Goal: Task Accomplishment & Management: Manage account settings

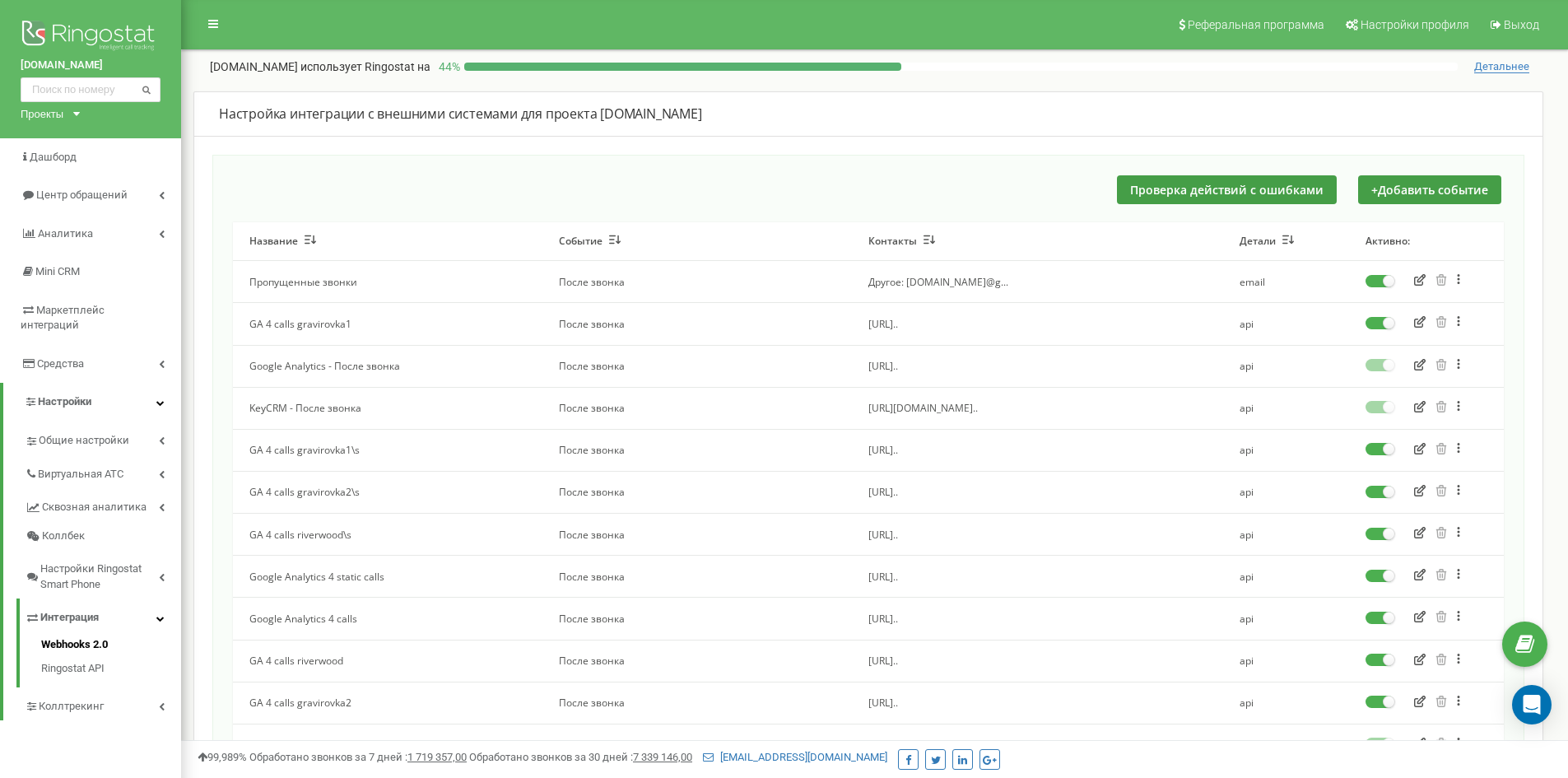
scroll to position [82, 0]
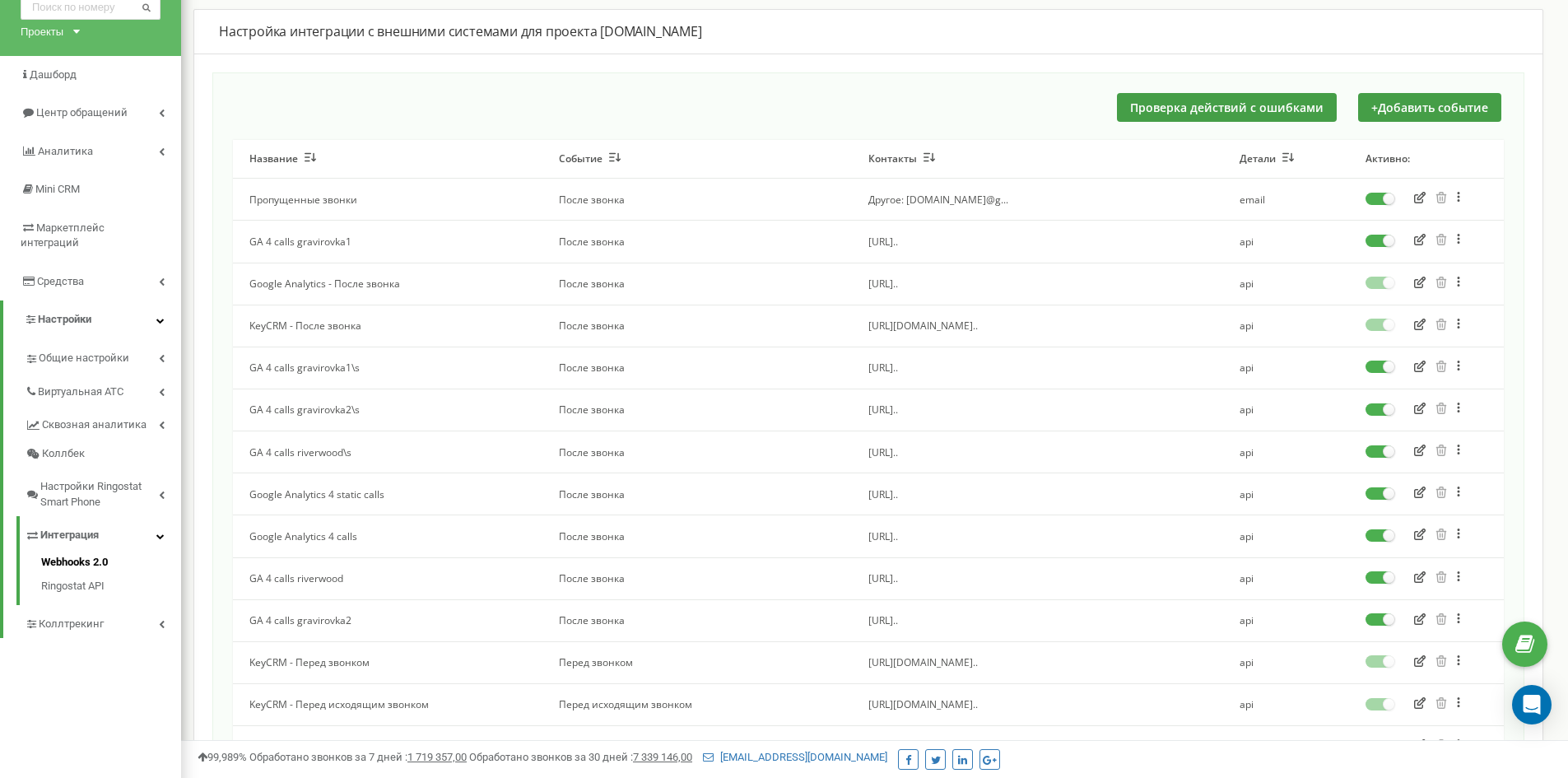
click at [1415, 239] on icon "button" at bounding box center [1420, 239] width 12 height 12
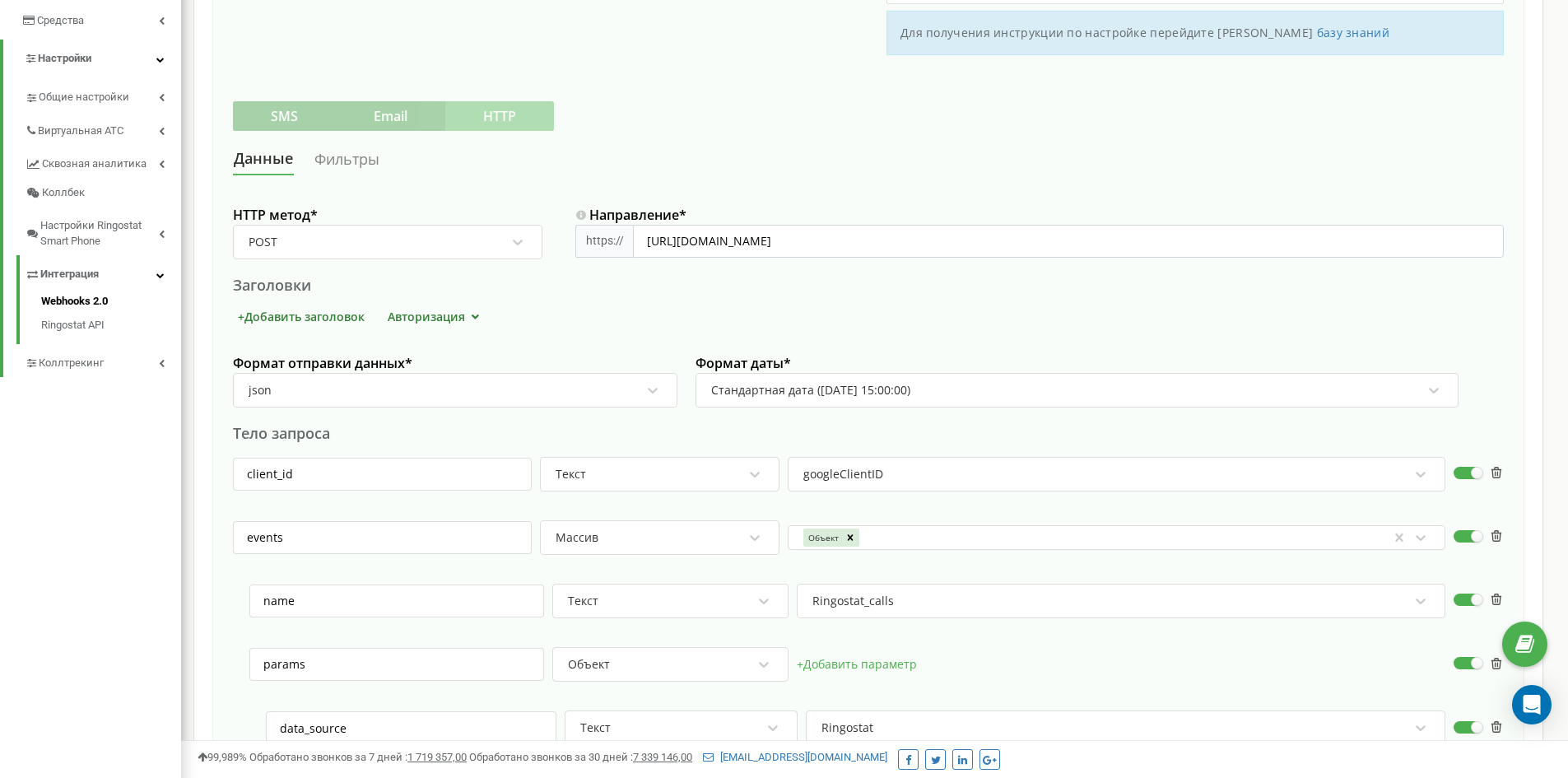
scroll to position [329, 0]
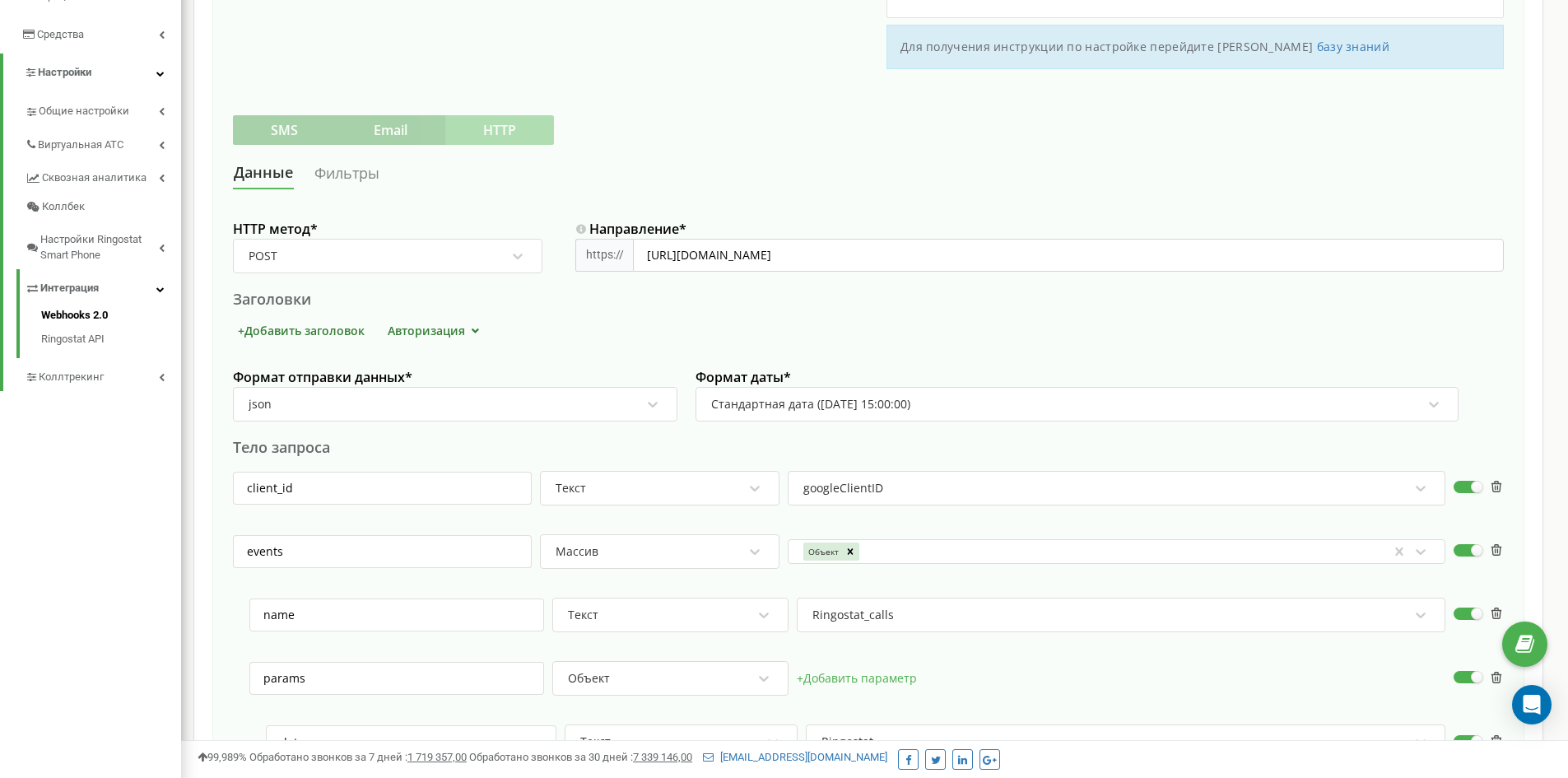
click at [354, 175] on link "Фильтры" at bounding box center [346, 172] width 67 height 30
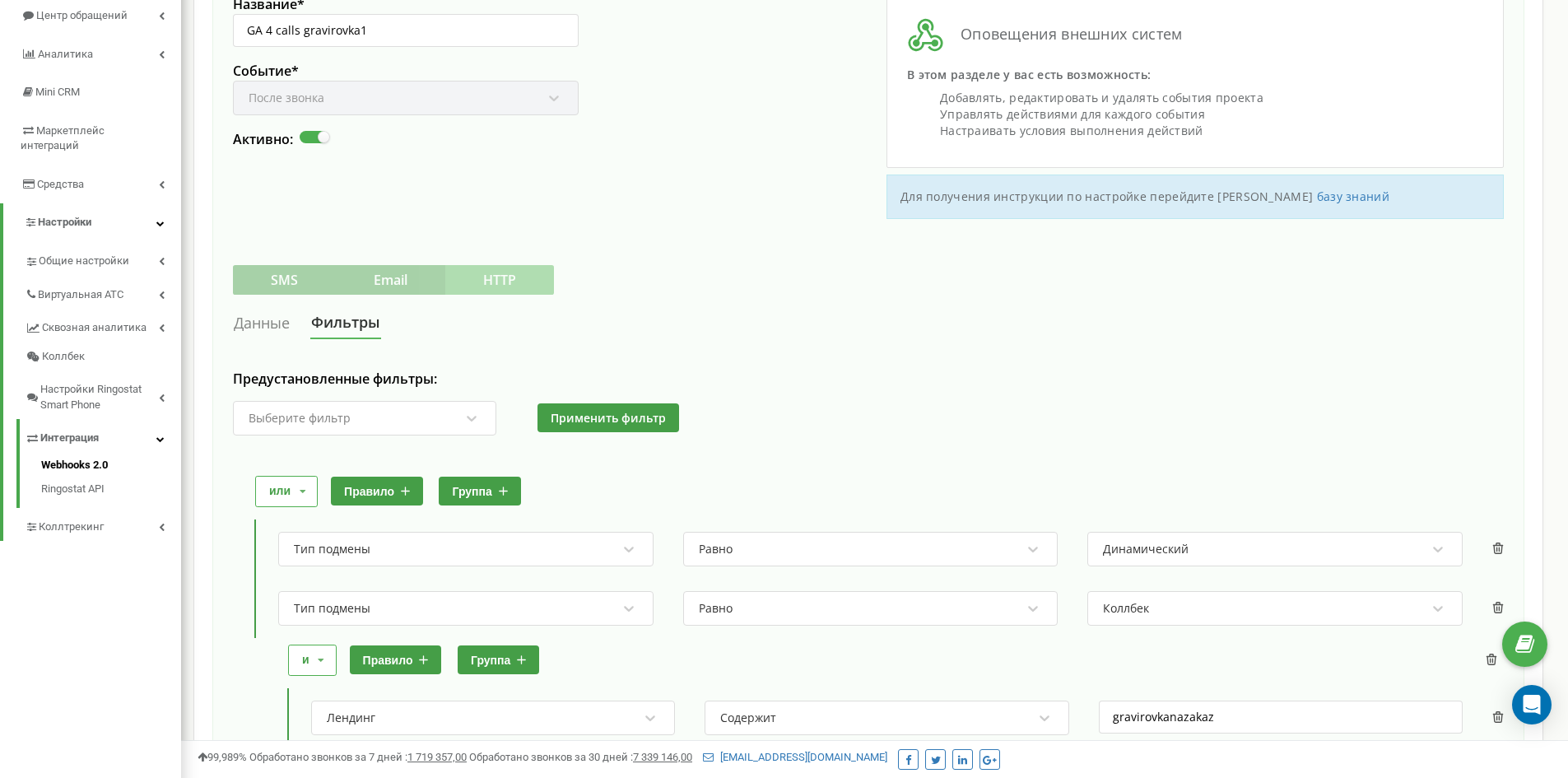
scroll to position [0, 0]
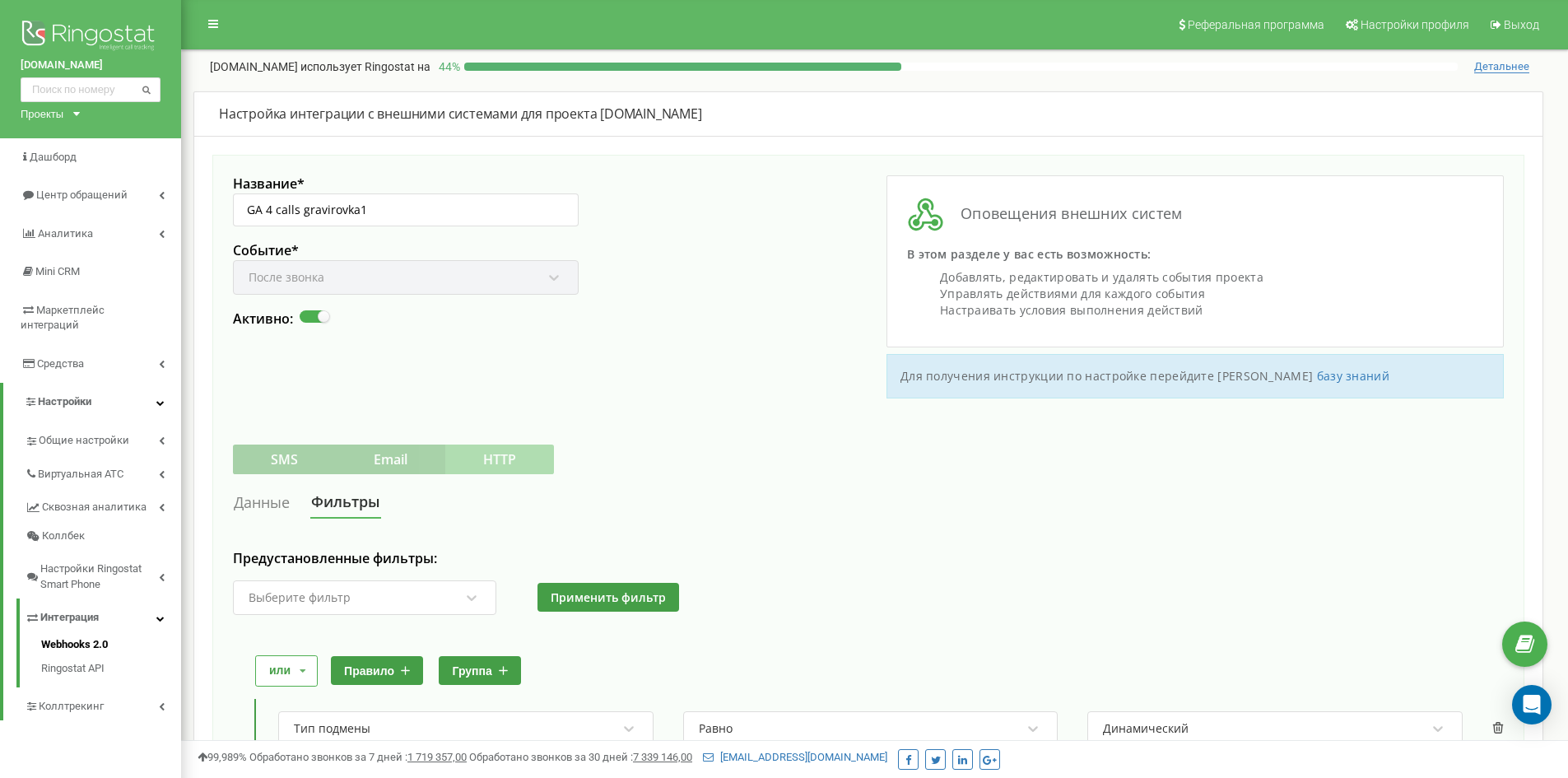
scroll to position [82, 0]
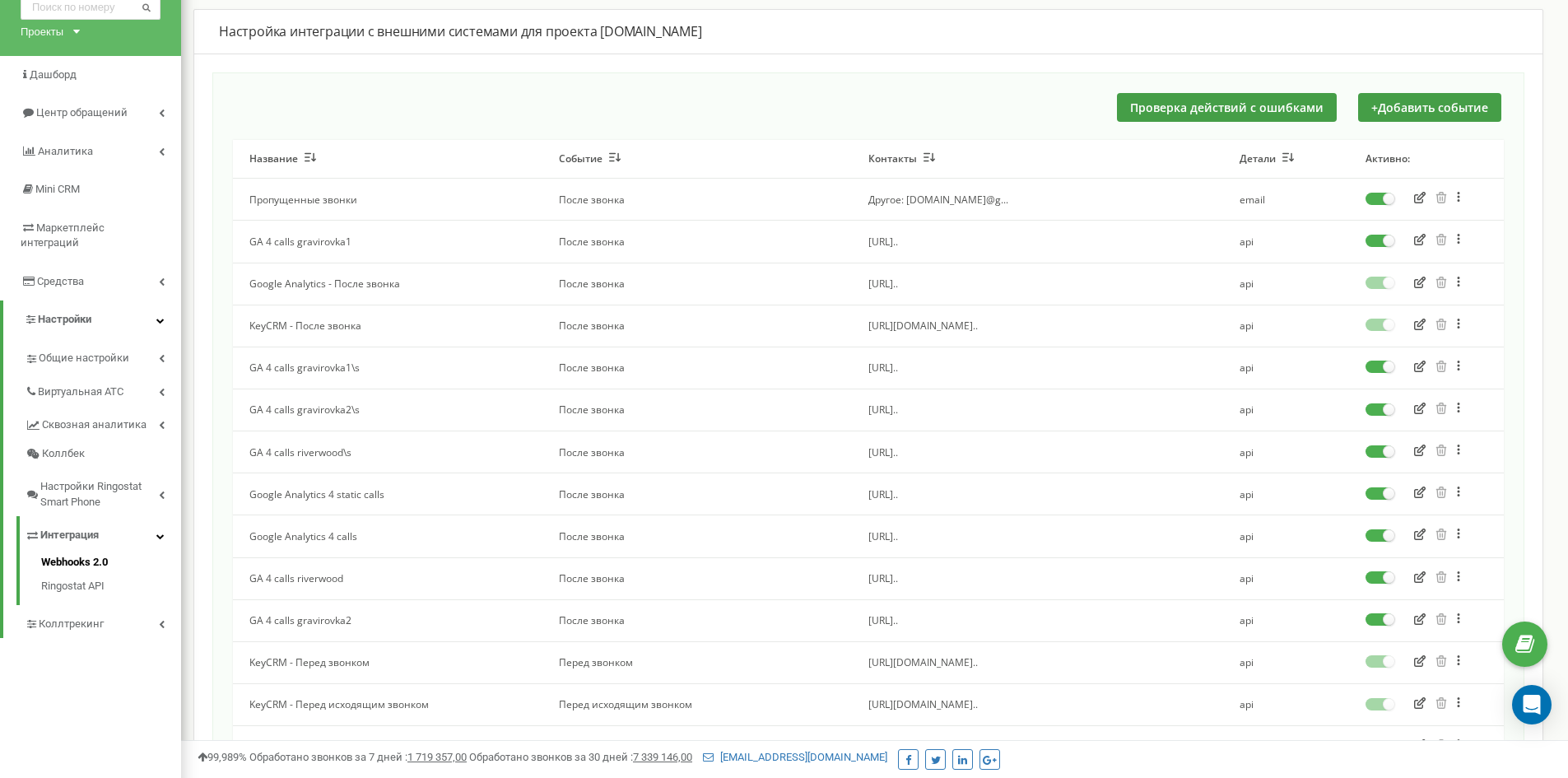
click at [1415, 369] on icon "button" at bounding box center [1420, 367] width 12 height 12
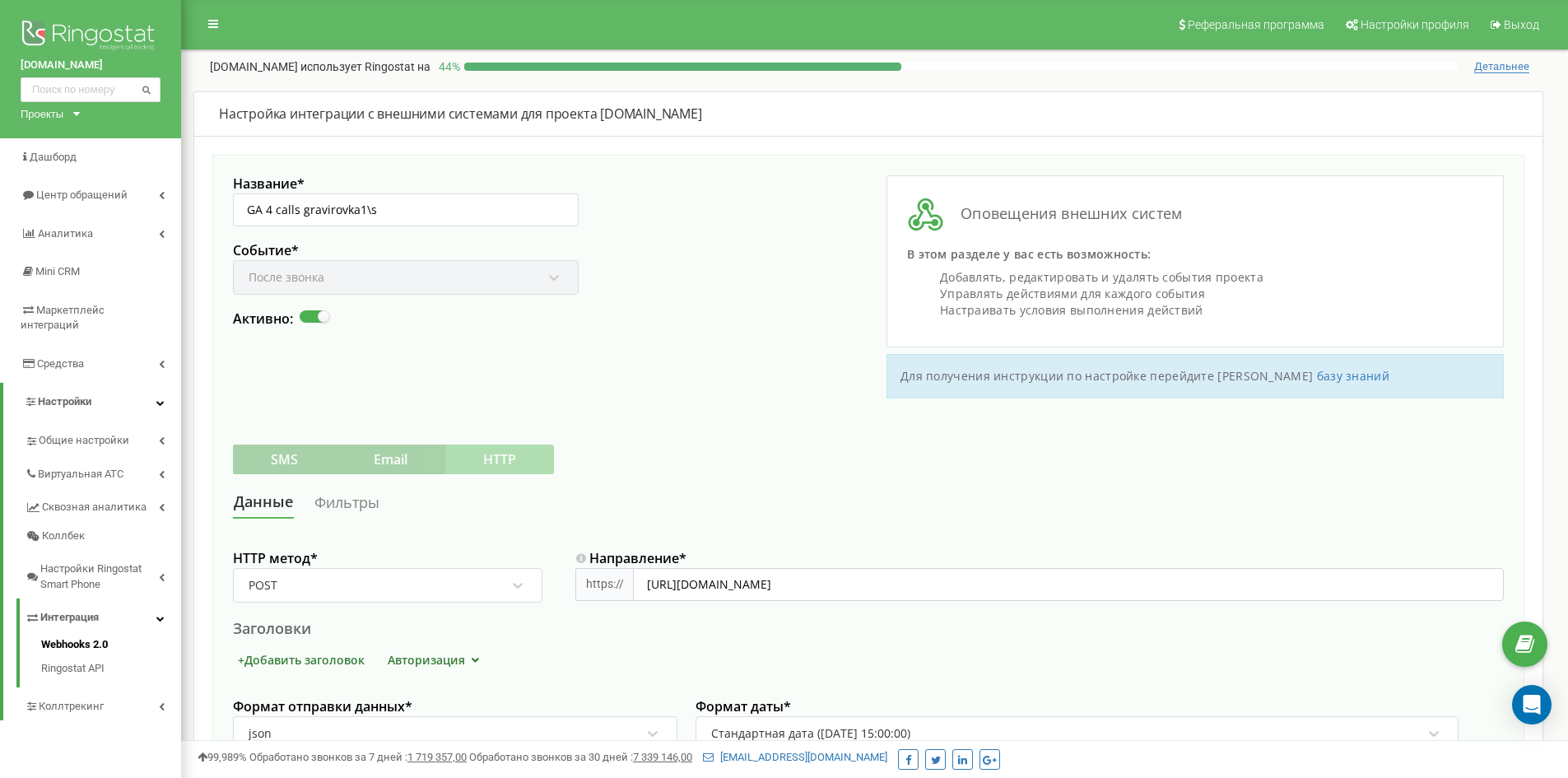
scroll to position [82, 0]
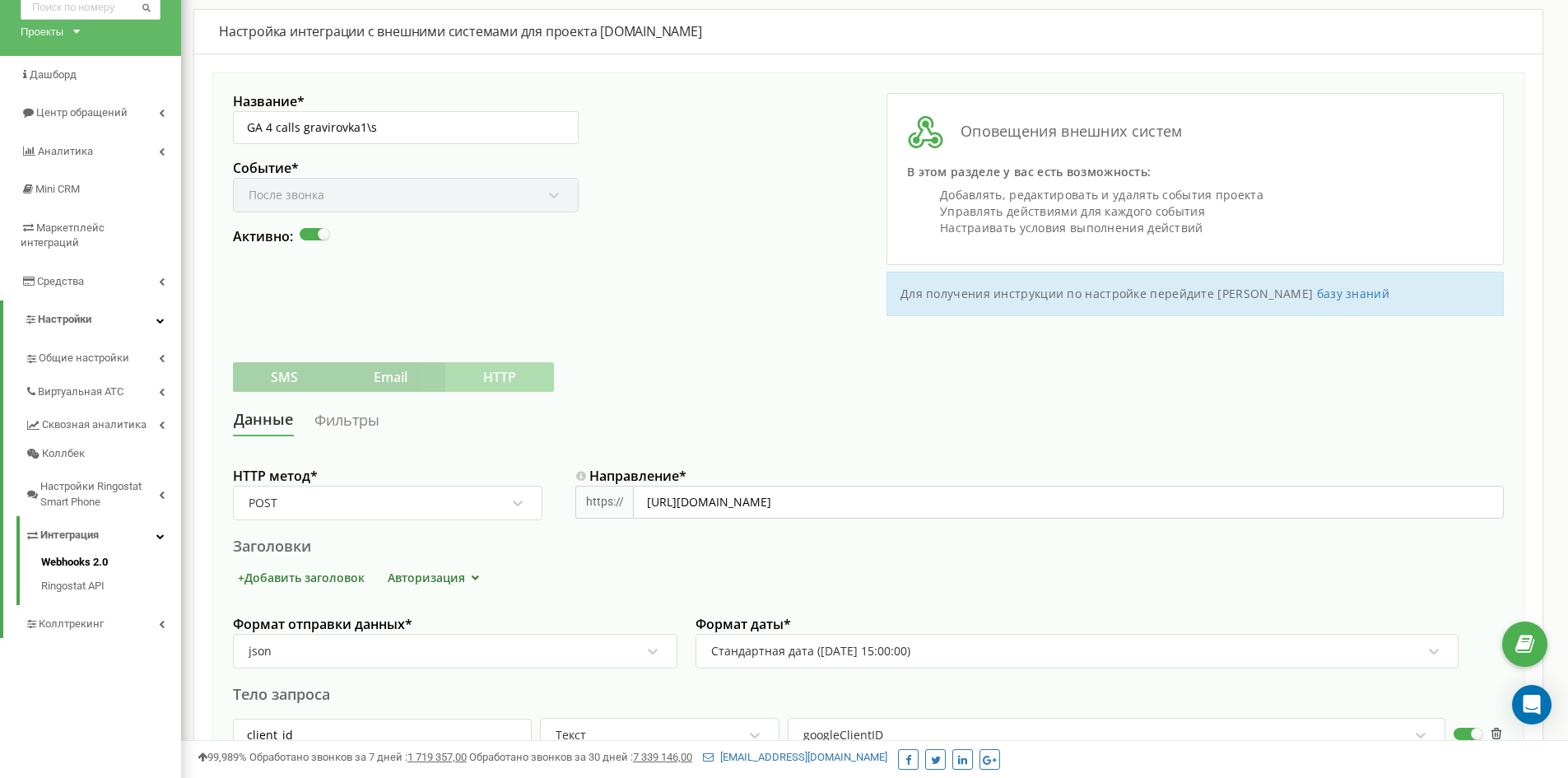
click at [361, 421] on link "Фильтры" at bounding box center [346, 420] width 67 height 30
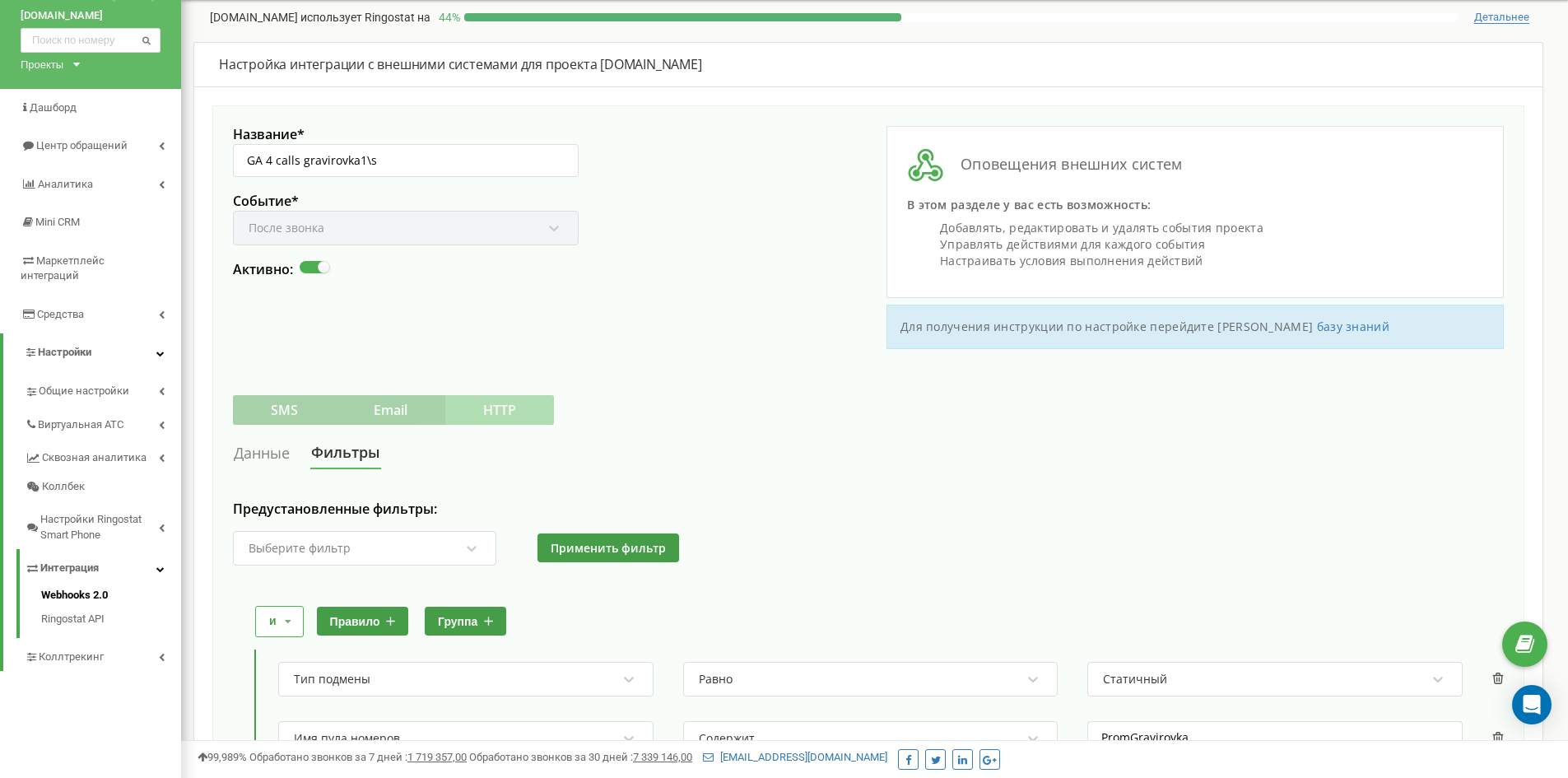
scroll to position [46, 0]
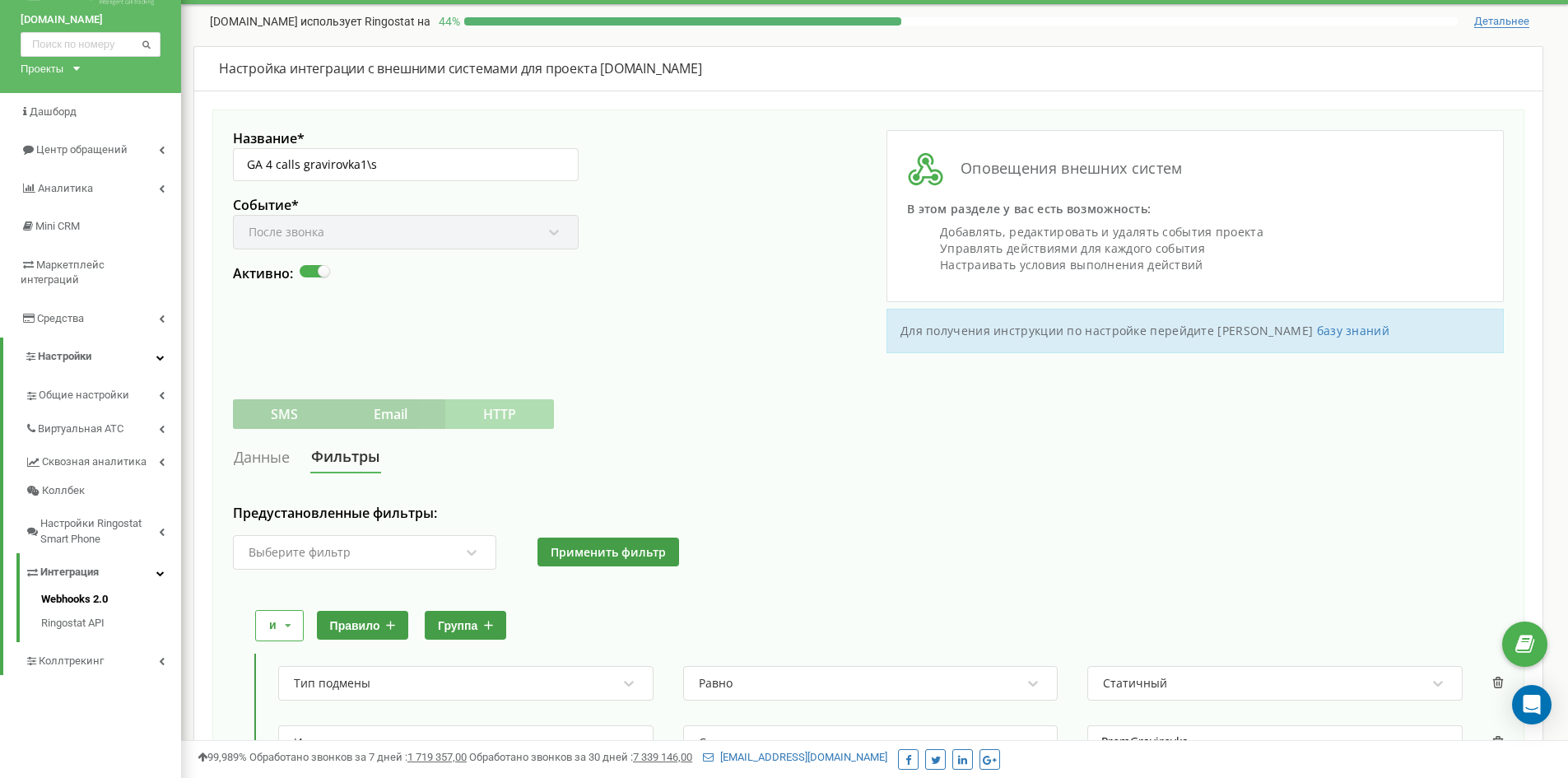
scroll to position [82, 0]
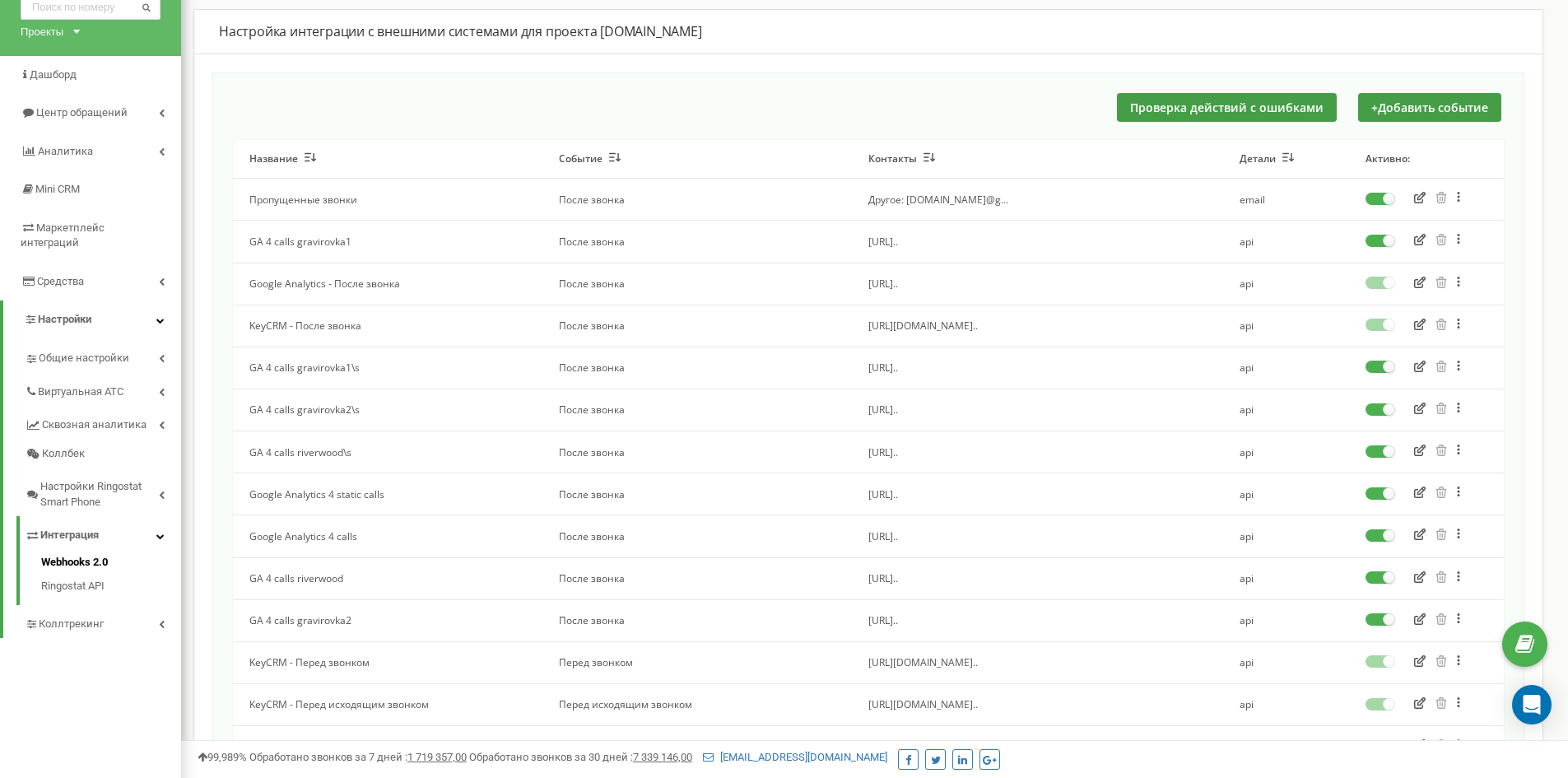
click at [1422, 244] on icon "button" at bounding box center [1420, 239] width 12 height 12
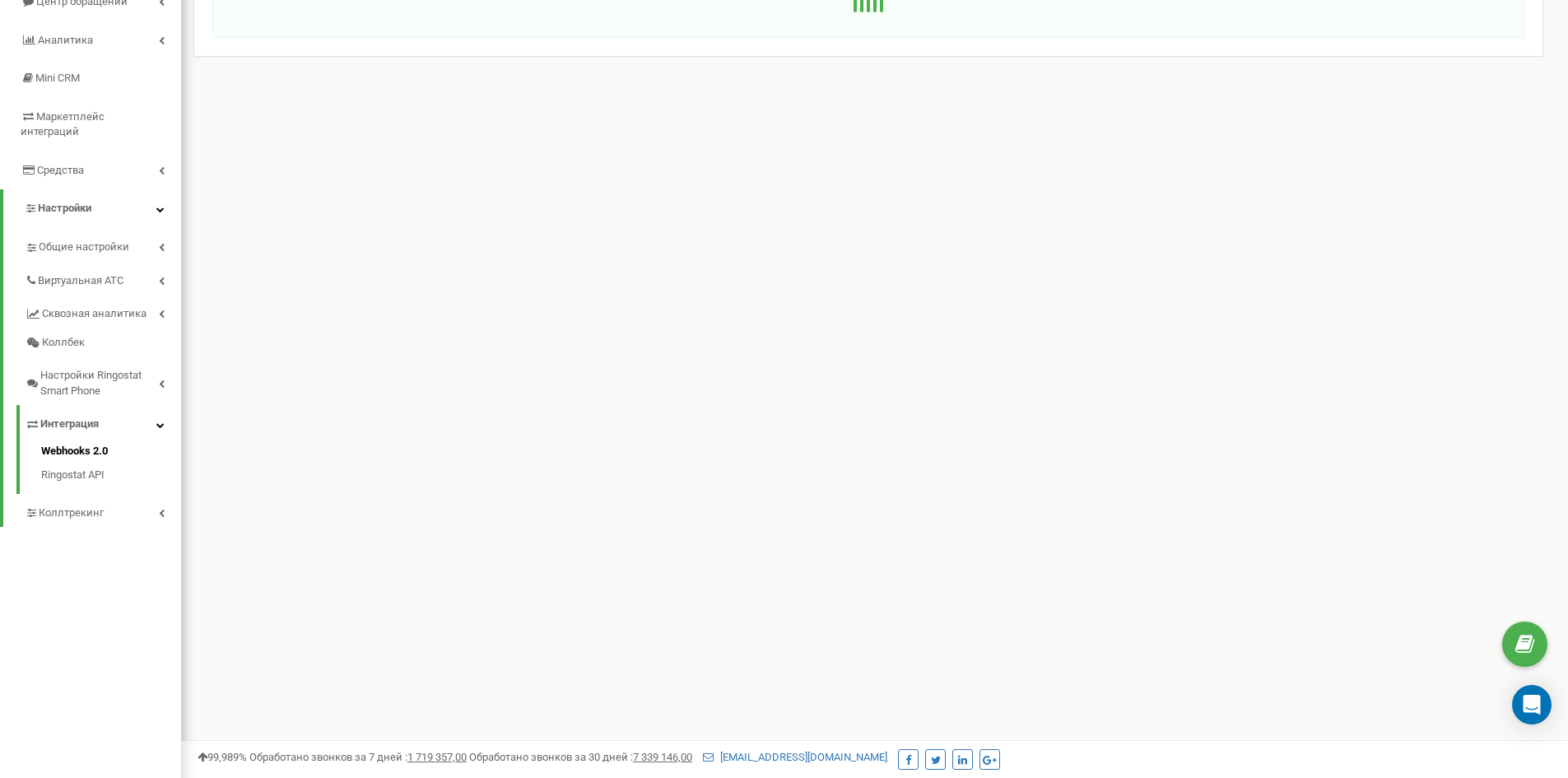
scroll to position [210, 0]
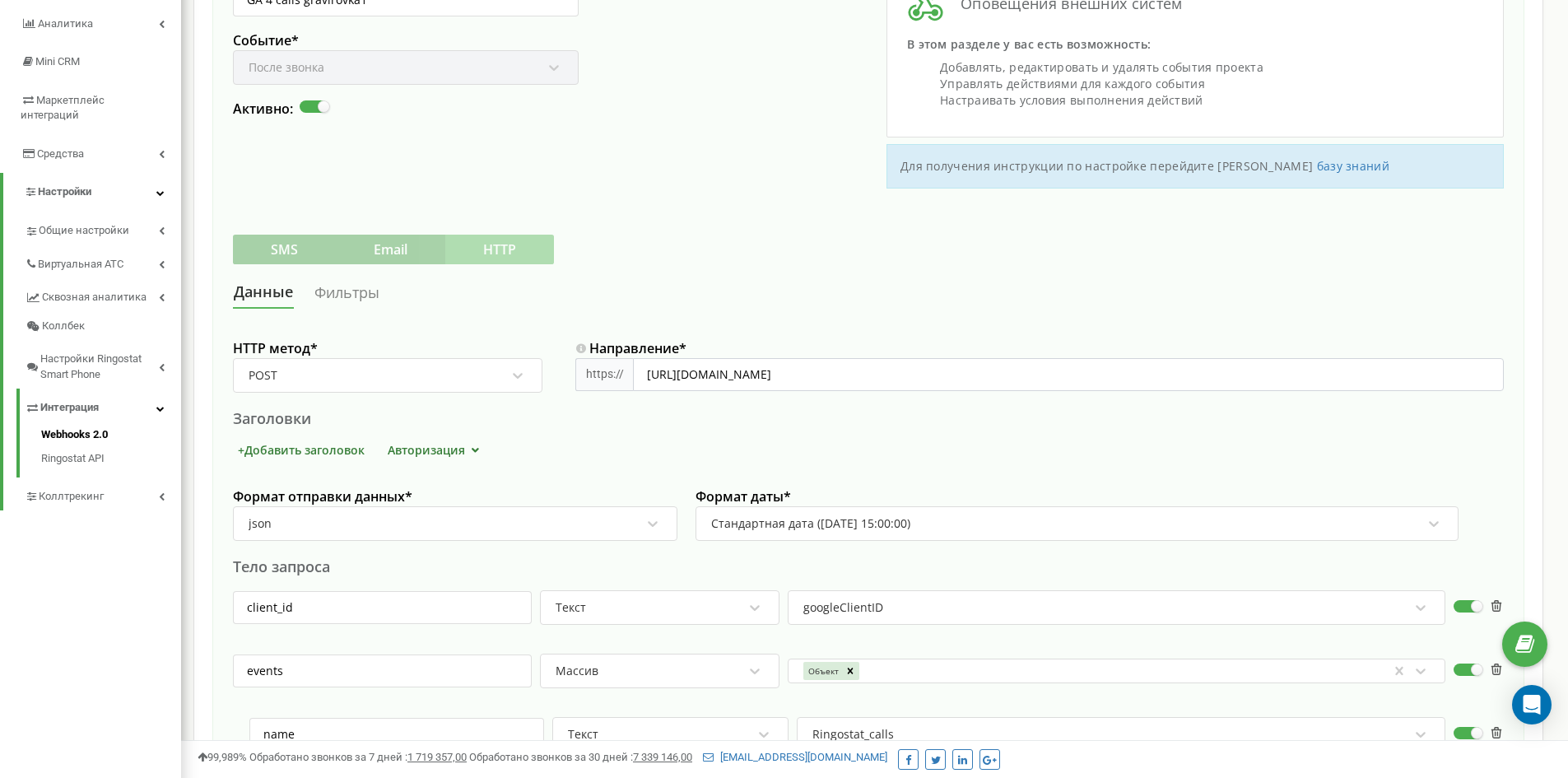
click at [342, 296] on link "Фильтры" at bounding box center [346, 292] width 67 height 30
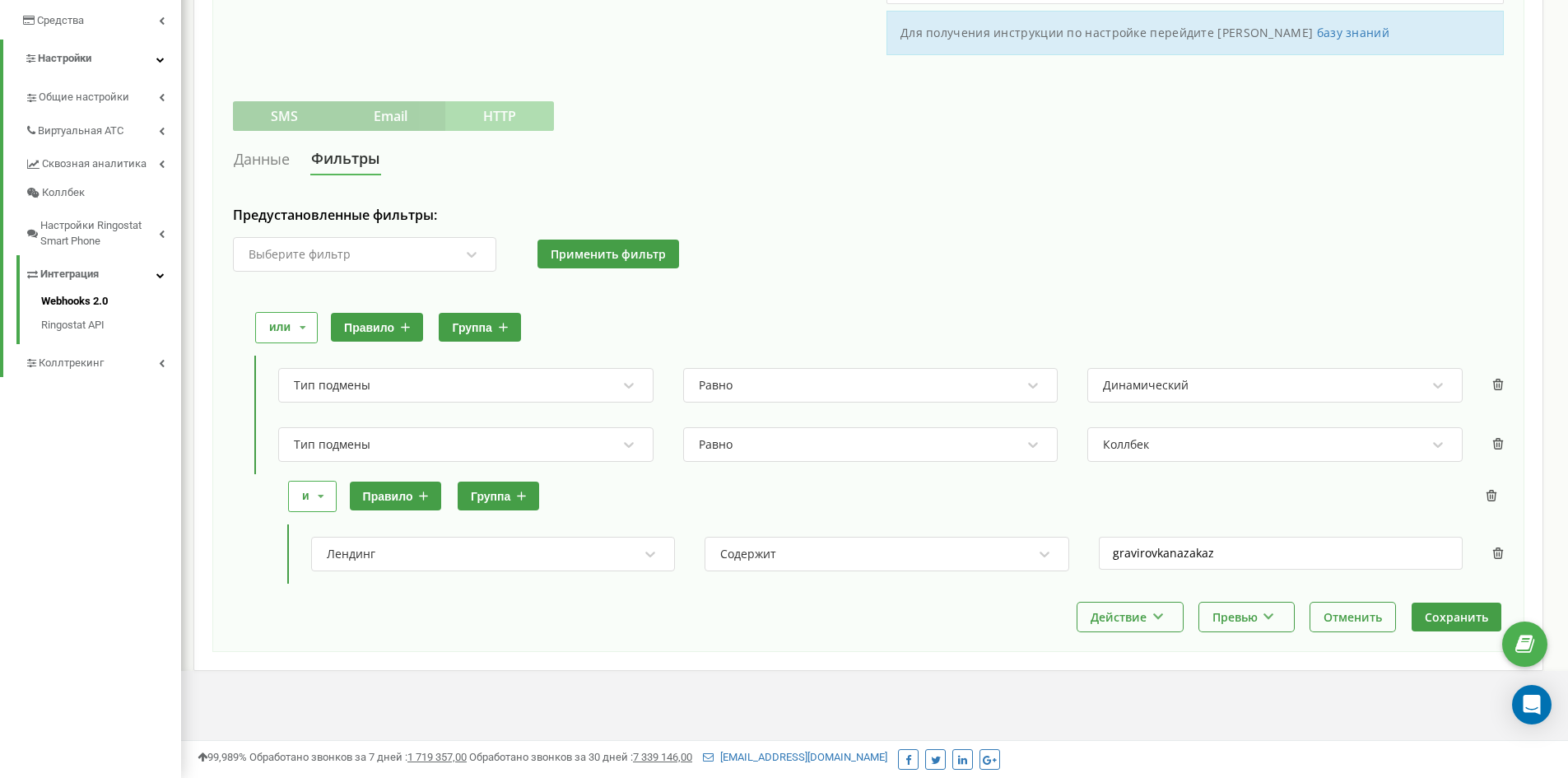
scroll to position [0, 0]
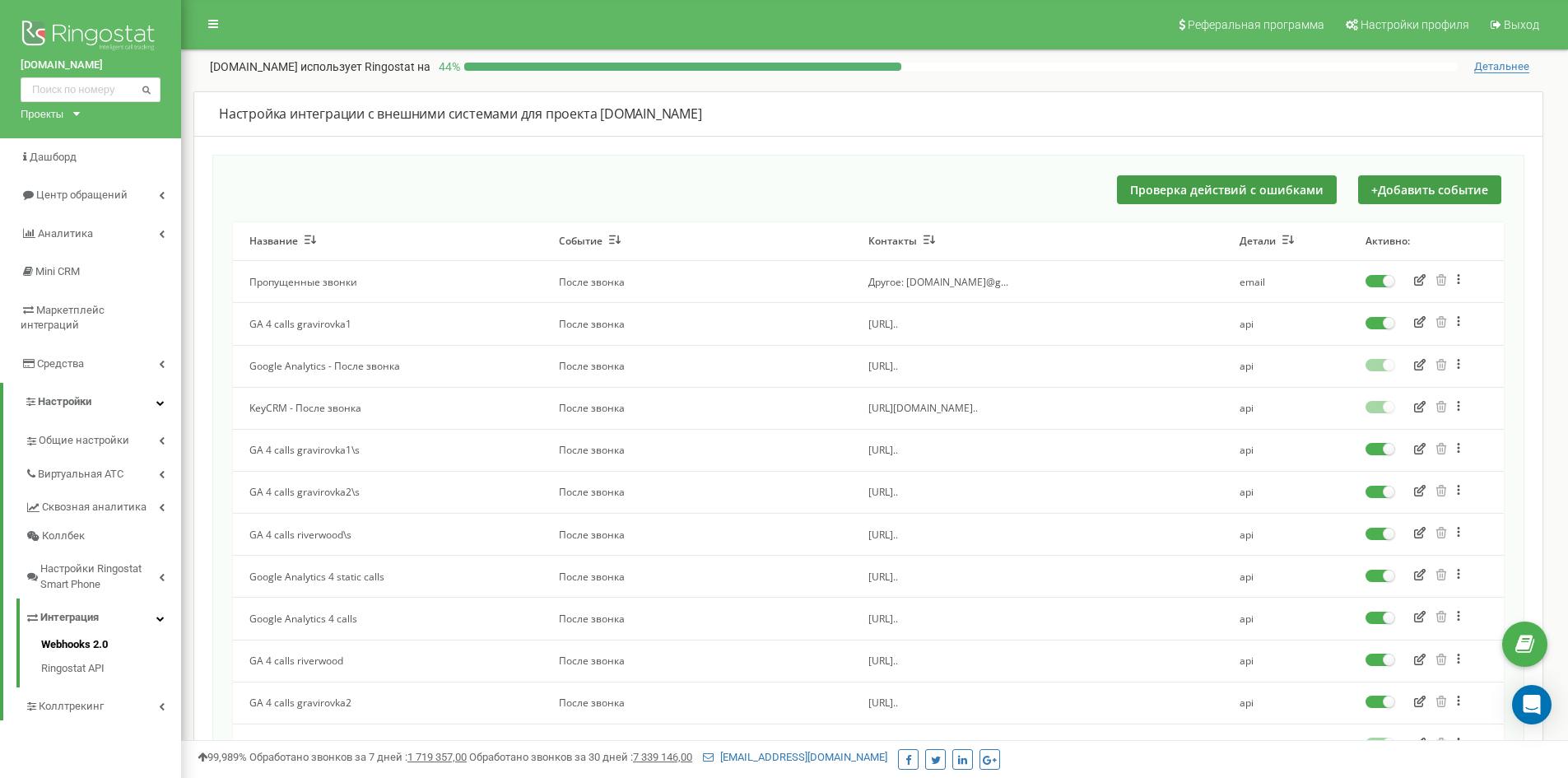
click at [1424, 319] on icon "button" at bounding box center [1420, 322] width 12 height 12
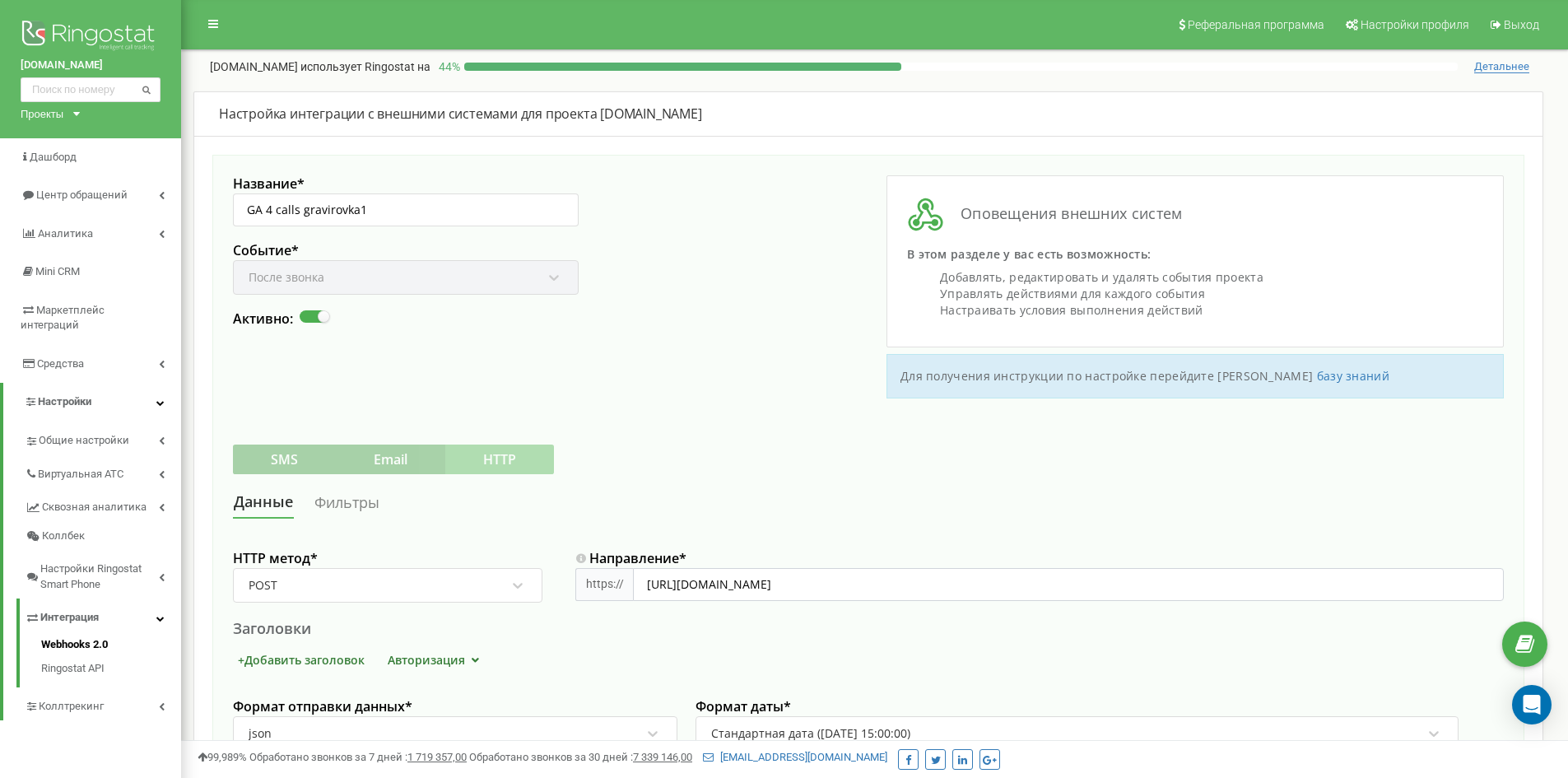
click at [337, 498] on link "Фильтры" at bounding box center [346, 503] width 67 height 30
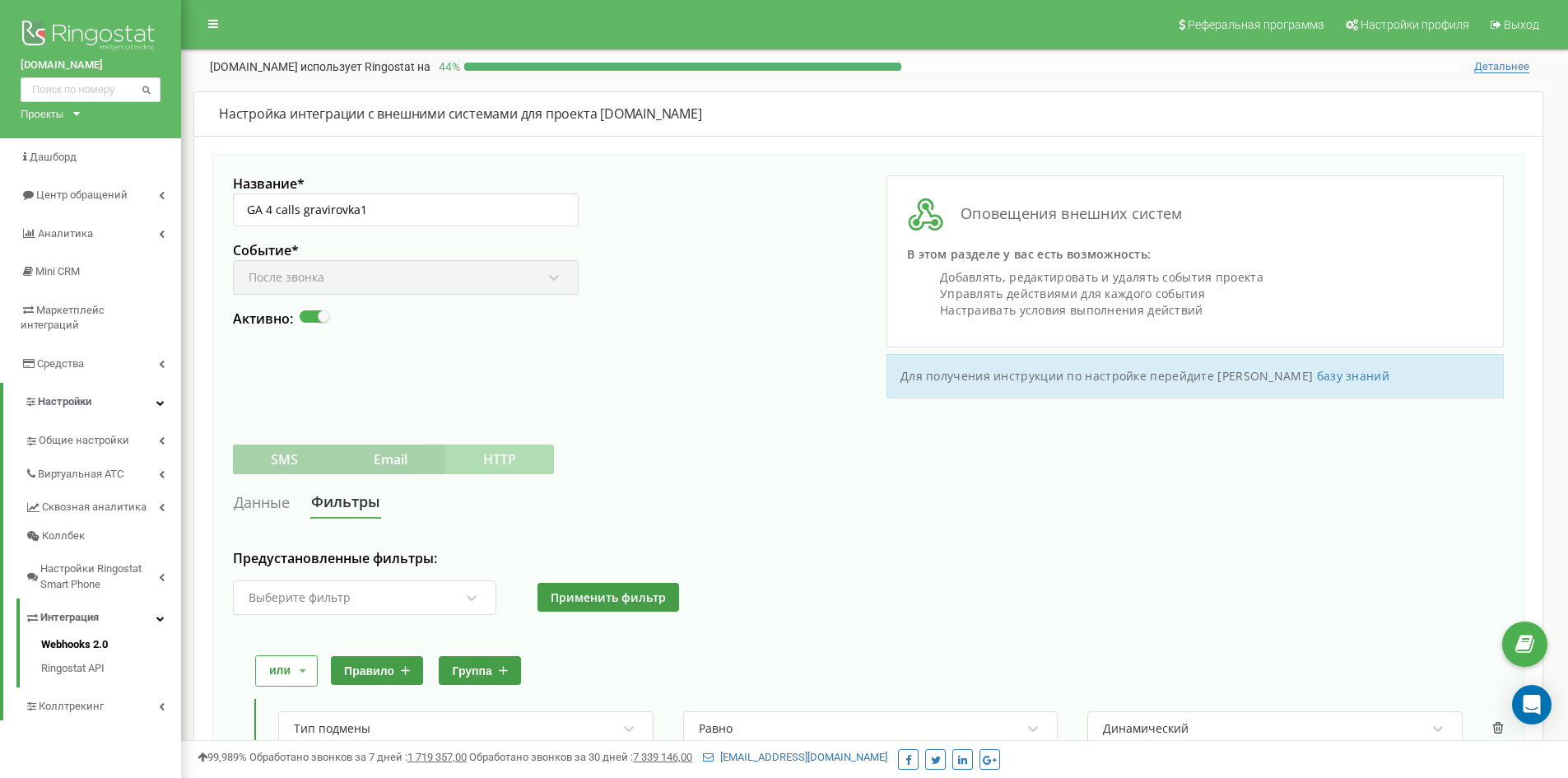
drag, startPoint x: 252, startPoint y: 496, endPoint x: 335, endPoint y: 531, distance: 90.1
click at [252, 496] on link "Данные" at bounding box center [262, 503] width 57 height 30
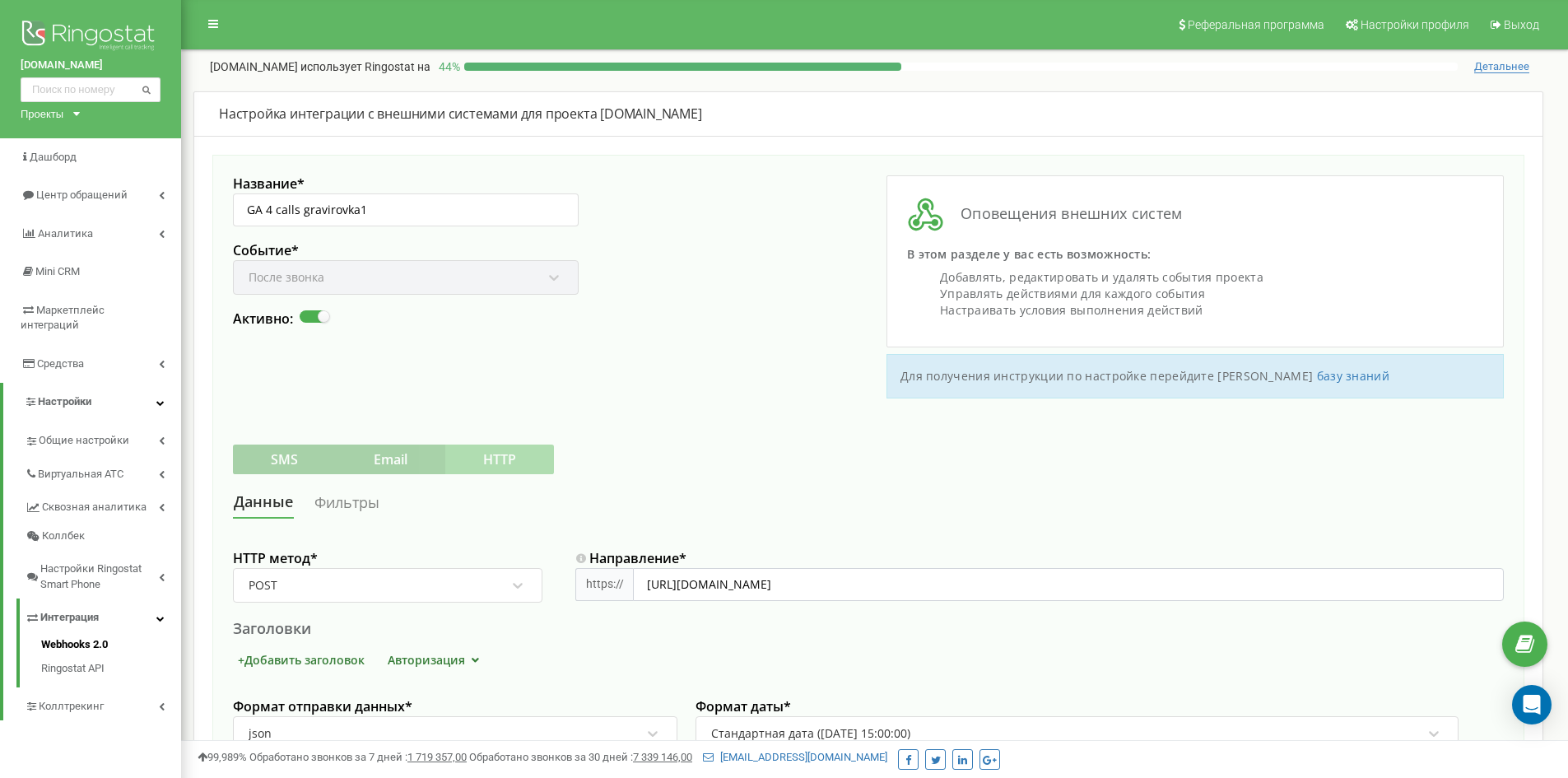
click at [330, 501] on link "Фильтры" at bounding box center [346, 503] width 67 height 30
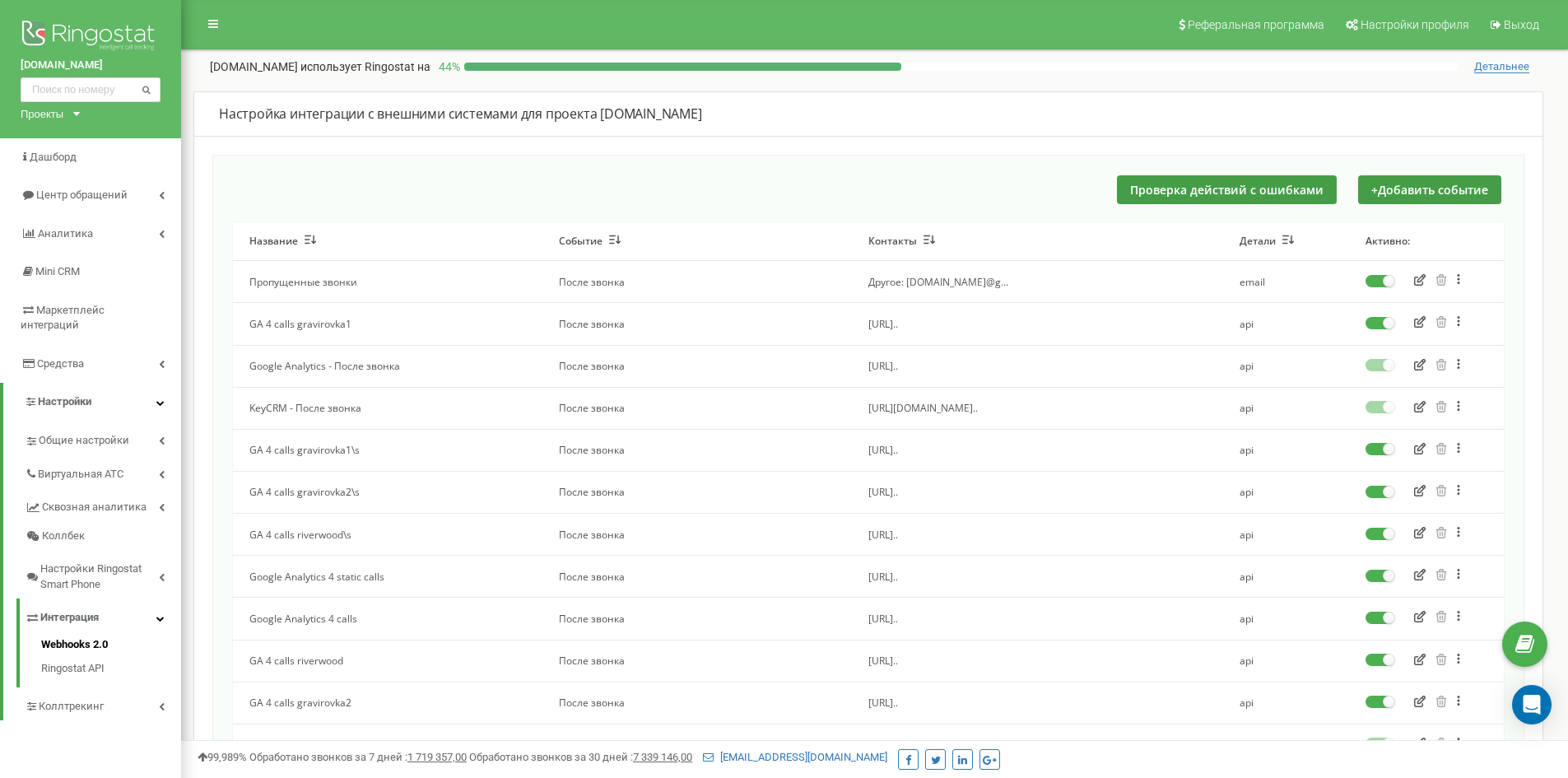
click at [1418, 448] on icon "button" at bounding box center [1420, 449] width 12 height 12
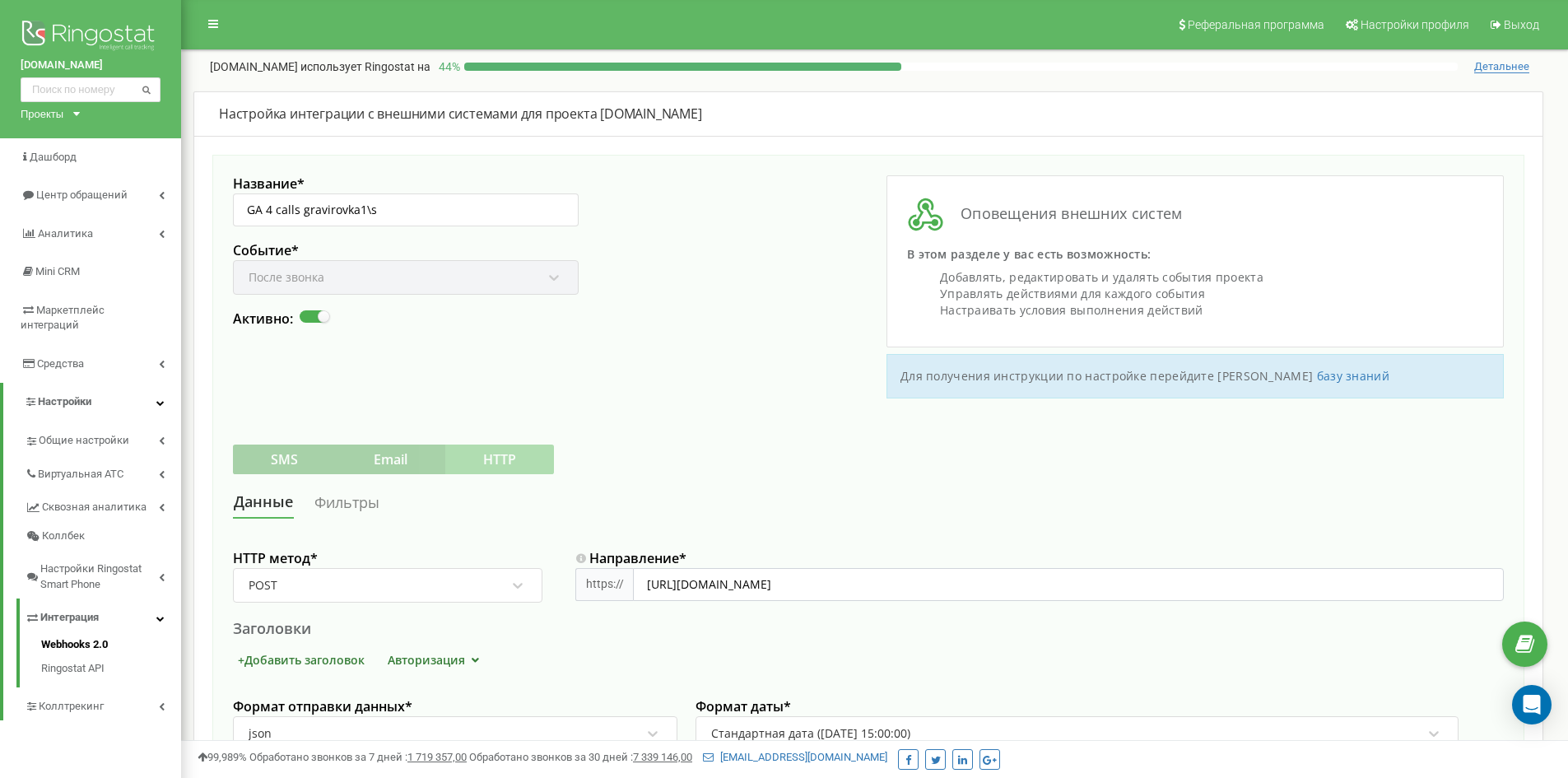
click at [342, 506] on link "Фильтры" at bounding box center [346, 503] width 67 height 30
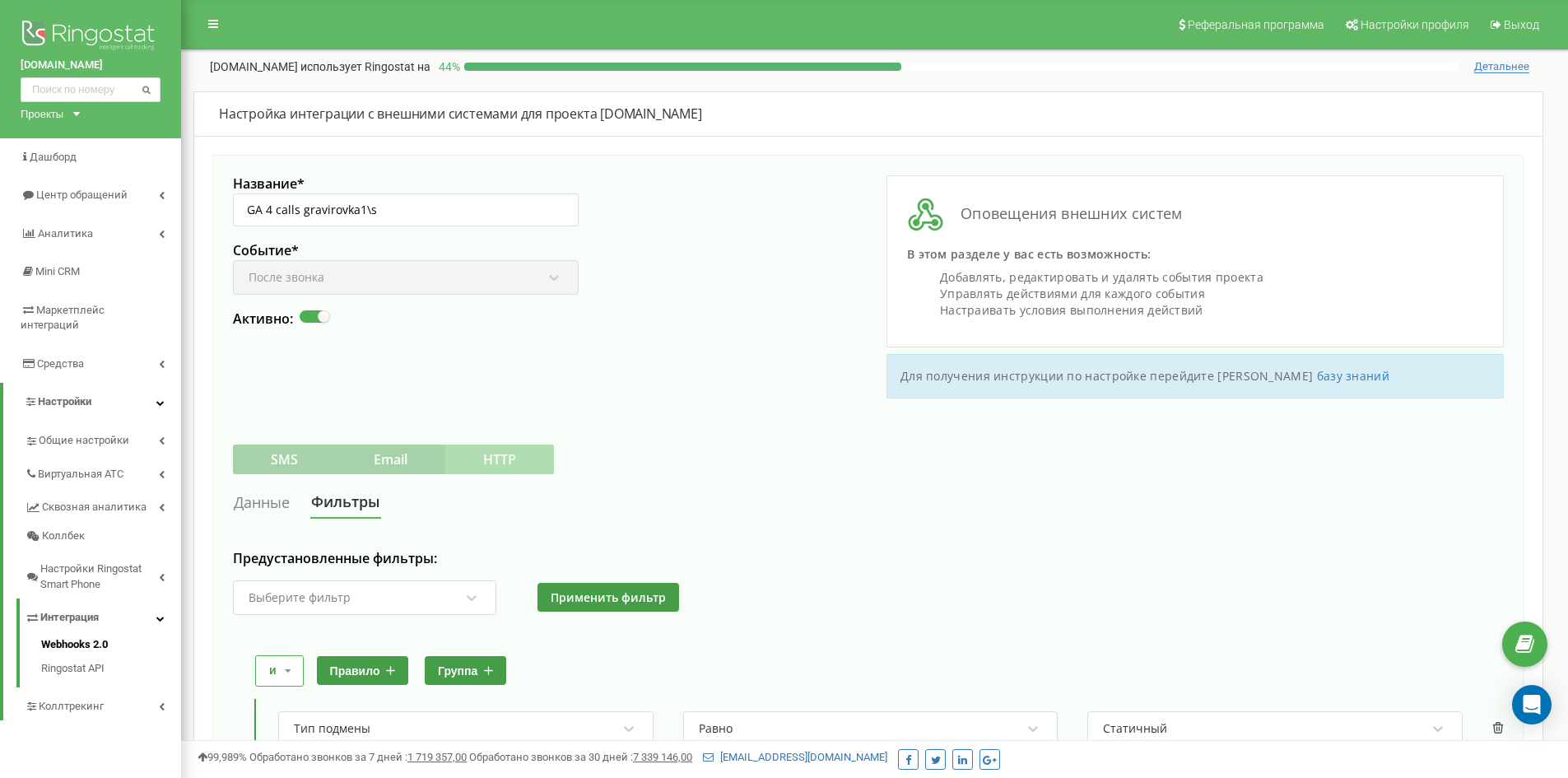
click at [229, 510] on div "Название * GA 4 calls gravirovka1\s Событие * После звонка Активно: Оповещения …" at bounding box center [869, 521] width 1313 height 731
click at [253, 504] on link "Данные" at bounding box center [262, 503] width 57 height 30
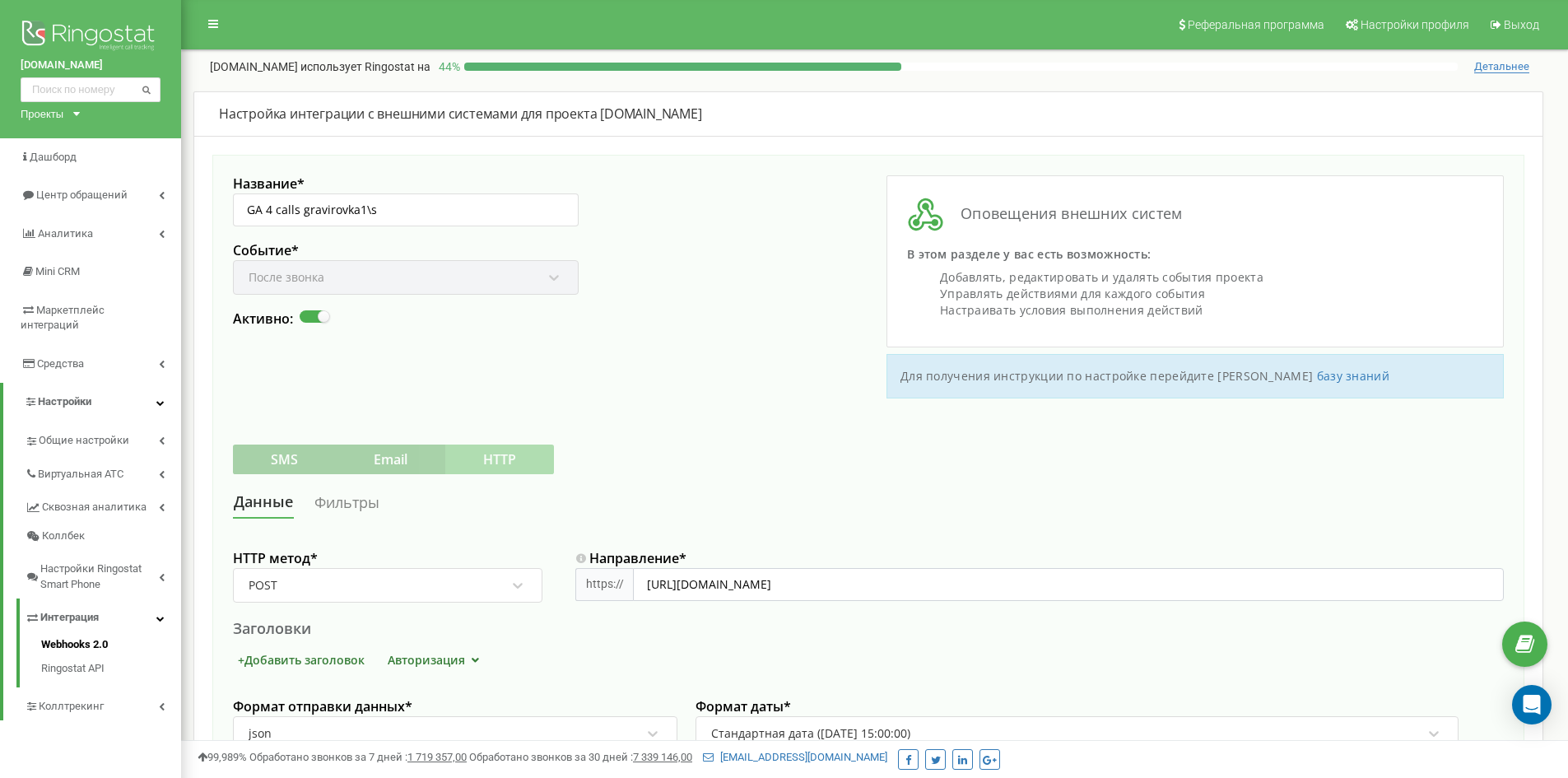
click at [353, 504] on link "Фильтры" at bounding box center [346, 503] width 67 height 30
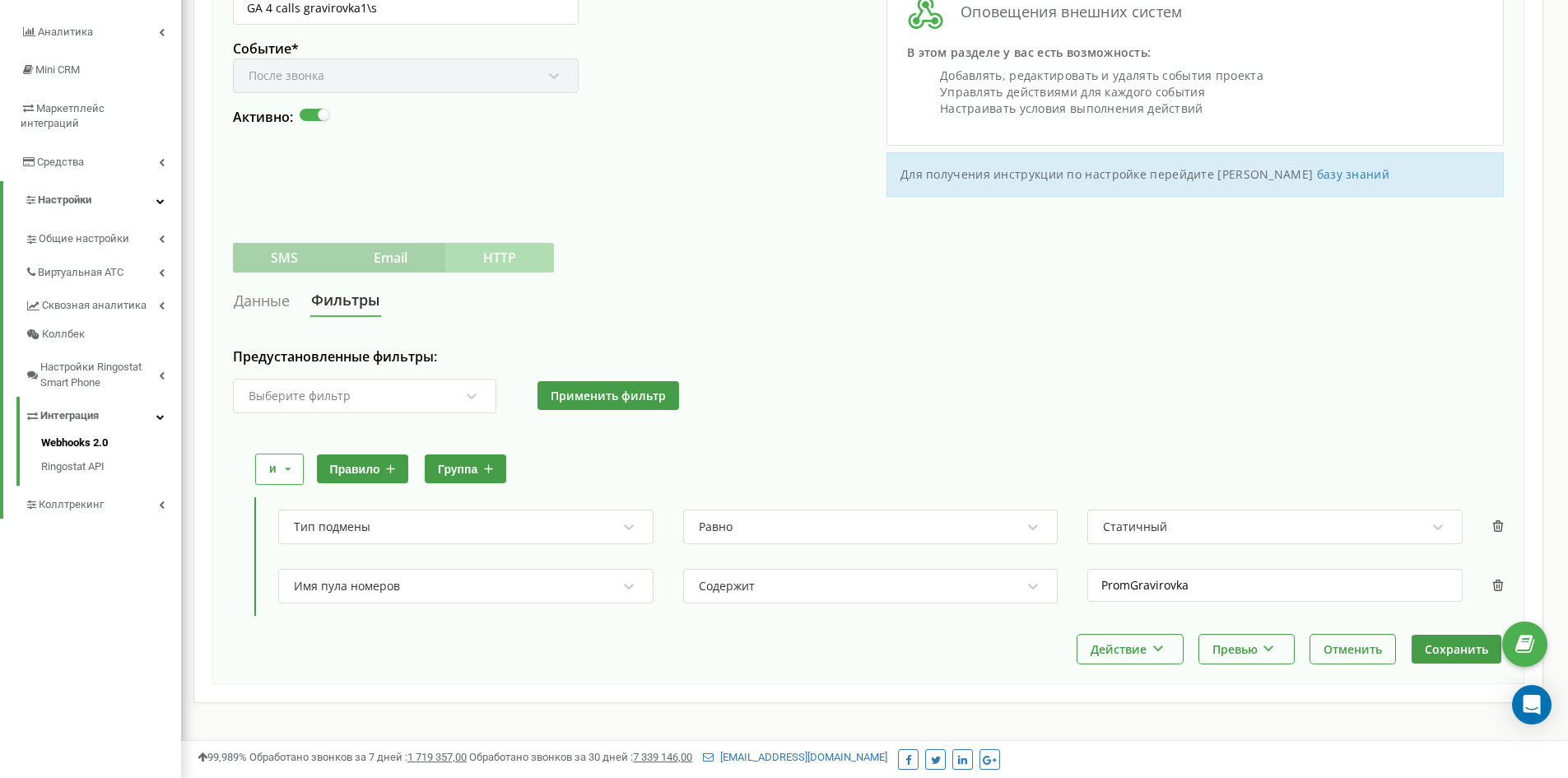
scroll to position [210, 0]
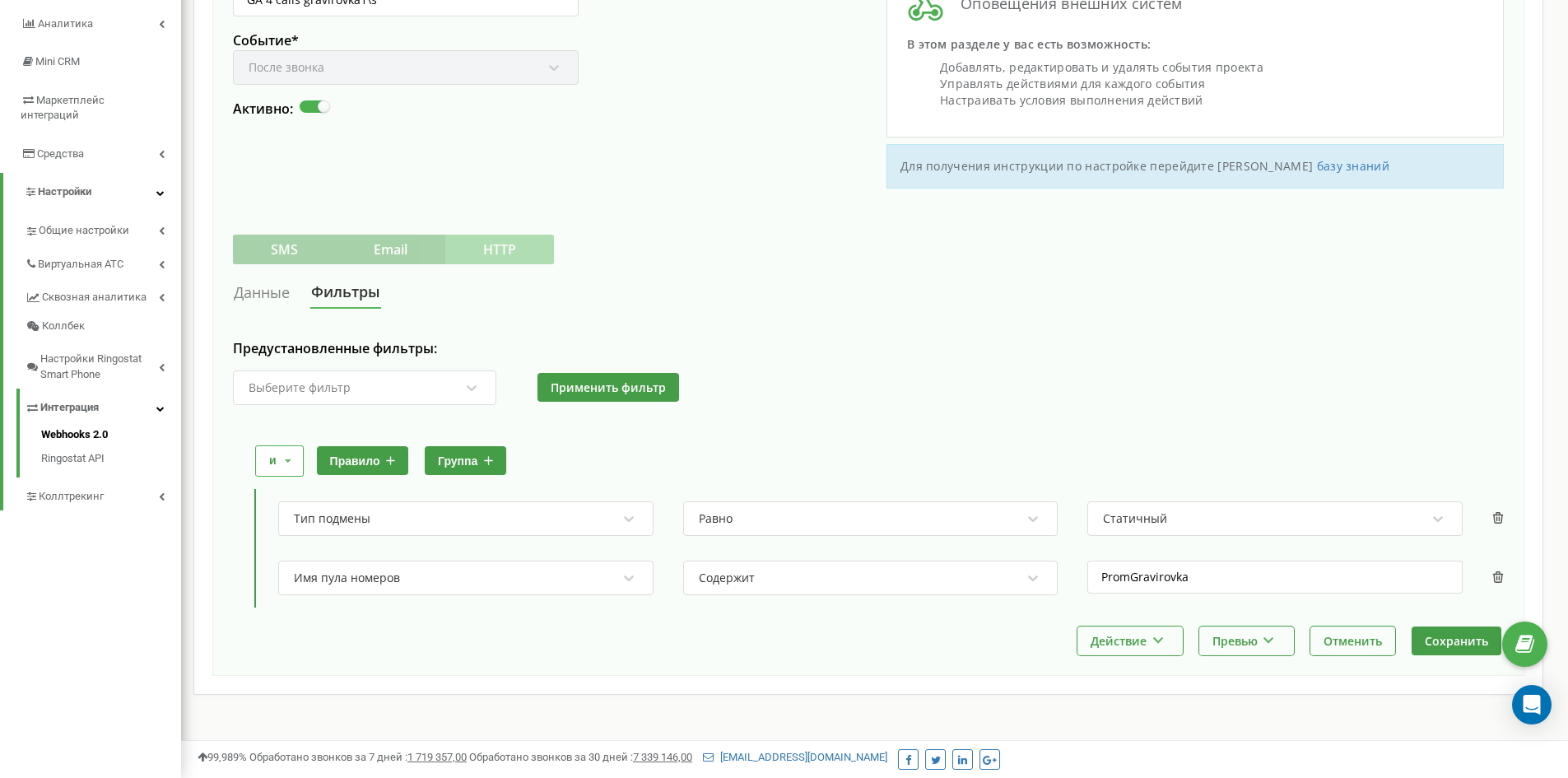
click at [262, 294] on link "Данные" at bounding box center [262, 292] width 57 height 30
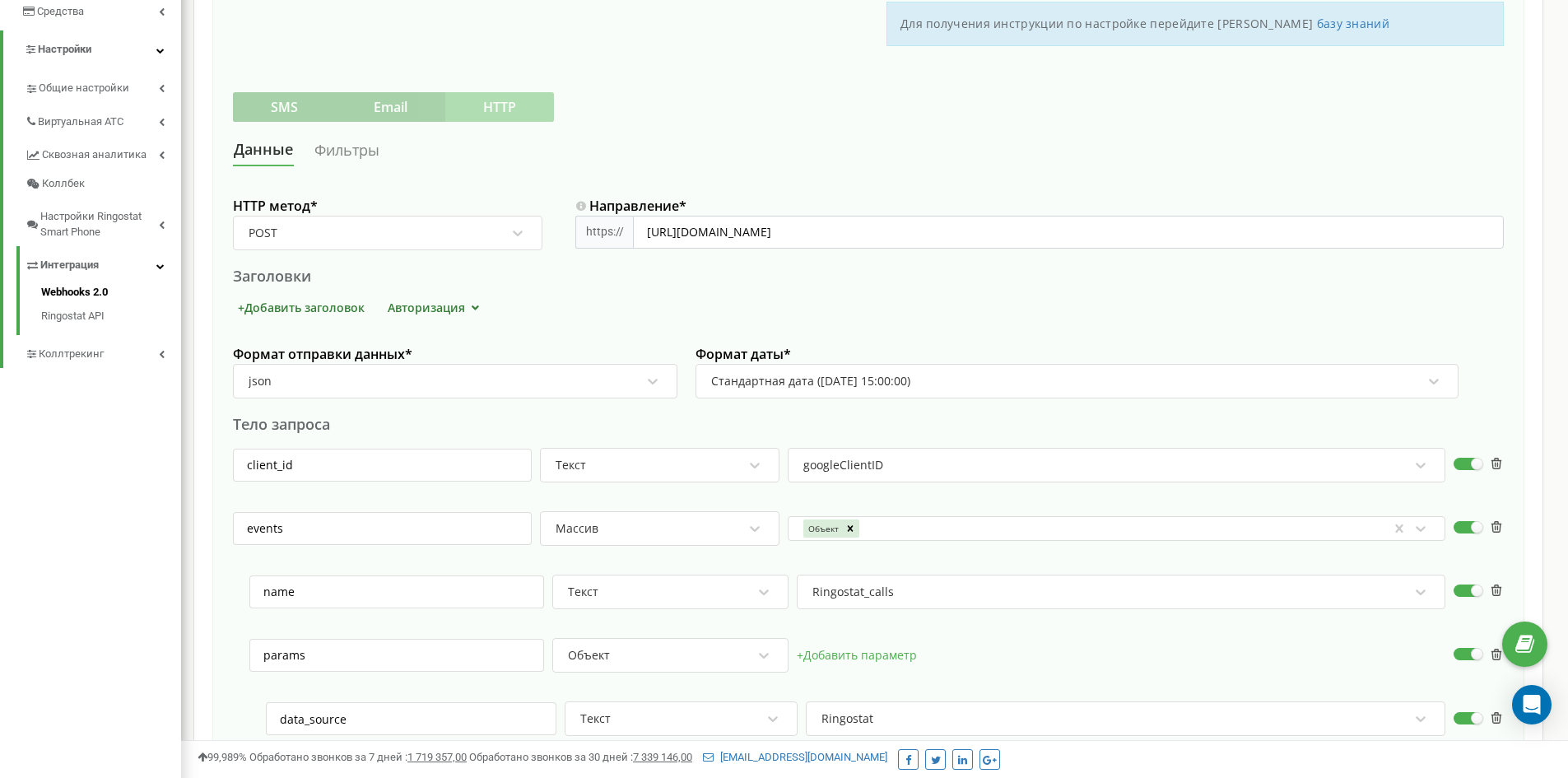
scroll to position [172, 0]
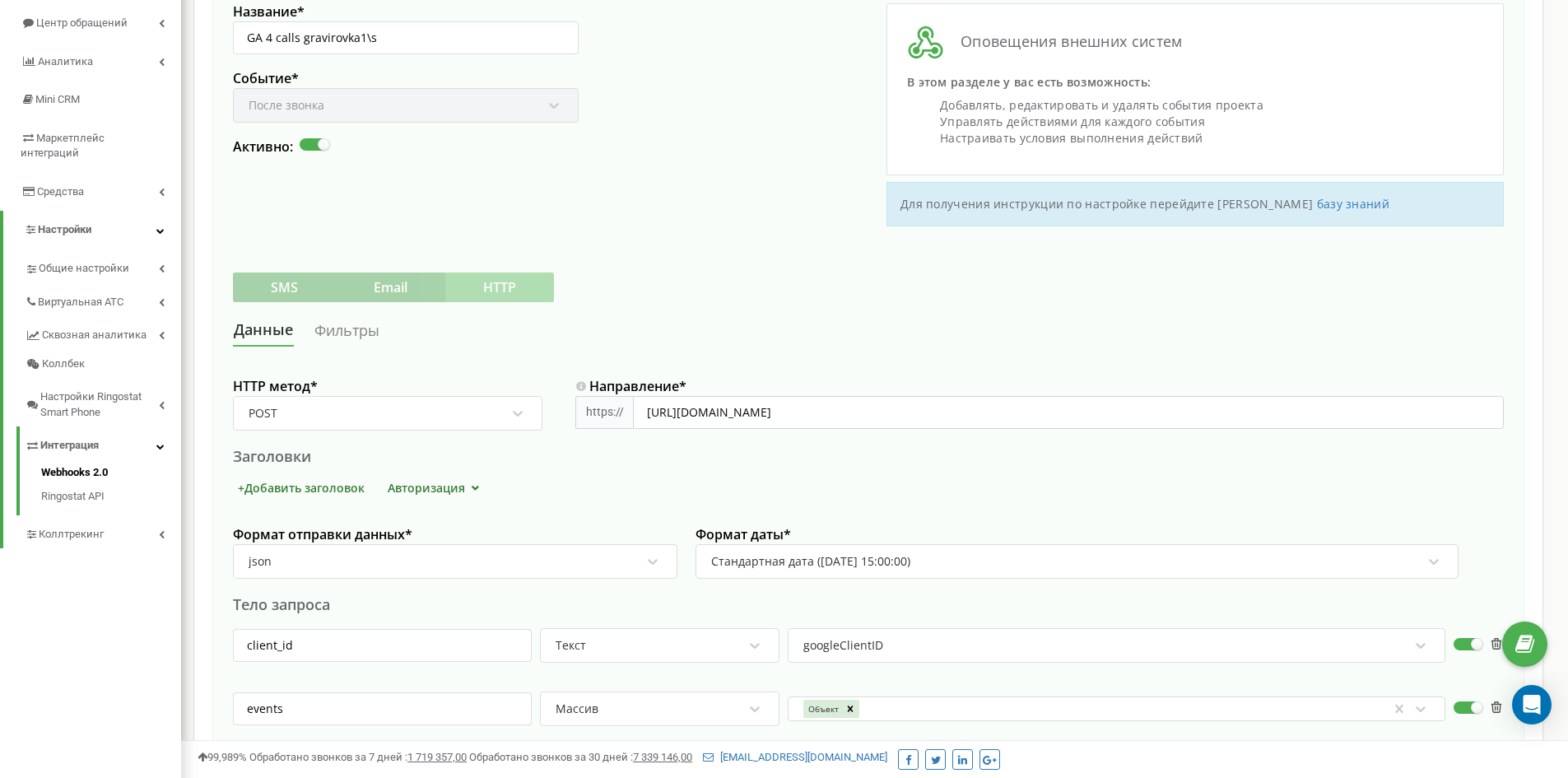
click at [858, 302] on div "SMS Email HTTP" at bounding box center [869, 287] width 1271 height 30
click at [348, 334] on link "Фильтры" at bounding box center [346, 330] width 67 height 30
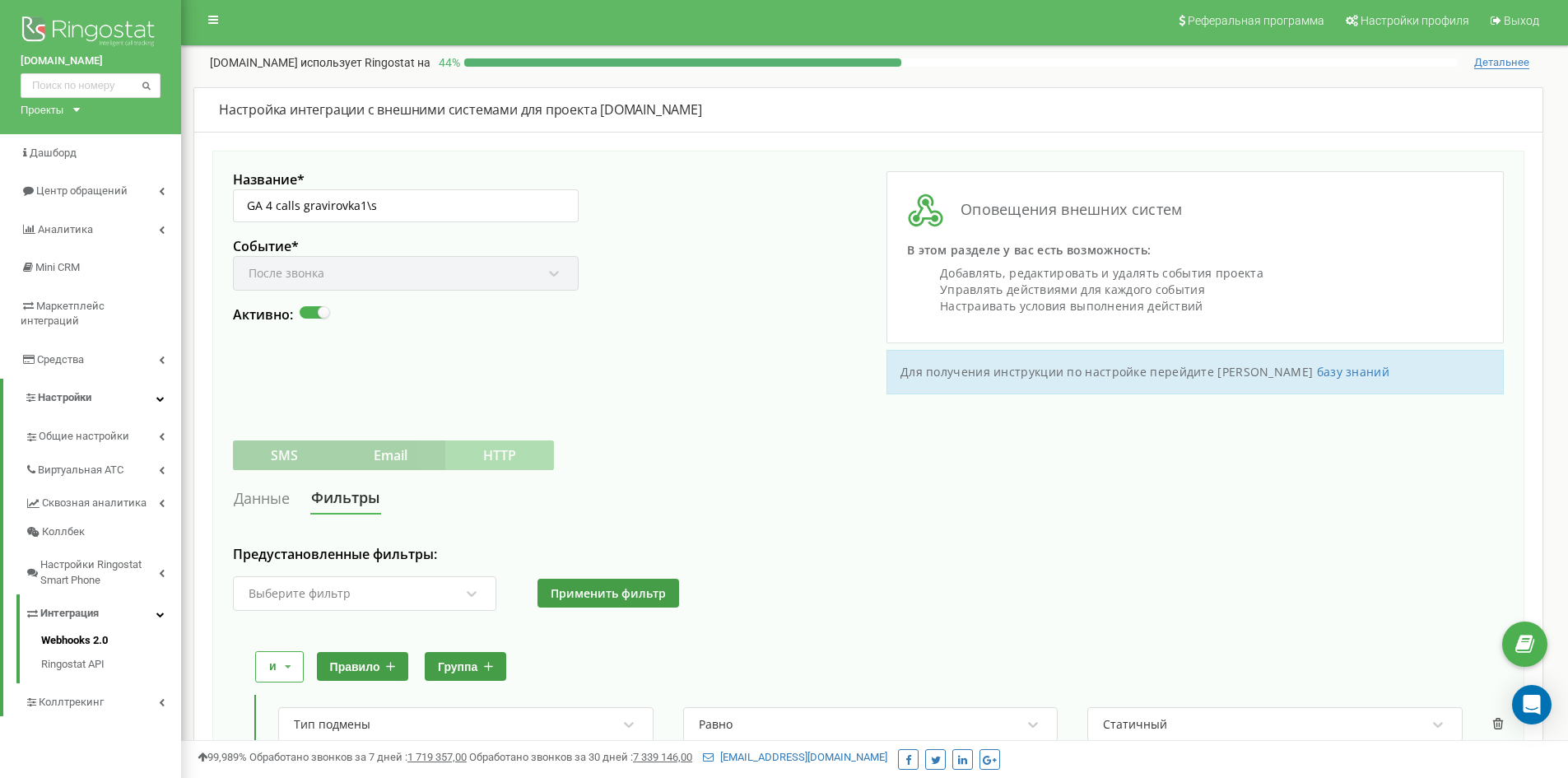
scroll to position [0, 0]
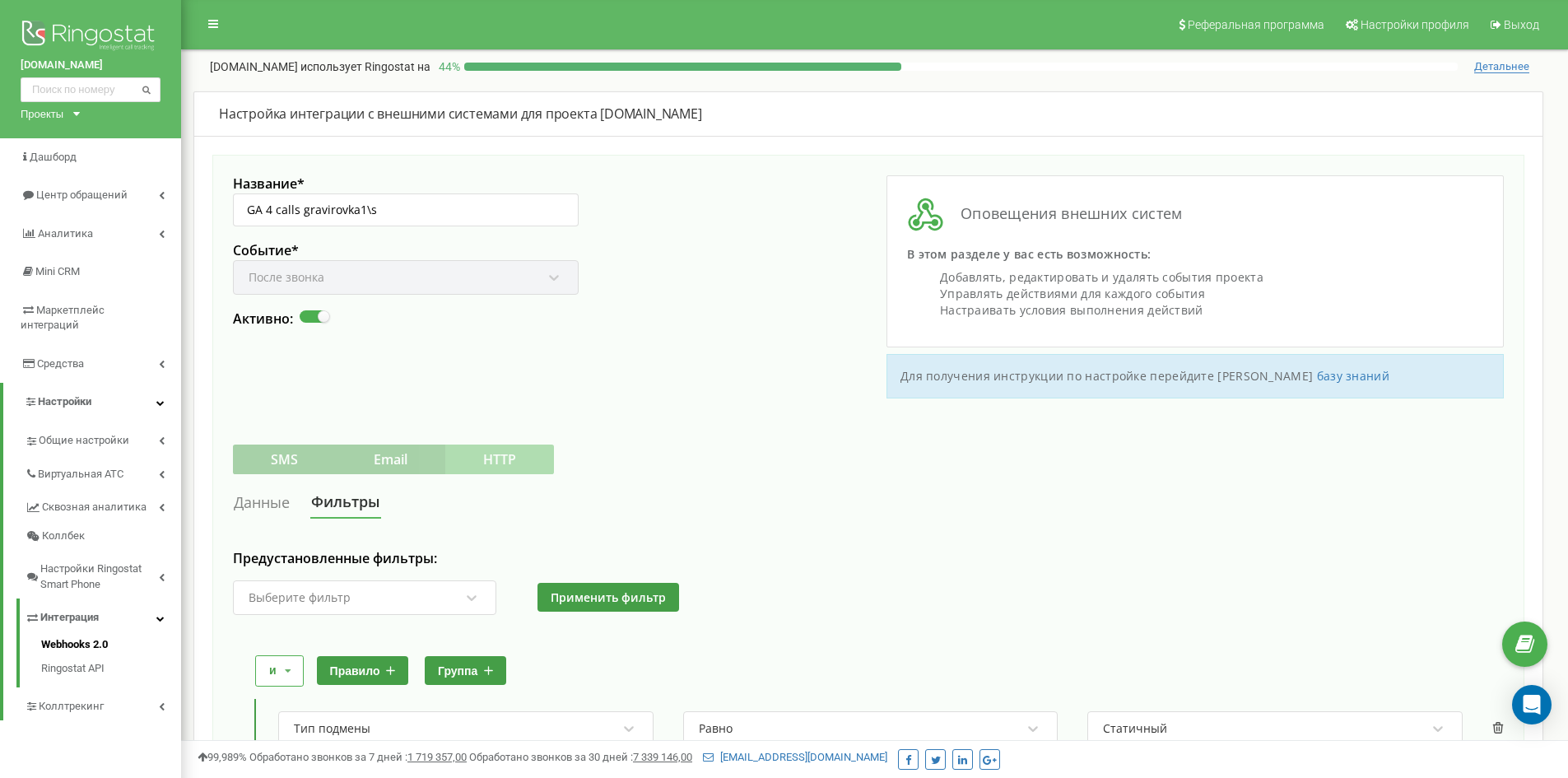
click at [259, 505] on link "Данные" at bounding box center [262, 503] width 57 height 30
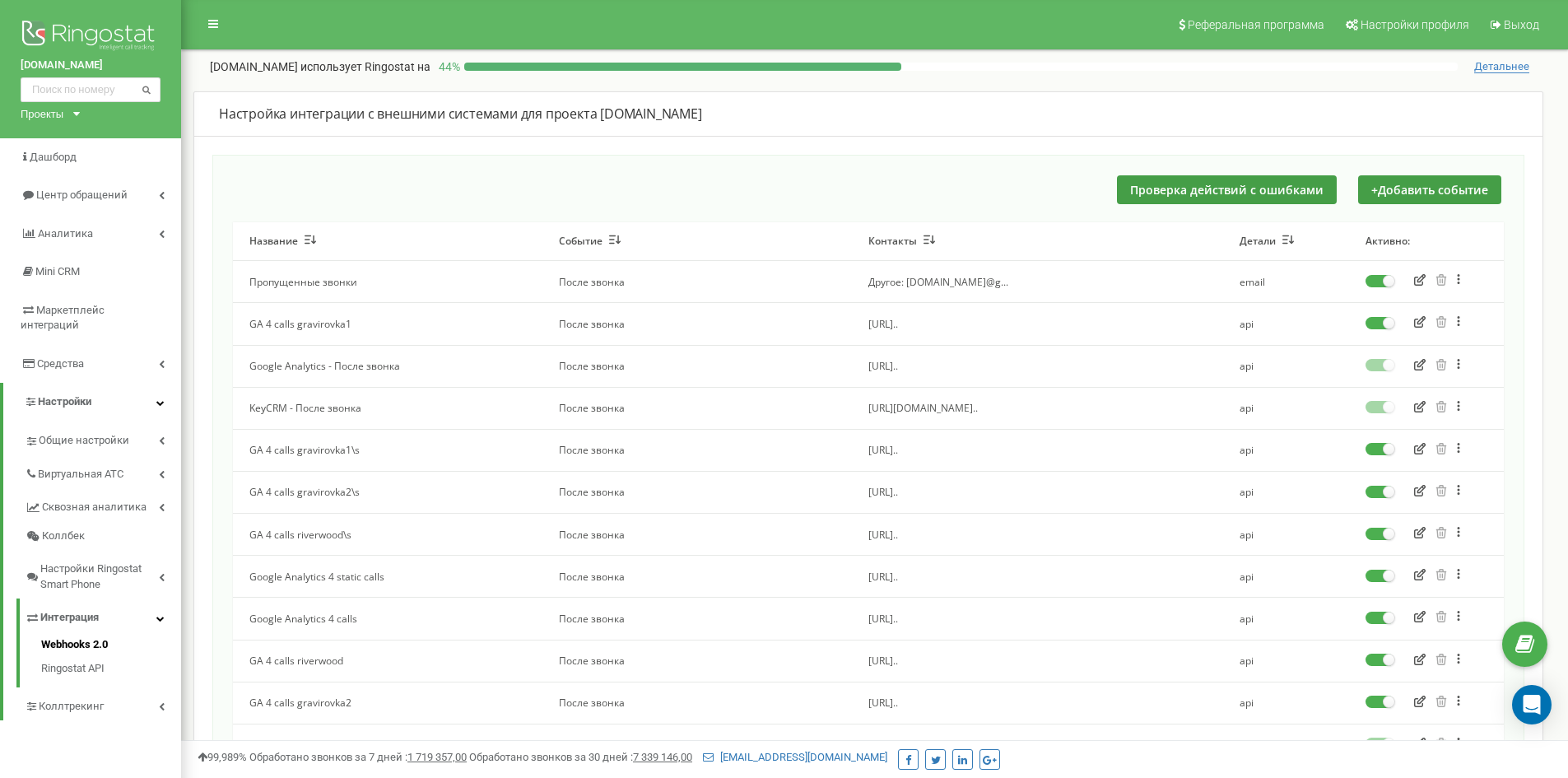
click at [1423, 364] on icon "button" at bounding box center [1420, 365] width 12 height 12
click at [1424, 570] on icon "button" at bounding box center [1420, 575] width 12 height 12
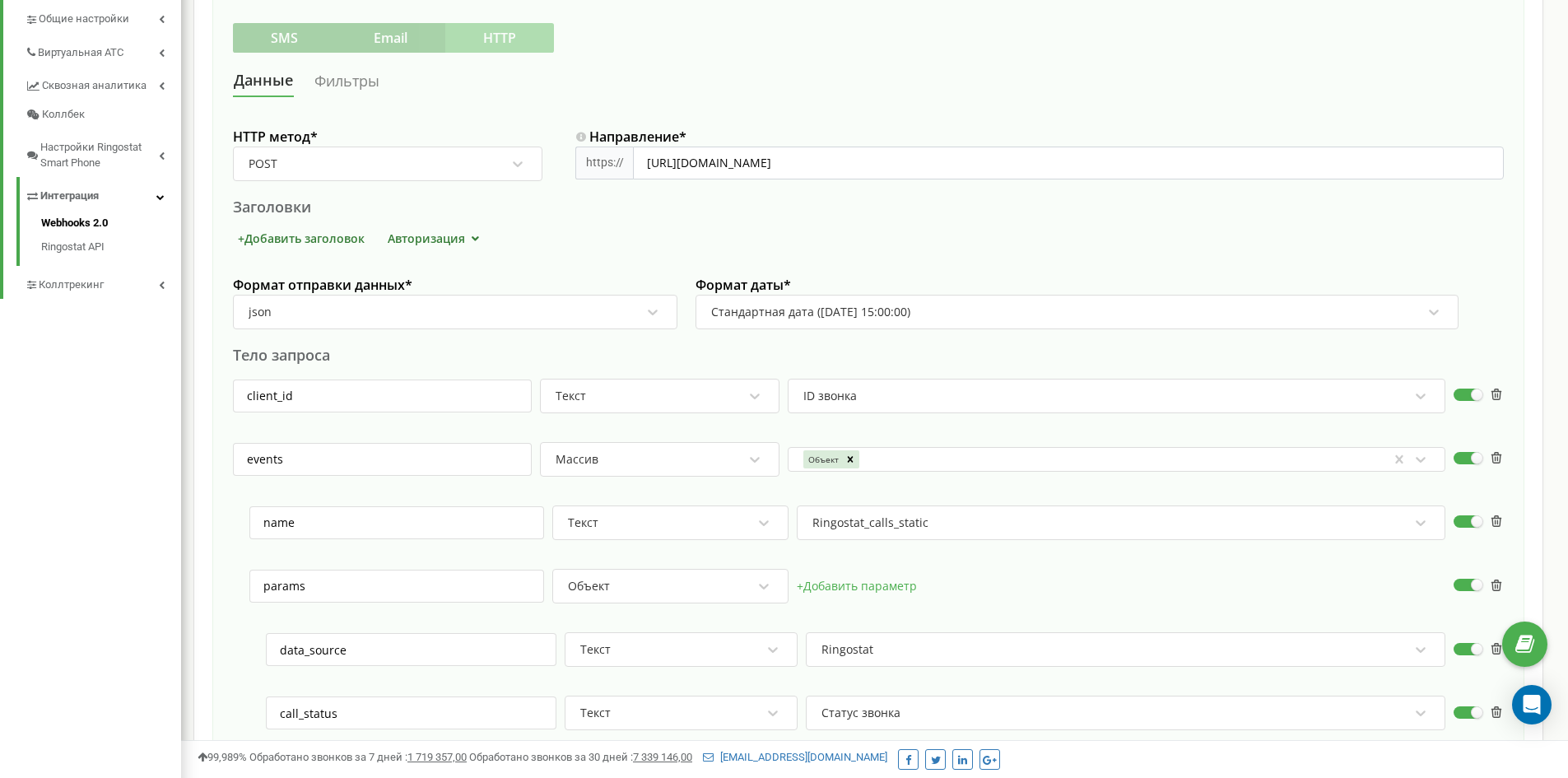
scroll to position [82, 0]
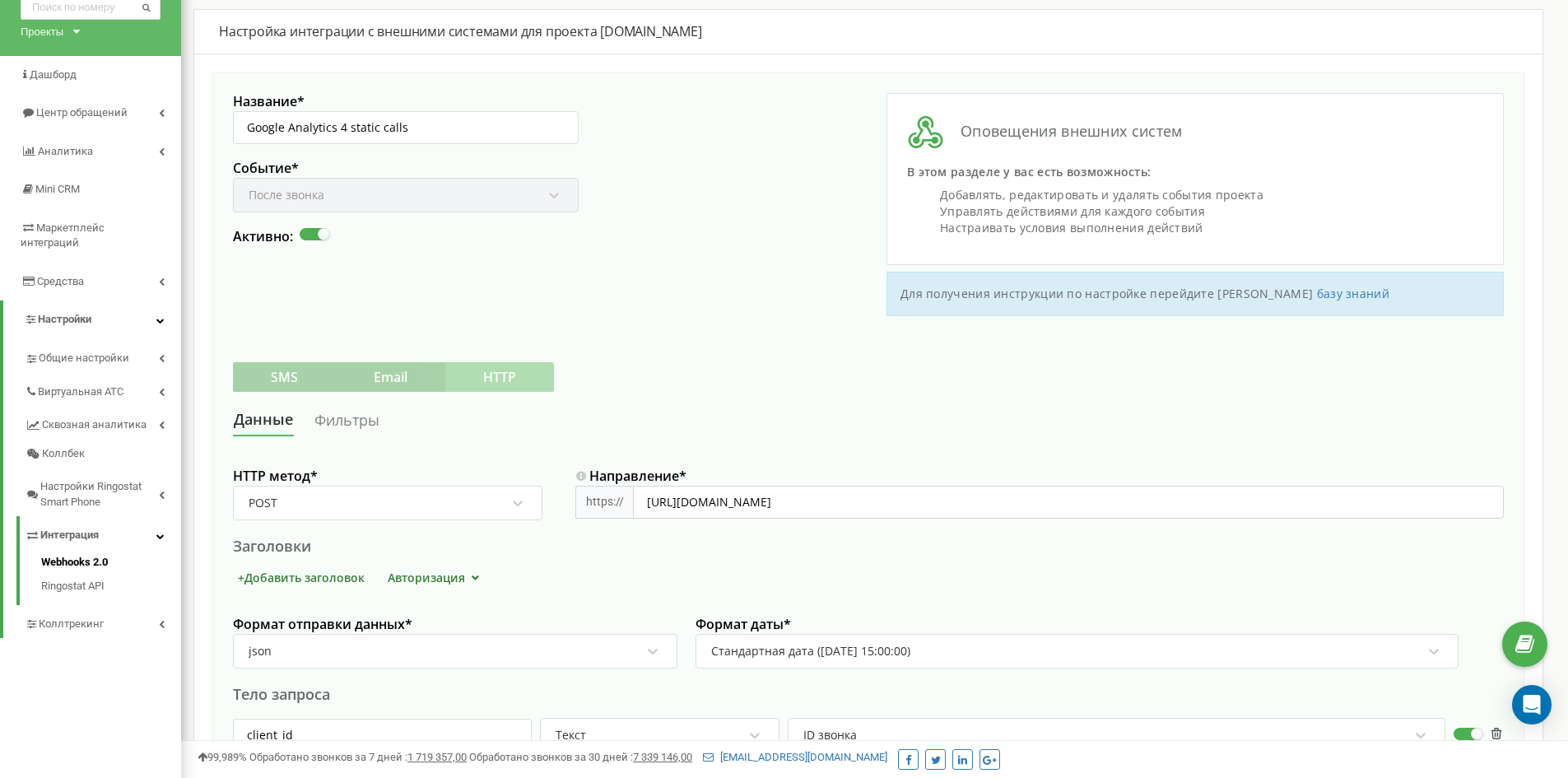
click at [345, 423] on link "Фильтры" at bounding box center [346, 420] width 67 height 30
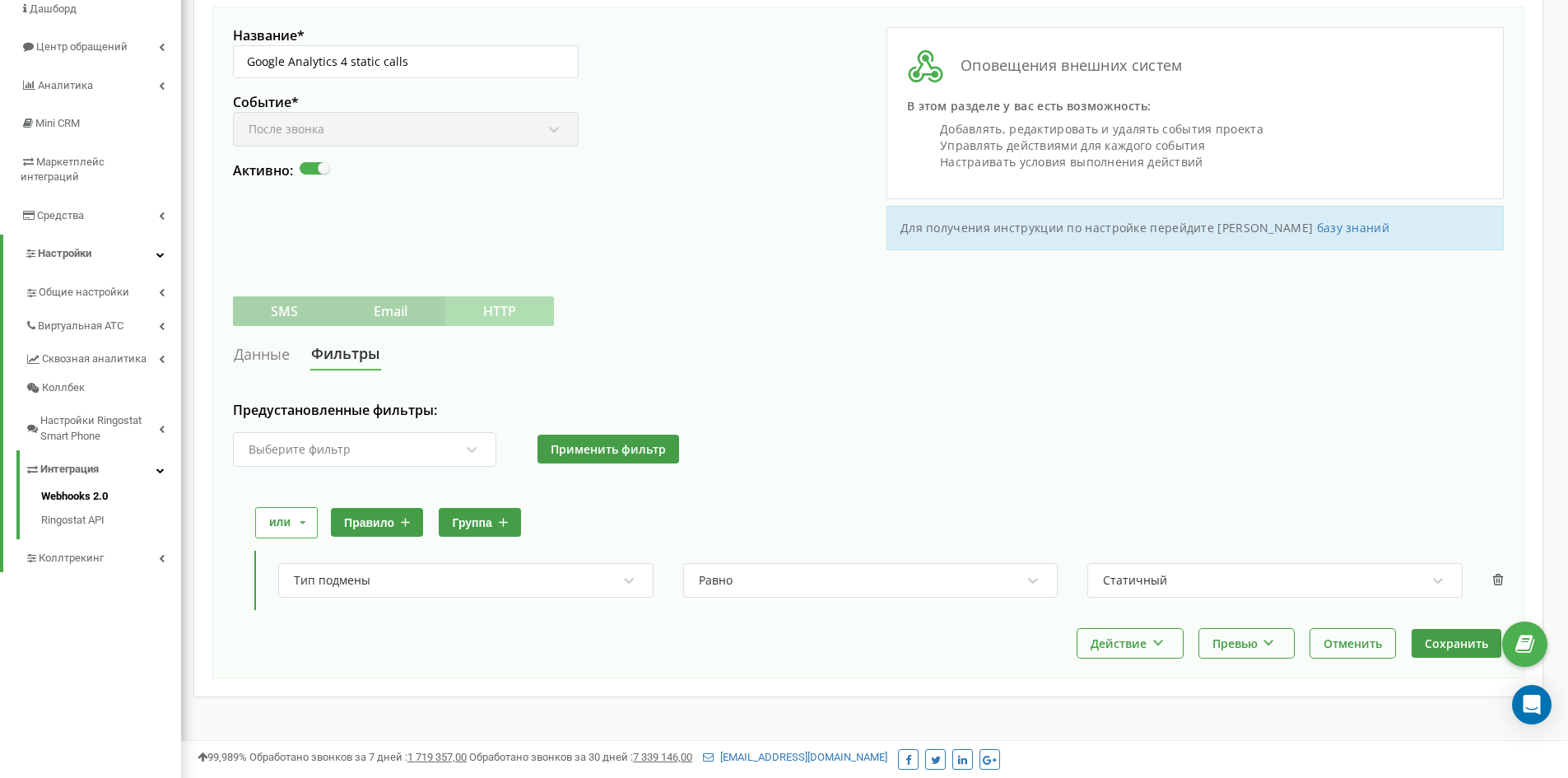
scroll to position [210, 0]
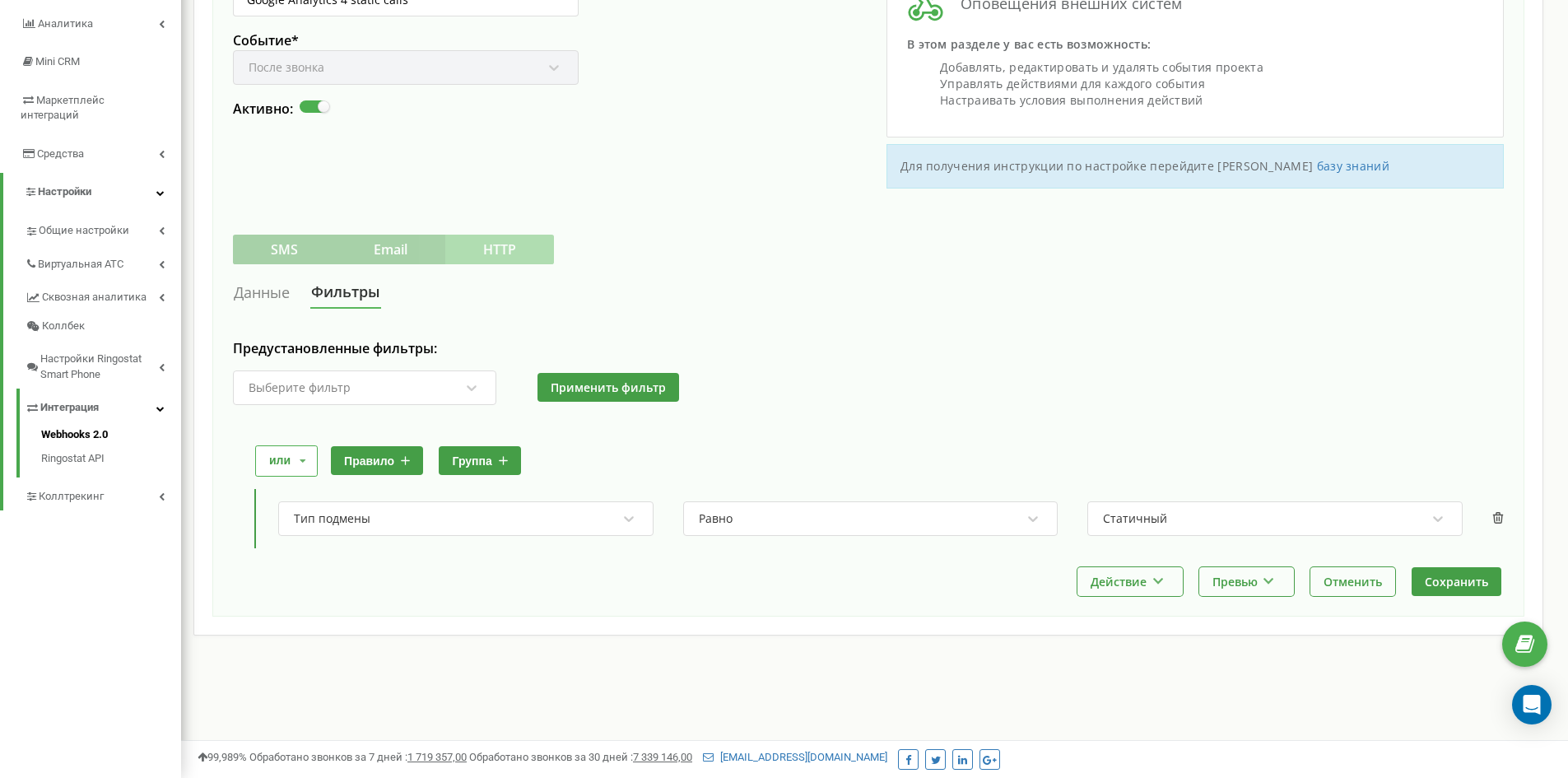
click at [284, 291] on link "Данные" at bounding box center [262, 292] width 57 height 30
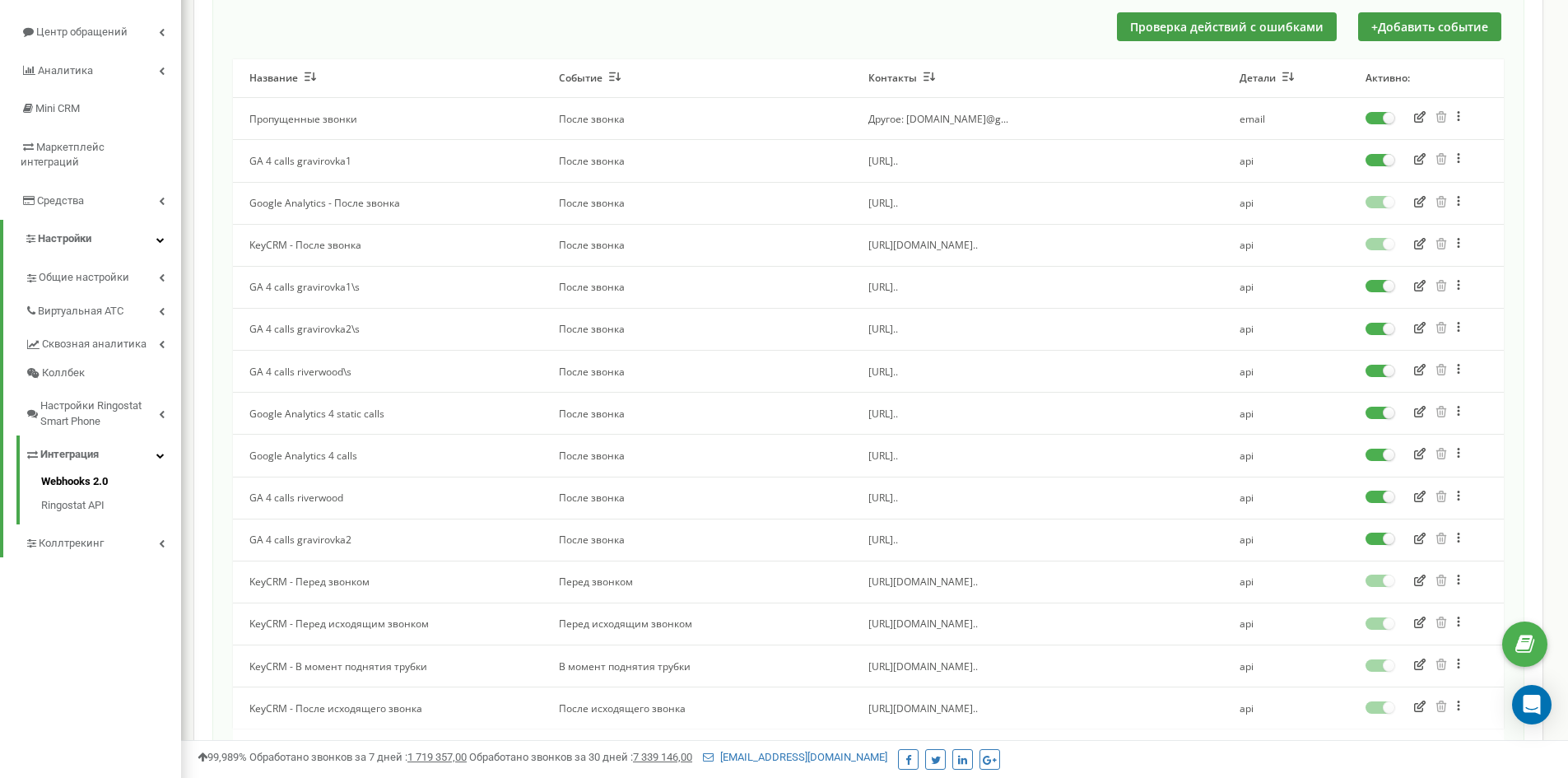
scroll to position [165, 0]
click at [1421, 455] on icon "button" at bounding box center [1420, 451] width 12 height 12
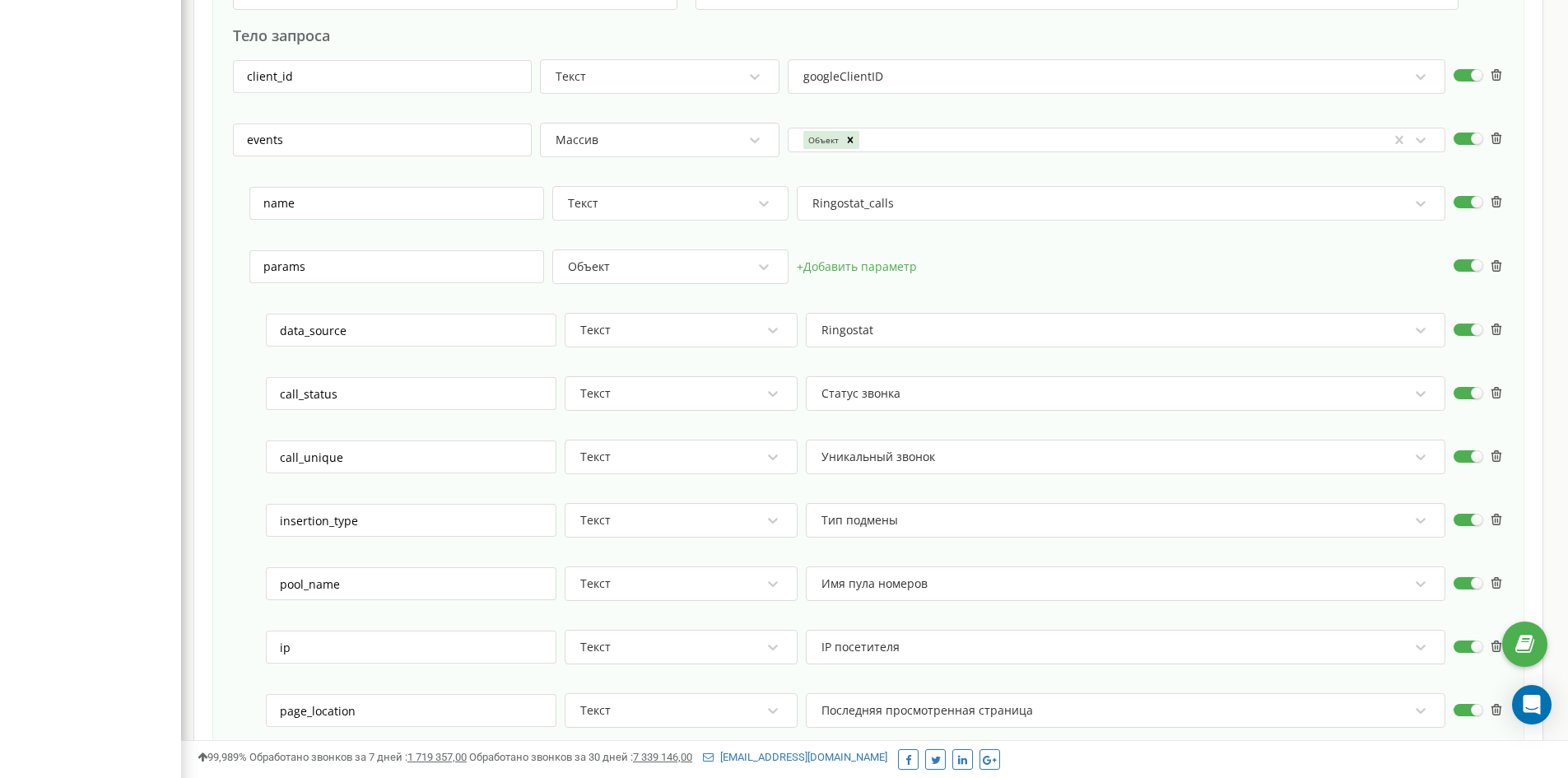
scroll to position [165, 0]
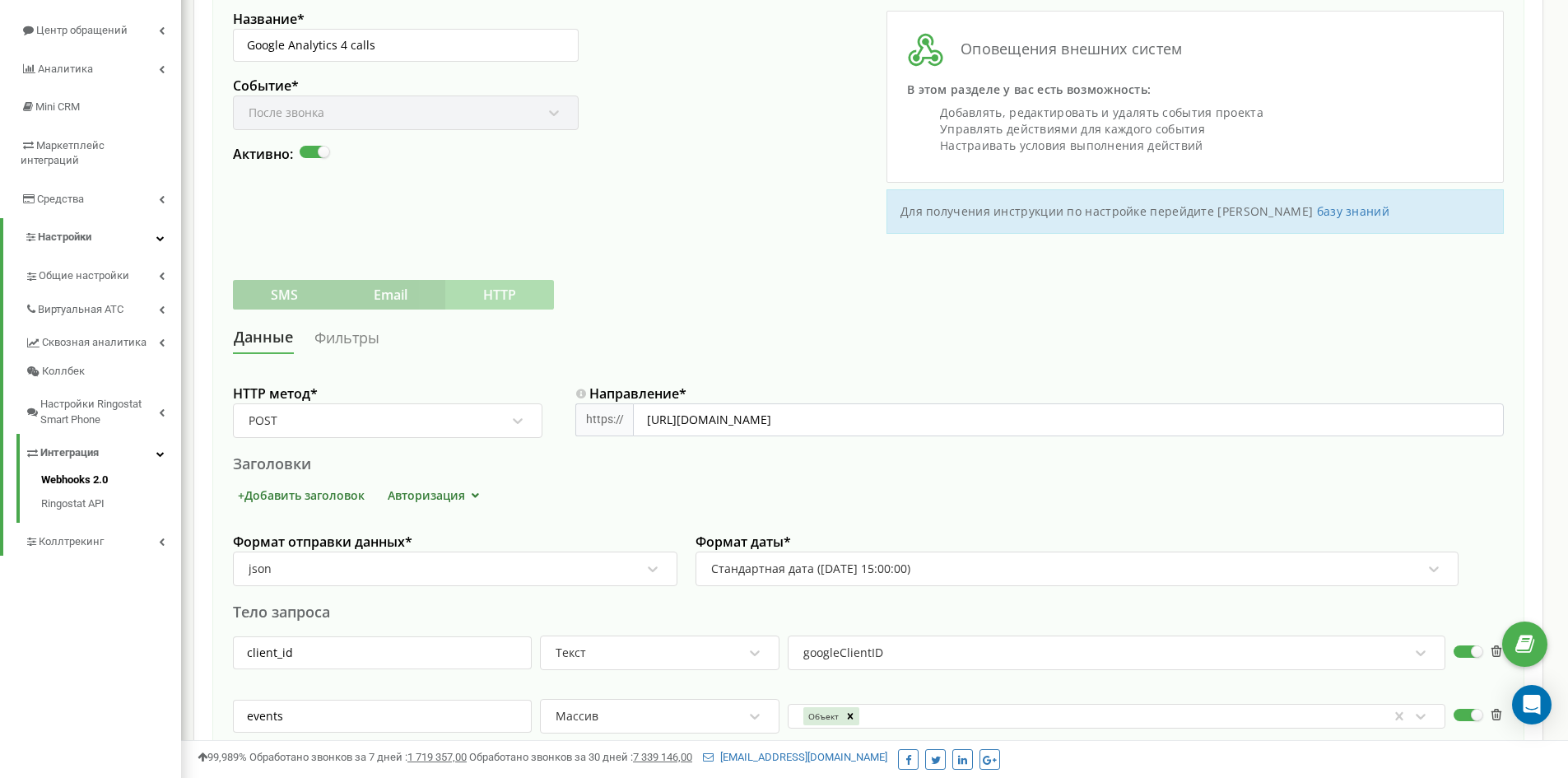
click at [342, 328] on link "Фильтры" at bounding box center [346, 337] width 67 height 30
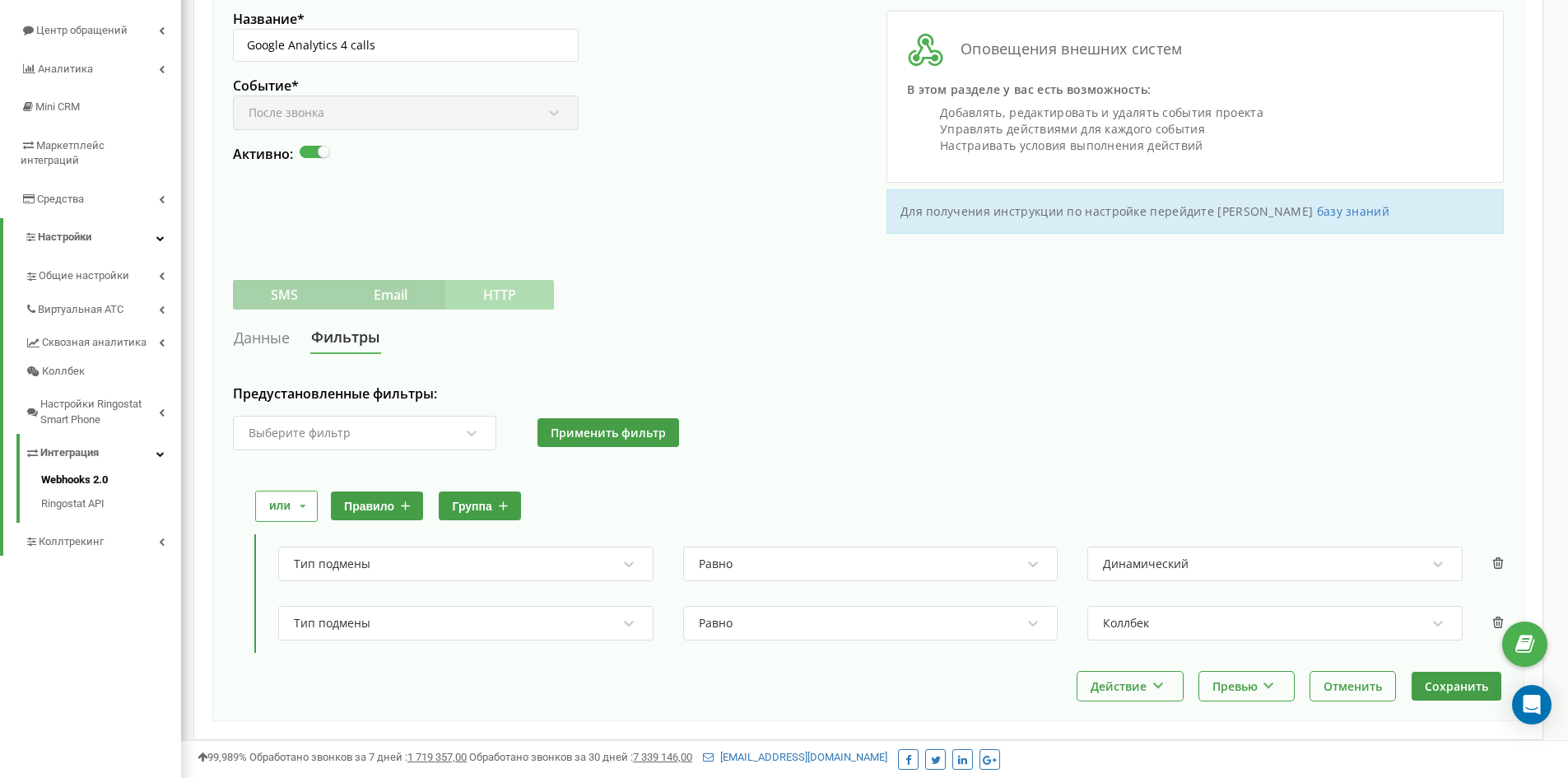
click at [255, 337] on link "Данные" at bounding box center [262, 337] width 57 height 30
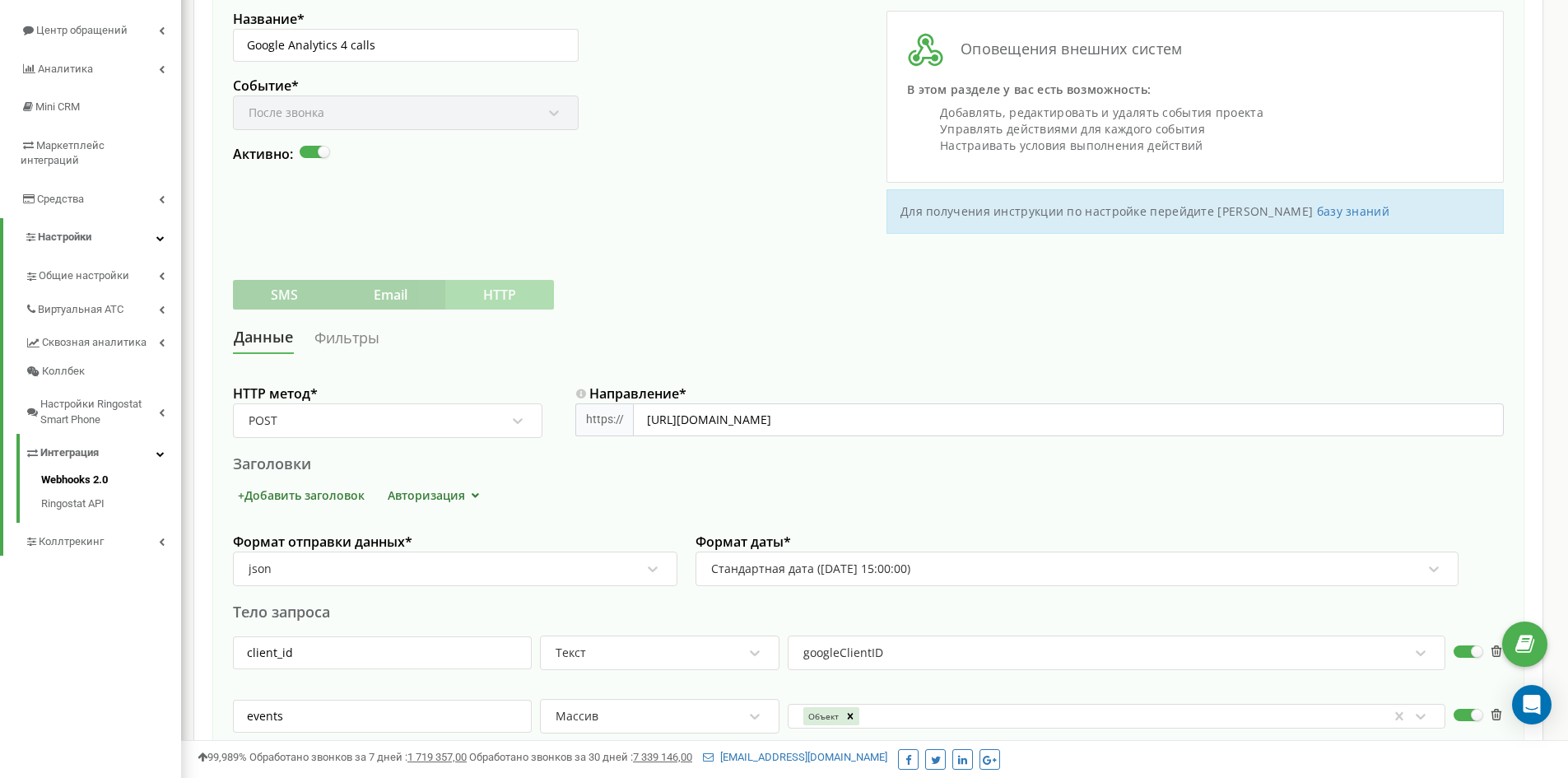
click at [356, 346] on link "Фильтры" at bounding box center [346, 337] width 67 height 30
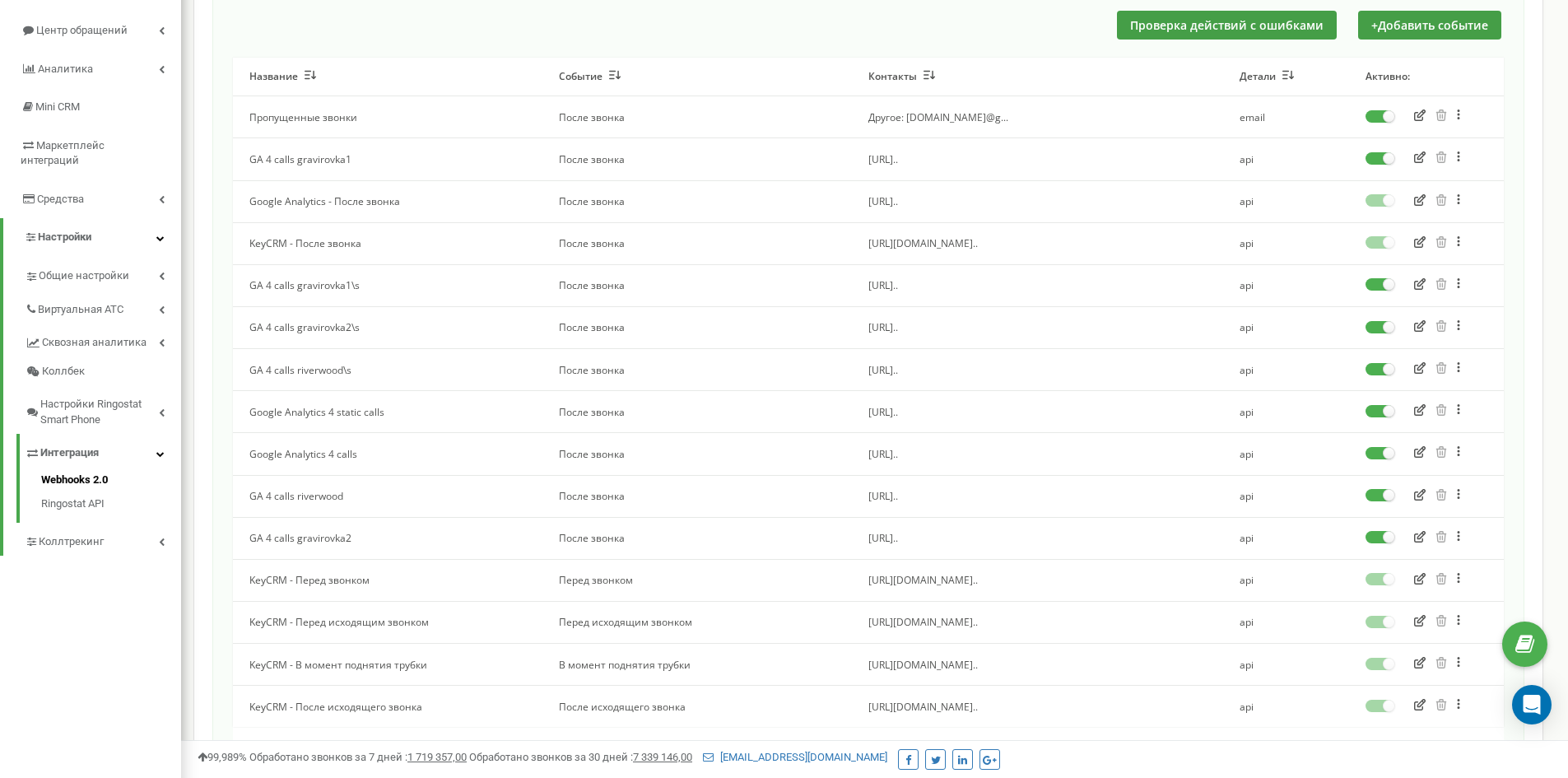
click at [1418, 412] on icon "button" at bounding box center [1420, 410] width 12 height 12
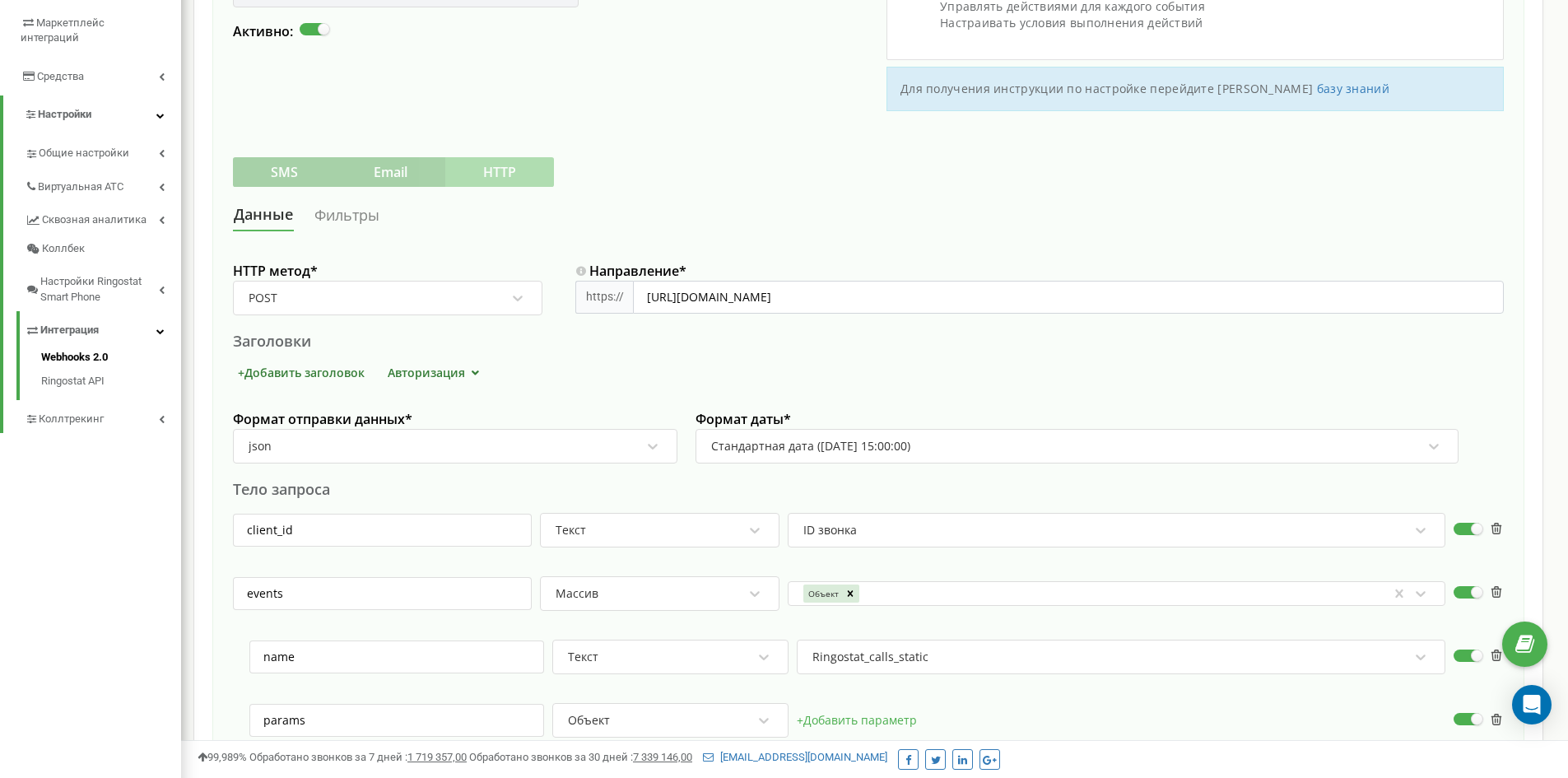
scroll to position [248, 0]
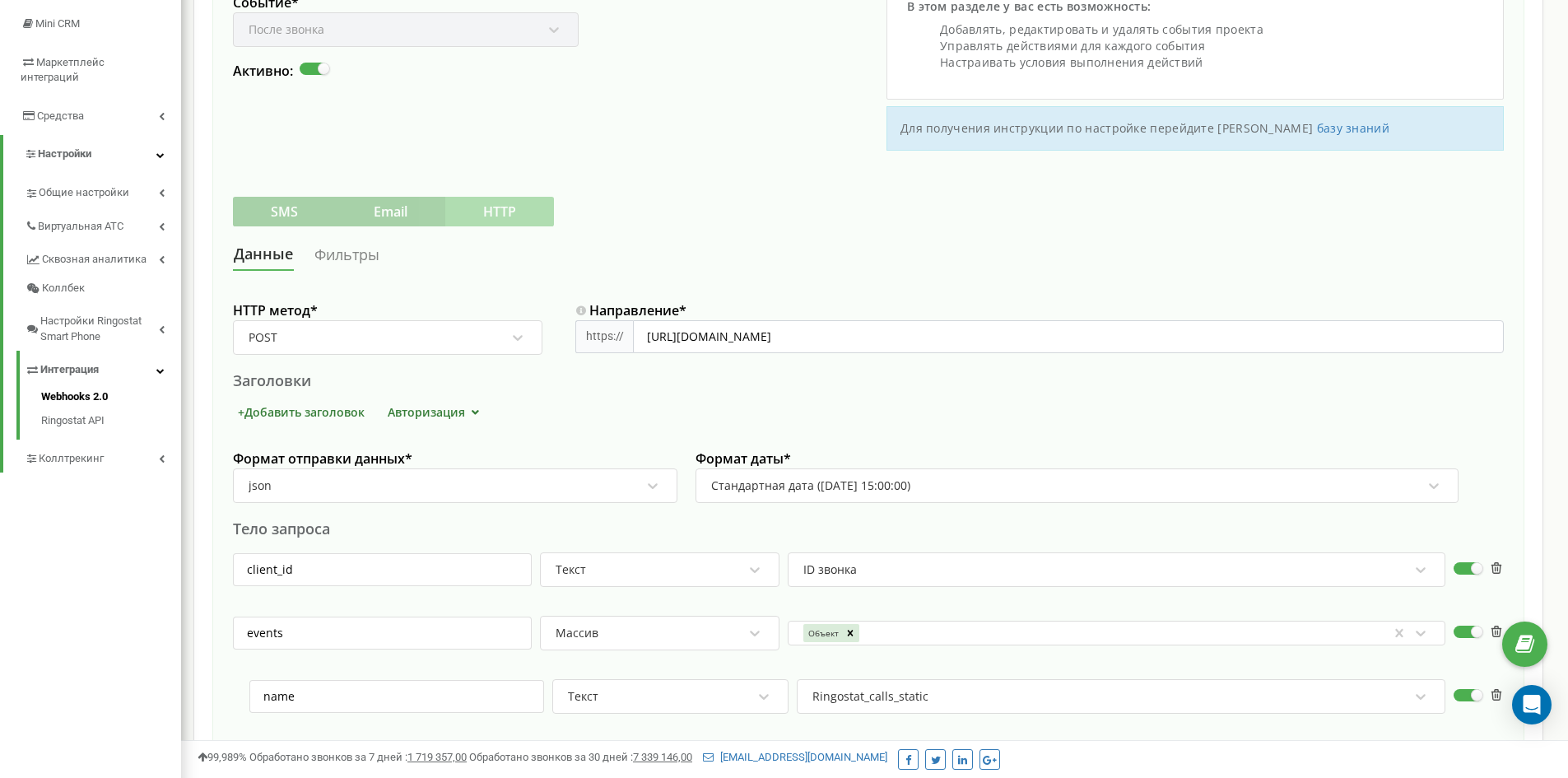
click at [357, 256] on link "Фильтры" at bounding box center [346, 254] width 67 height 30
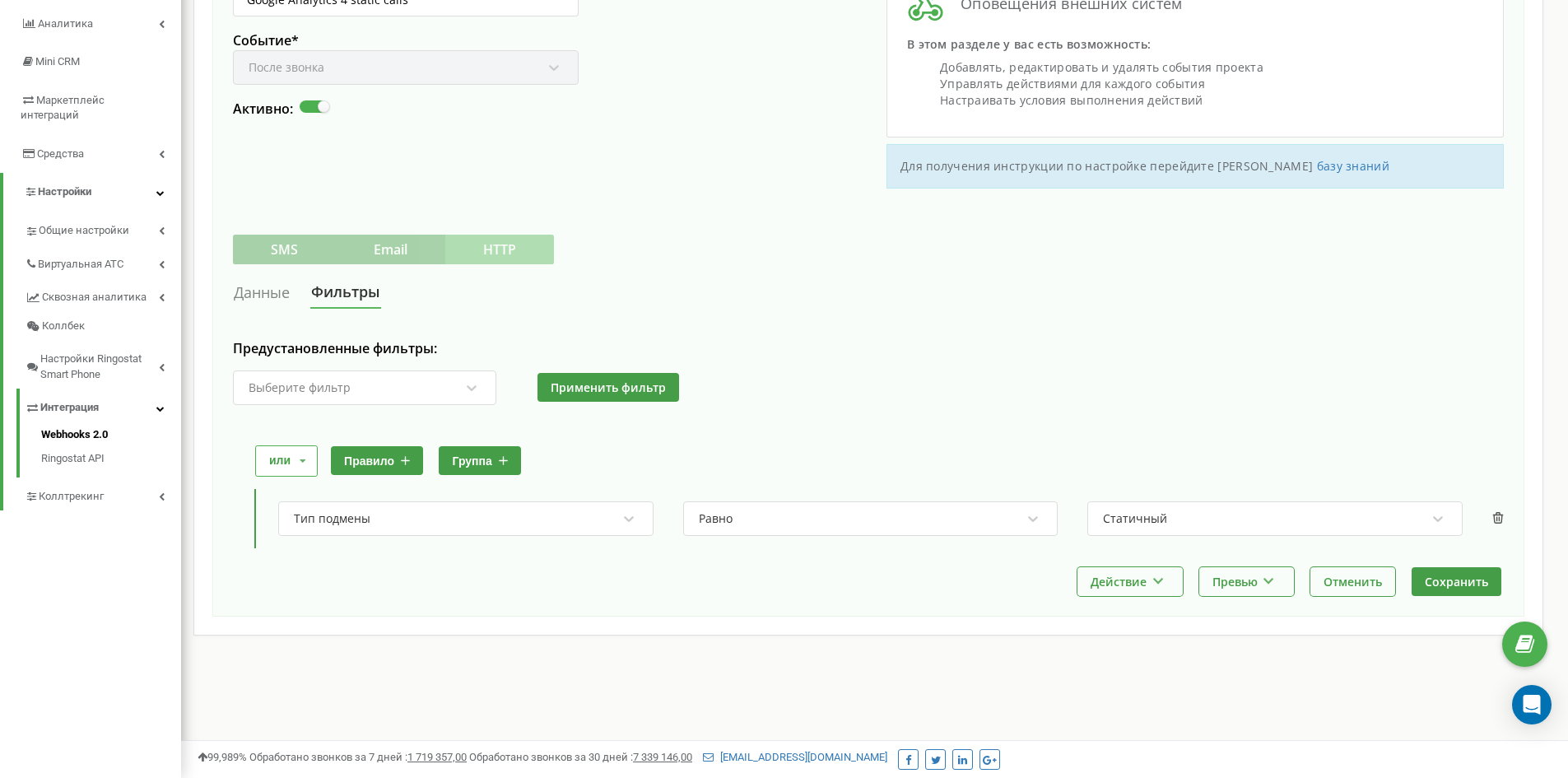
click at [273, 292] on link "Данные" at bounding box center [262, 292] width 57 height 30
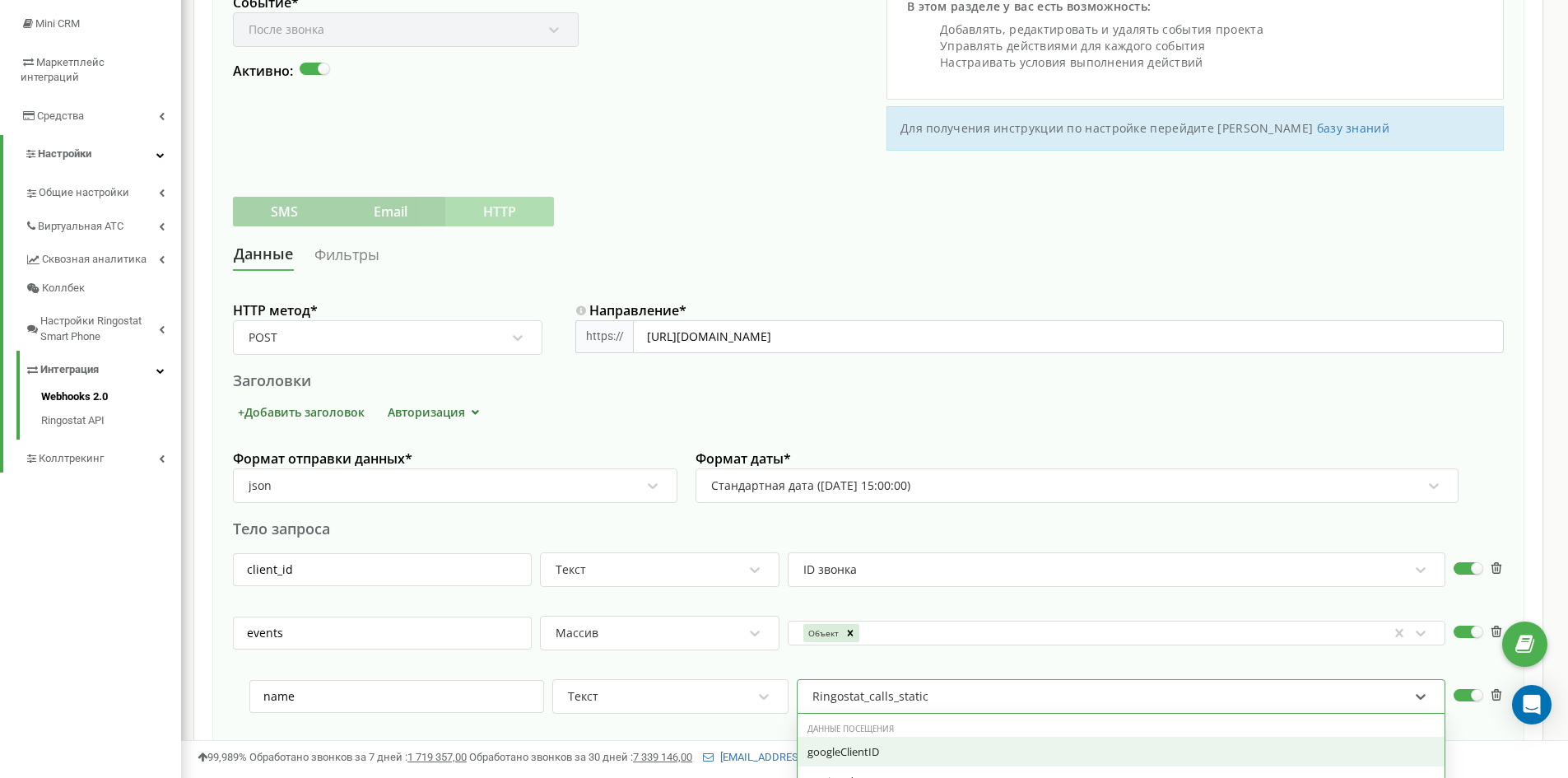
click at [936, 700] on div "option googleClientID focused, 0 of 7. 51 results available. Use Up and Down to…" at bounding box center [1121, 697] width 649 height 35
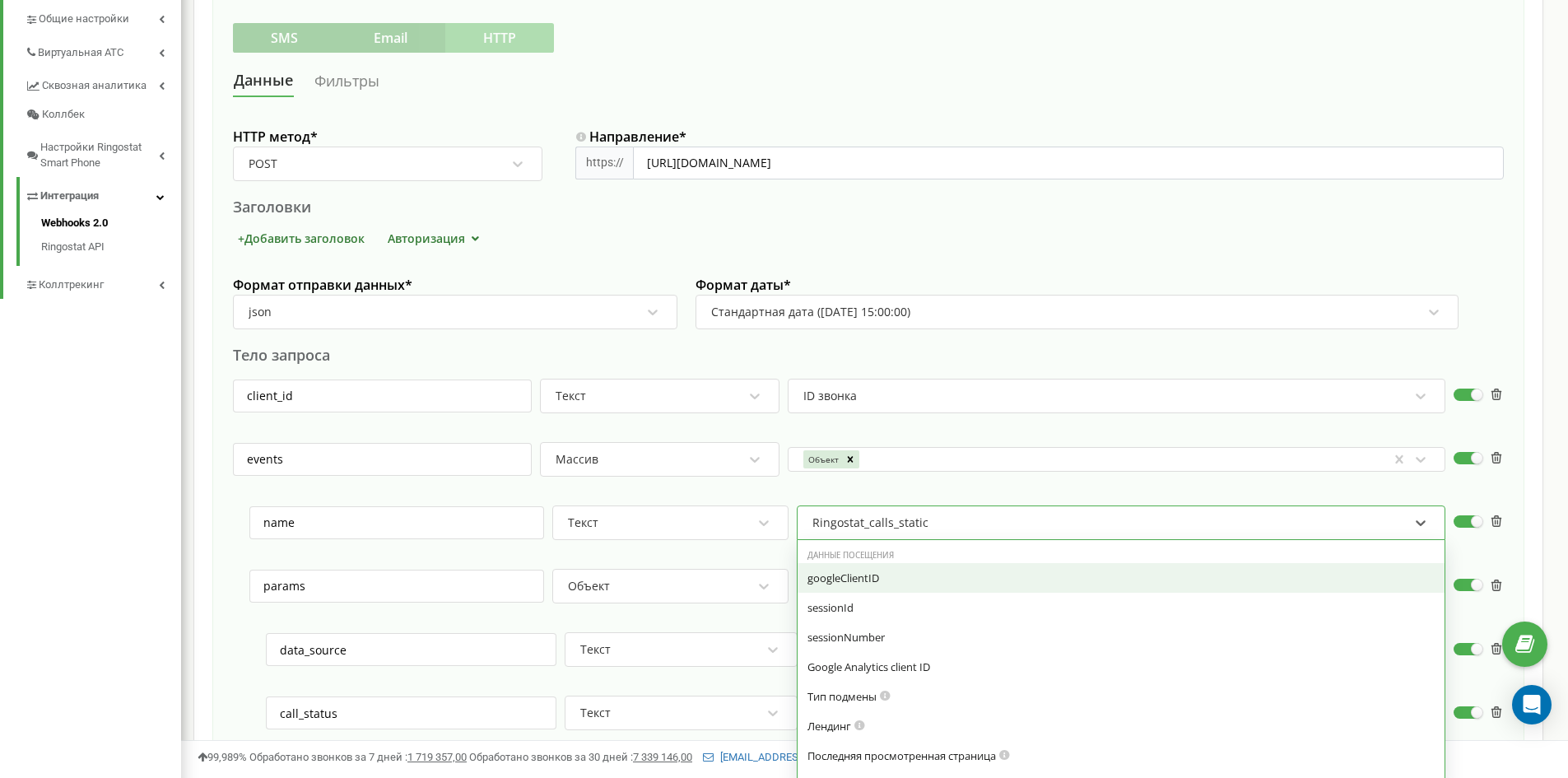
scroll to position [431, 0]
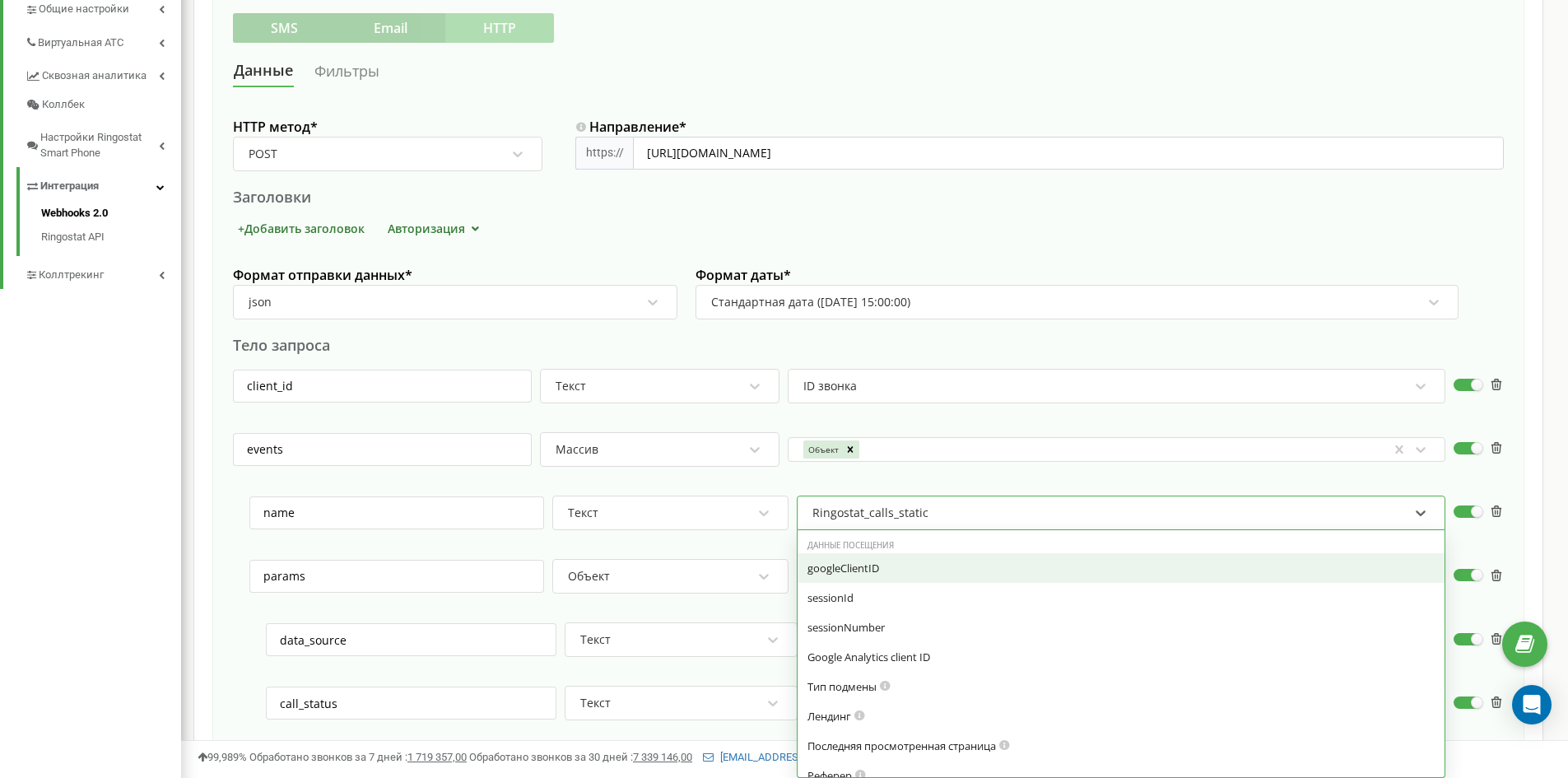
click at [935, 479] on div "events Массив Объект To pick up a draggable item, press the space bar. While dr…" at bounding box center [869, 457] width 1271 height 50
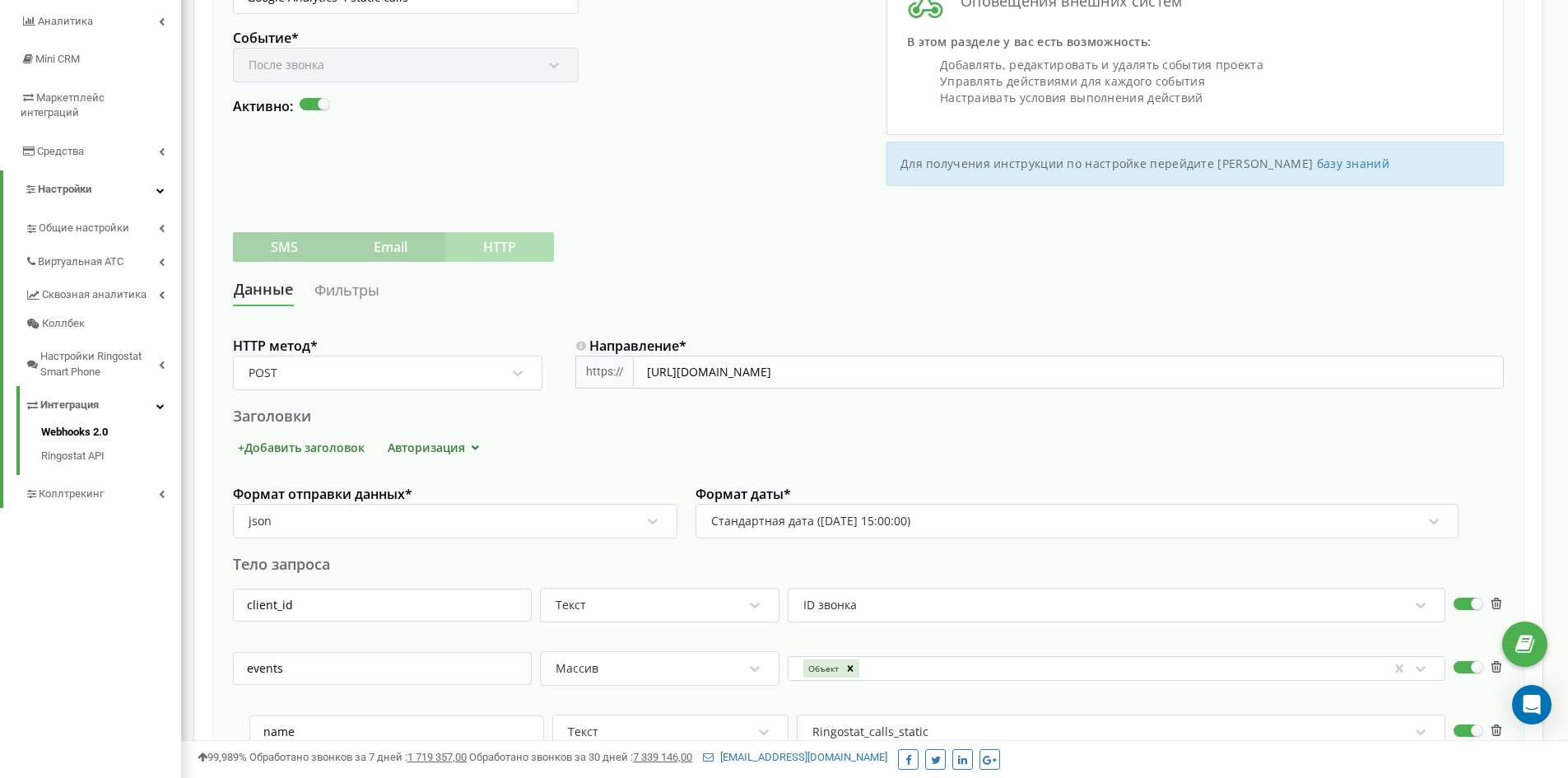
scroll to position [0, 0]
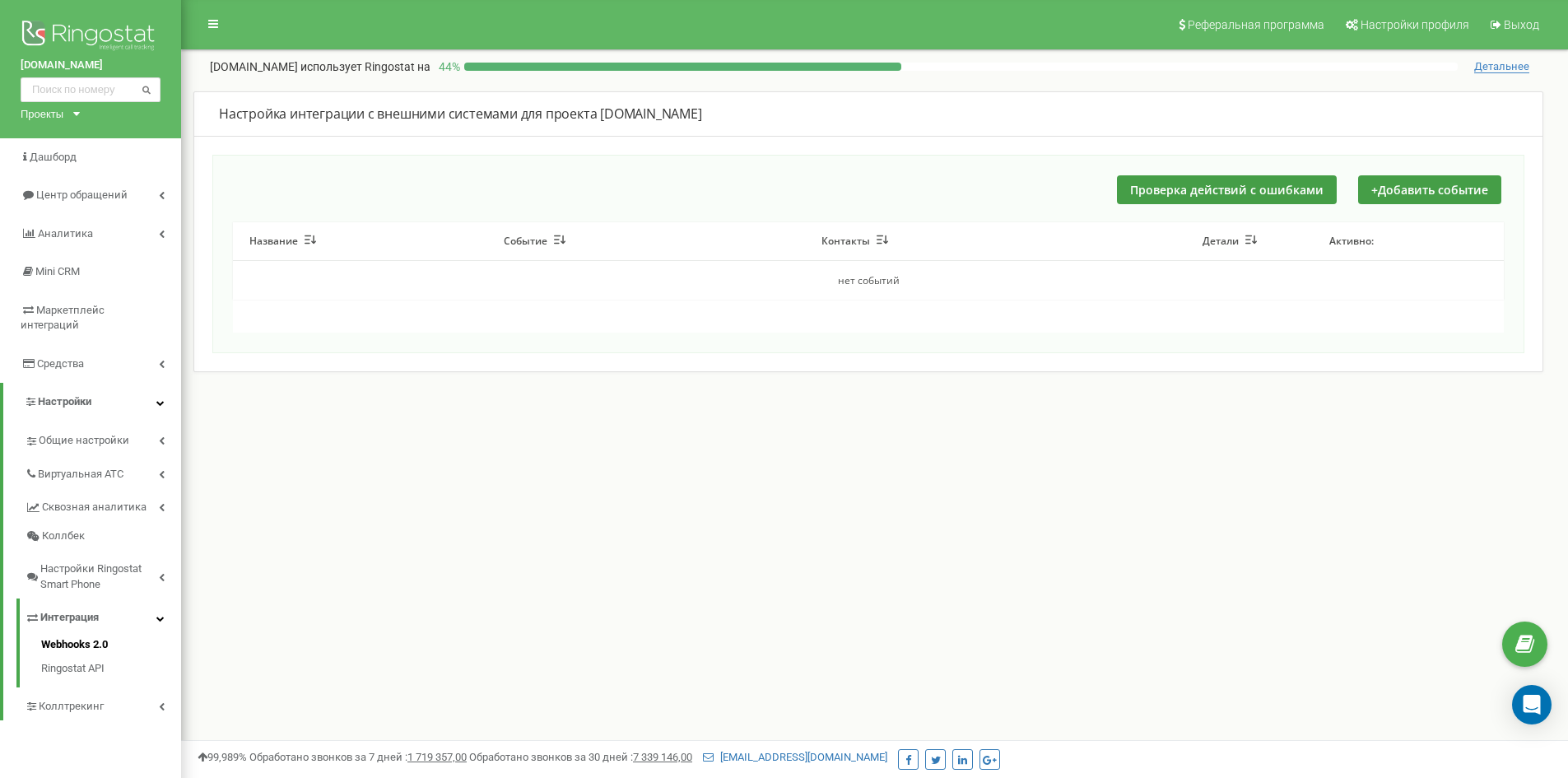
scroll to position [165, 0]
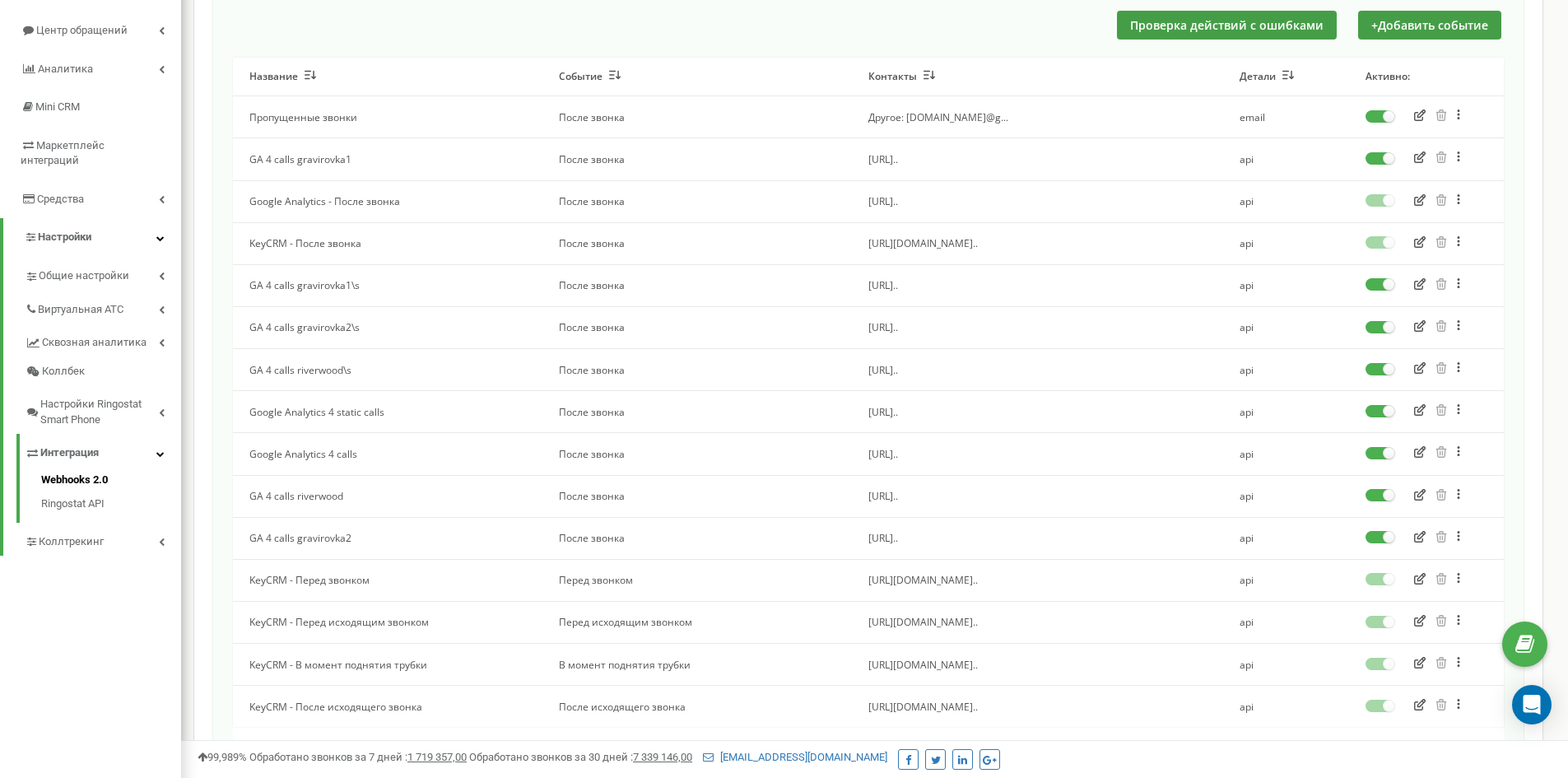
click at [1461, 409] on button at bounding box center [1469, 410] width 33 height 13
click at [1501, 450] on div "Сделать копию" at bounding box center [1507, 448] width 108 height 27
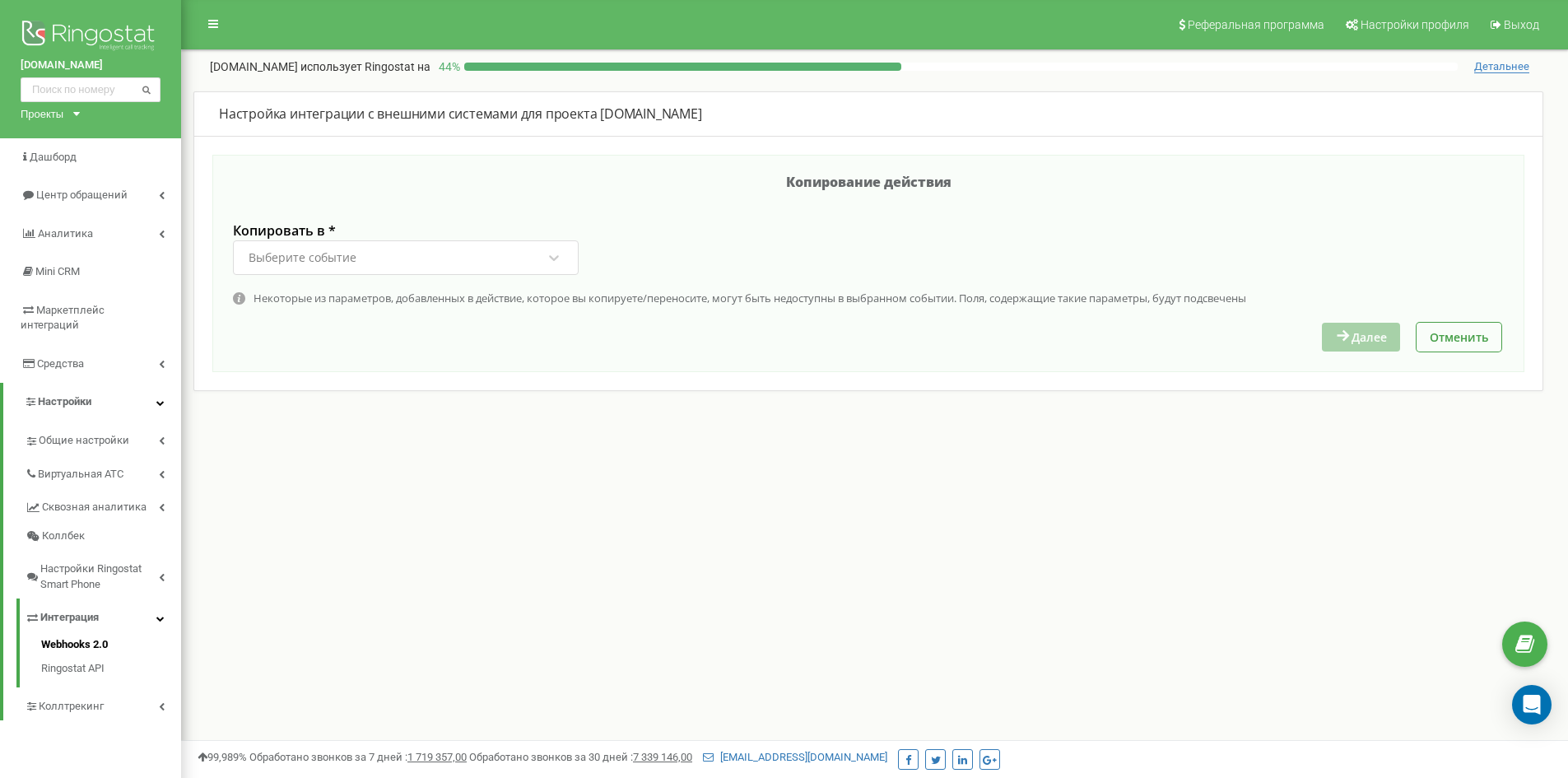
click at [360, 246] on div "Выберите событие" at bounding box center [395, 257] width 296 height 28
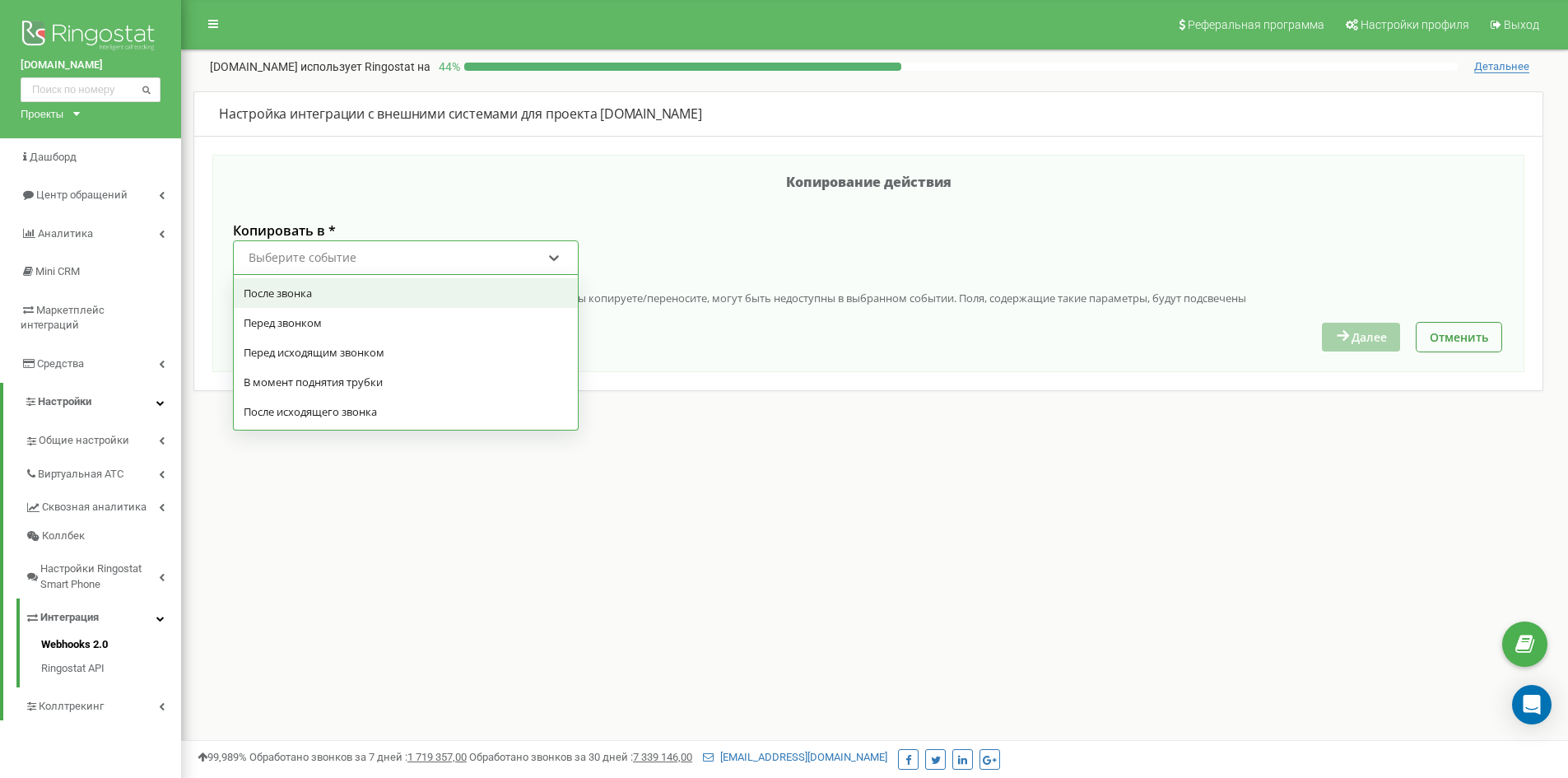
click at [284, 290] on div "После звонка" at bounding box center [406, 293] width 345 height 30
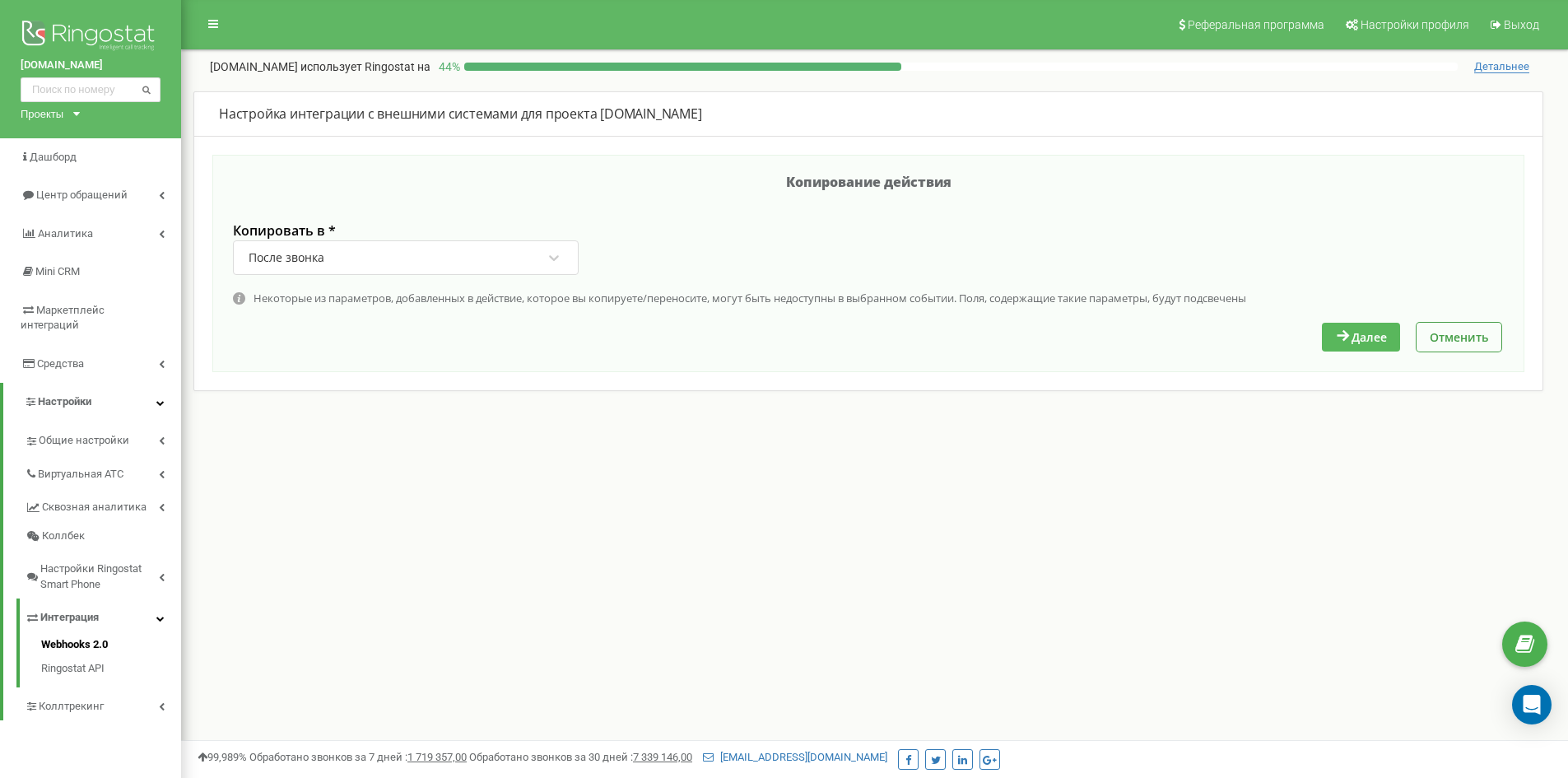
click at [1360, 327] on button "Далее" at bounding box center [1361, 337] width 78 height 29
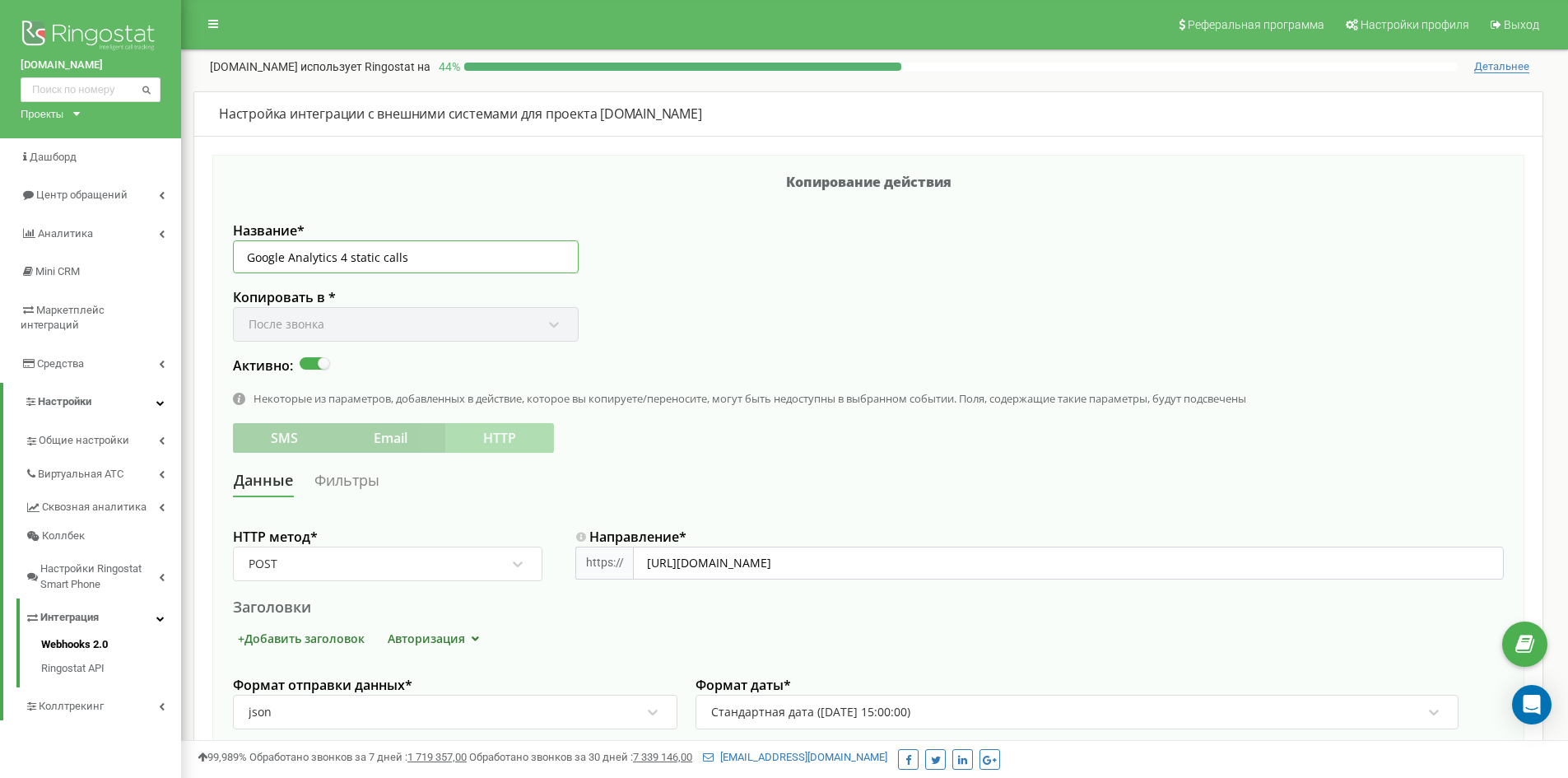
click at [442, 260] on input "Google Analytics 4 static calls" at bounding box center [406, 257] width 346 height 33
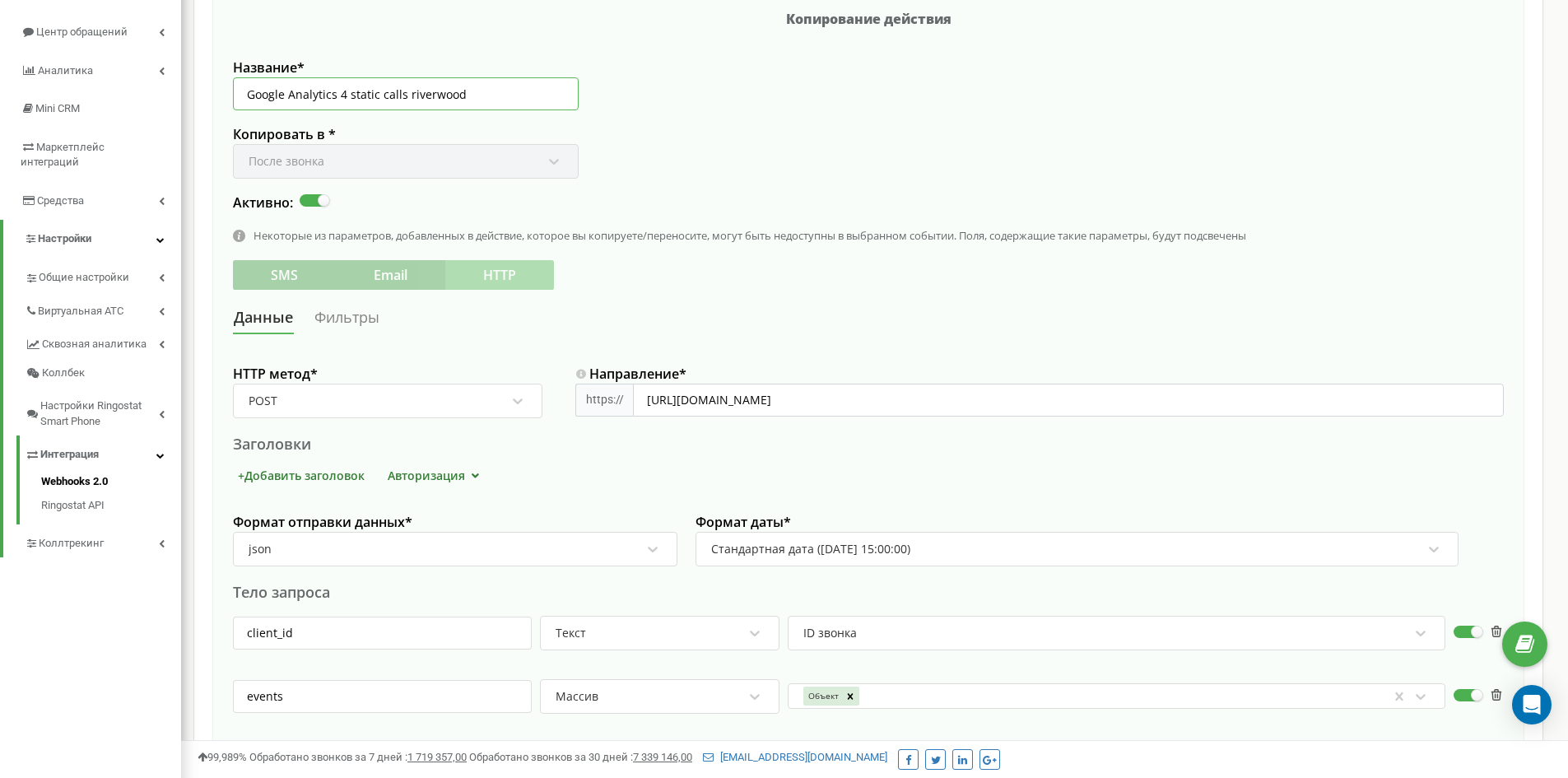
scroll to position [165, 0]
type input "Google Analytics 4 static calls riverwood"
click at [943, 402] on input "[URL][DOMAIN_NAME]" at bounding box center [1069, 399] width 872 height 33
click at [943, 402] on input "https://www.google-analytics.com/mp/collect?measurement_id=G-YYZXPE5946&api_sec…" at bounding box center [1069, 399] width 872 height 33
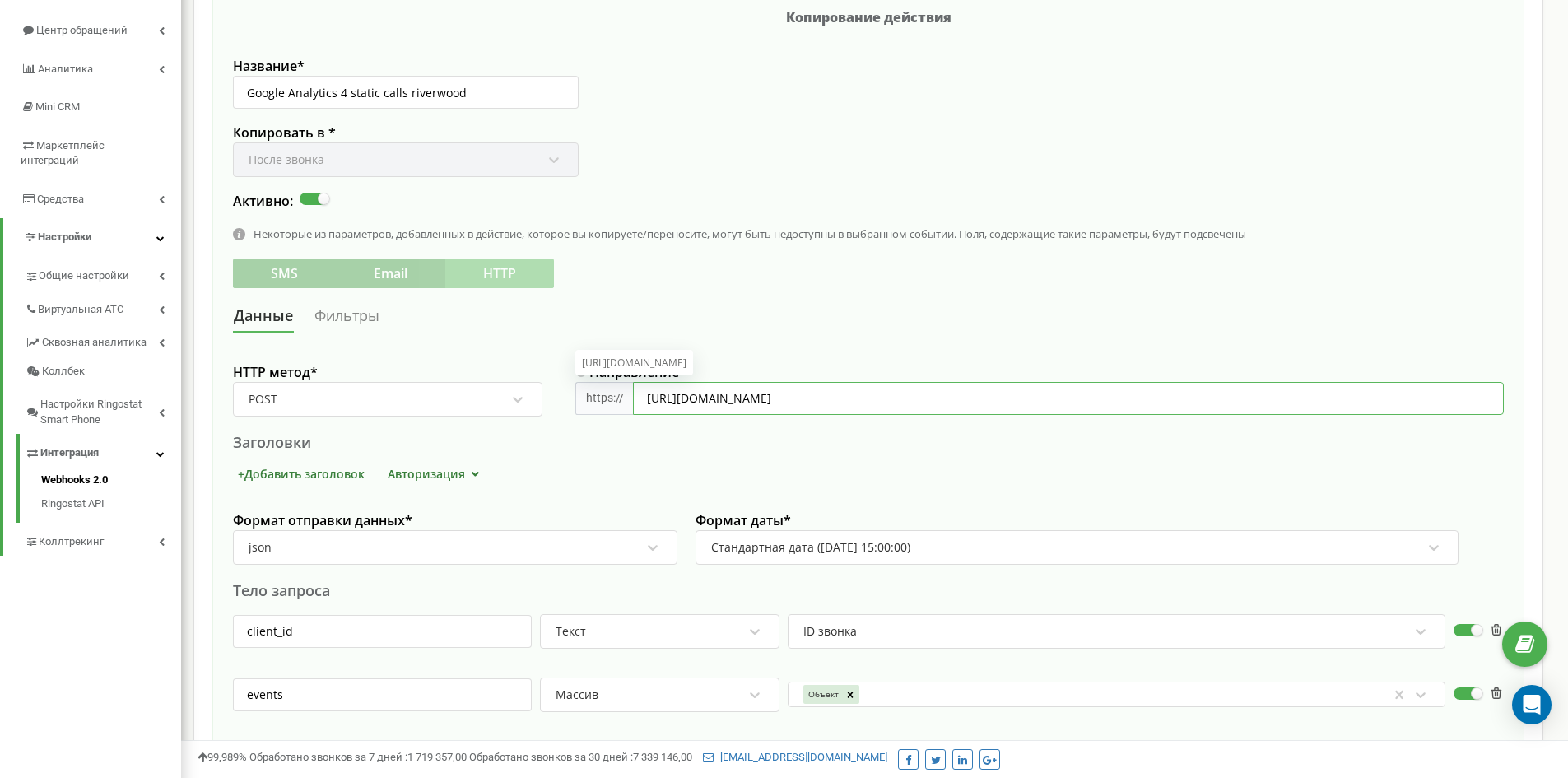
paste input "336M9BVV7H&api_secret=mqfVQB5hRvSI12U60vD53w"
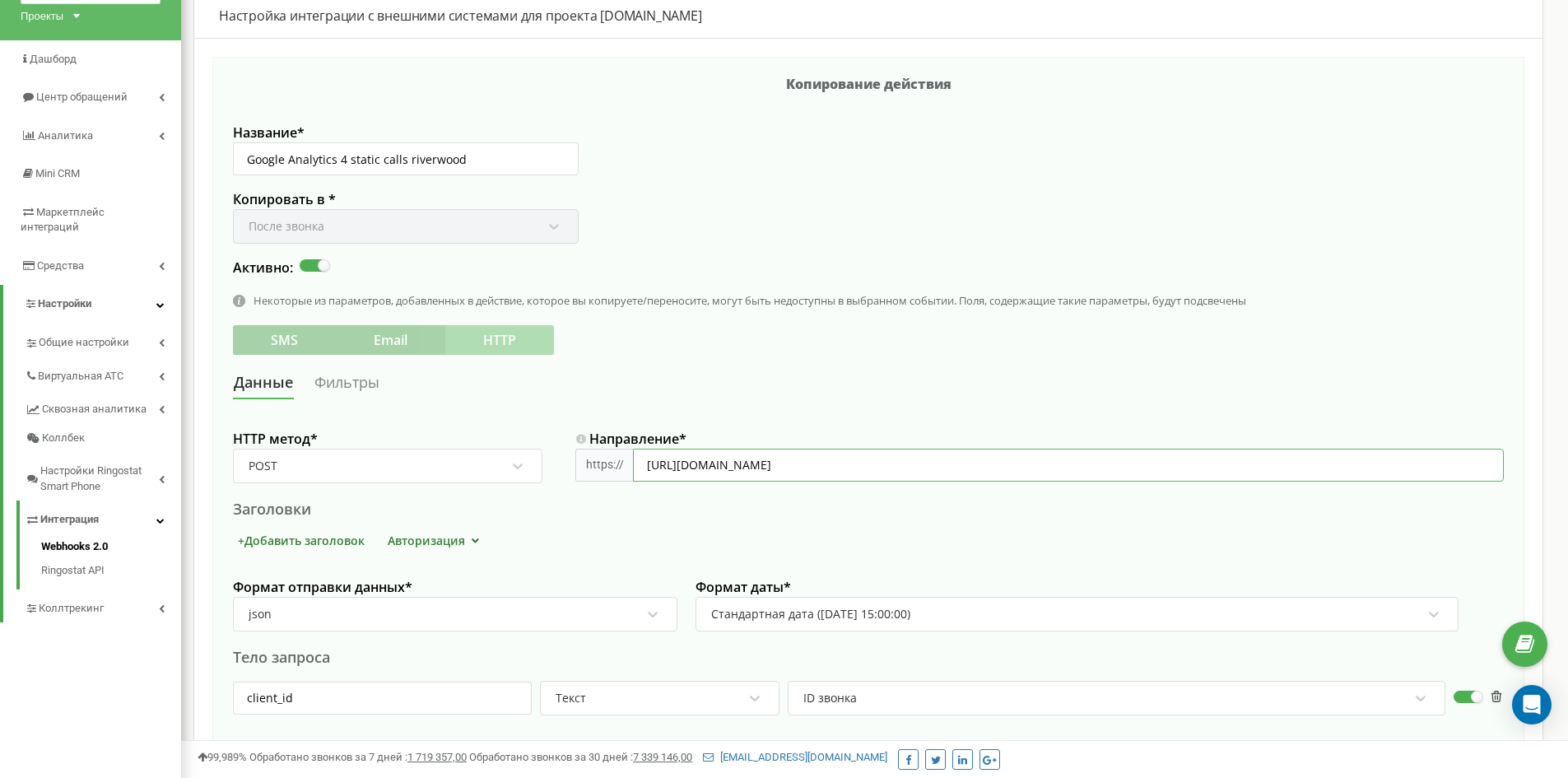
scroll to position [82, 0]
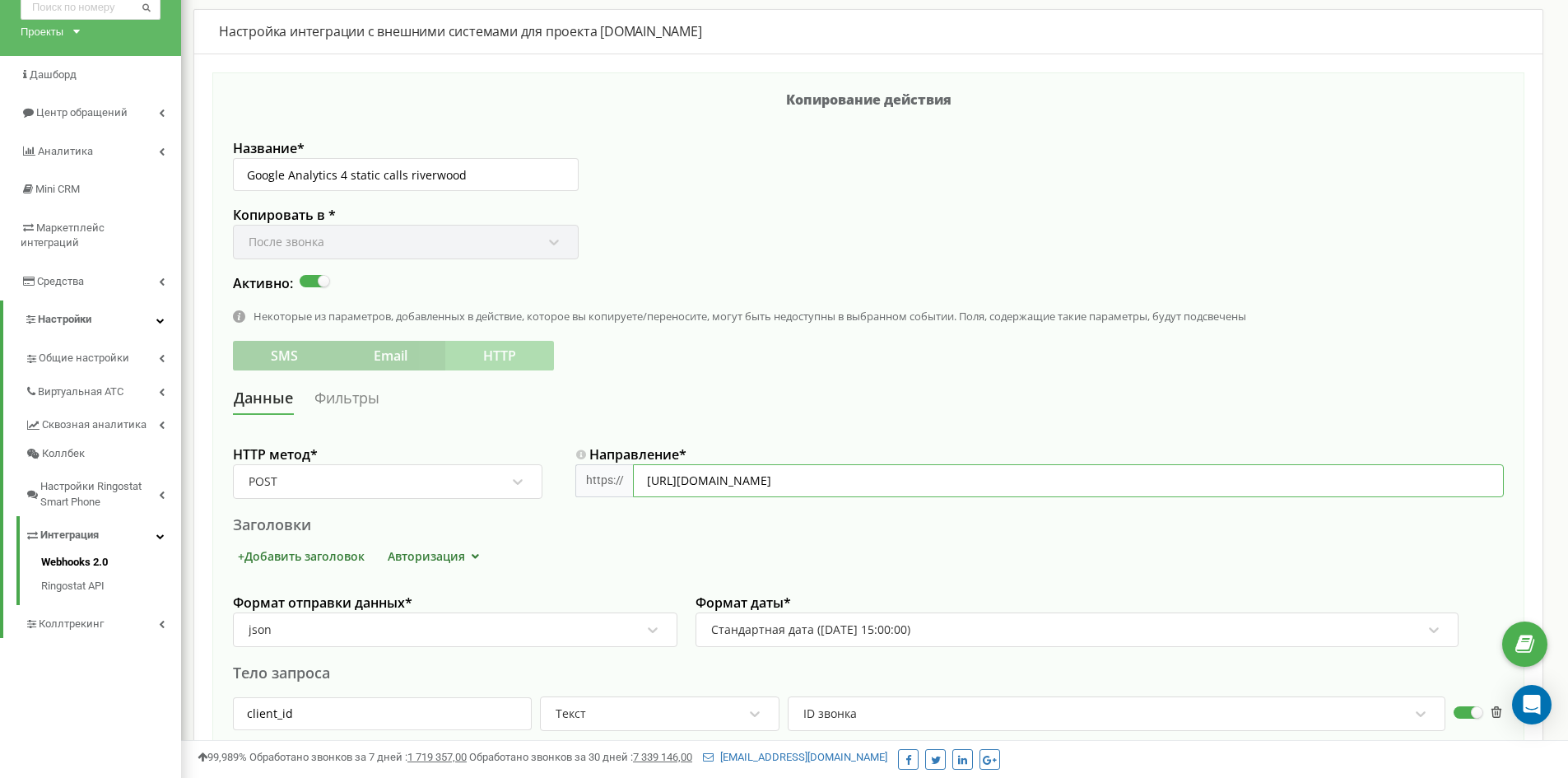
type input "https://www.google-analytics.com/mp/collect?measurement_id=G-336M9BVV7H&api_sec…"
click at [351, 404] on link "Фильтры" at bounding box center [346, 399] width 67 height 30
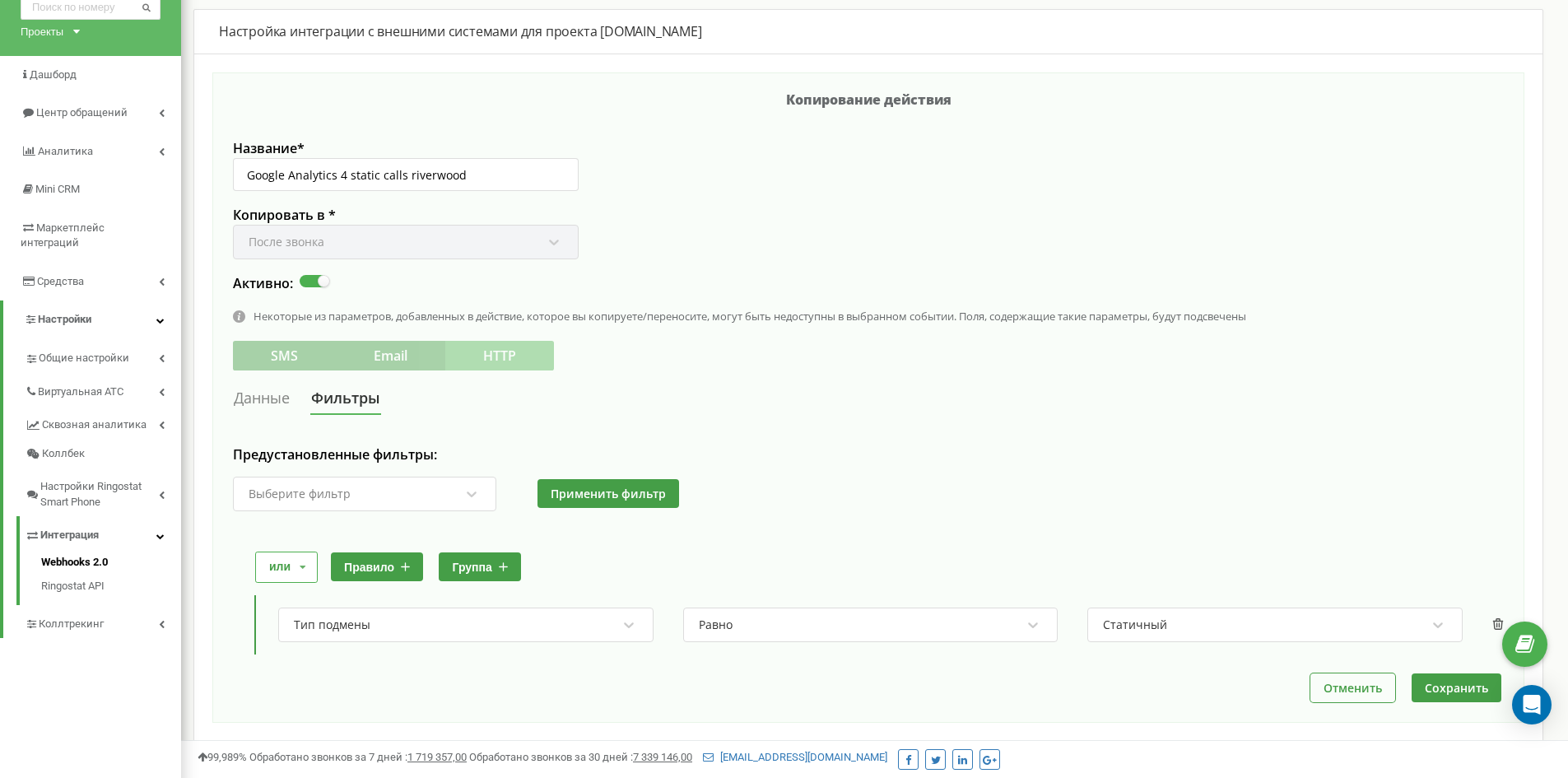
click at [298, 572] on icon at bounding box center [303, 567] width 25 height 30
click at [276, 595] on div "и" at bounding box center [284, 593] width 57 height 21
click at [378, 568] on button "правило" at bounding box center [363, 567] width 92 height 29
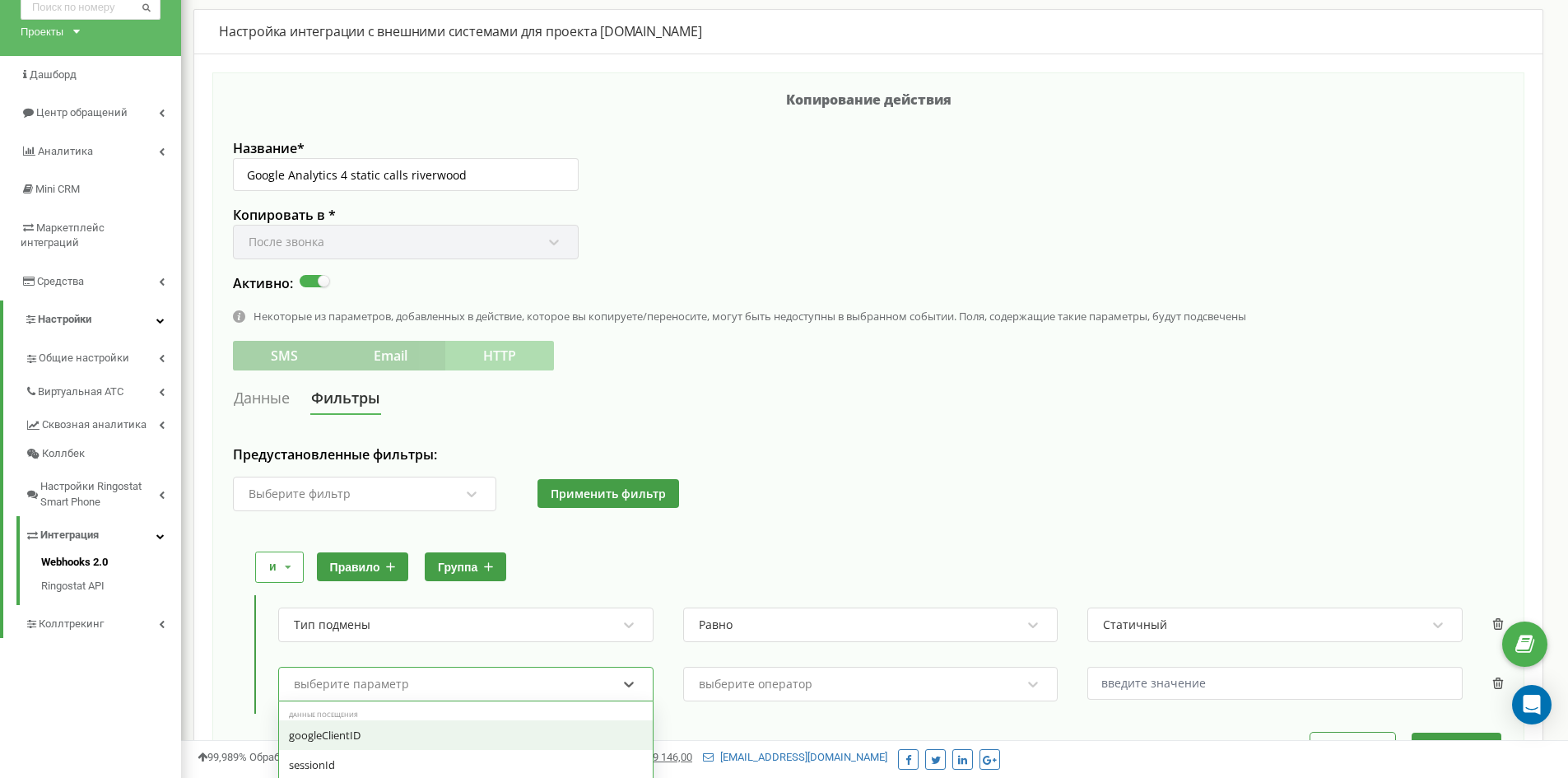
click at [365, 688] on div "option googleClientID focused, 0 of 7. 51 results available. Use Up and Down to…" at bounding box center [466, 685] width 376 height 35
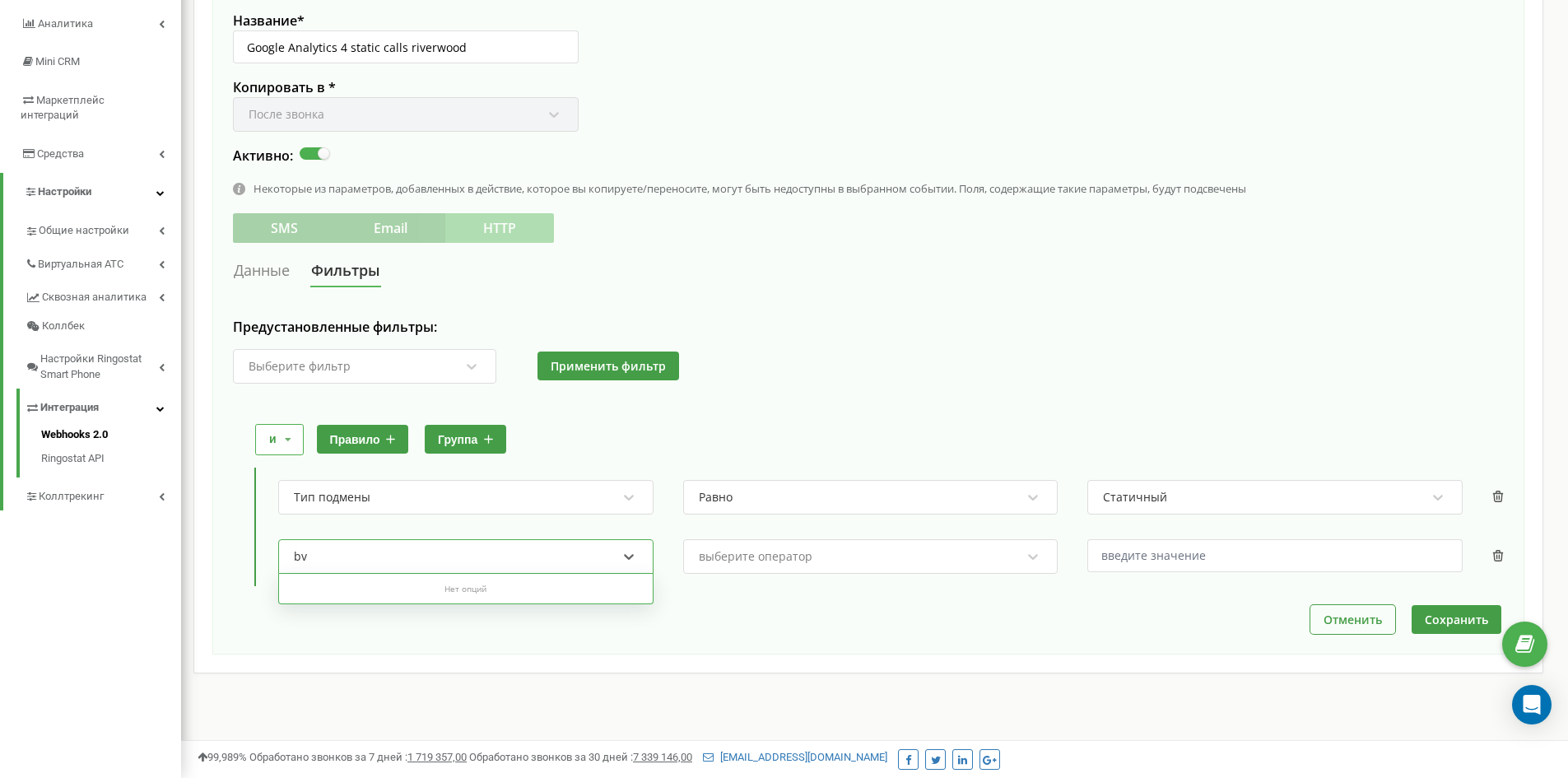
type input "b"
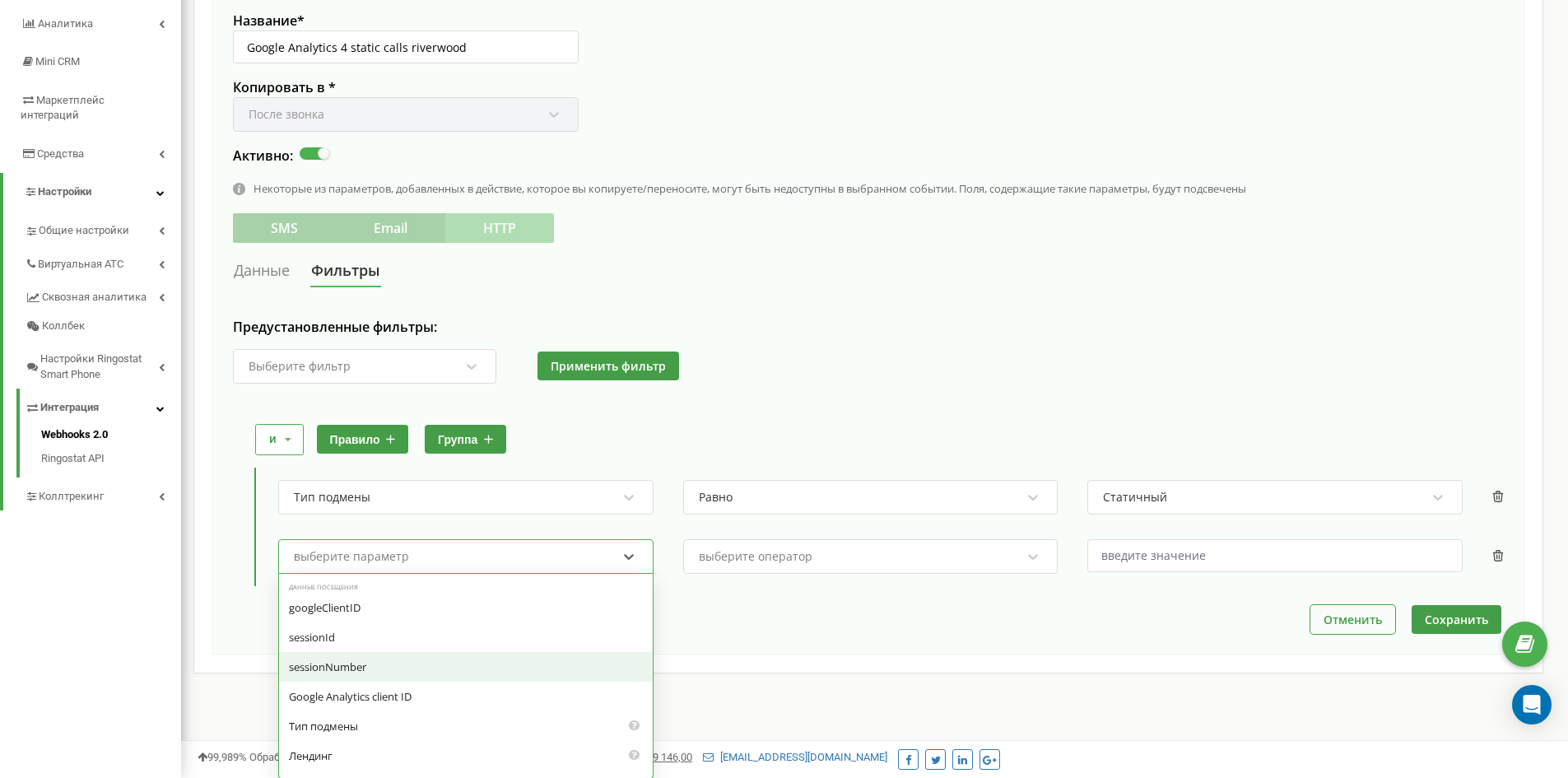
type input "им"
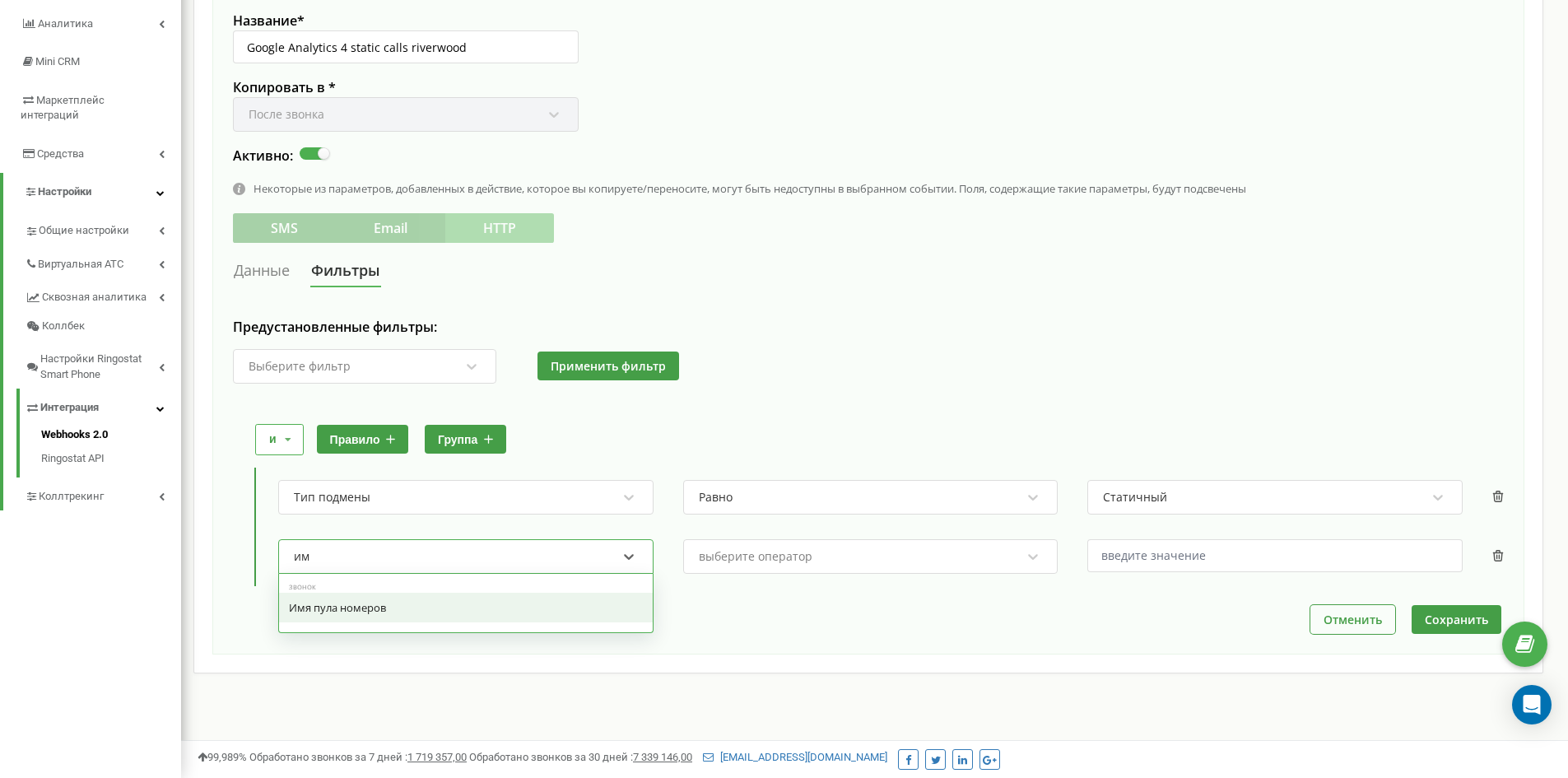
click at [338, 608] on div "Имя пула номеров" at bounding box center [466, 607] width 374 height 30
click at [798, 557] on div "выберите оператор" at bounding box center [756, 556] width 114 height 12
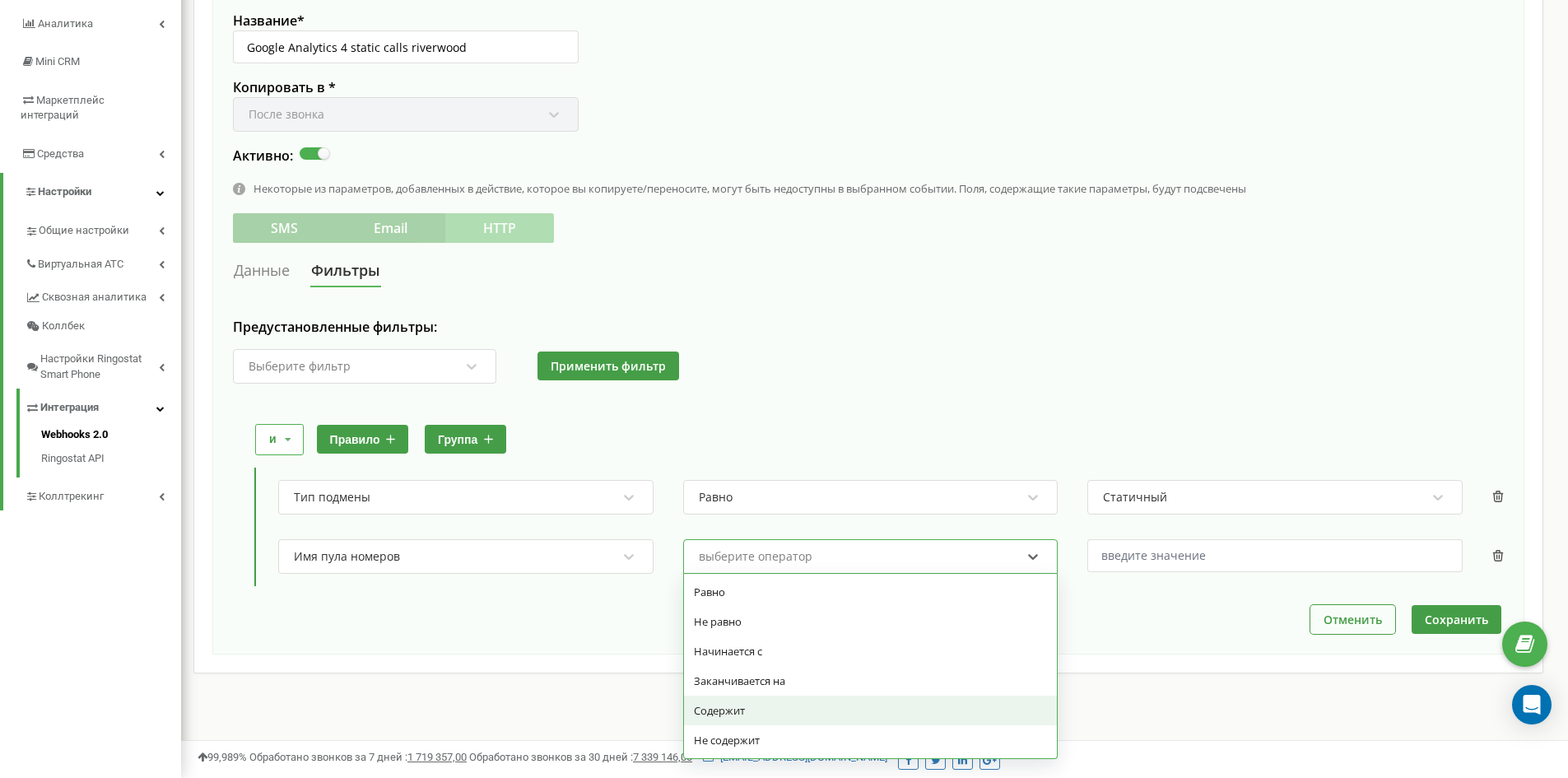
click at [741, 703] on div "Содержит" at bounding box center [872, 711] width 374 height 30
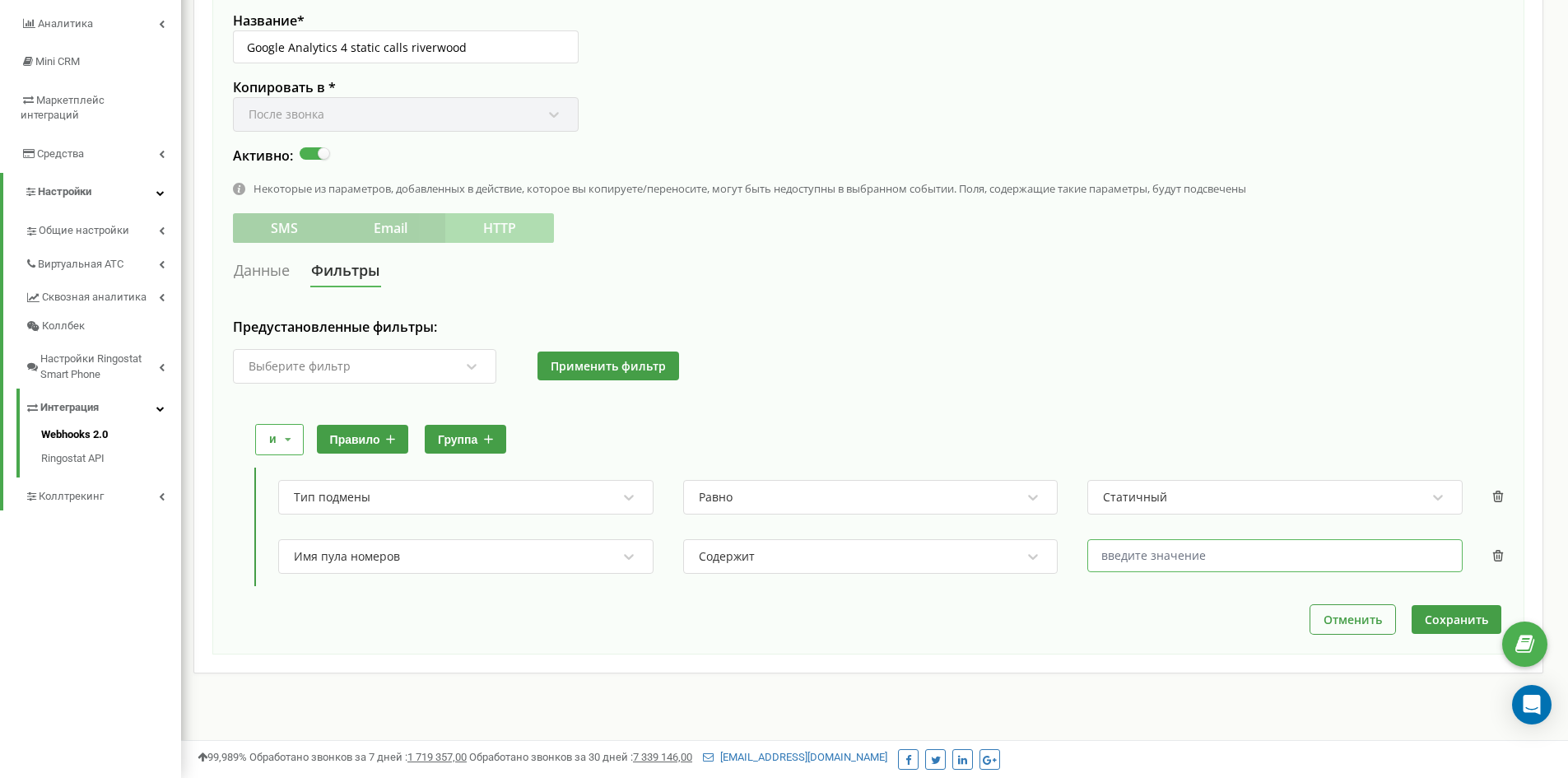
click at [1194, 557] on input "text" at bounding box center [1275, 556] width 376 height 33
paste input "PromRiverWood"
type input "PromRiverWood"
click at [1460, 617] on button "Сохранить" at bounding box center [1457, 620] width 89 height 29
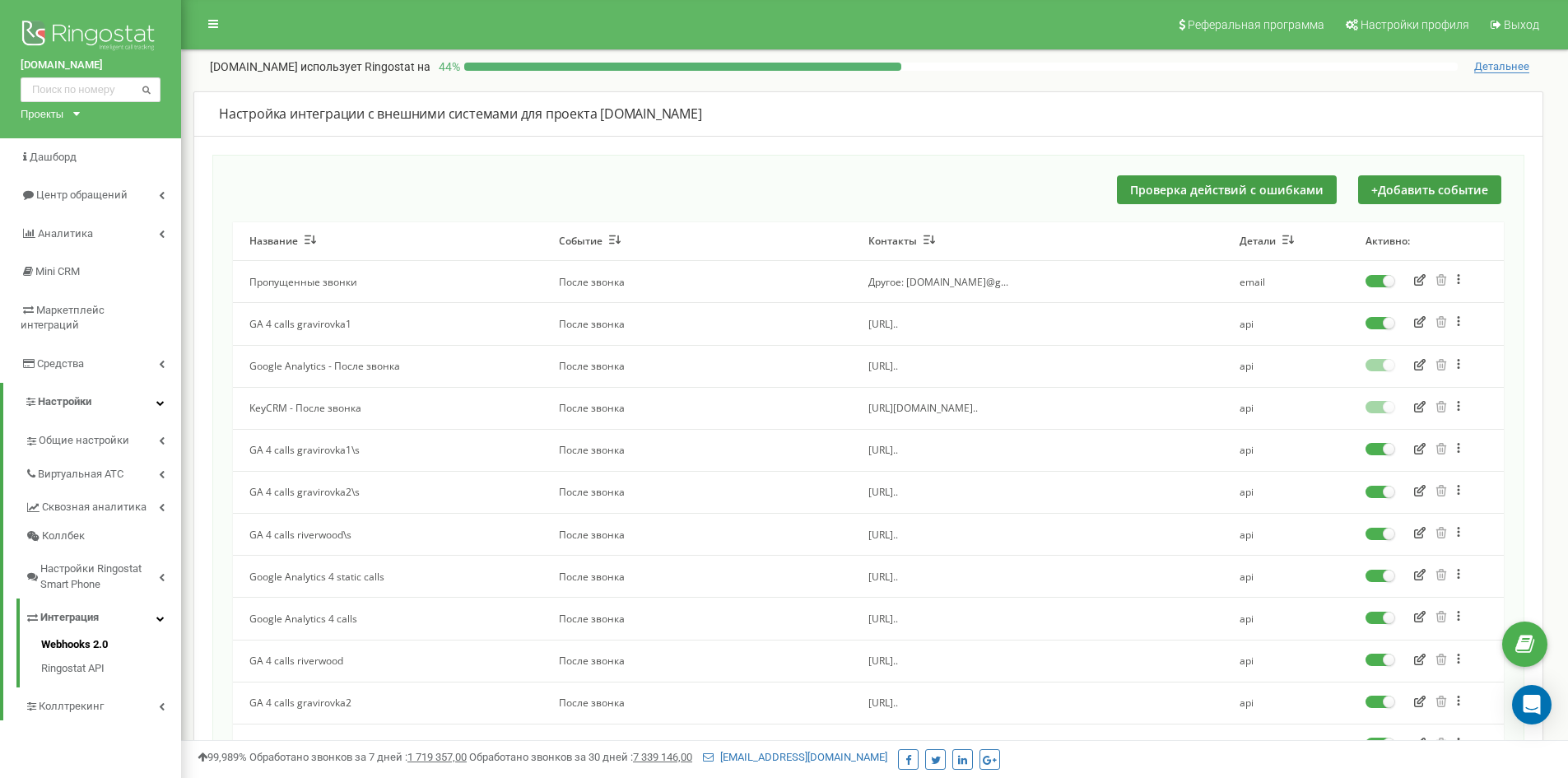
click at [1378, 530] on label at bounding box center [1380, 529] width 29 height 2
click at [0, 0] on input "checkbox" at bounding box center [0, 0] width 0 height 0
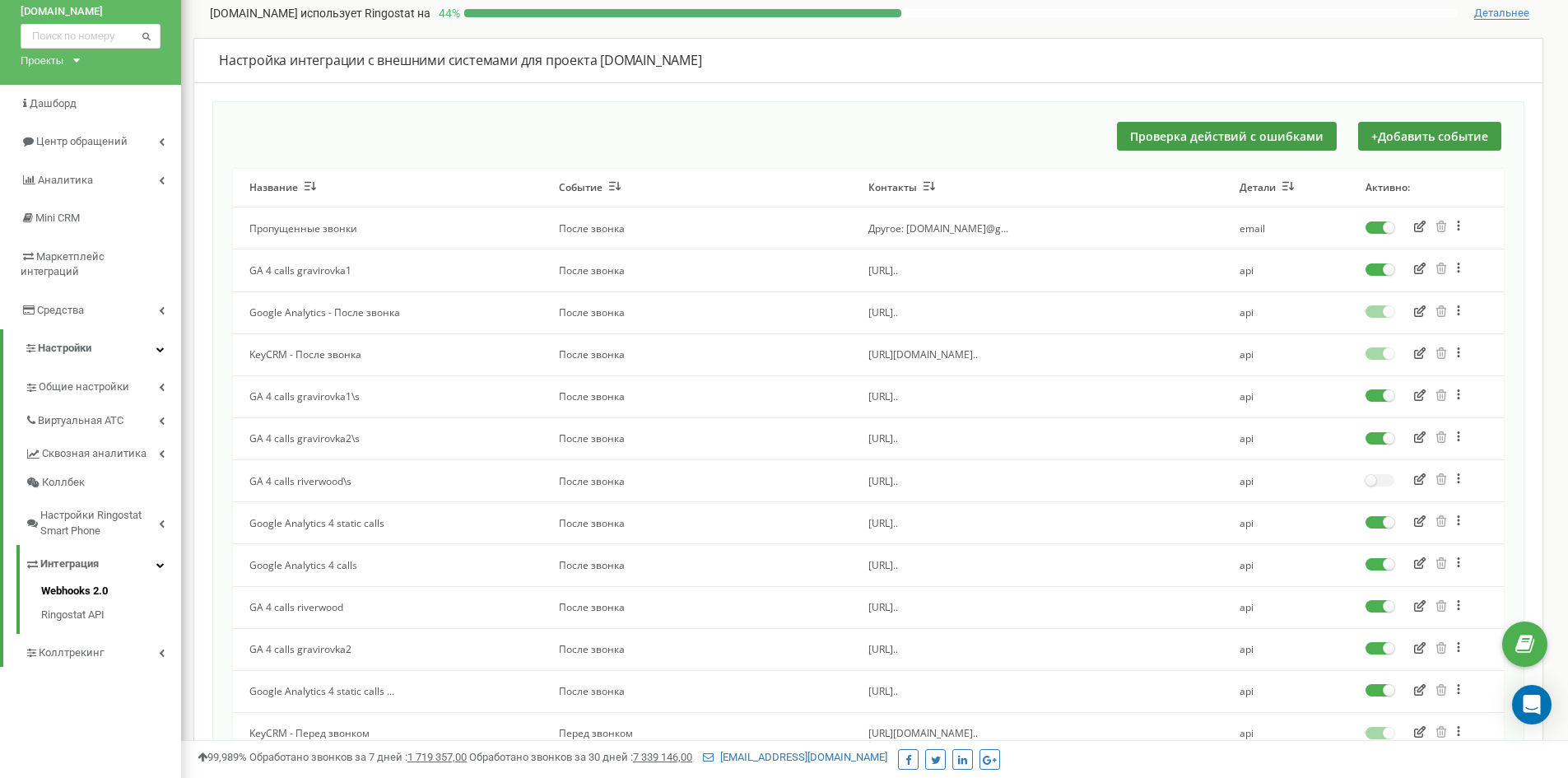
scroll to position [82, 0]
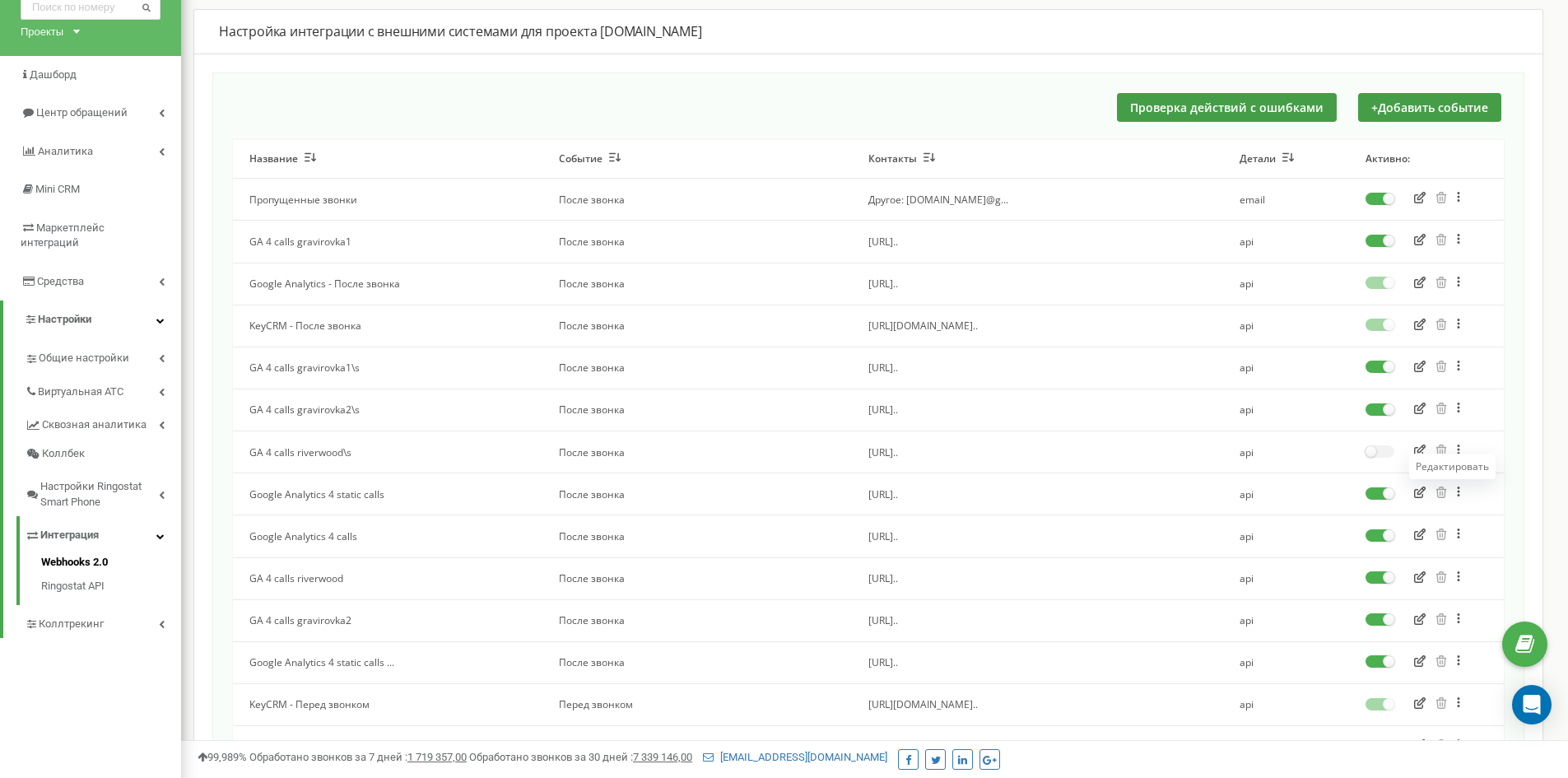
click at [1417, 493] on icon "button" at bounding box center [1420, 493] width 12 height 12
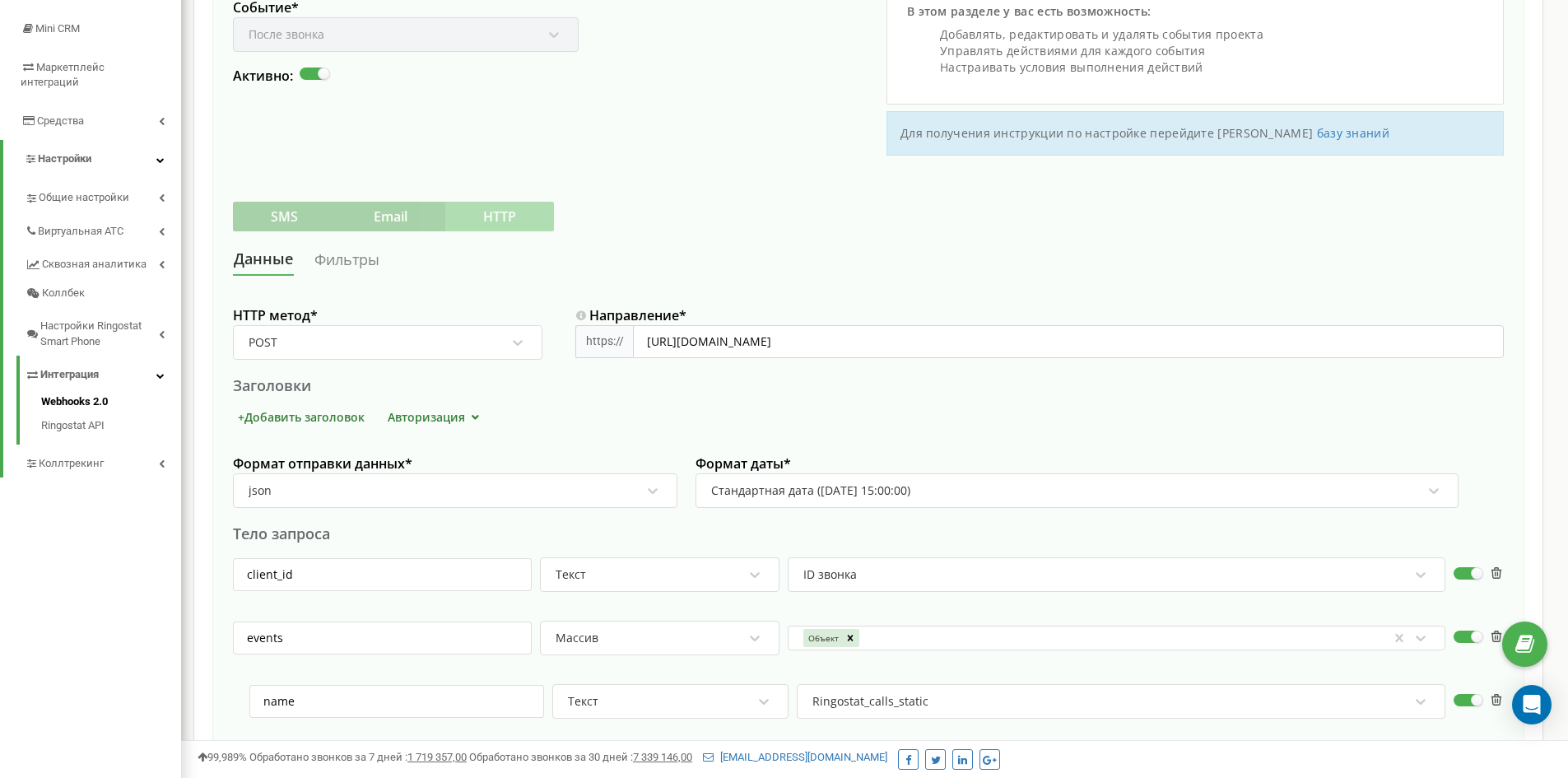
scroll to position [329, 0]
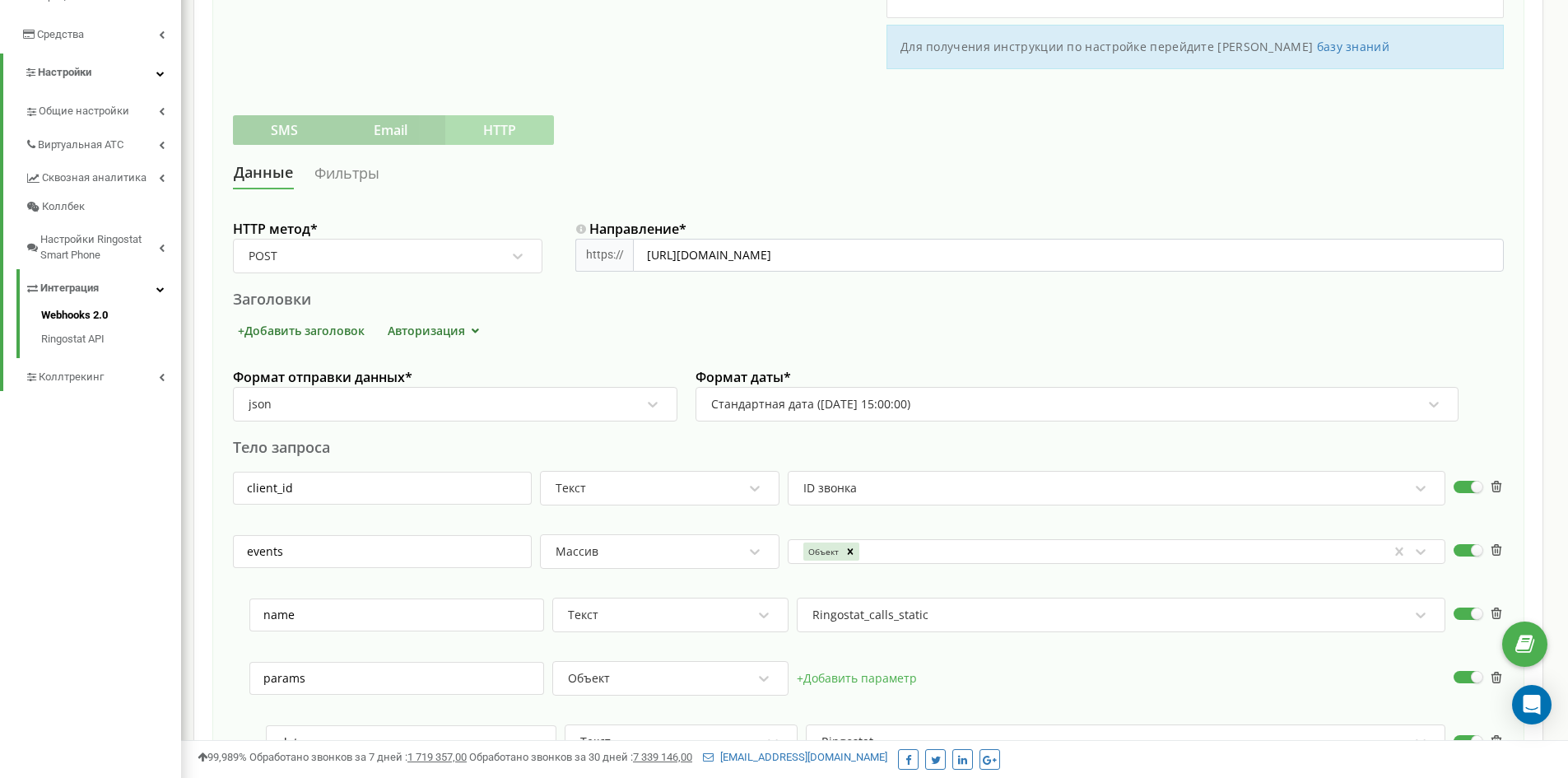
click at [345, 182] on link "Фильтры" at bounding box center [346, 172] width 67 height 30
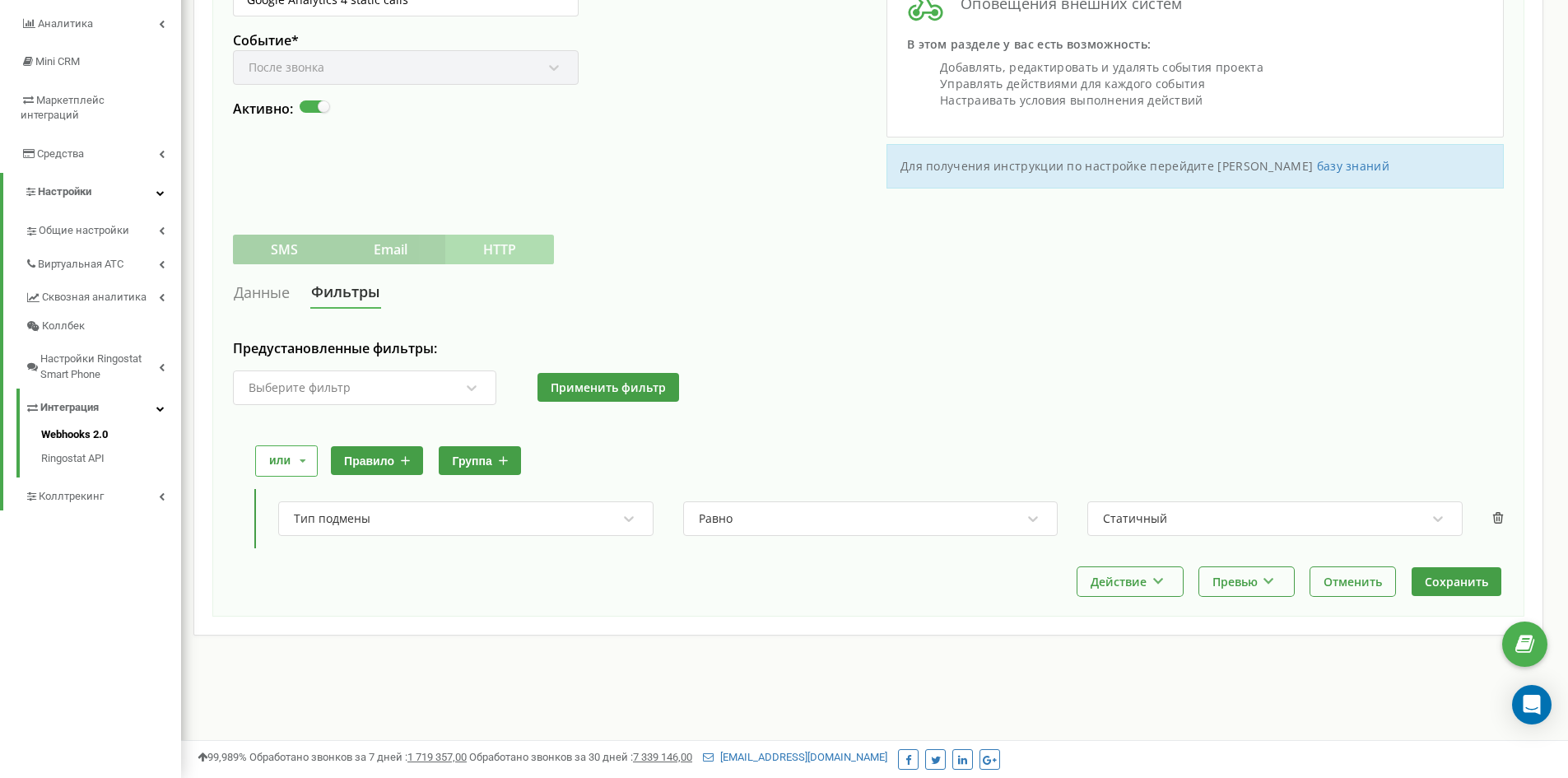
scroll to position [210, 0]
click at [301, 460] on icon at bounding box center [303, 461] width 25 height 30
click at [284, 483] on div "и" at bounding box center [284, 486] width 57 height 21
click at [365, 461] on button "правило" at bounding box center [363, 461] width 92 height 29
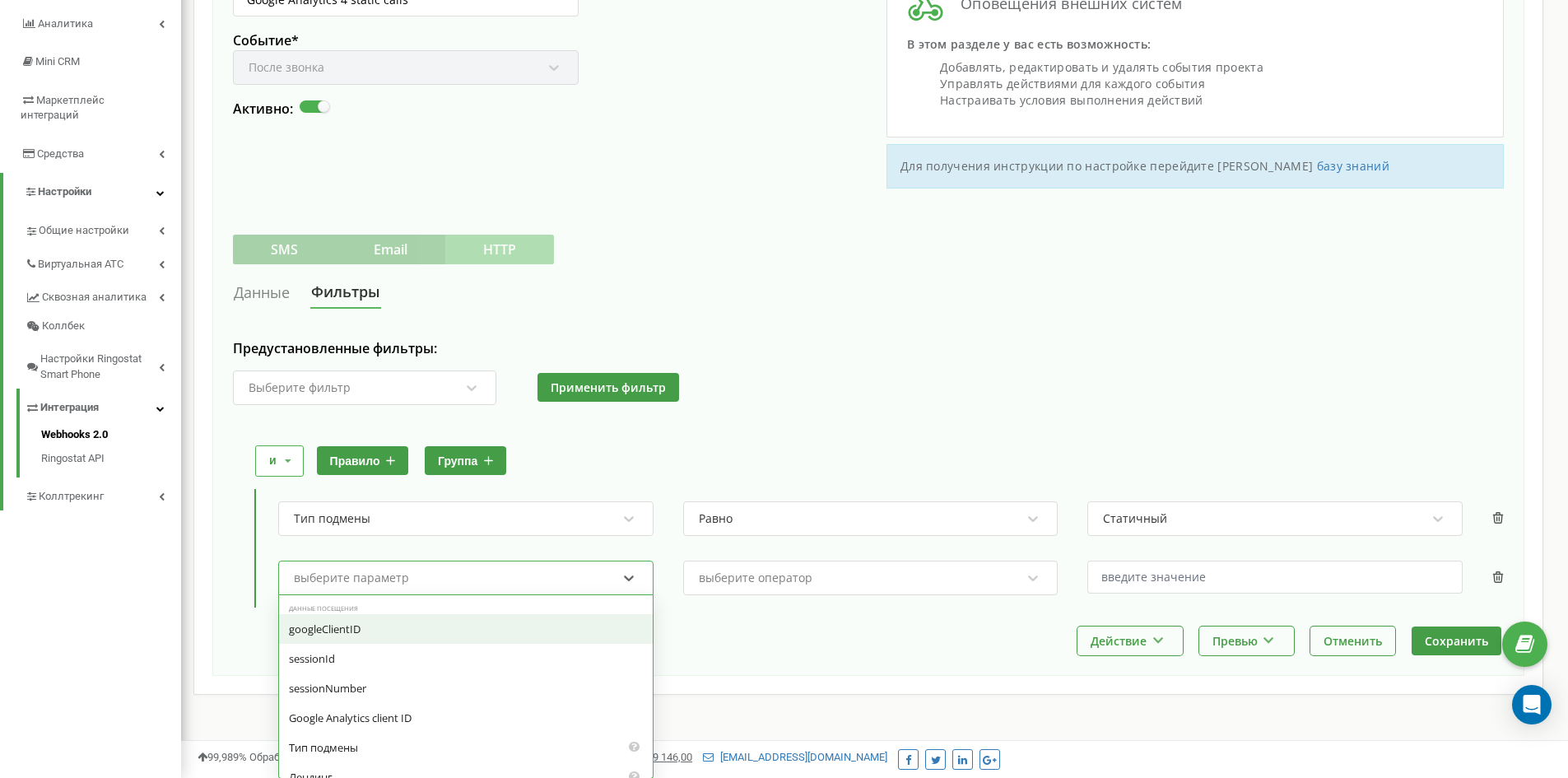
click at [392, 587] on div "выберите параметр" at bounding box center [456, 578] width 326 height 28
type input "им"
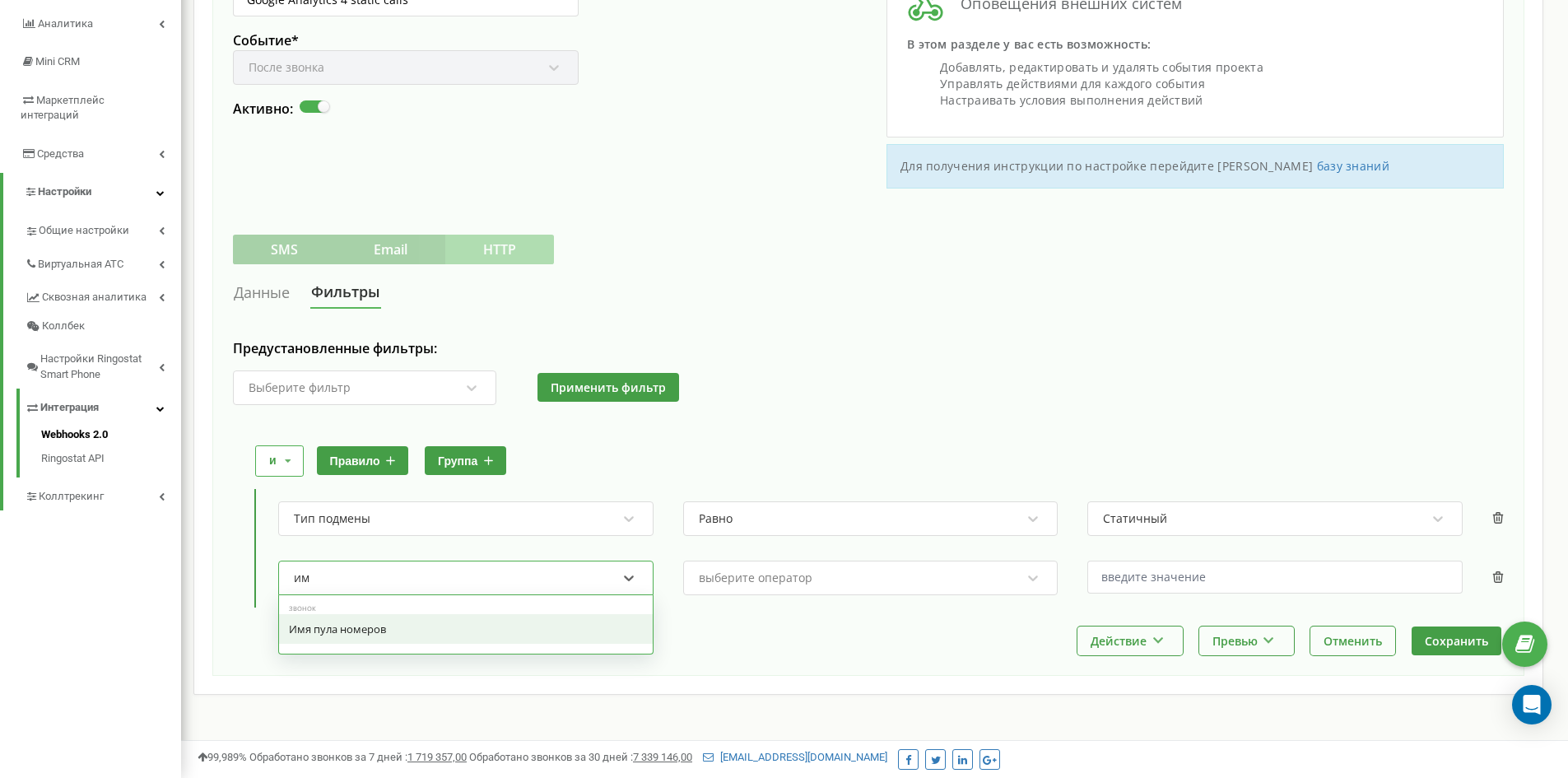
click at [327, 633] on div "Имя пула номеров" at bounding box center [466, 629] width 374 height 30
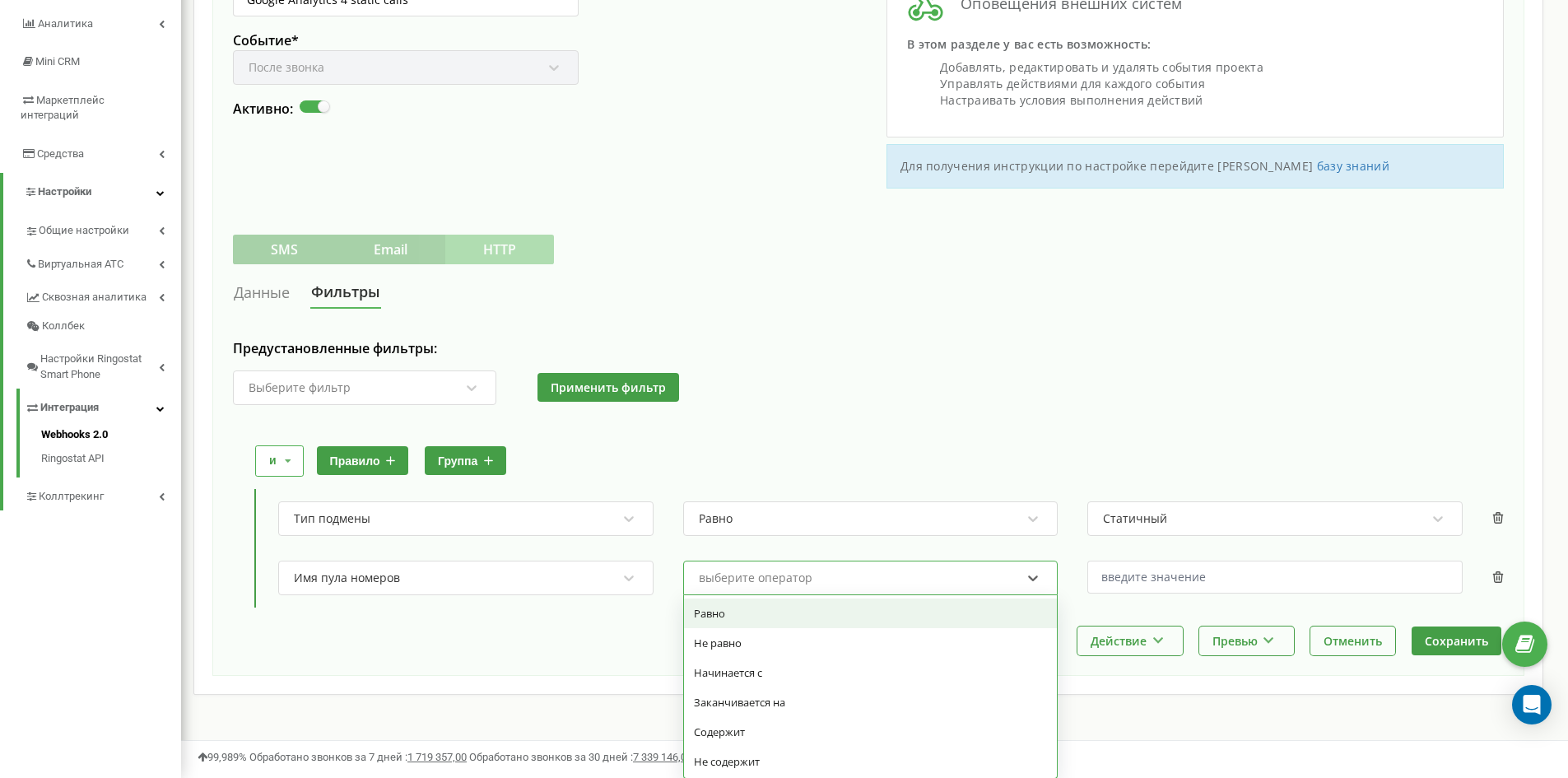
click at [786, 591] on div "выберите оператор" at bounding box center [861, 578] width 326 height 28
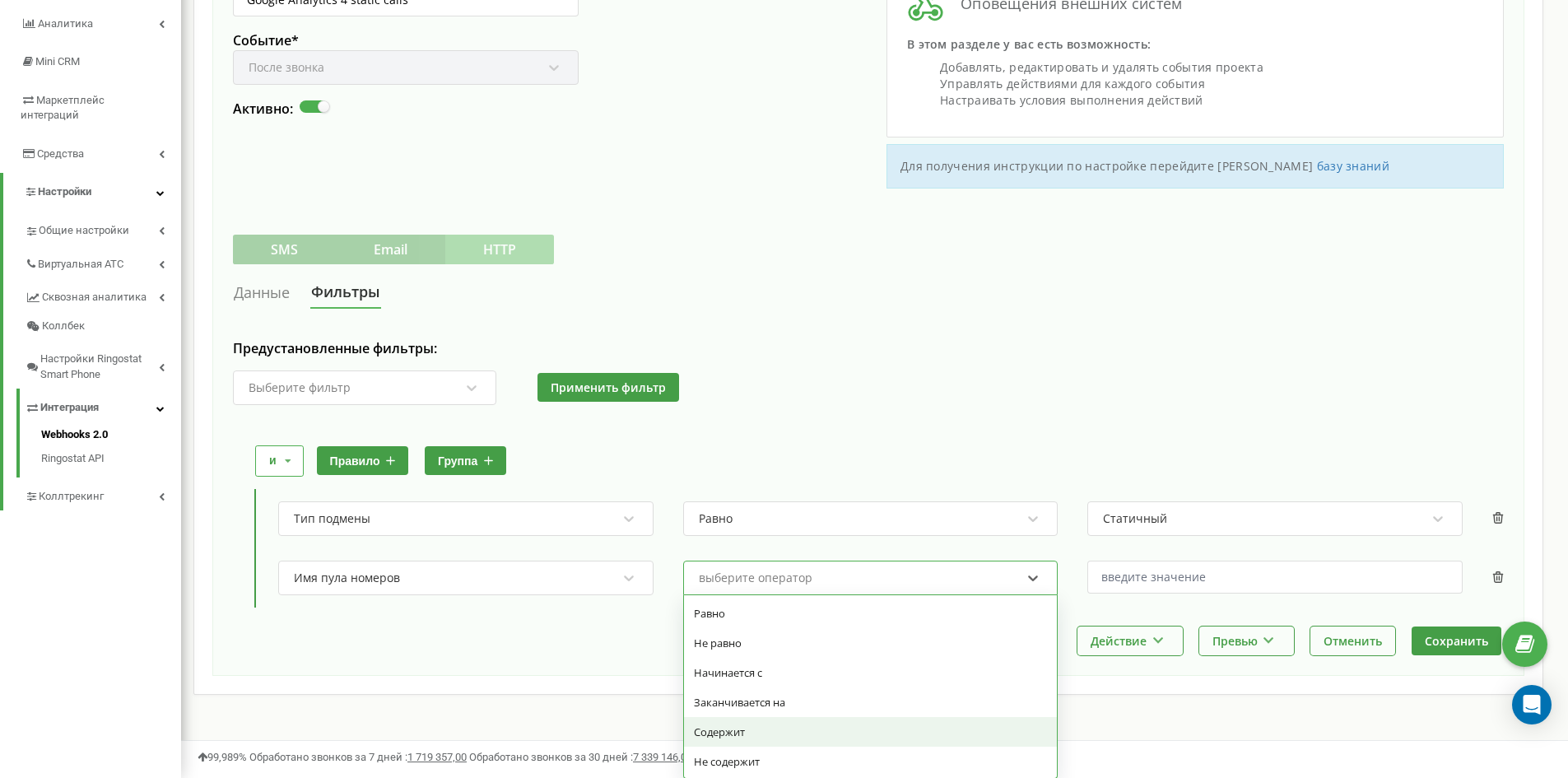
click at [727, 728] on div "Содержит" at bounding box center [872, 732] width 374 height 30
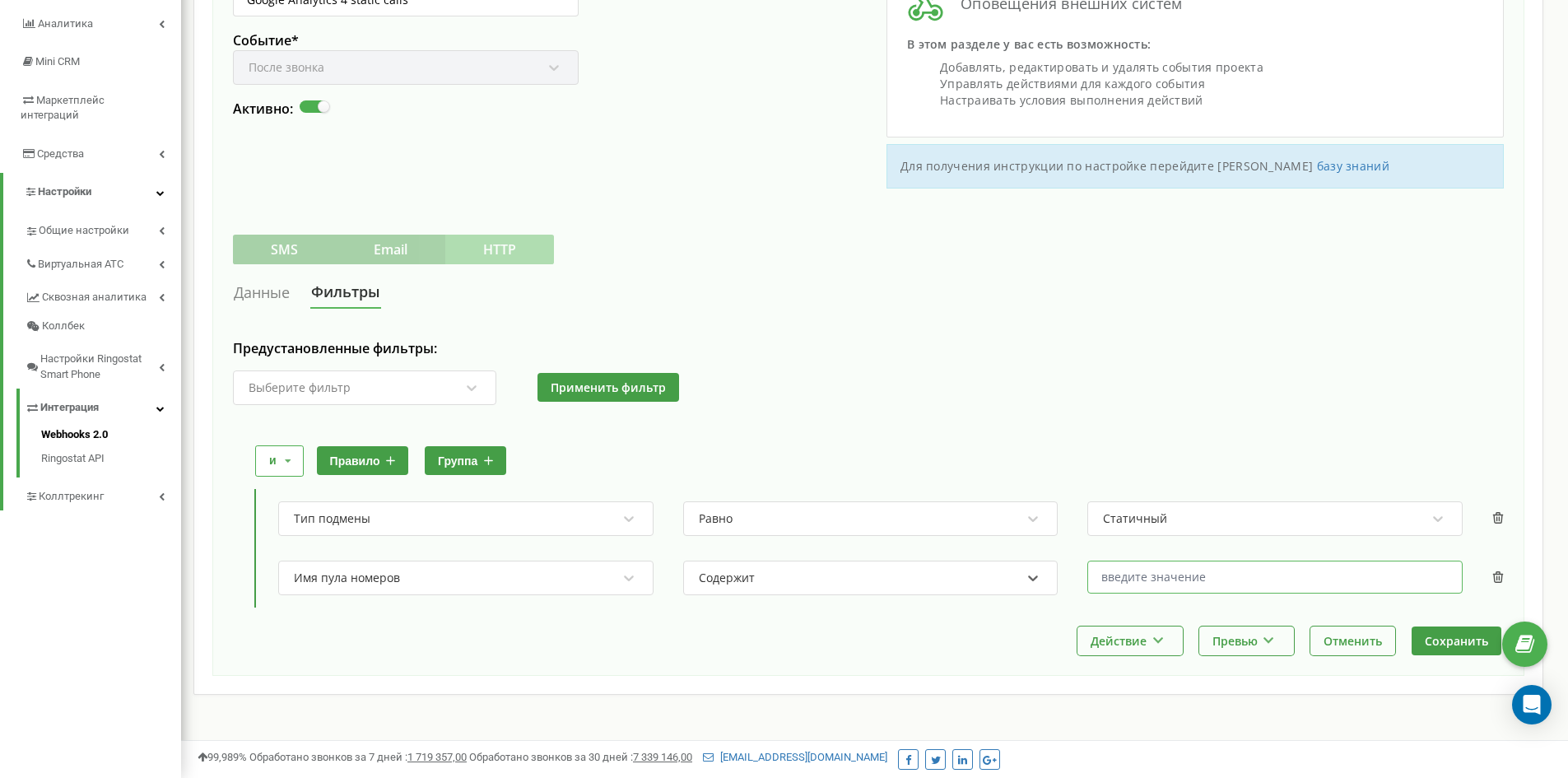
click at [1161, 575] on input "text" at bounding box center [1275, 577] width 376 height 33
click at [1125, 583] on input "text" at bounding box center [1275, 577] width 376 height 33
paste input "PromGravirovka"
type input "PromGravirovka"
click at [1444, 639] on button "Сохранить" at bounding box center [1457, 641] width 89 height 29
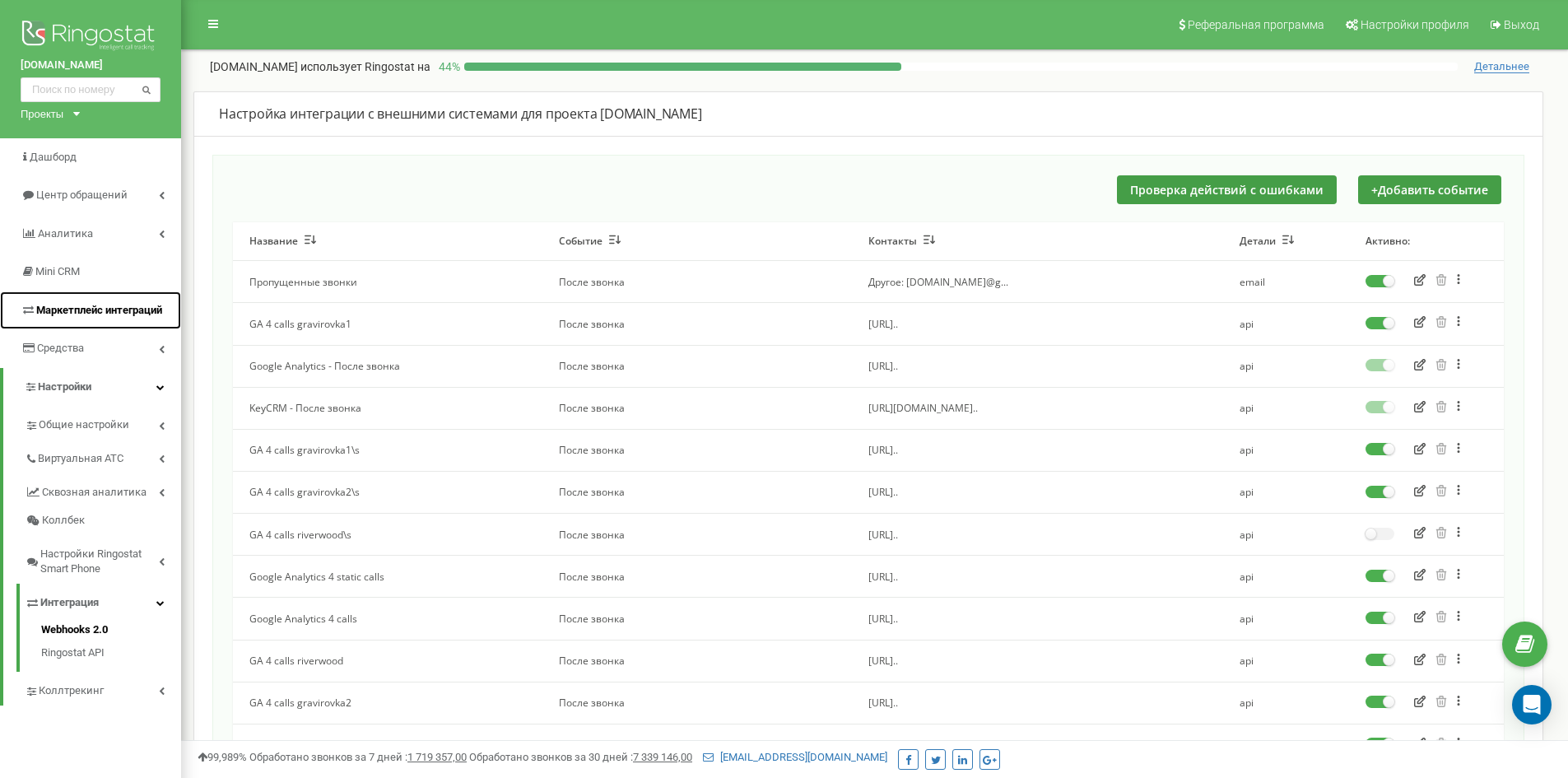
click at [102, 306] on span "Маркетплейс интеграций" at bounding box center [99, 310] width 126 height 13
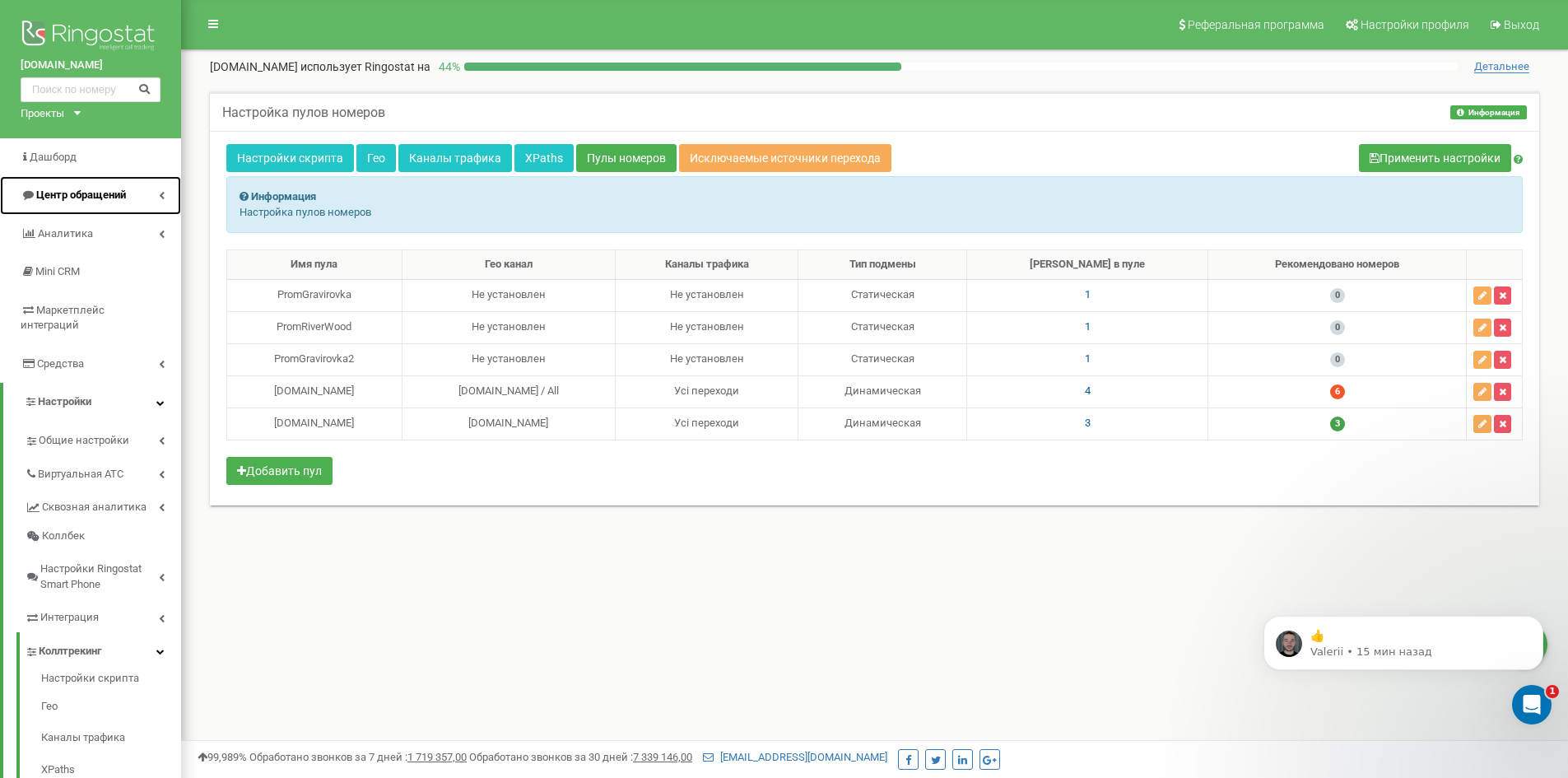
click at [68, 199] on span "Центр обращений" at bounding box center [81, 195] width 89 height 13
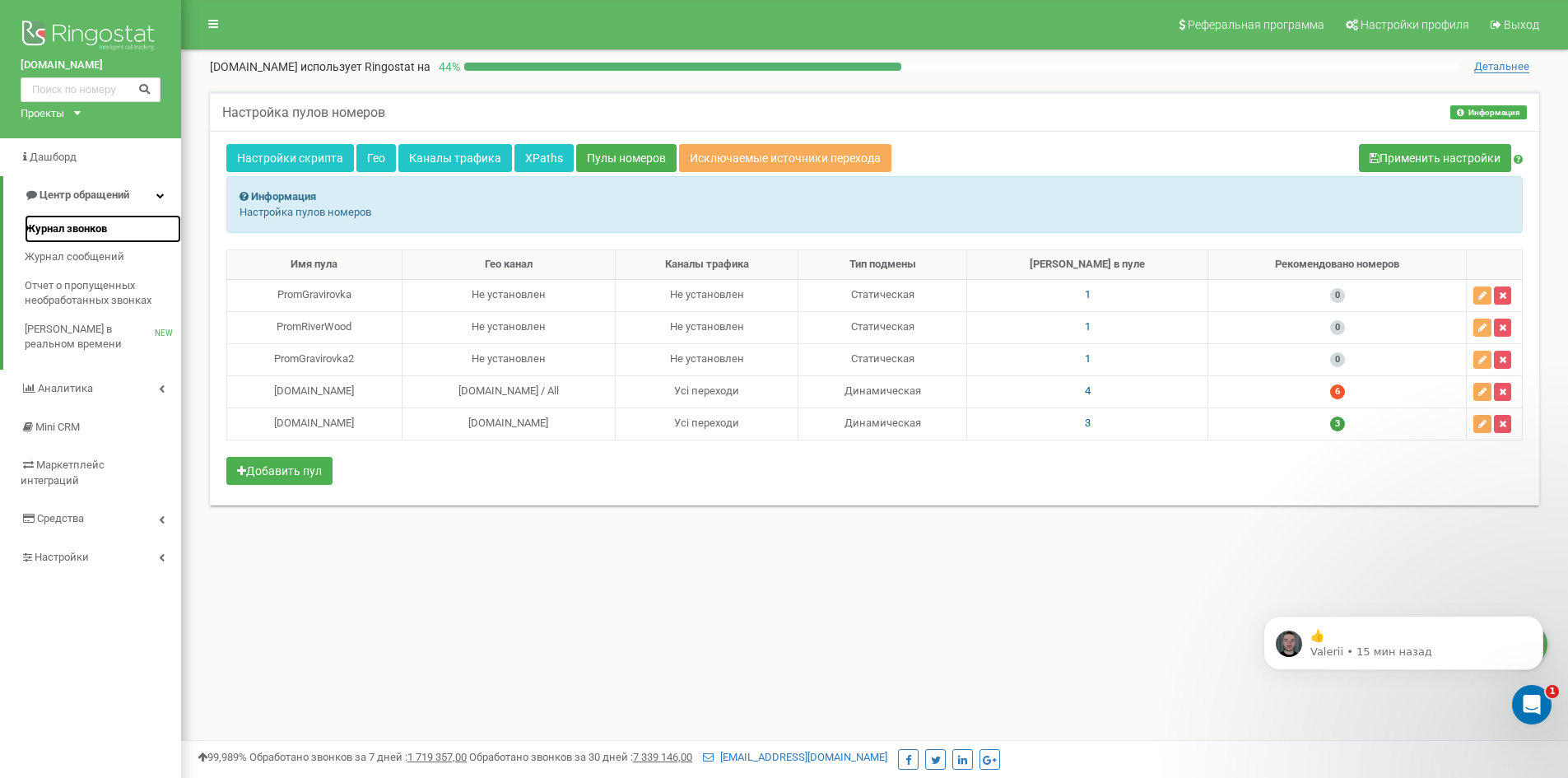
click at [58, 222] on span "Журнал звонков" at bounding box center [66, 229] width 82 height 16
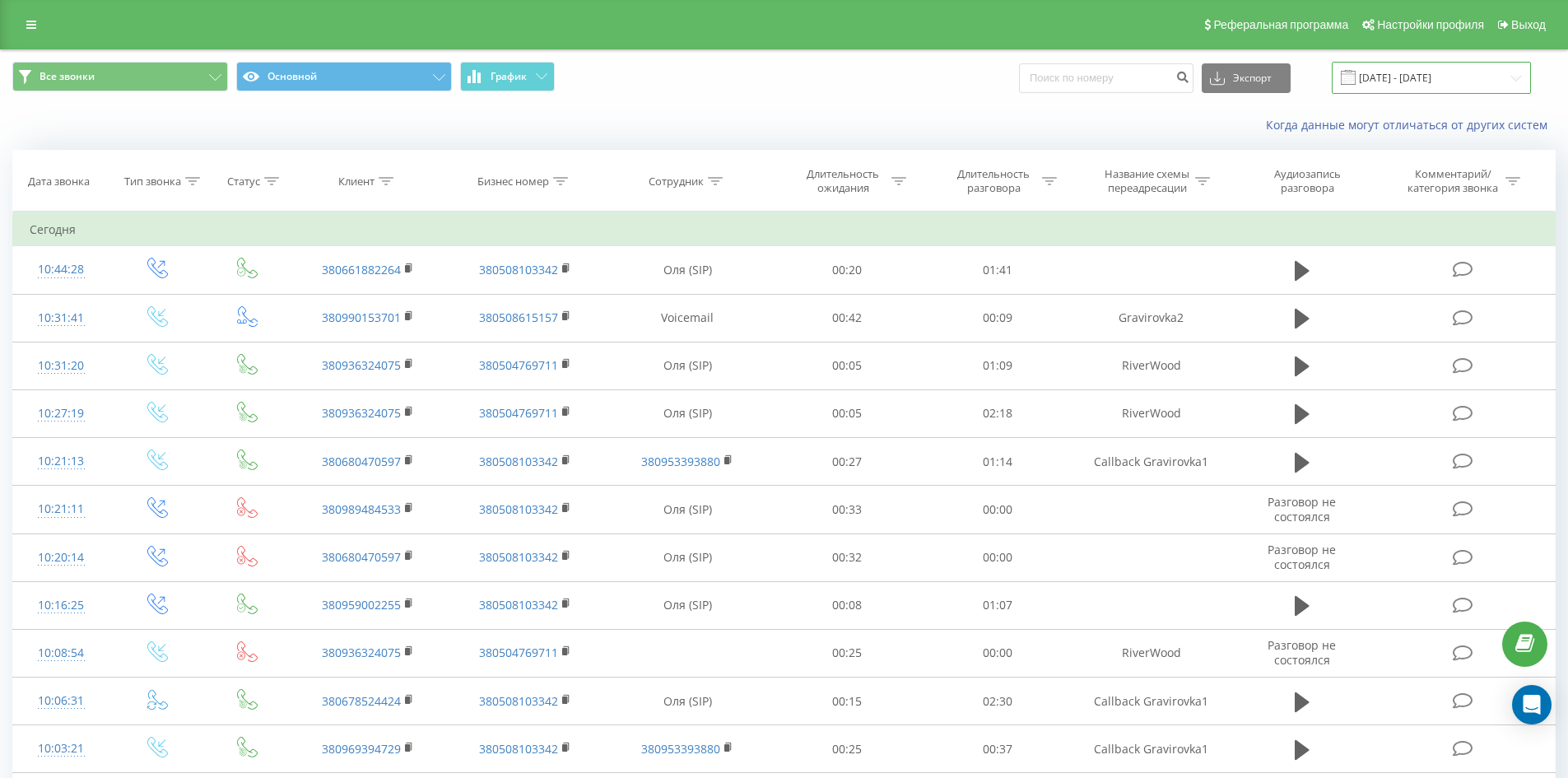
click at [1449, 79] on input "19.07.2025 - 19.08.2025" at bounding box center [1431, 78] width 200 height 32
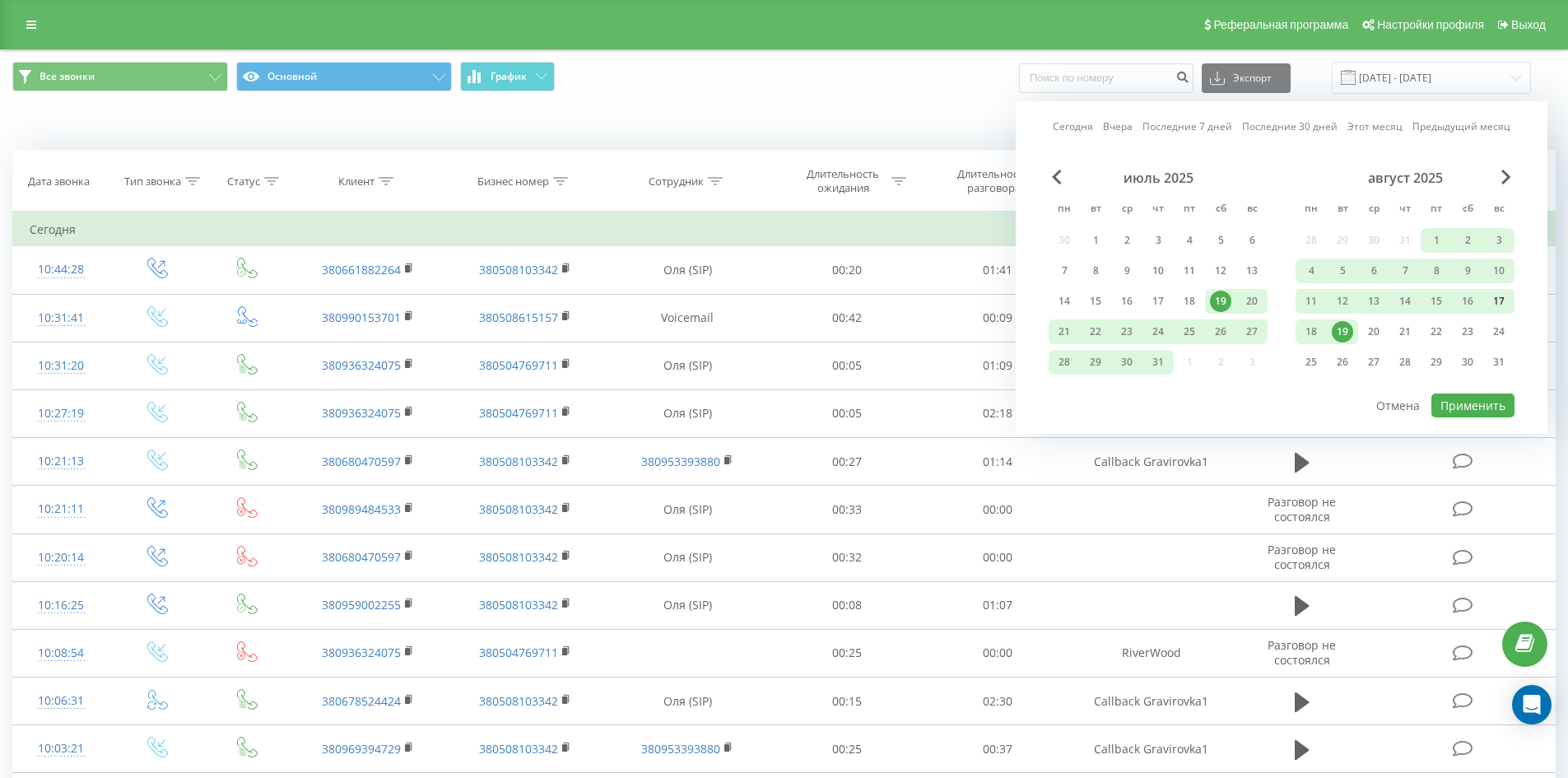
click at [1499, 306] on div "17" at bounding box center [1499, 301] width 21 height 21
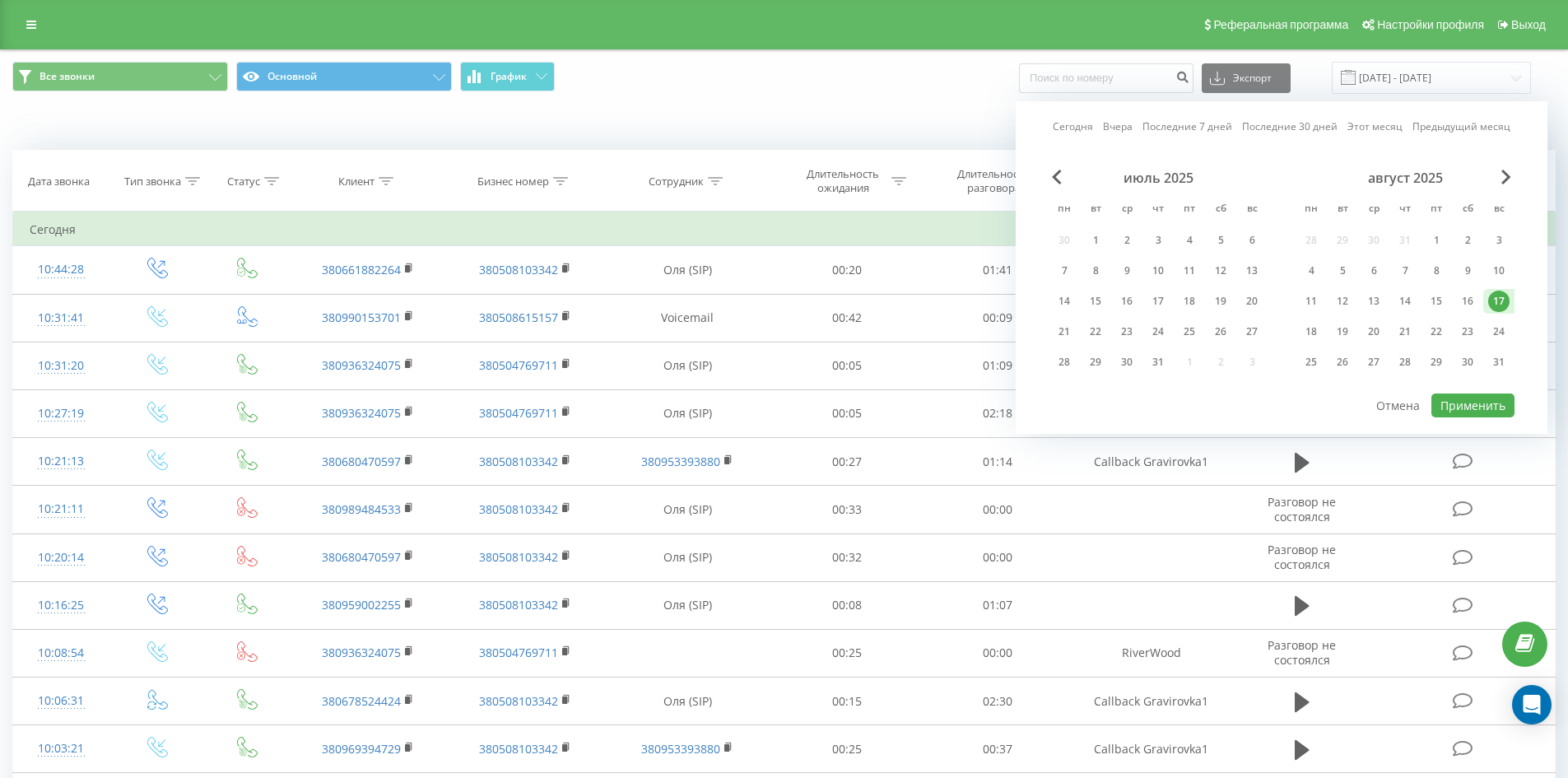
click at [1499, 306] on div "17" at bounding box center [1499, 301] width 21 height 21
click at [1491, 404] on button "Применить" at bounding box center [1473, 406] width 83 height 24
type input "17.08.2025 - 17.08.2025"
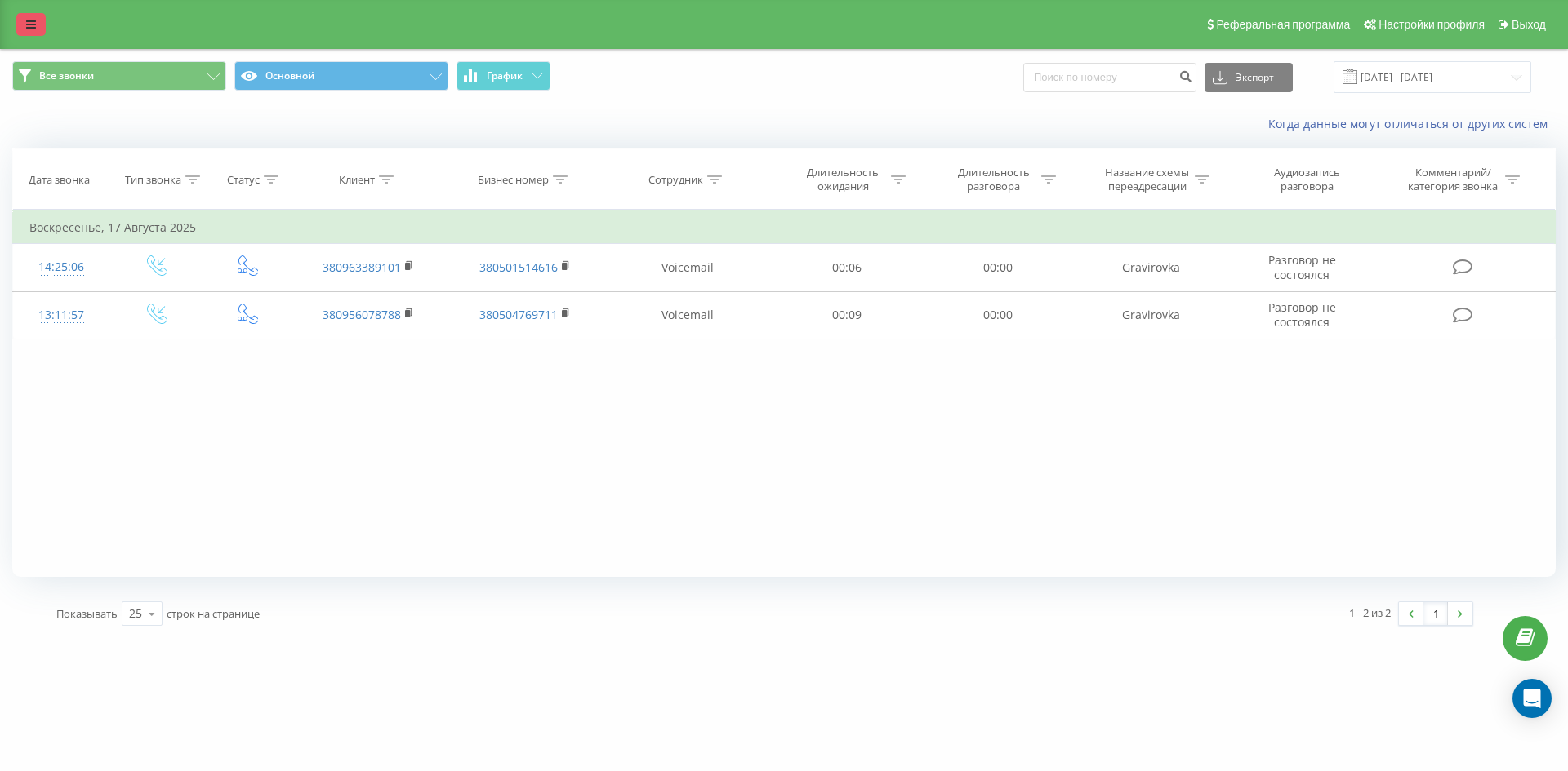
click at [32, 17] on link at bounding box center [31, 24] width 30 height 23
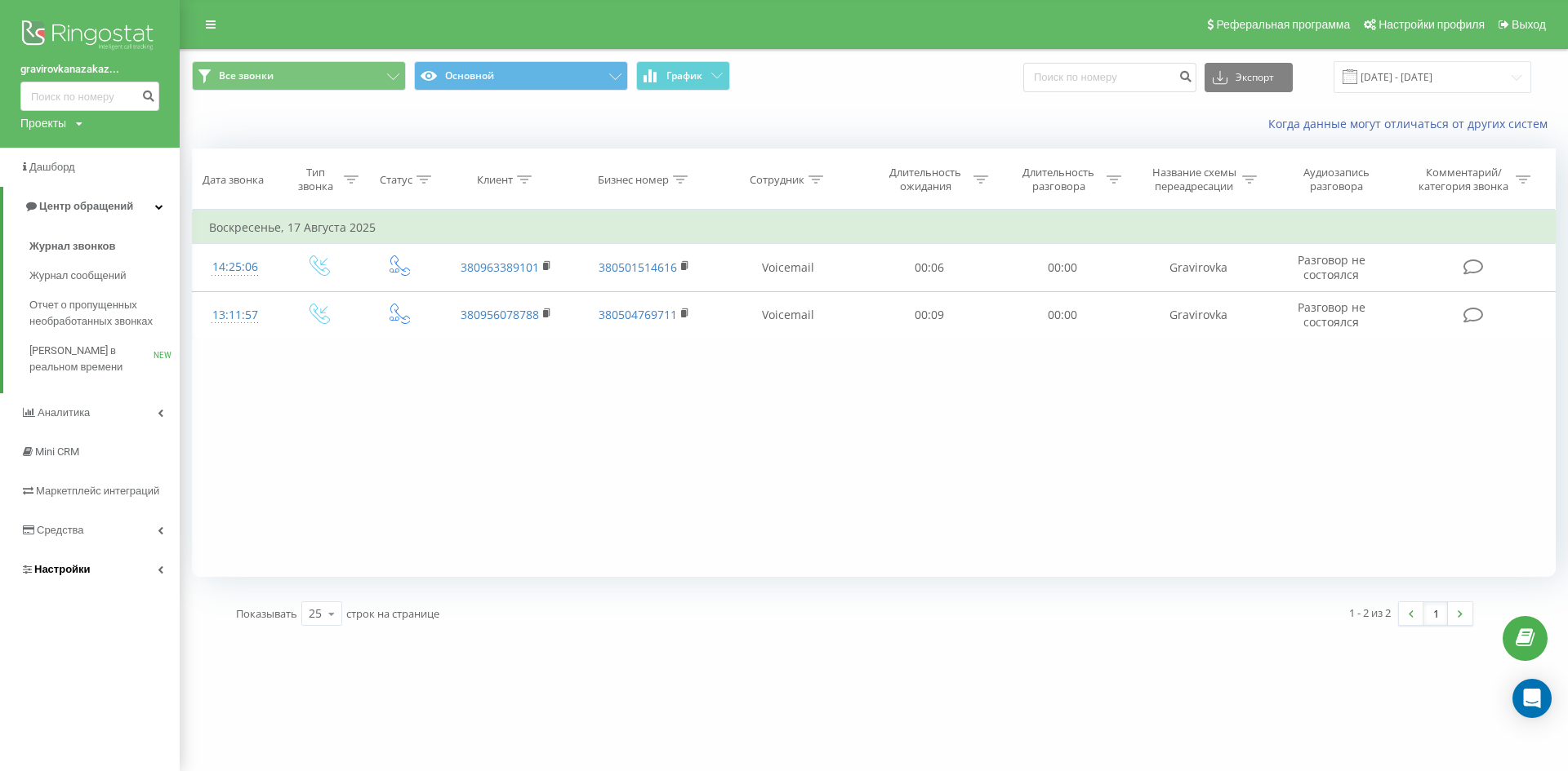
click at [71, 565] on span "Настройки" at bounding box center [62, 569] width 56 height 13
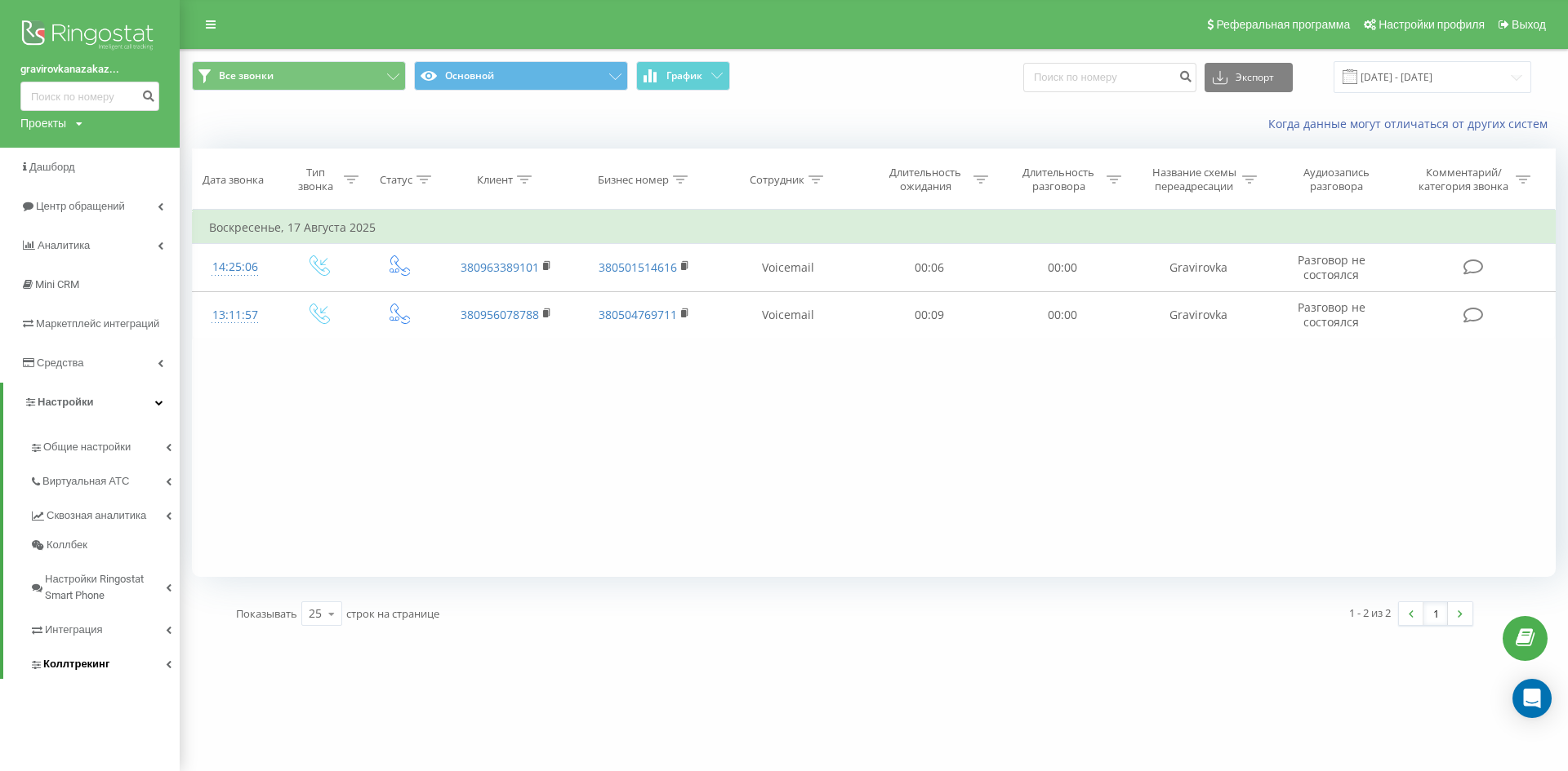
click at [95, 663] on span "Коллтрекинг" at bounding box center [76, 664] width 66 height 16
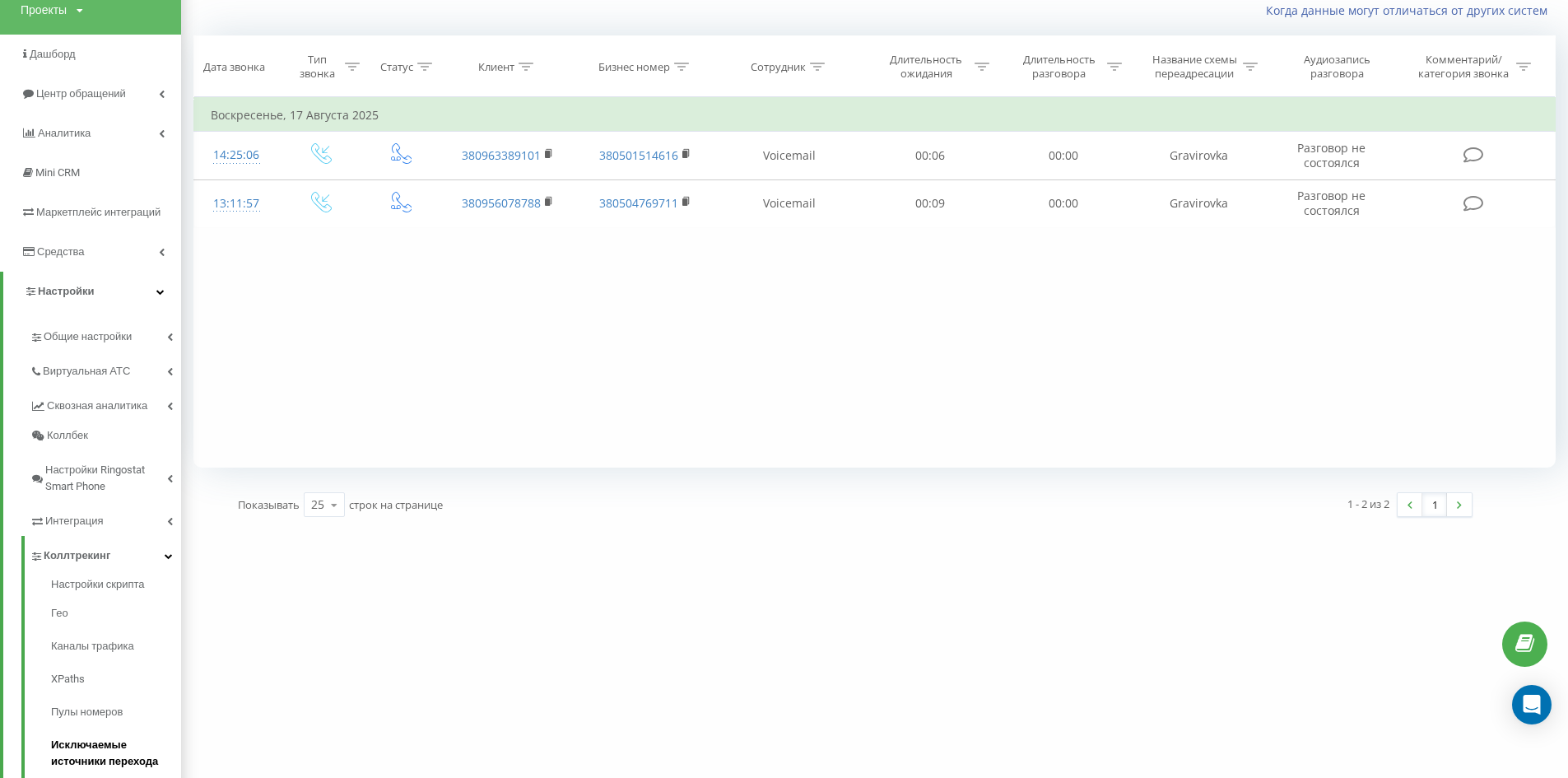
scroll to position [247, 0]
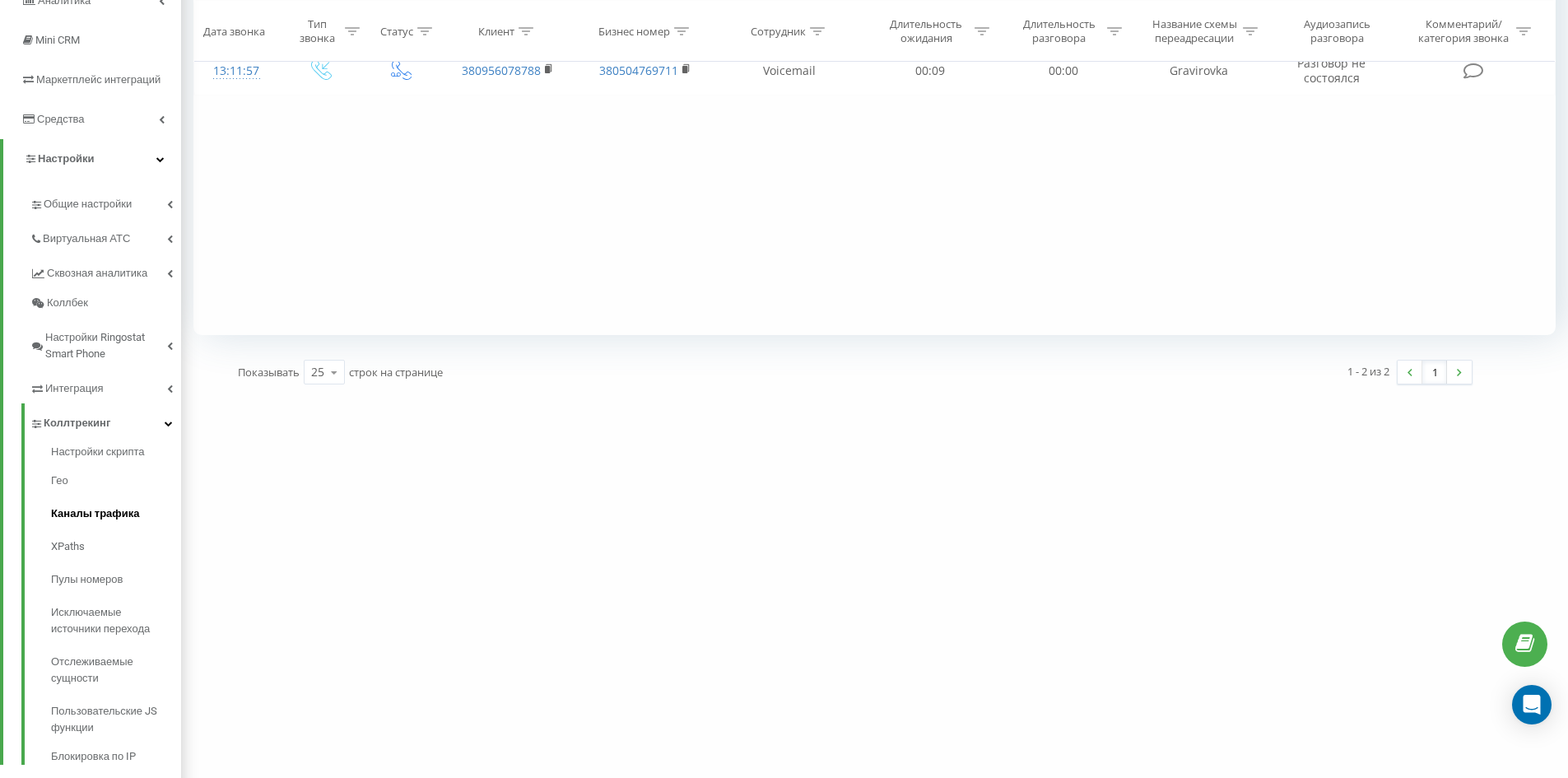
click at [96, 522] on span "Каналы трафика" at bounding box center [95, 514] width 88 height 16
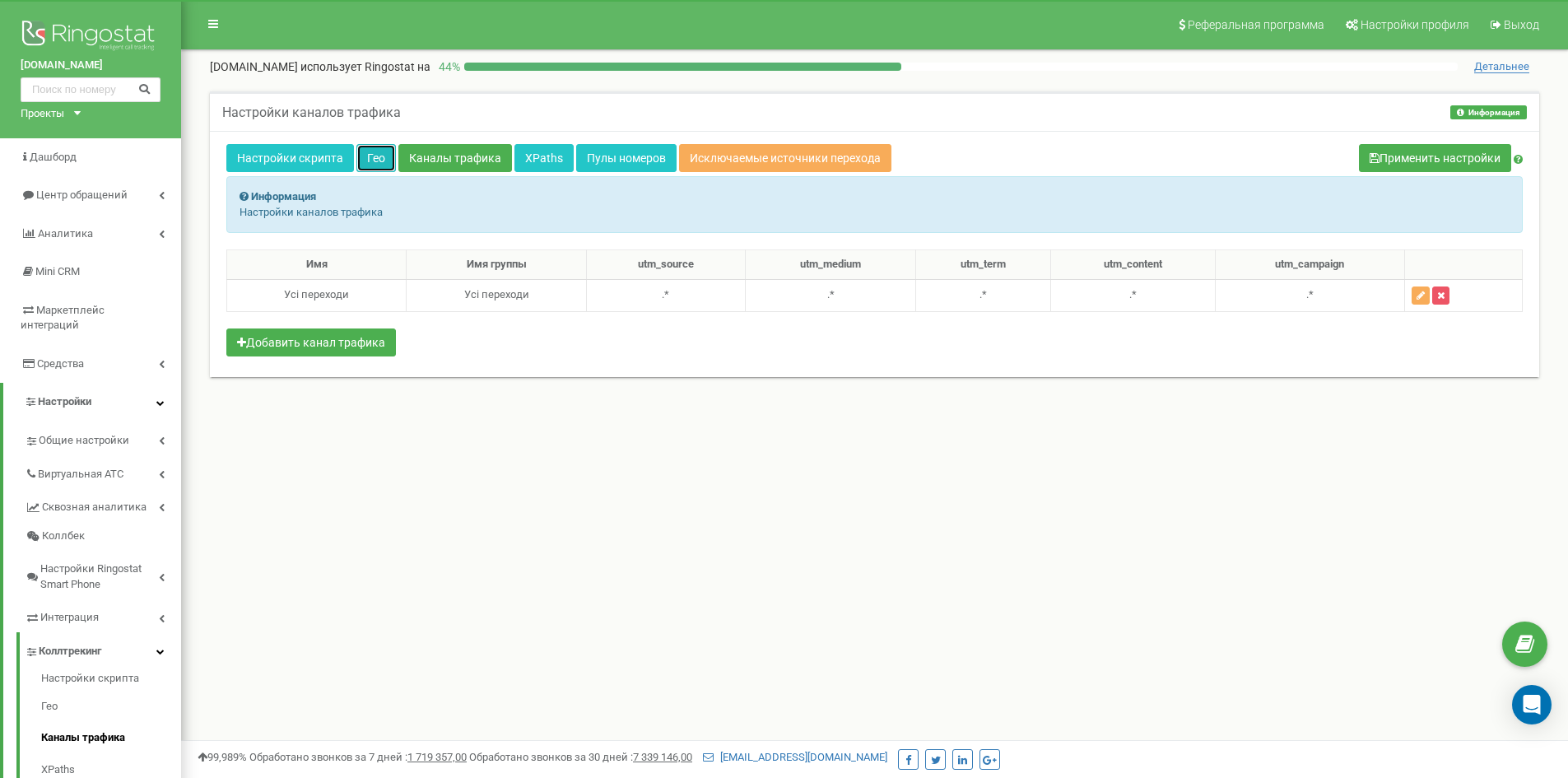
click at [381, 160] on link "Гео" at bounding box center [376, 158] width 39 height 28
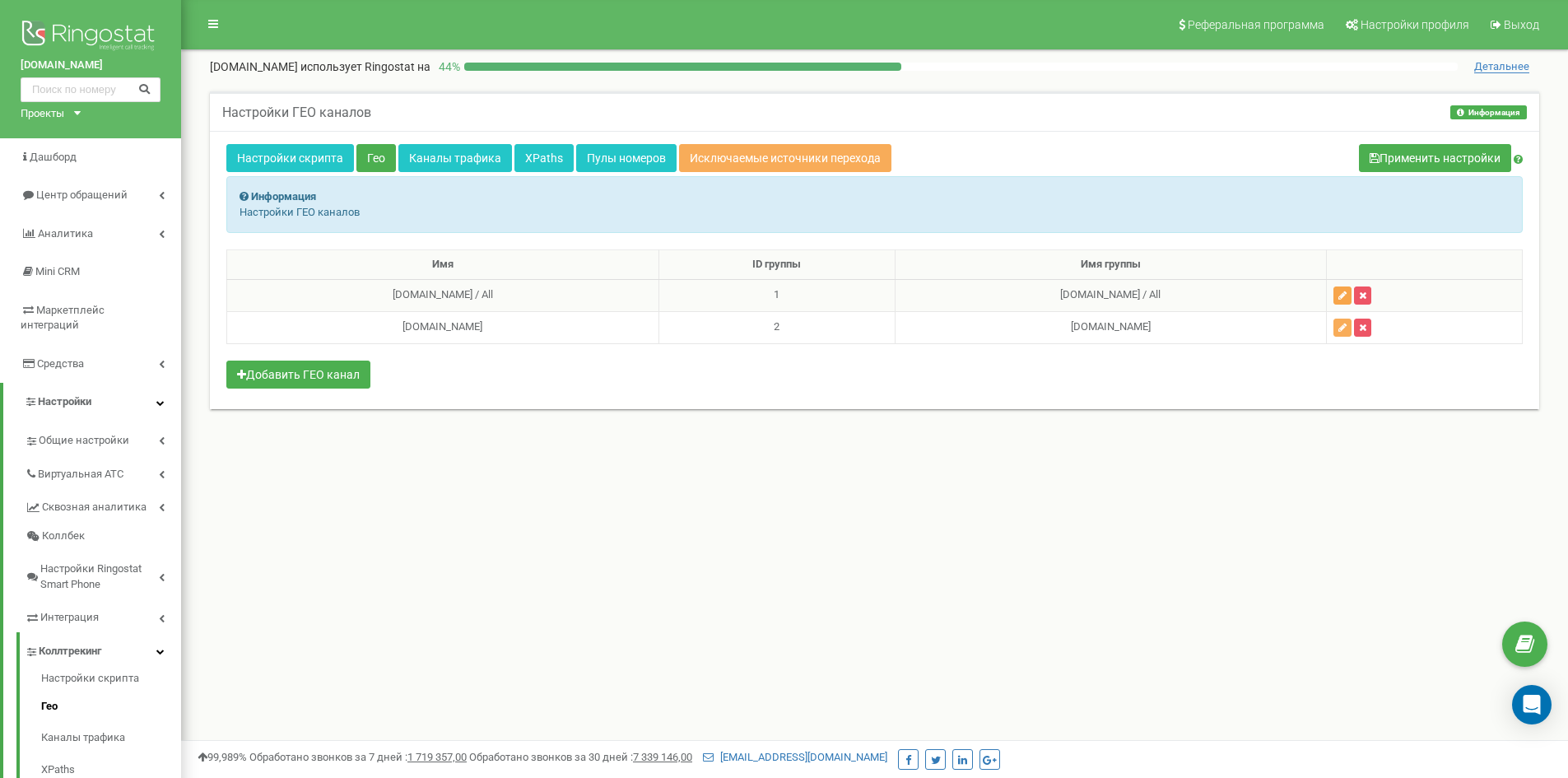
click at [1352, 301] on button "button" at bounding box center [1343, 296] width 18 height 18
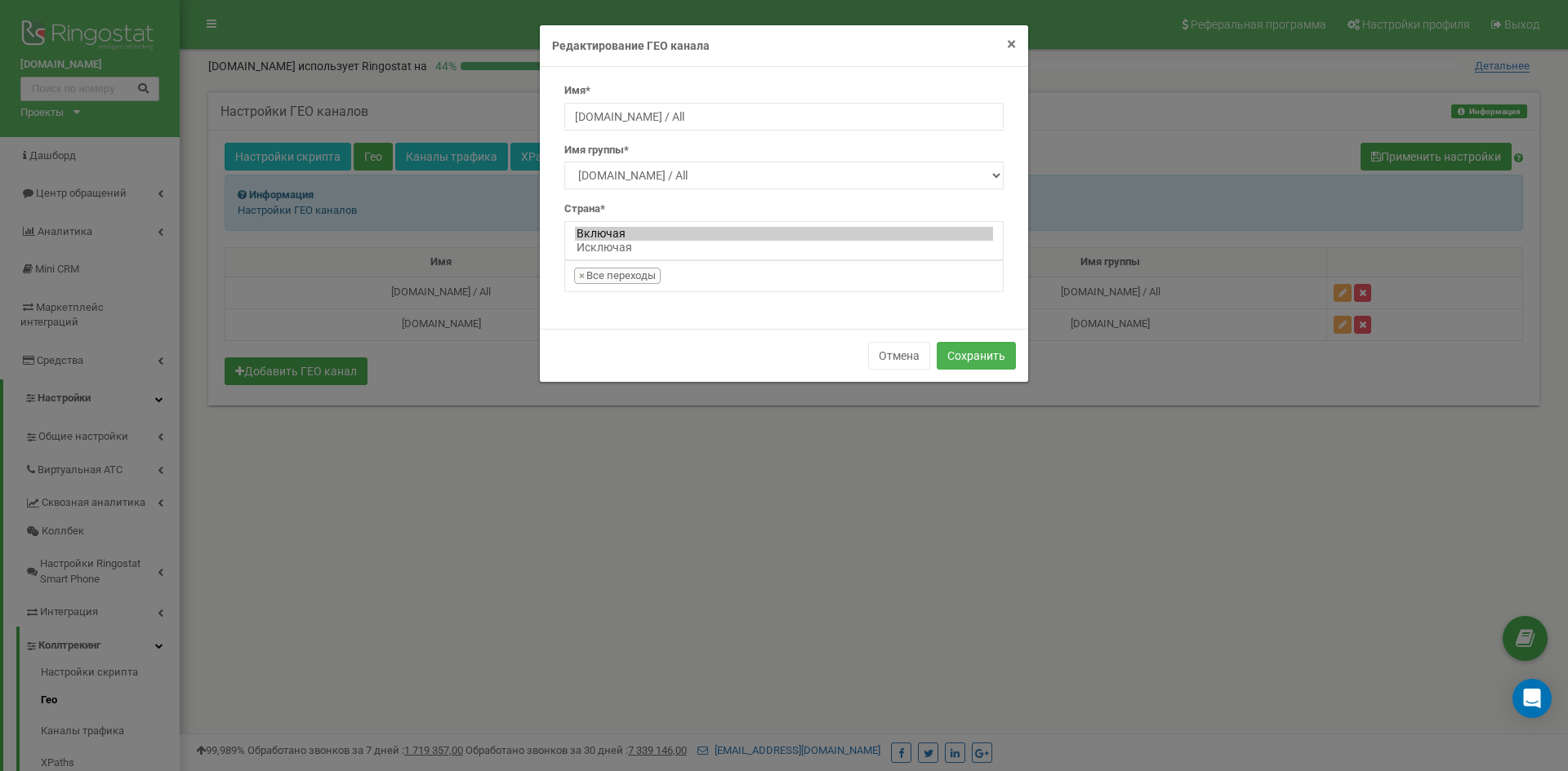
click at [1014, 47] on span "×" at bounding box center [1012, 44] width 9 height 20
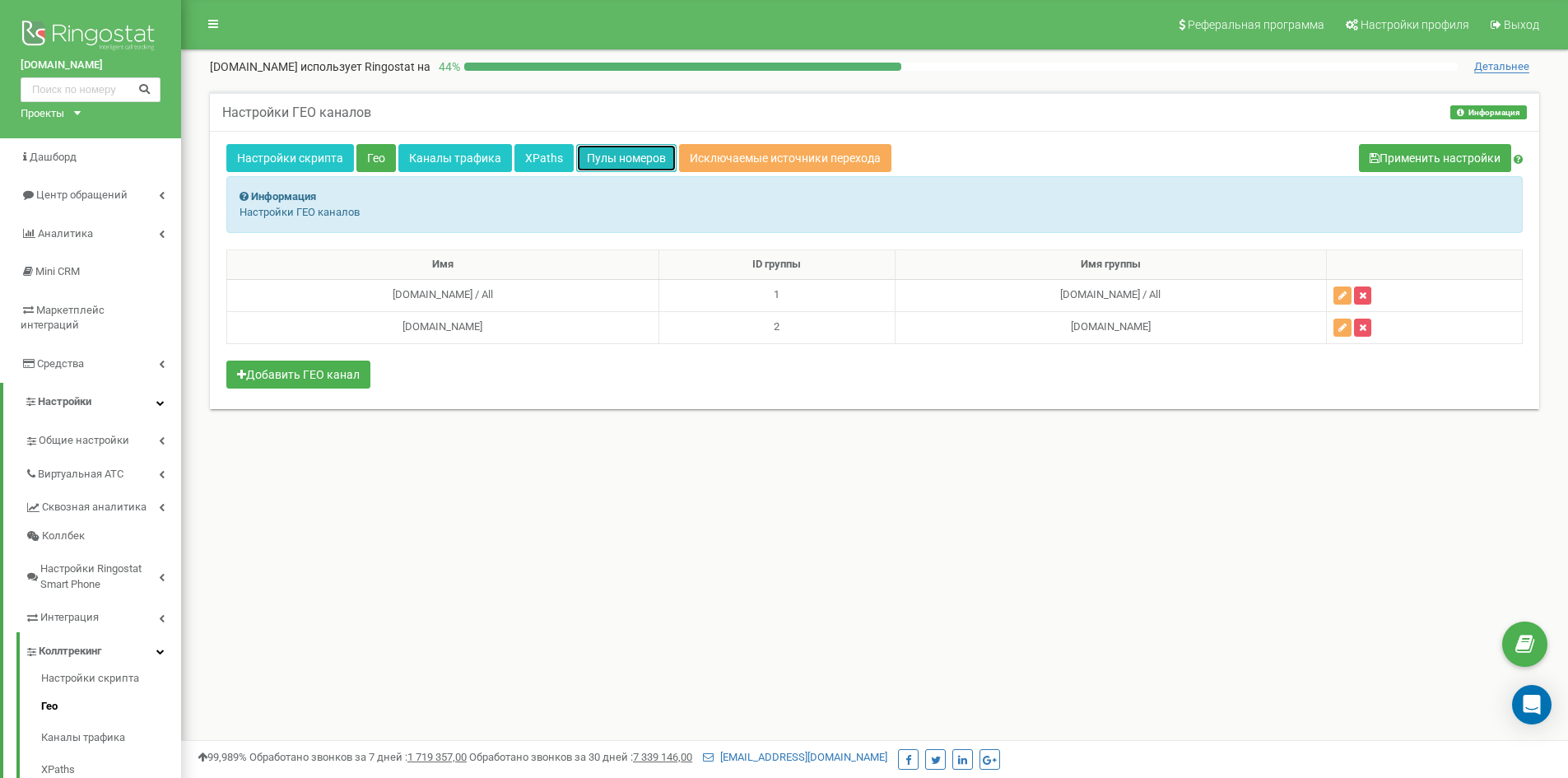
click at [615, 162] on link "Пулы номеров" at bounding box center [626, 158] width 100 height 28
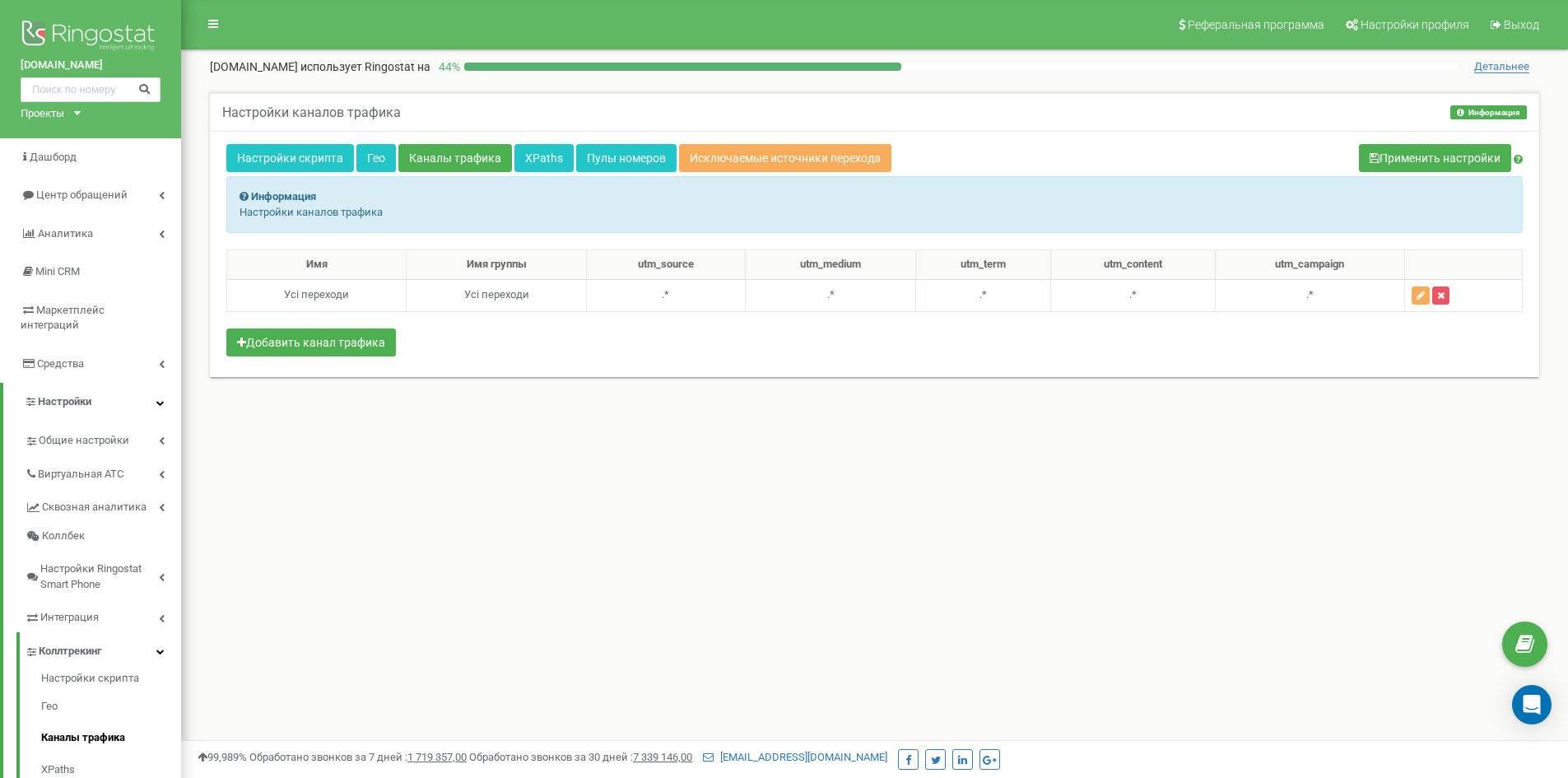
click at [242, 198] on icon at bounding box center [244, 197] width 9 height 11
click at [378, 157] on link "Гео" at bounding box center [376, 158] width 39 height 28
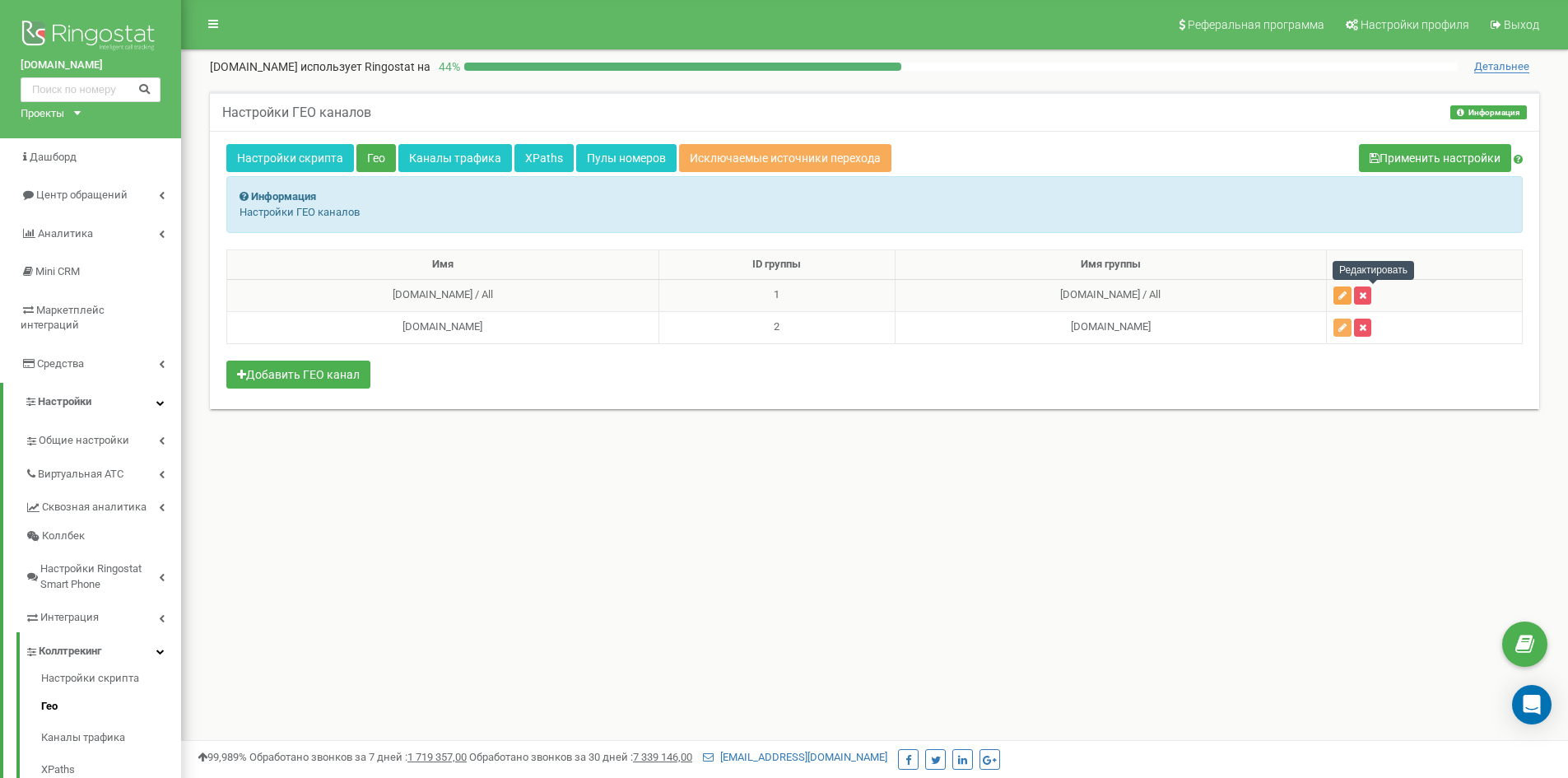
click at [1347, 296] on icon "button" at bounding box center [1342, 296] width 8 height 10
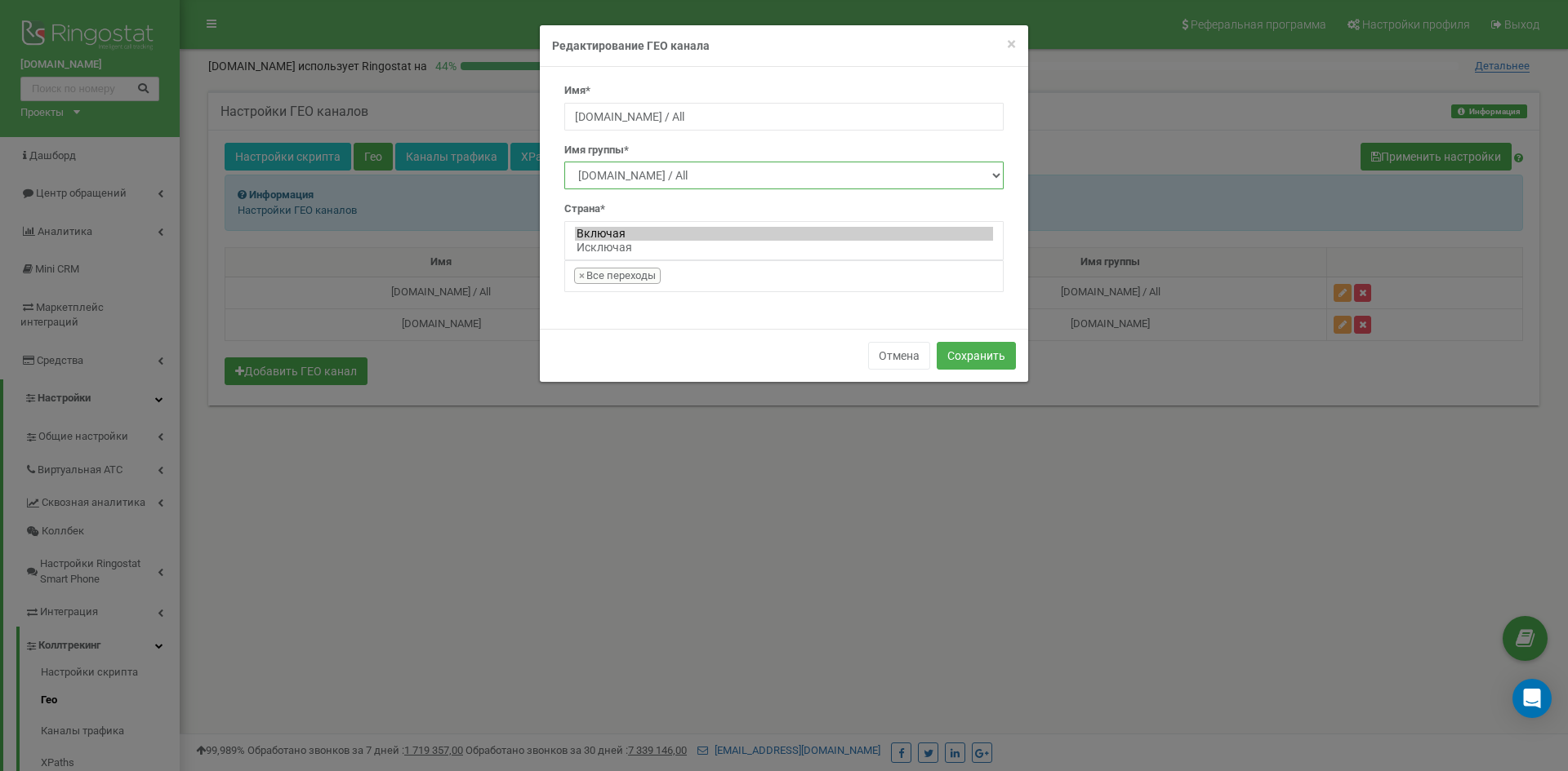
click at [760, 175] on select "Новый [DOMAIN_NAME] / All [DOMAIN_NAME]" at bounding box center [784, 175] width 439 height 28
click at [758, 173] on select "Новый gravirovkanazakaz.com / All river-wood.net" at bounding box center [784, 175] width 439 height 28
click at [1011, 43] on span "×" at bounding box center [1012, 44] width 9 height 20
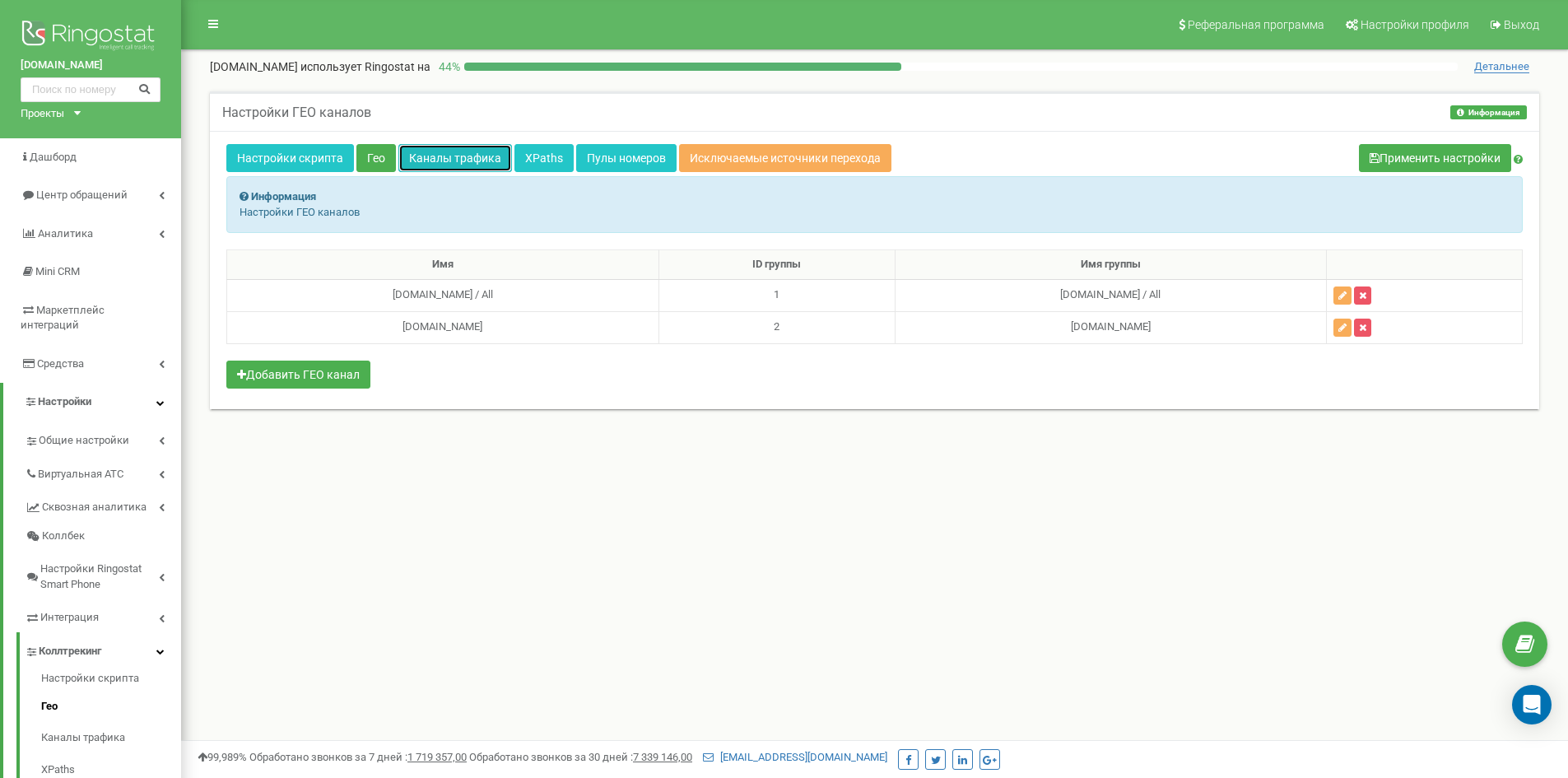
click at [446, 161] on link "Каналы трафика" at bounding box center [455, 158] width 114 height 28
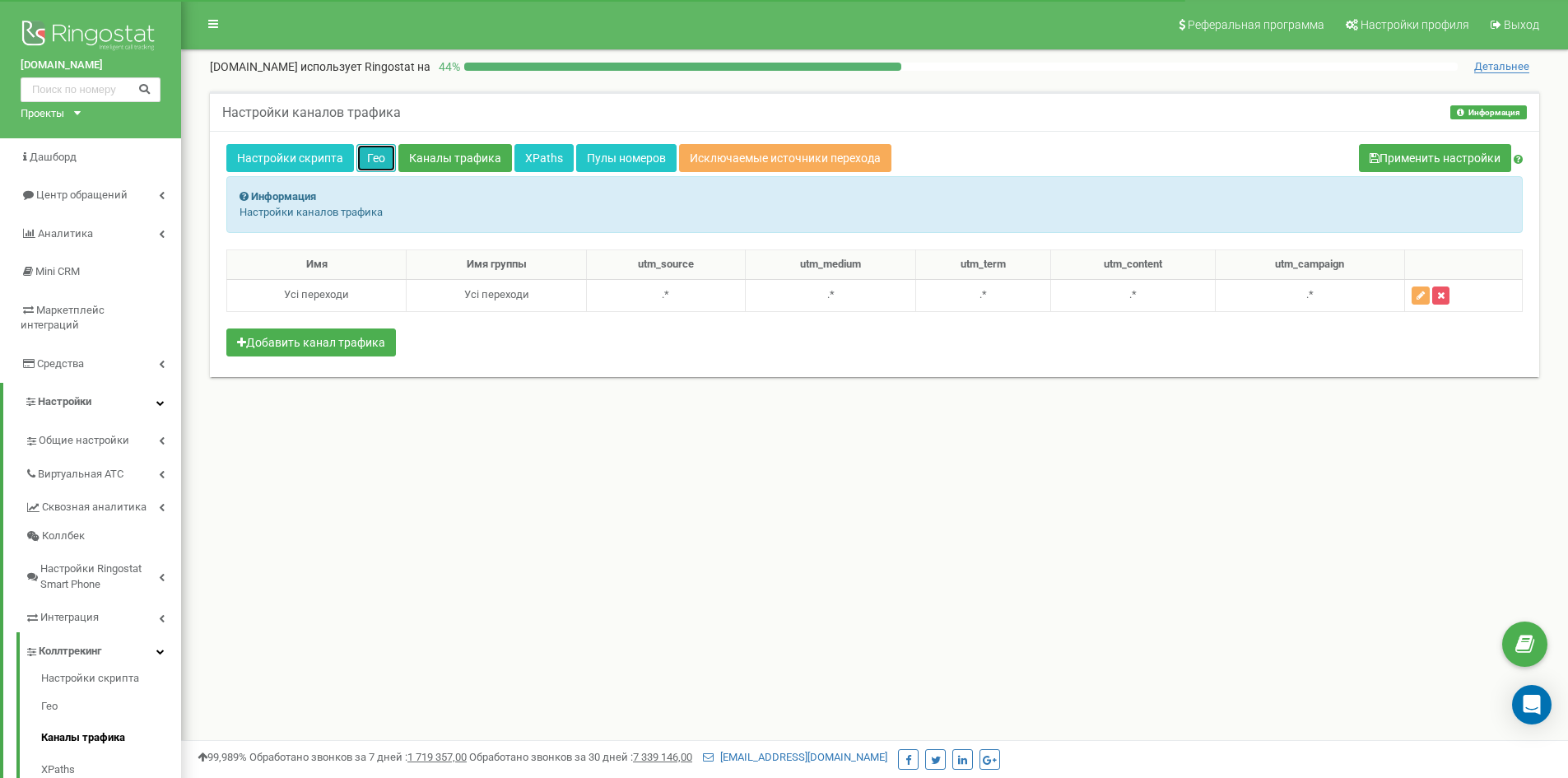
click at [372, 157] on link "Гео" at bounding box center [376, 158] width 39 height 28
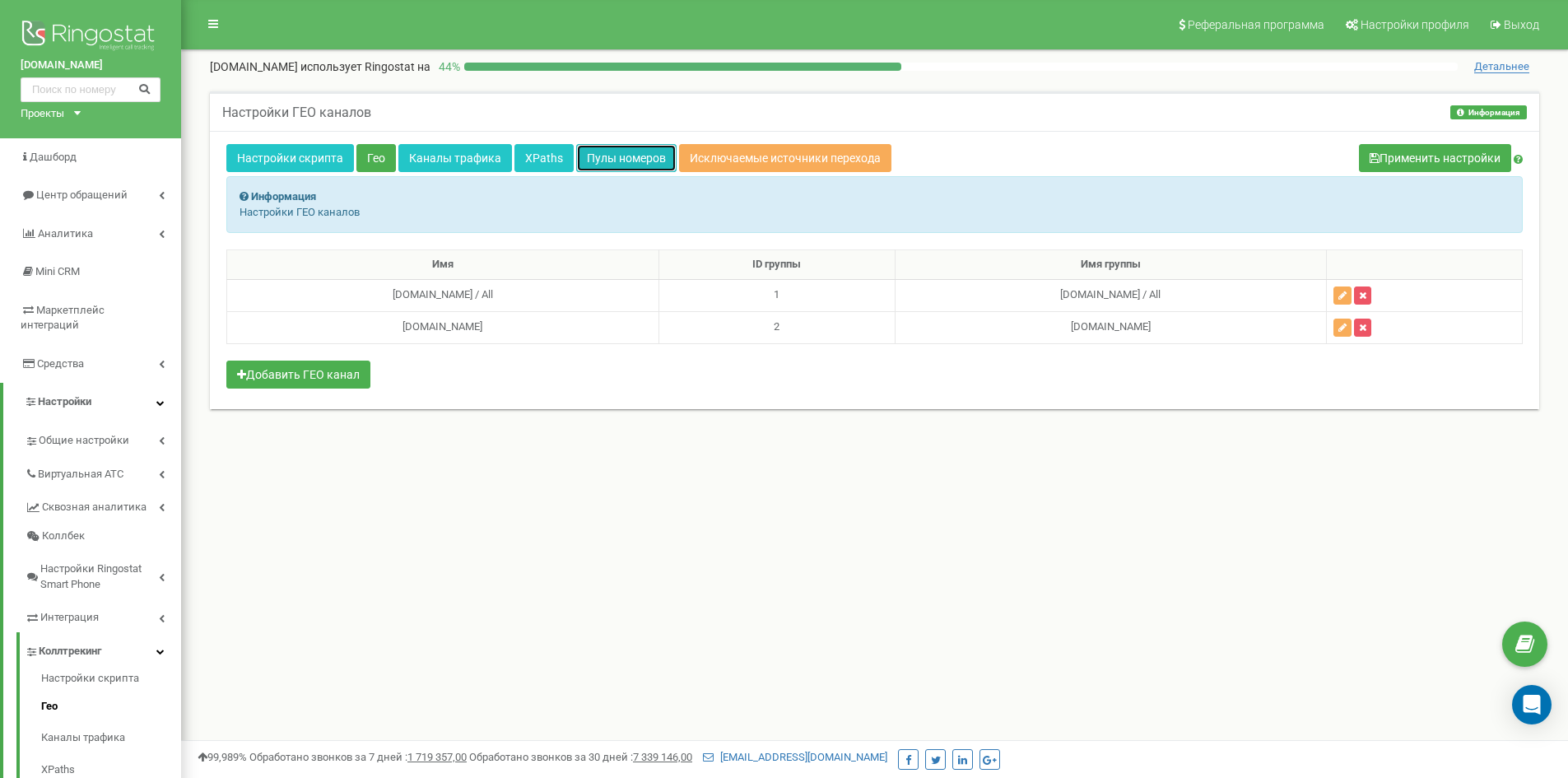
click at [622, 152] on link "Пулы номеров" at bounding box center [626, 158] width 100 height 28
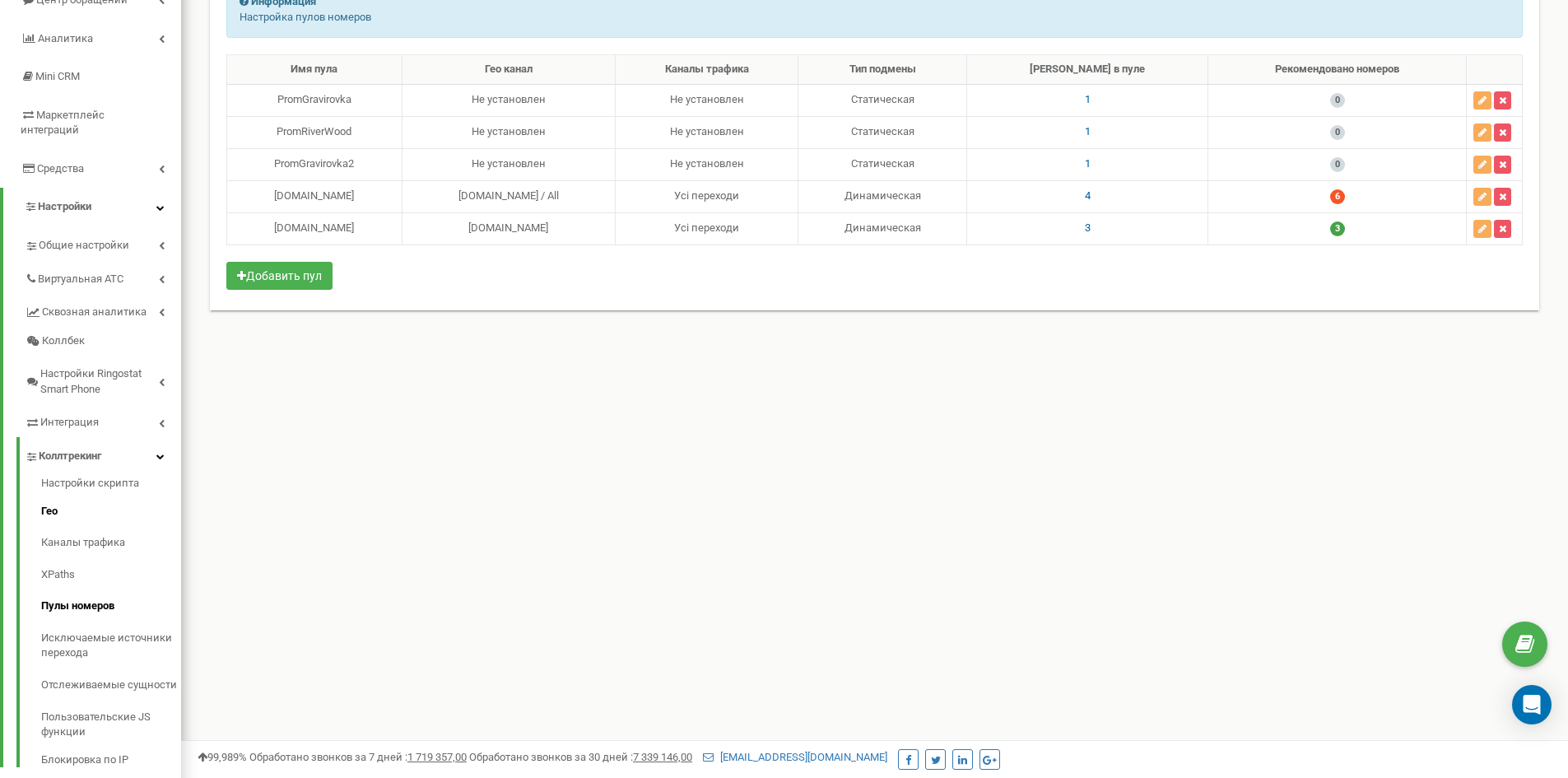
scroll to position [211, 0]
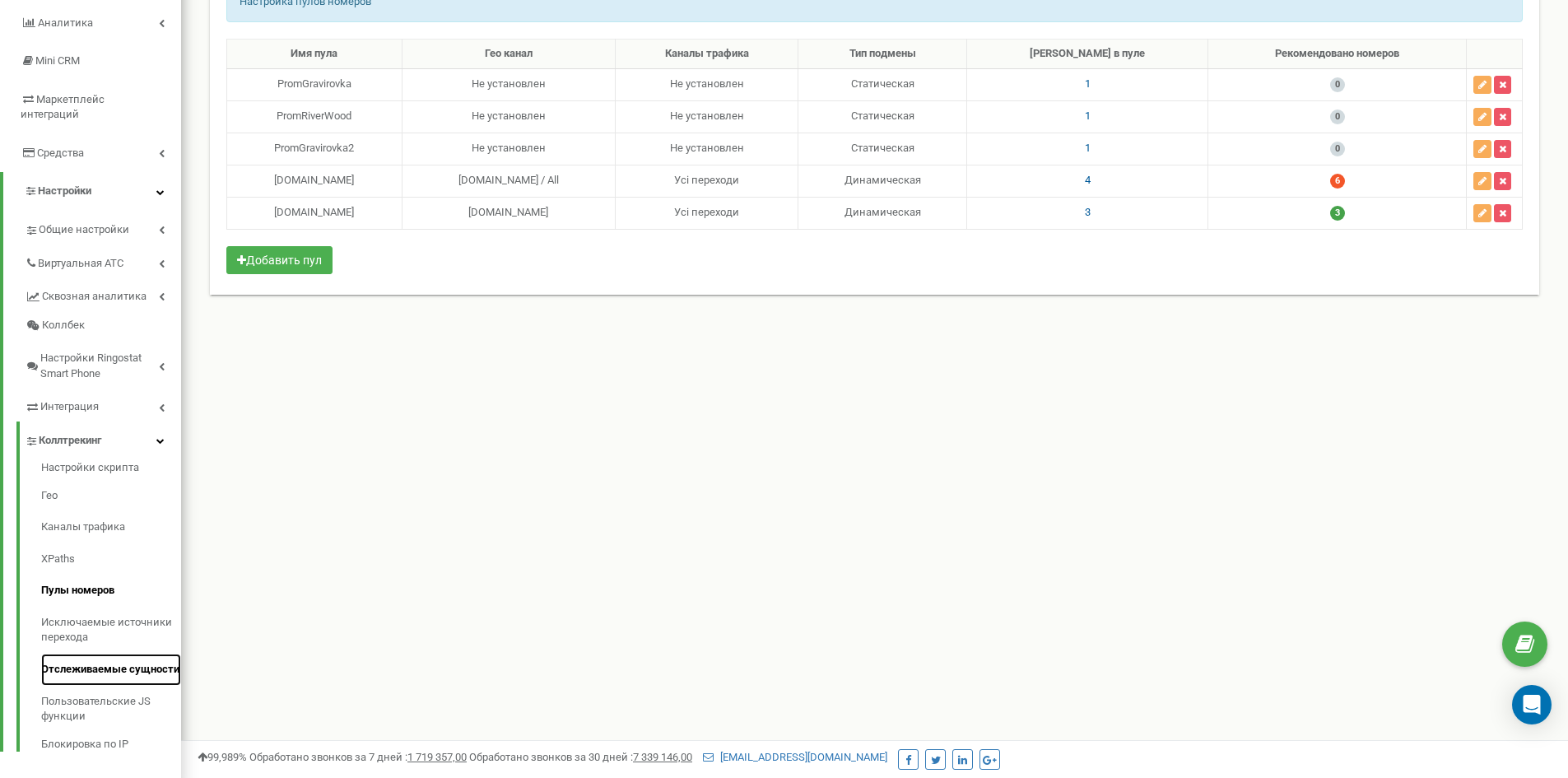
click at [81, 654] on link "Отслеживаемые сущности" at bounding box center [111, 669] width 140 height 32
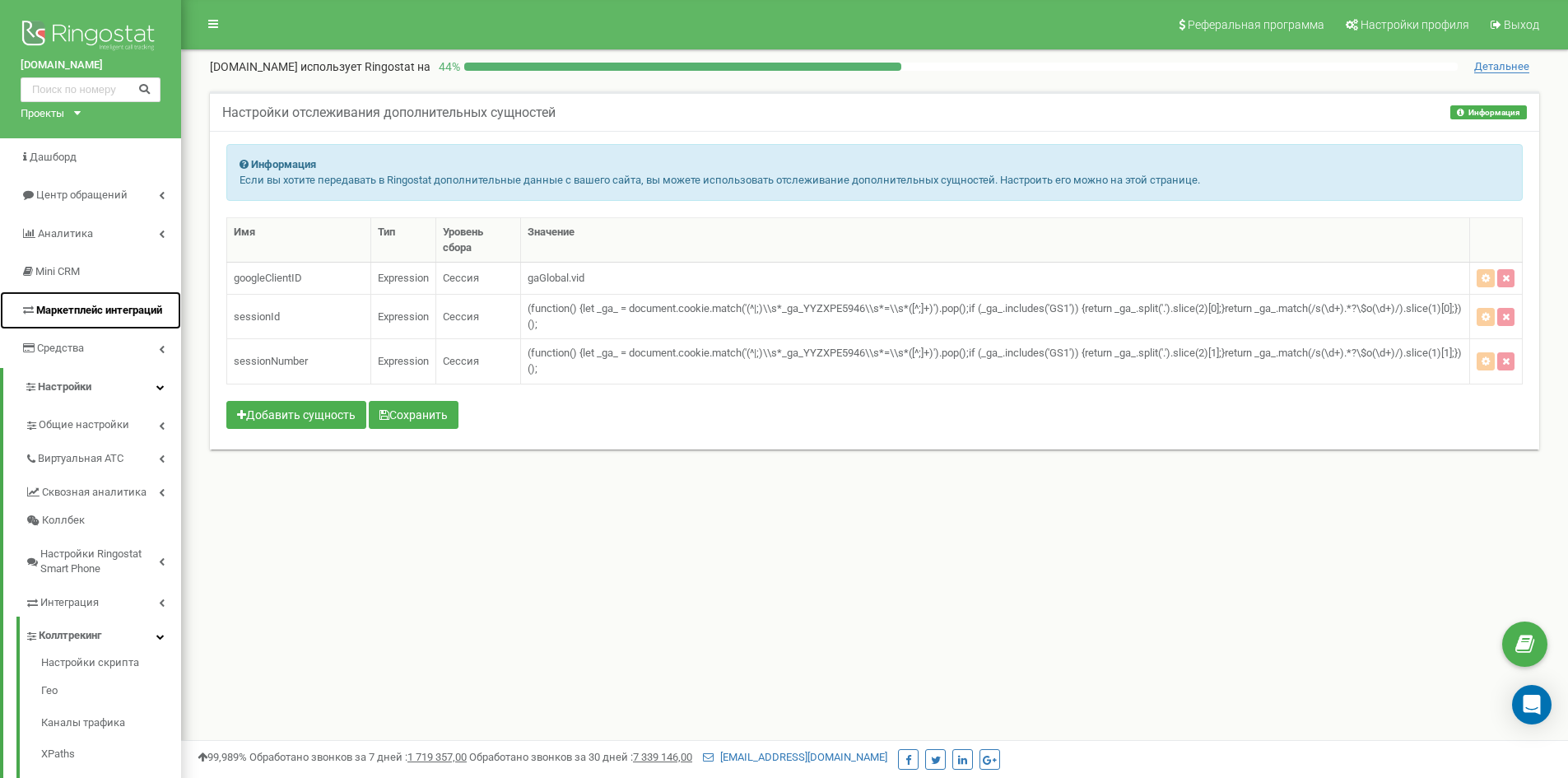
click at [109, 319] on link "Маркетплейс интеграций" at bounding box center [90, 311] width 181 height 38
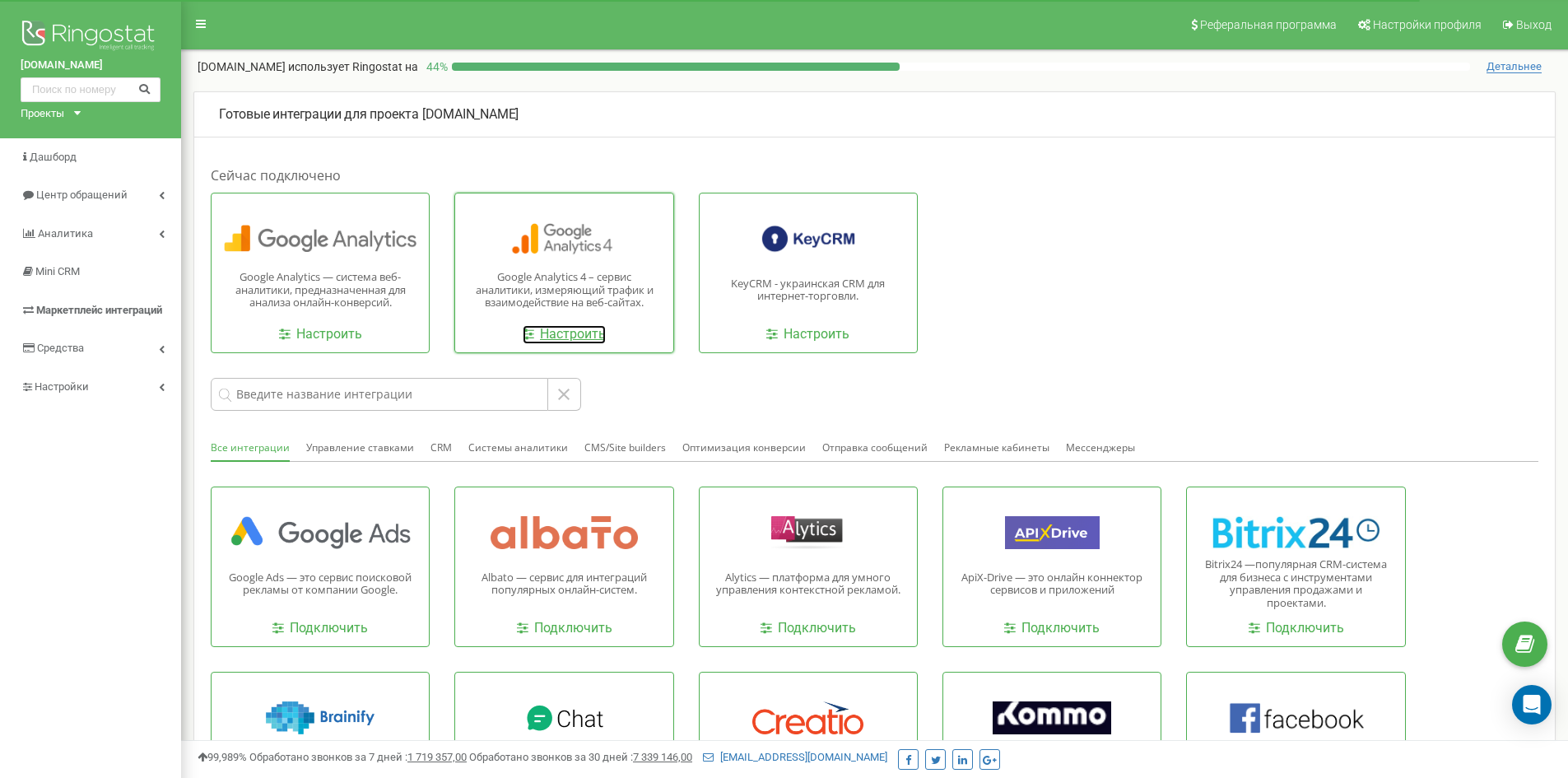
click at [557, 337] on link "Настроить" at bounding box center [563, 335] width 83 height 19
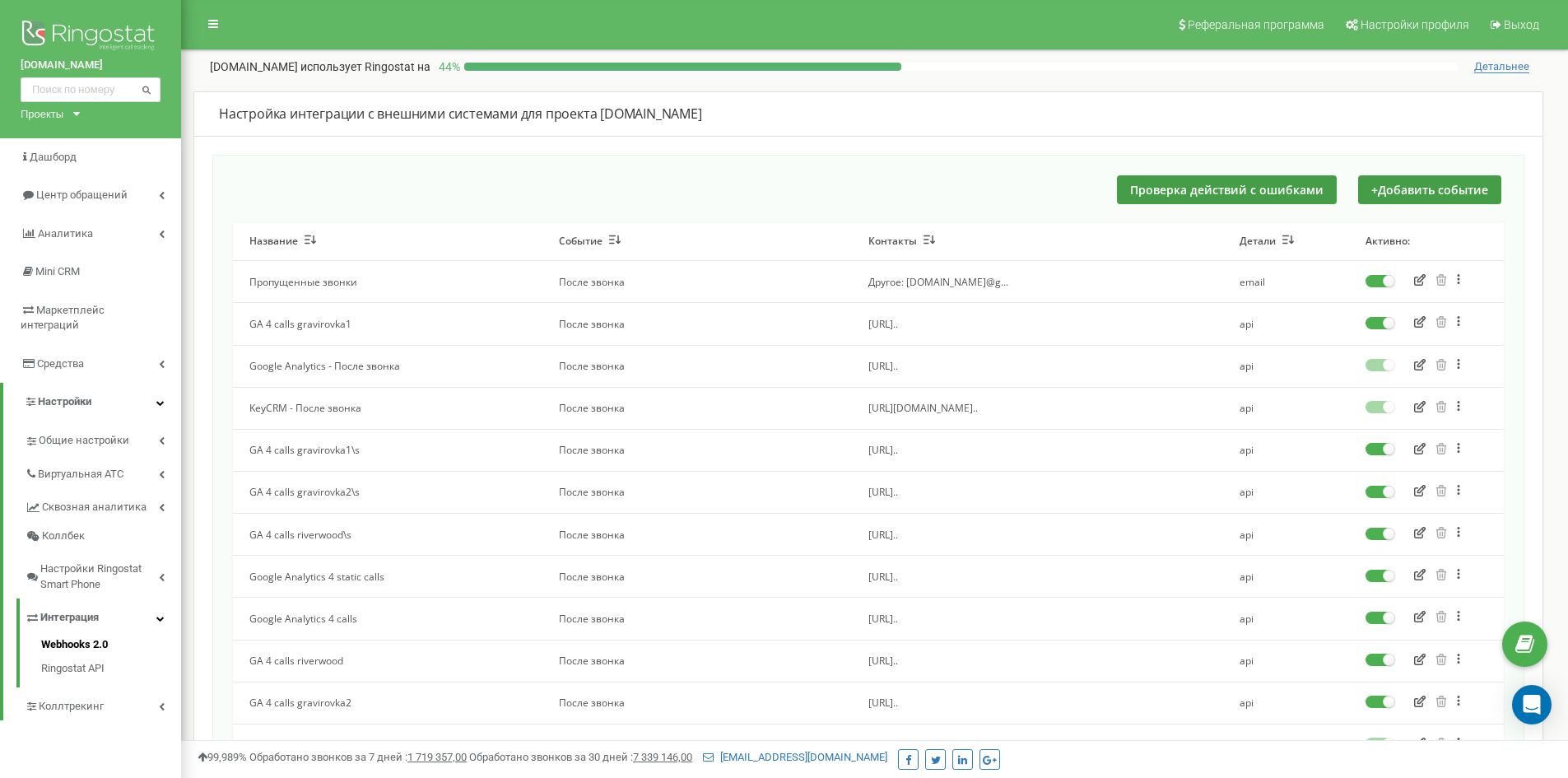
click at [1378, 572] on label at bounding box center [1380, 571] width 29 height 2
click at [0, 0] on input "checkbox" at bounding box center [0, 0] width 0 height 0
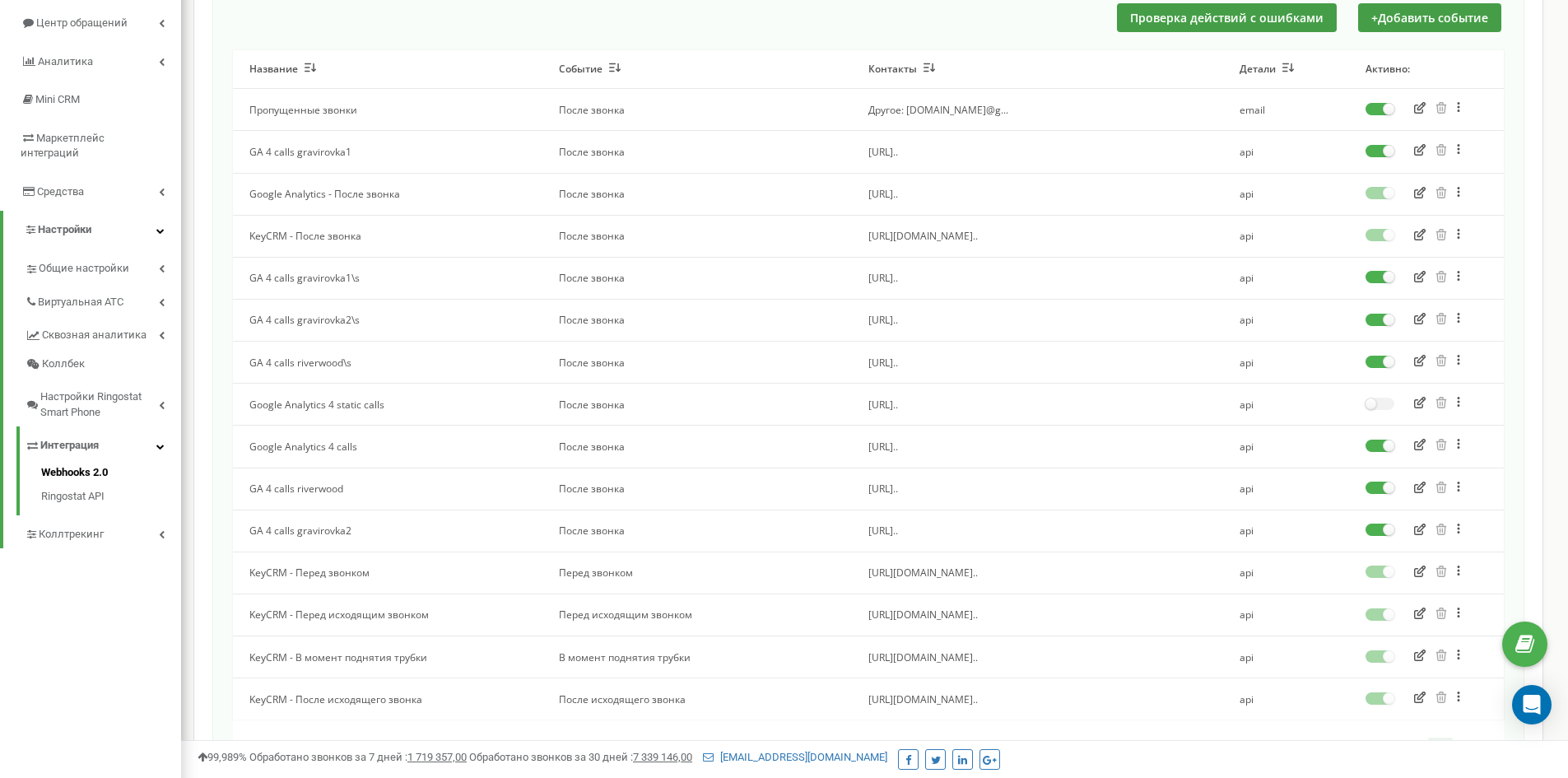
scroll to position [154, 0]
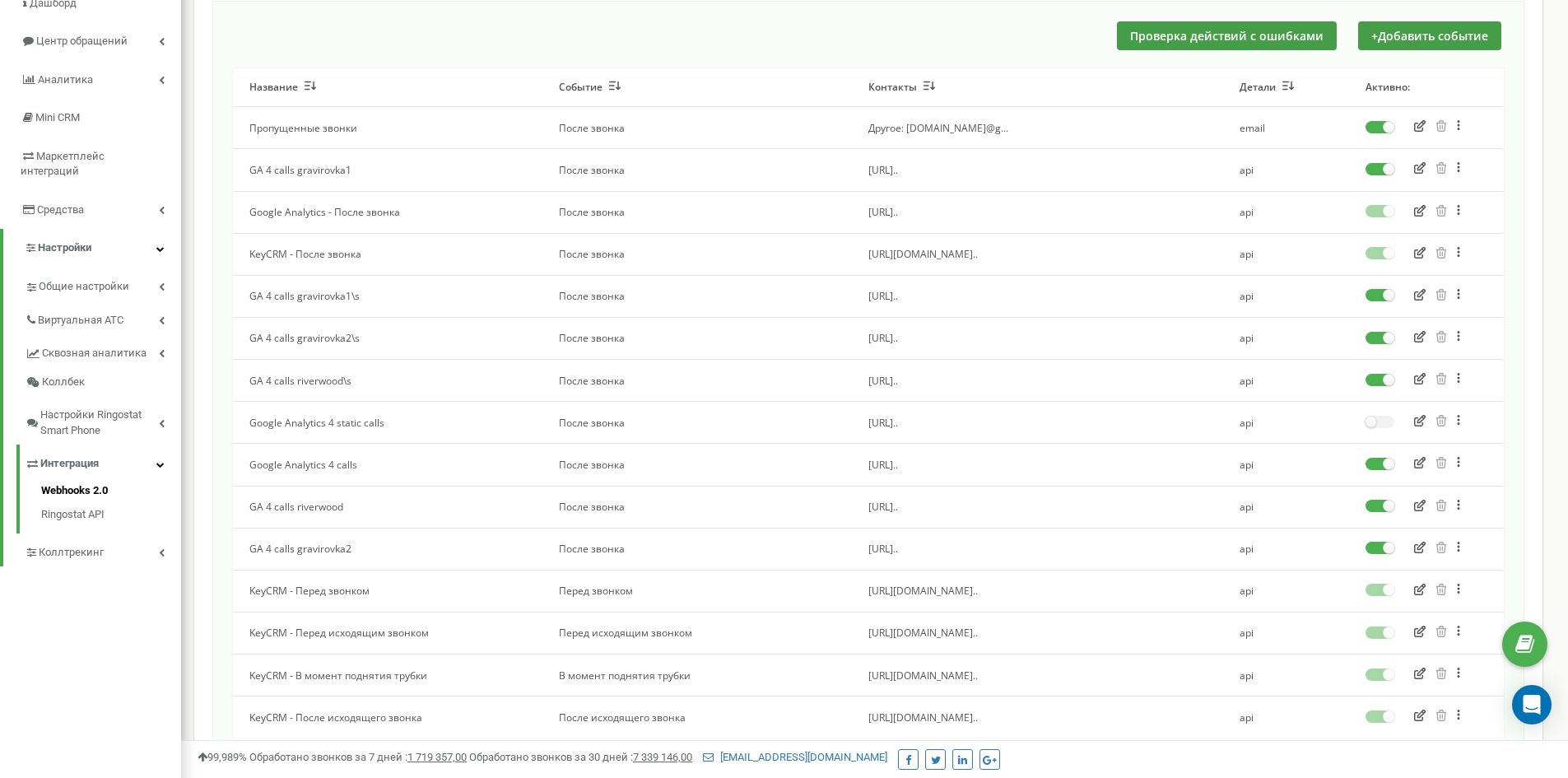
click at [1378, 460] on label at bounding box center [1380, 459] width 29 height 2
click at [0, 0] on input "checkbox" at bounding box center [0, 0] width 0 height 0
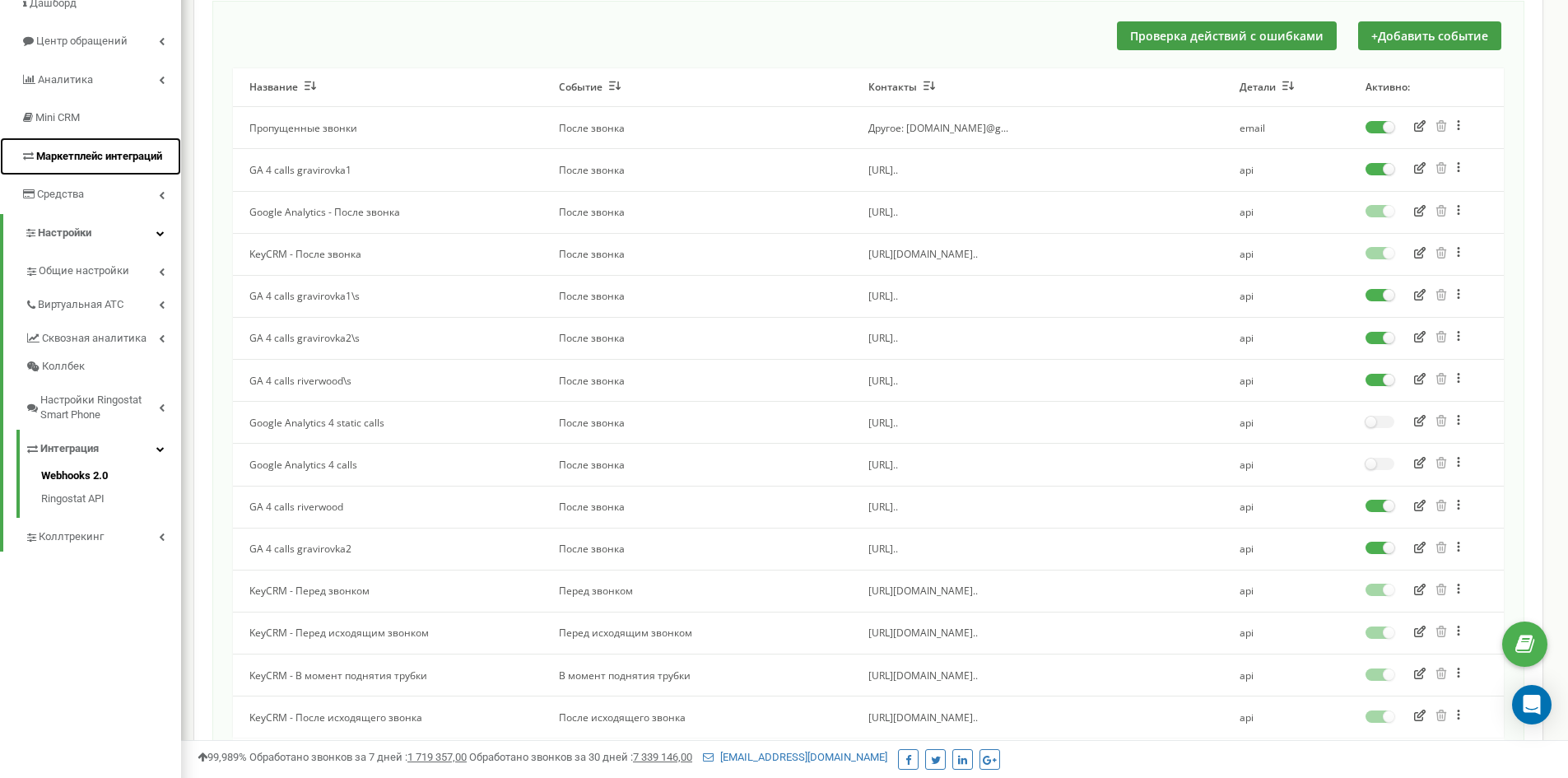
click at [81, 150] on span "Маркетплейс интеграций" at bounding box center [99, 156] width 126 height 13
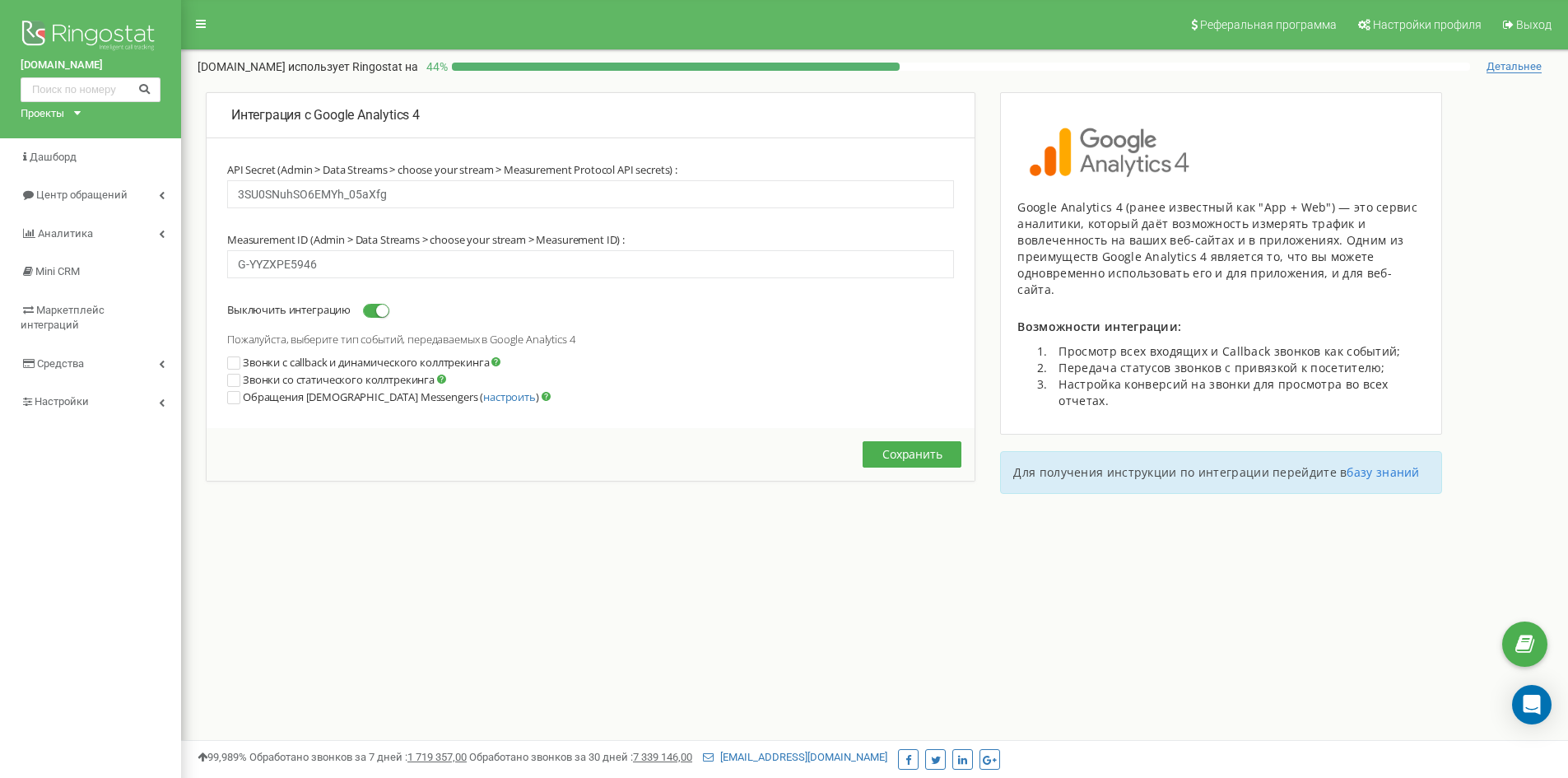
click at [234, 361] on ins at bounding box center [233, 363] width 12 height 12
click at [233, 384] on ins at bounding box center [233, 380] width 12 height 12
click at [917, 451] on button "Сохранить" at bounding box center [912, 454] width 98 height 26
click at [110, 310] on span "Маркетплейс интеграций" at bounding box center [99, 310] width 126 height 13
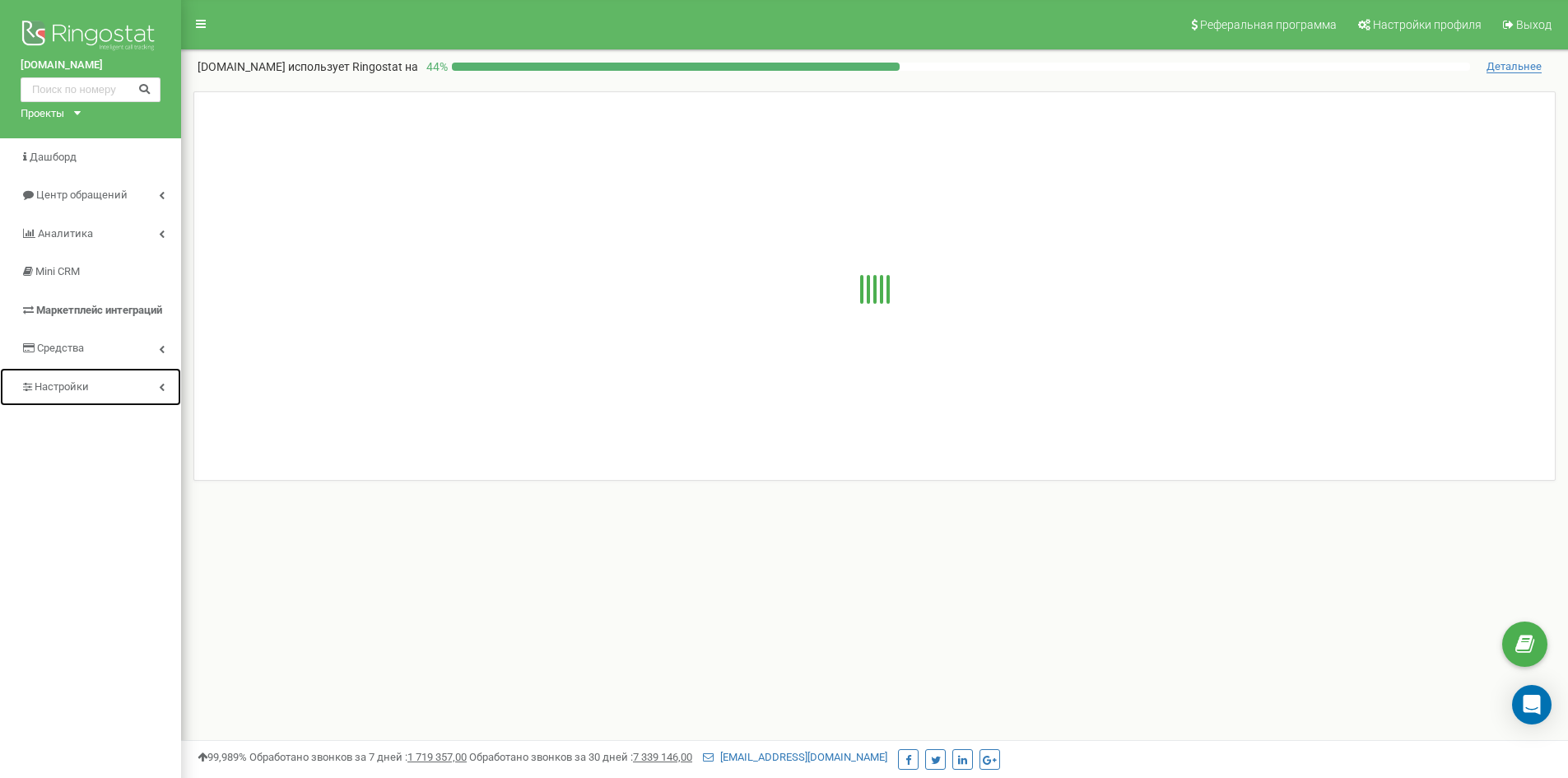
click at [84, 393] on span "Настройки" at bounding box center [55, 387] width 68 height 16
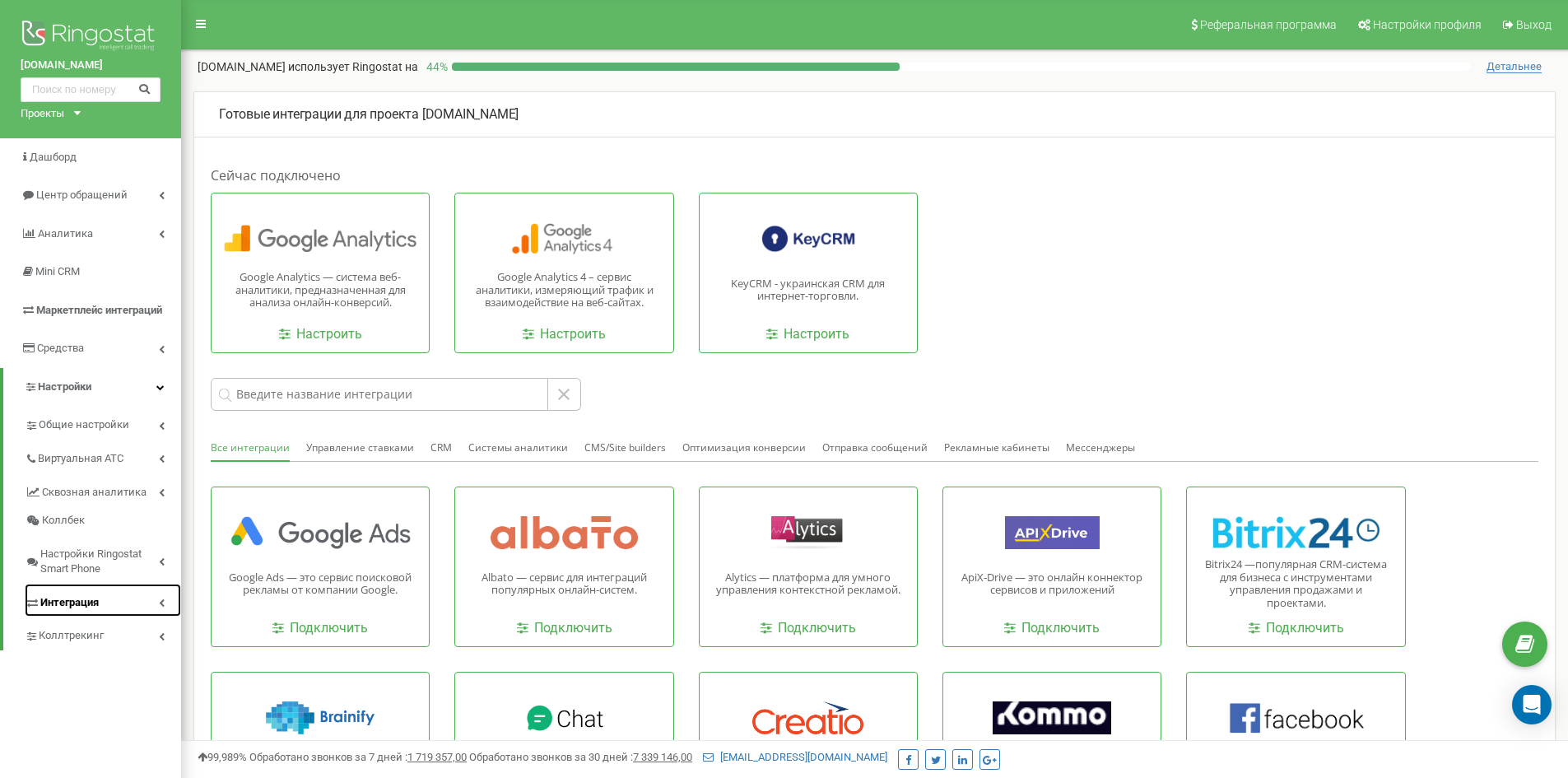
click at [91, 600] on span "Интеграция" at bounding box center [69, 603] width 58 height 16
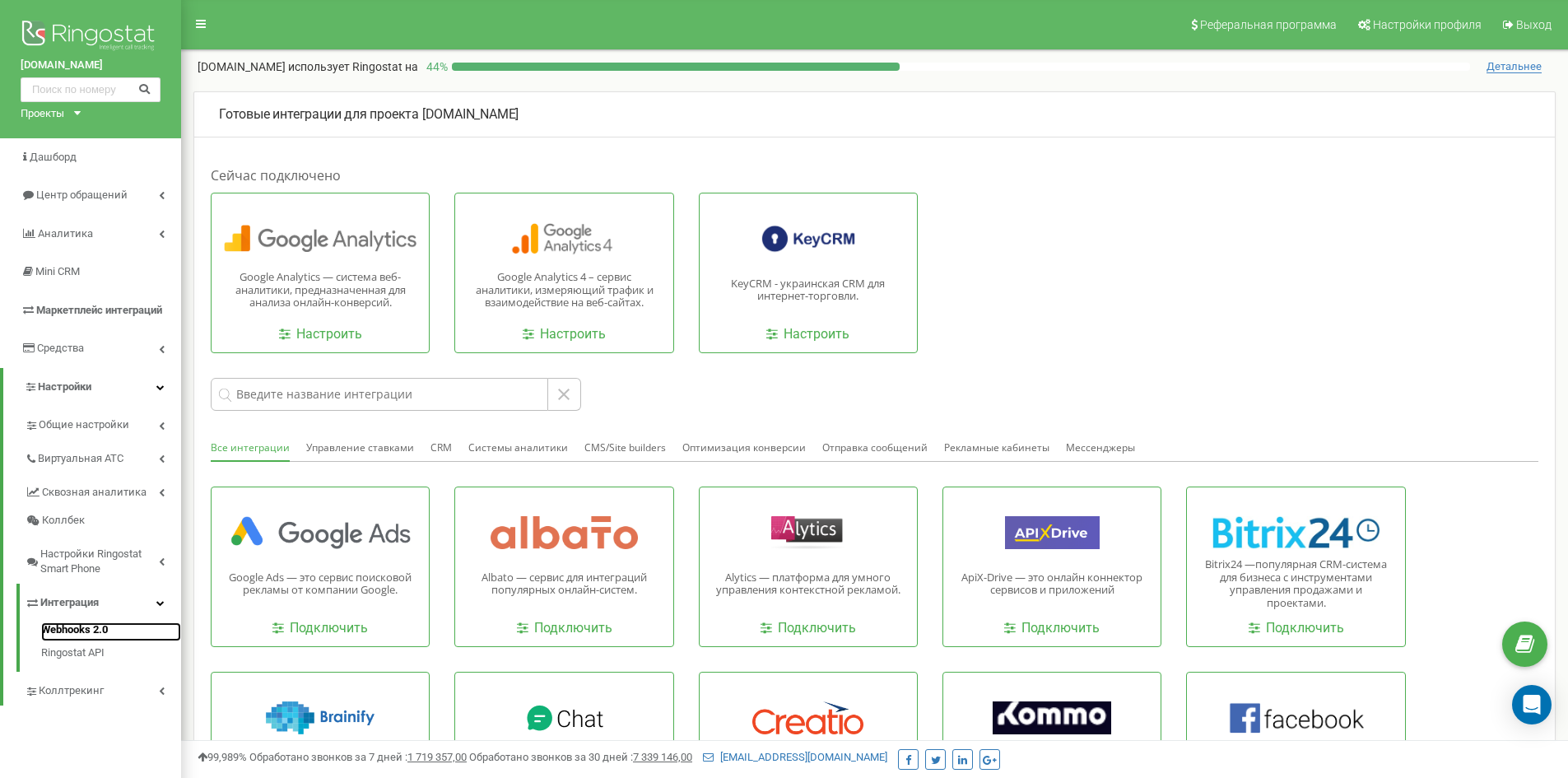
click at [90, 630] on link "Webhooks 2.0" at bounding box center [111, 633] width 140 height 20
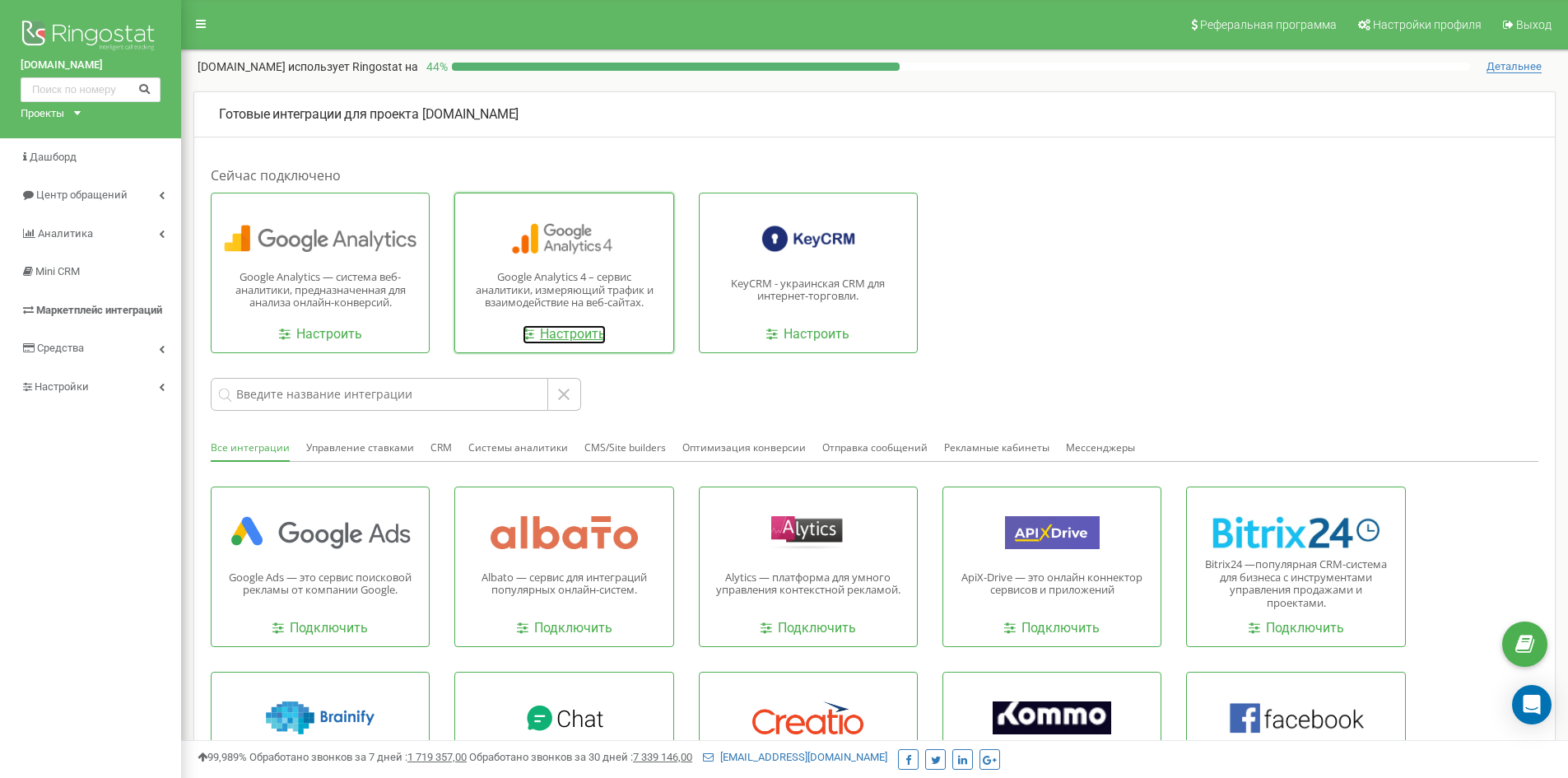
click at [564, 329] on link "Настроить" at bounding box center [563, 335] width 83 height 19
drag, startPoint x: 0, startPoint y: 0, endPoint x: 72, endPoint y: 386, distance: 392.7
click at [72, 386] on span "Настройки" at bounding box center [61, 387] width 54 height 13
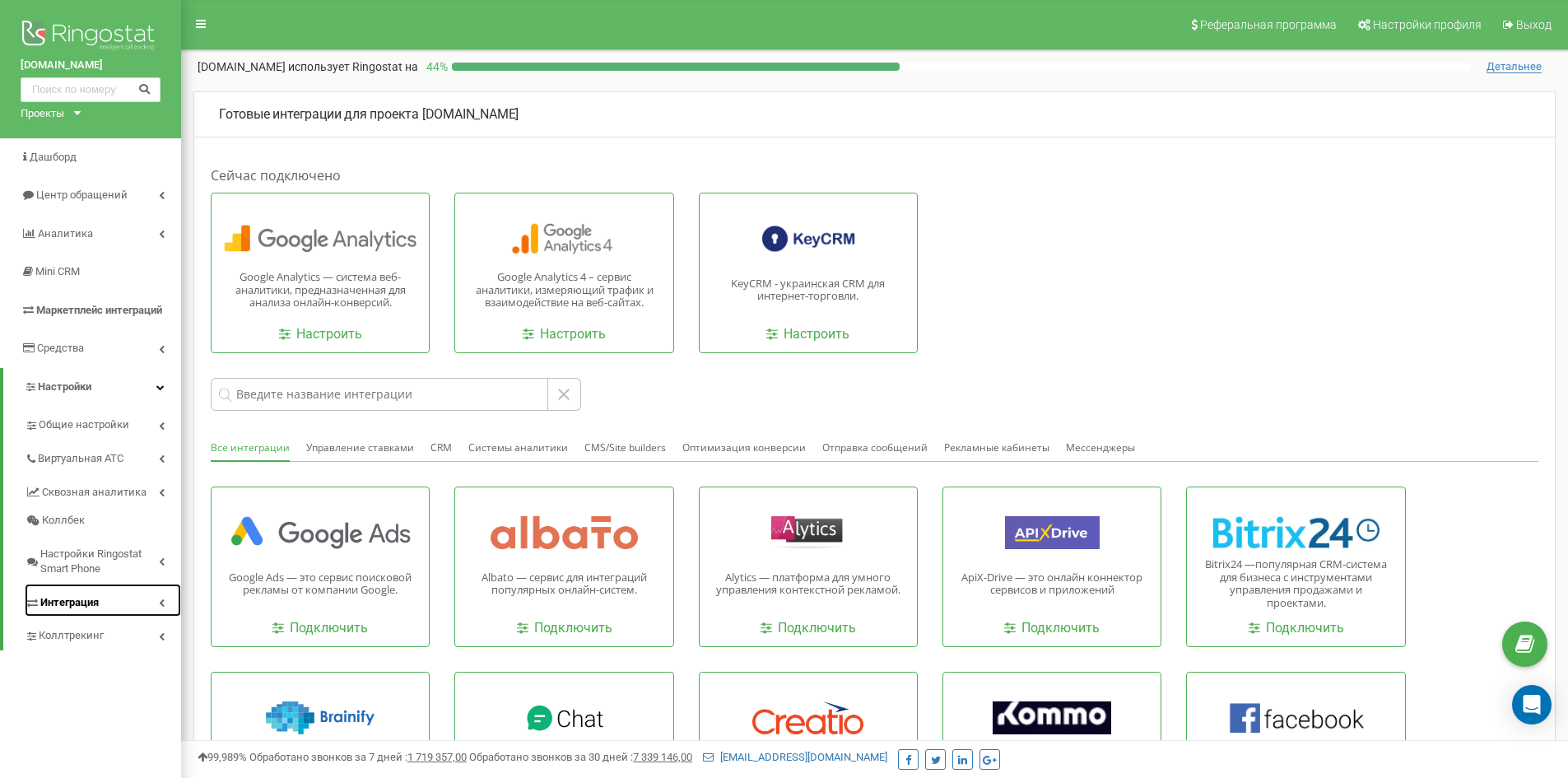
click at [106, 606] on link "Интеграция" at bounding box center [103, 600] width 157 height 34
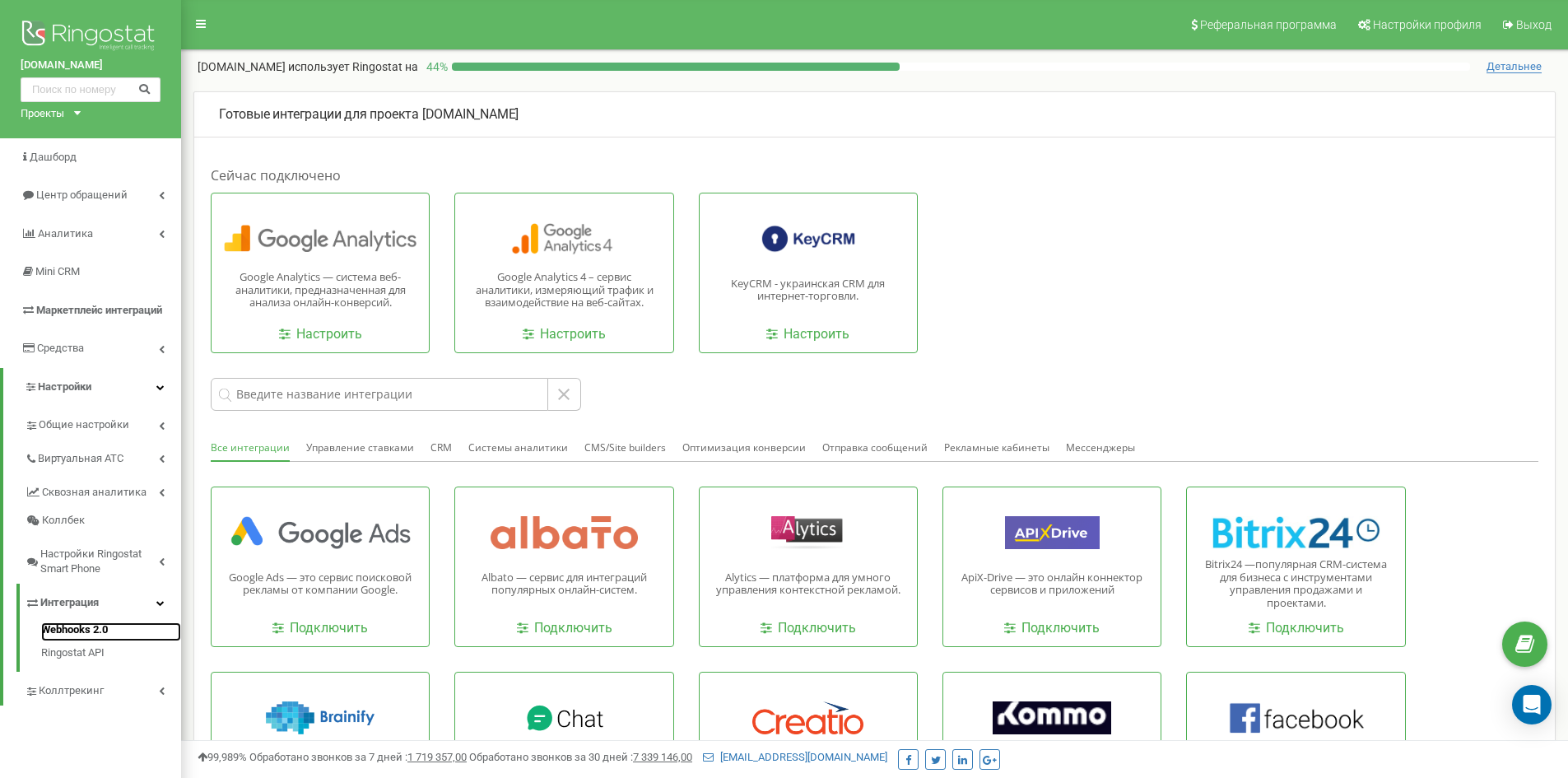
click at [67, 631] on link "Webhooks 2.0" at bounding box center [111, 633] width 140 height 20
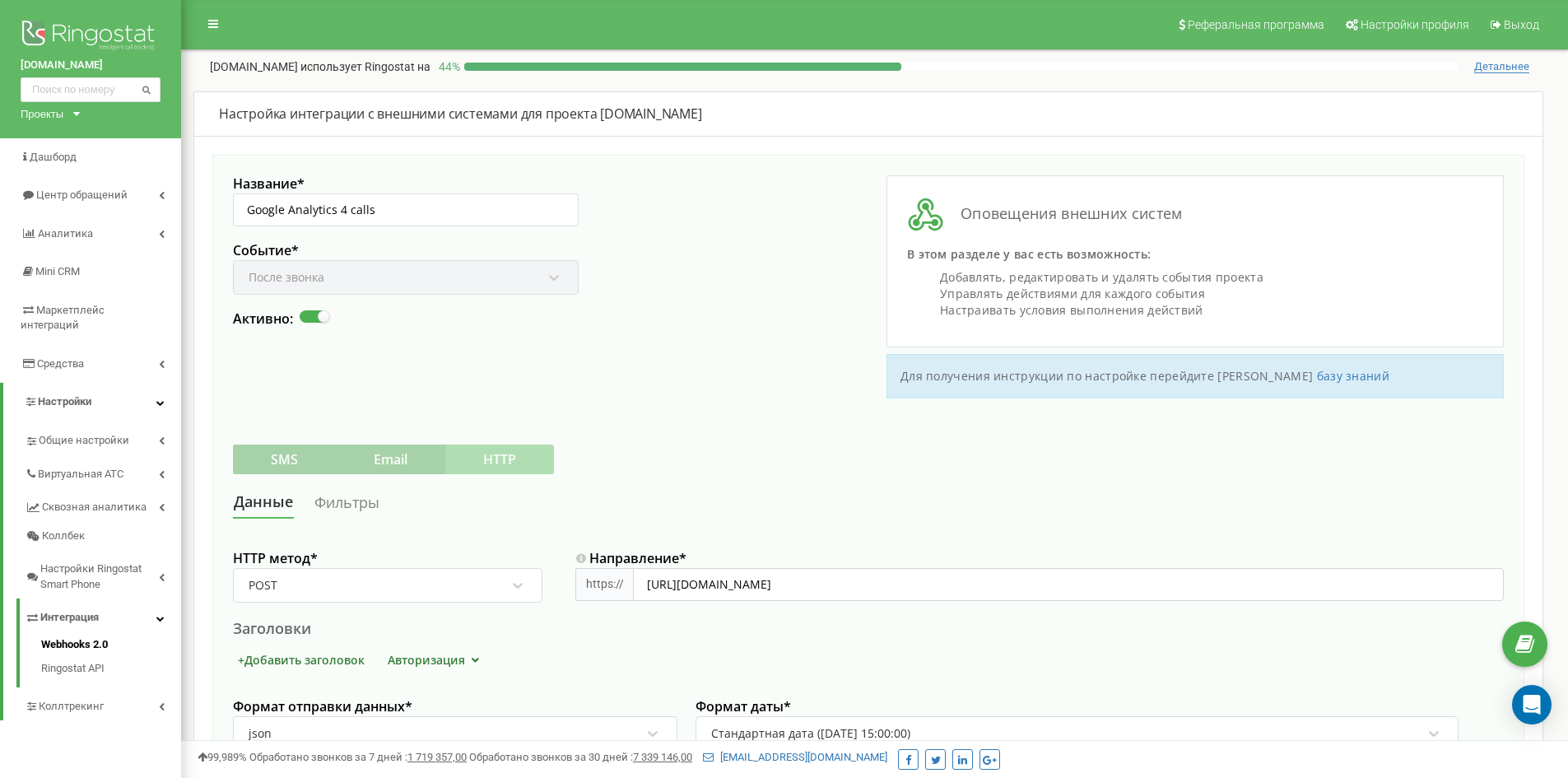
click at [349, 502] on link "Фильтры" at bounding box center [346, 503] width 67 height 30
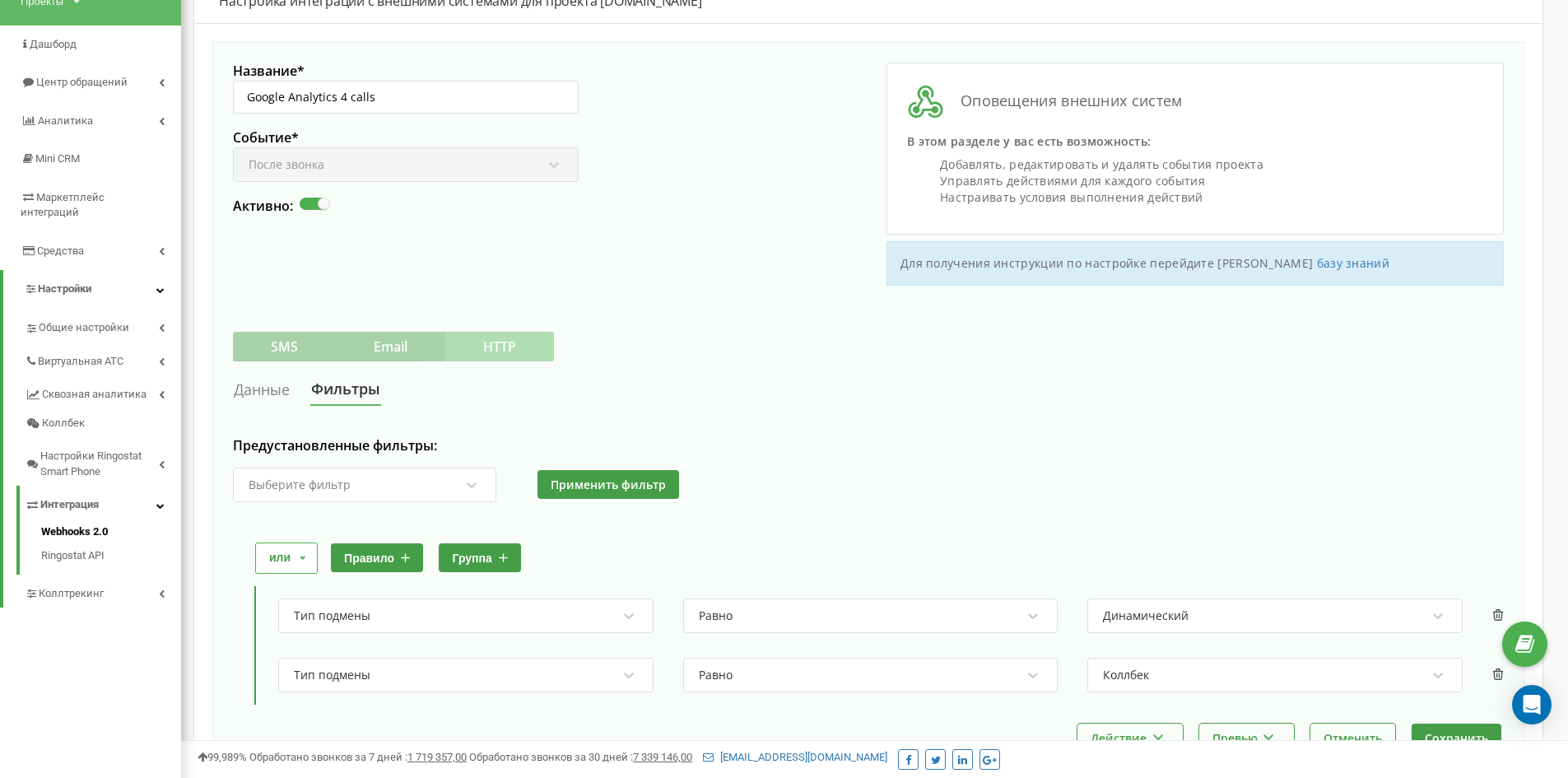
scroll to position [210, 0]
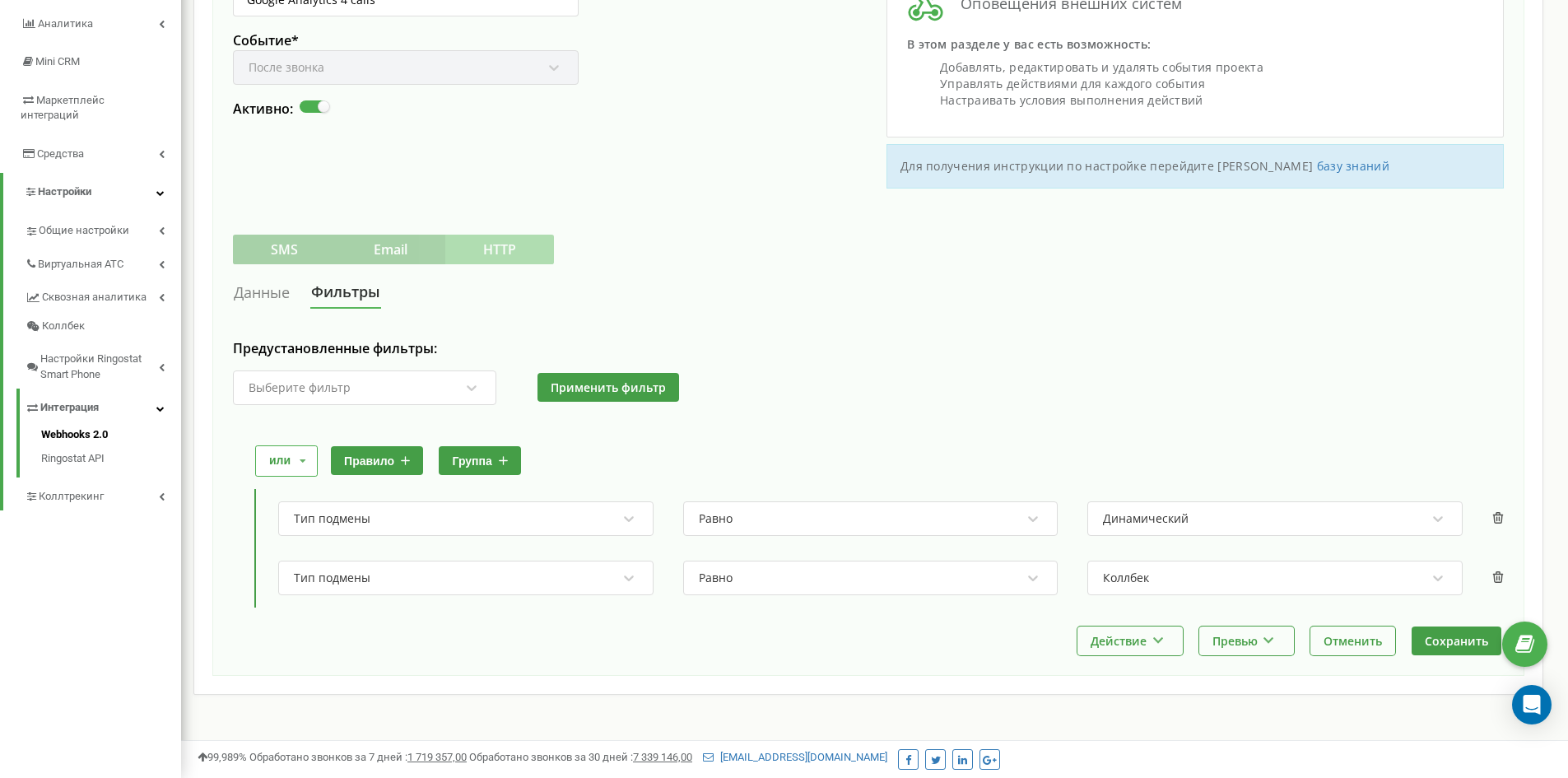
click at [476, 460] on button "группа" at bounding box center [479, 461] width 81 height 29
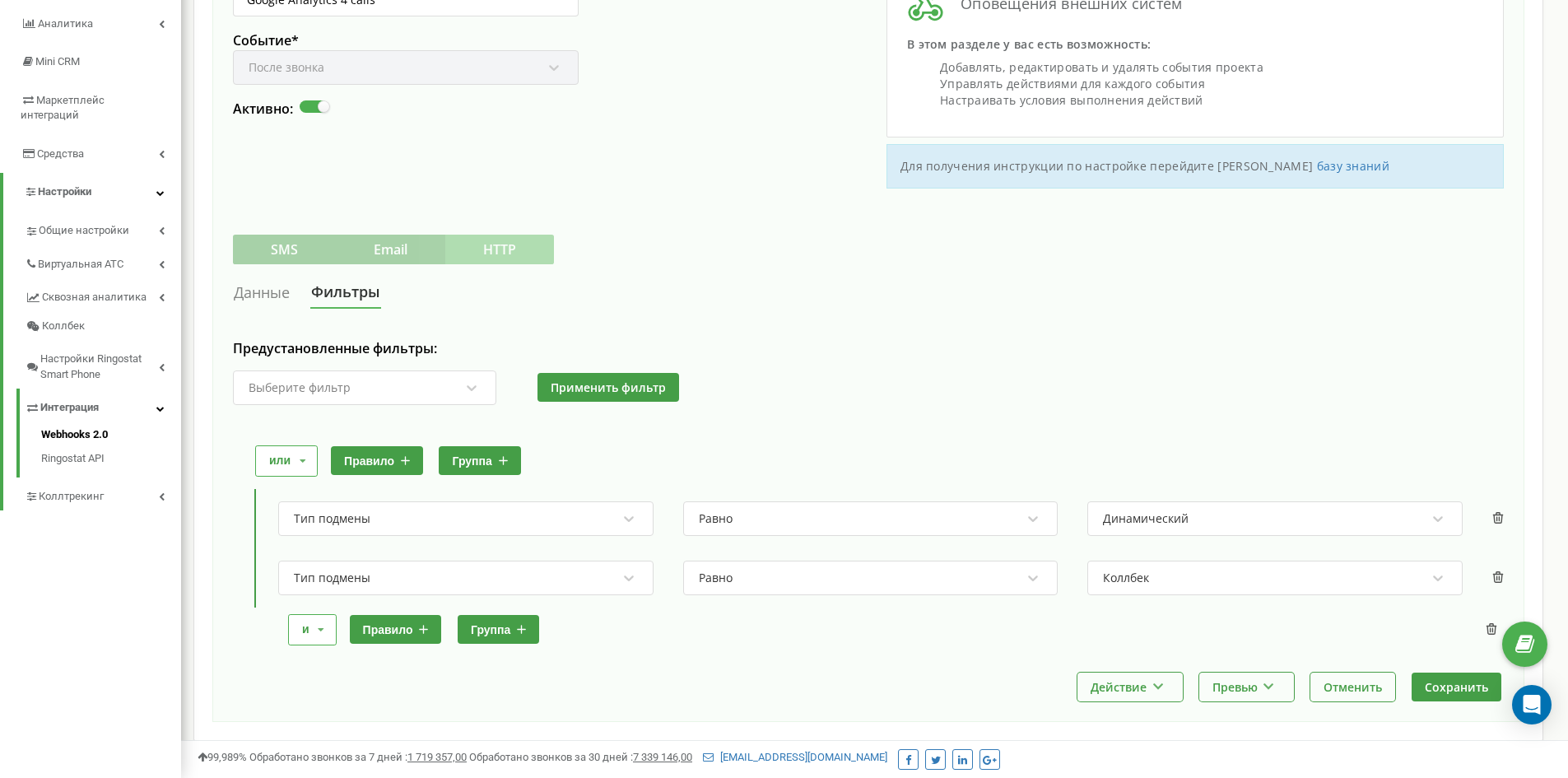
click at [380, 633] on button "правило" at bounding box center [396, 630] width 92 height 29
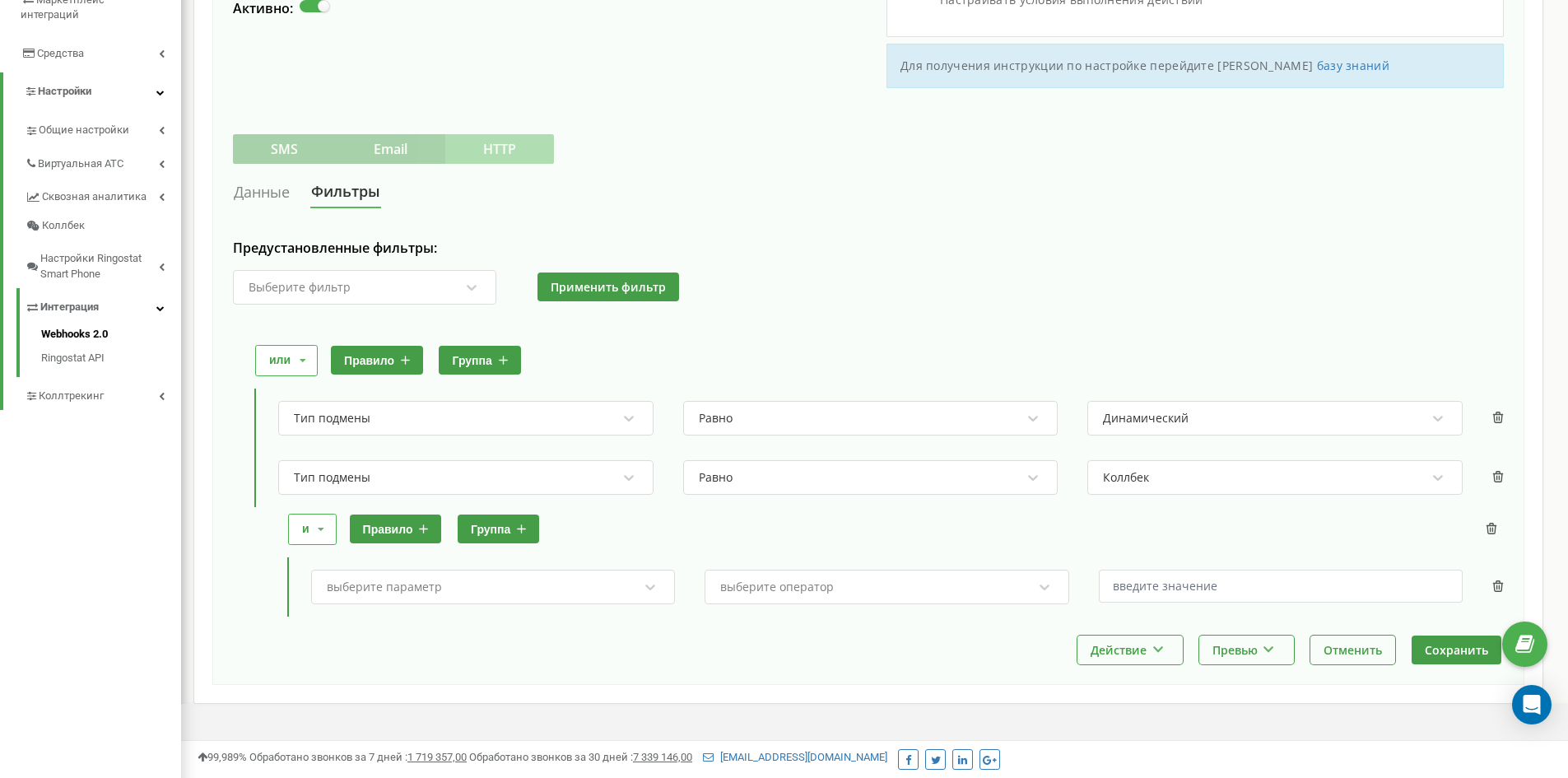
click at [397, 605] on div "выберите параметр" at bounding box center [492, 587] width 364 height 35
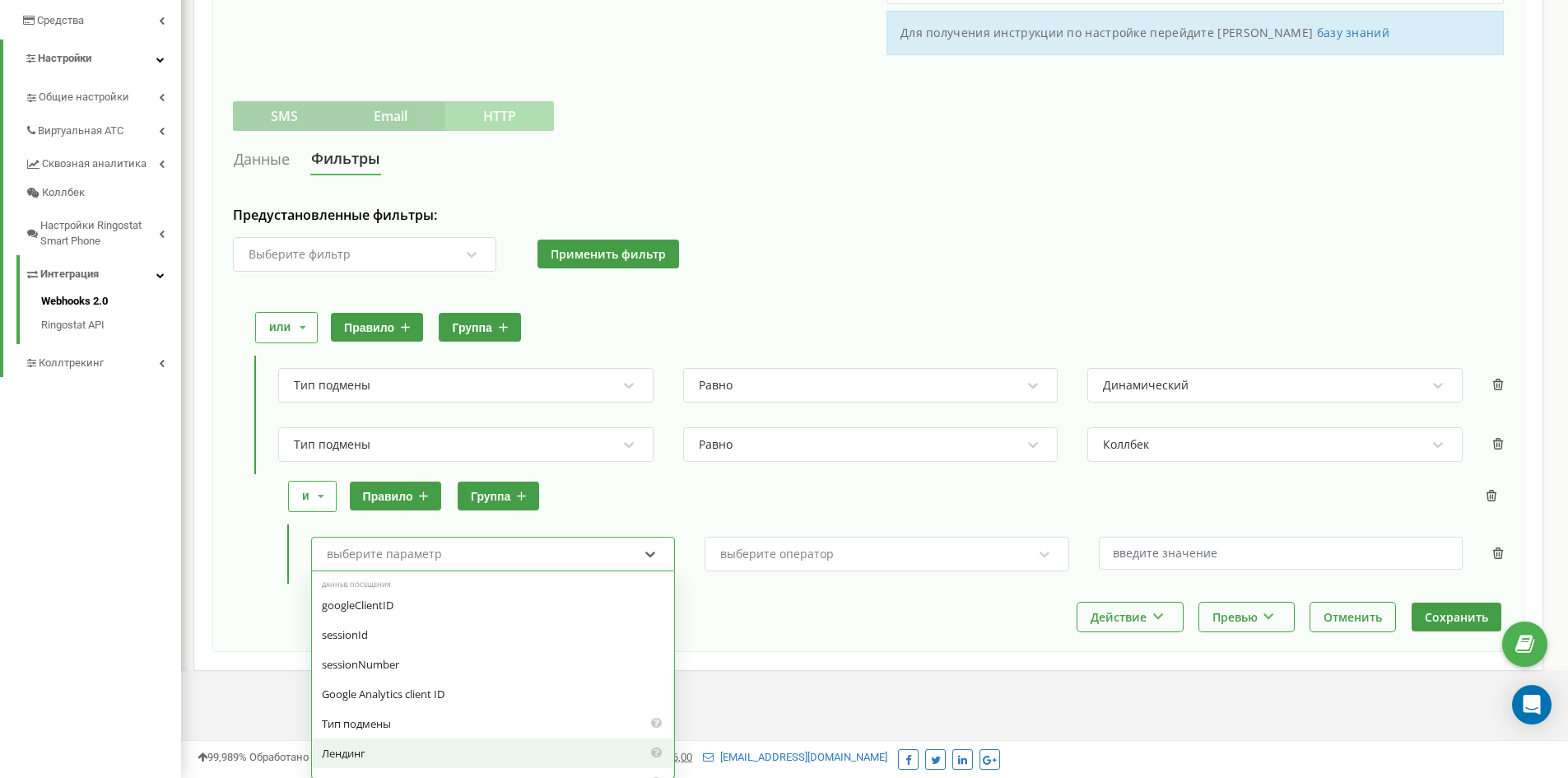
click at [542, 748] on div "Лендинг" at bounding box center [492, 753] width 362 height 30
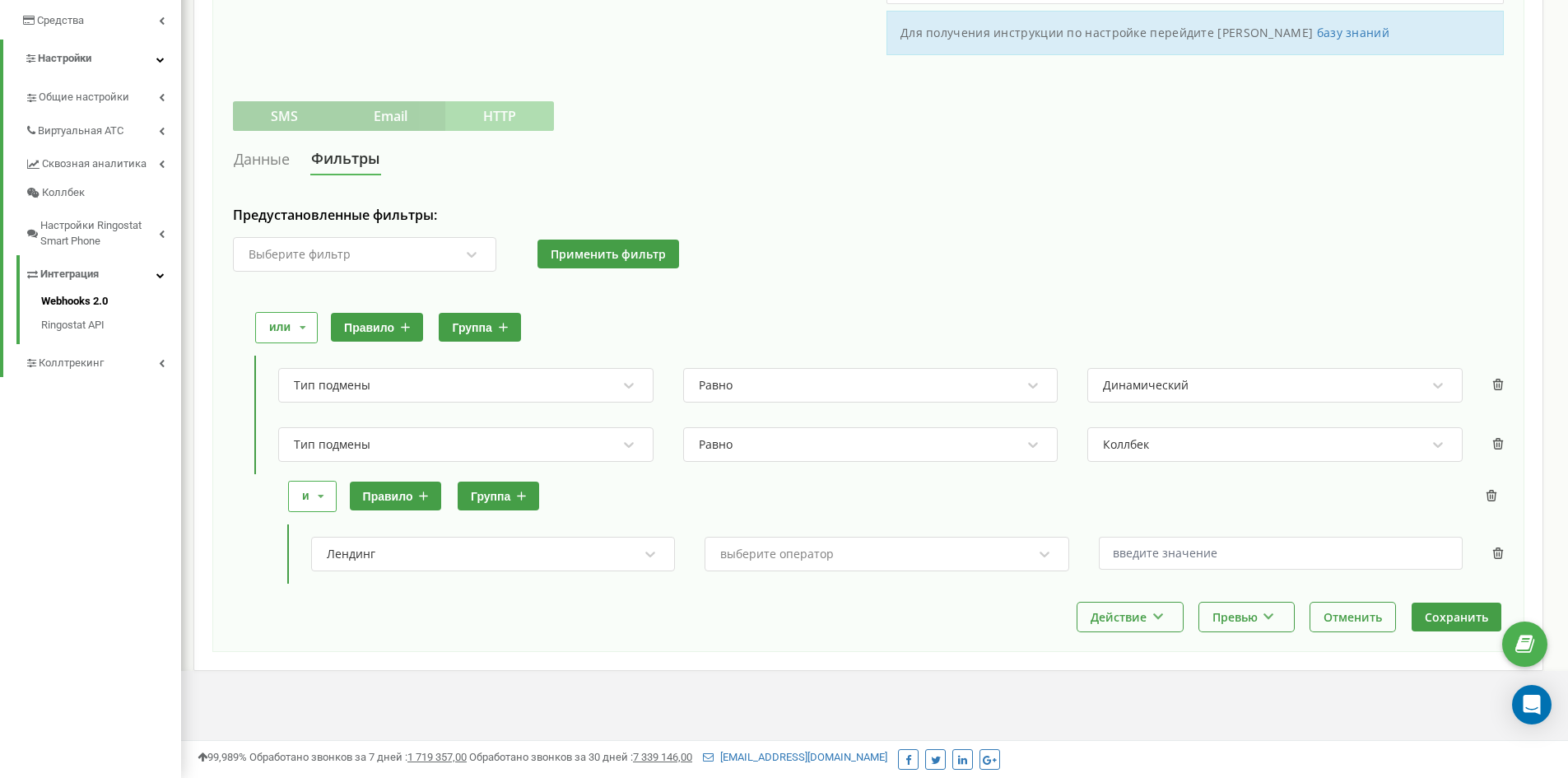
click at [807, 534] on div "Лендинг выберите оператор" at bounding box center [902, 554] width 1205 height 59
click at [795, 562] on div "выберите оператор" at bounding box center [875, 554] width 315 height 28
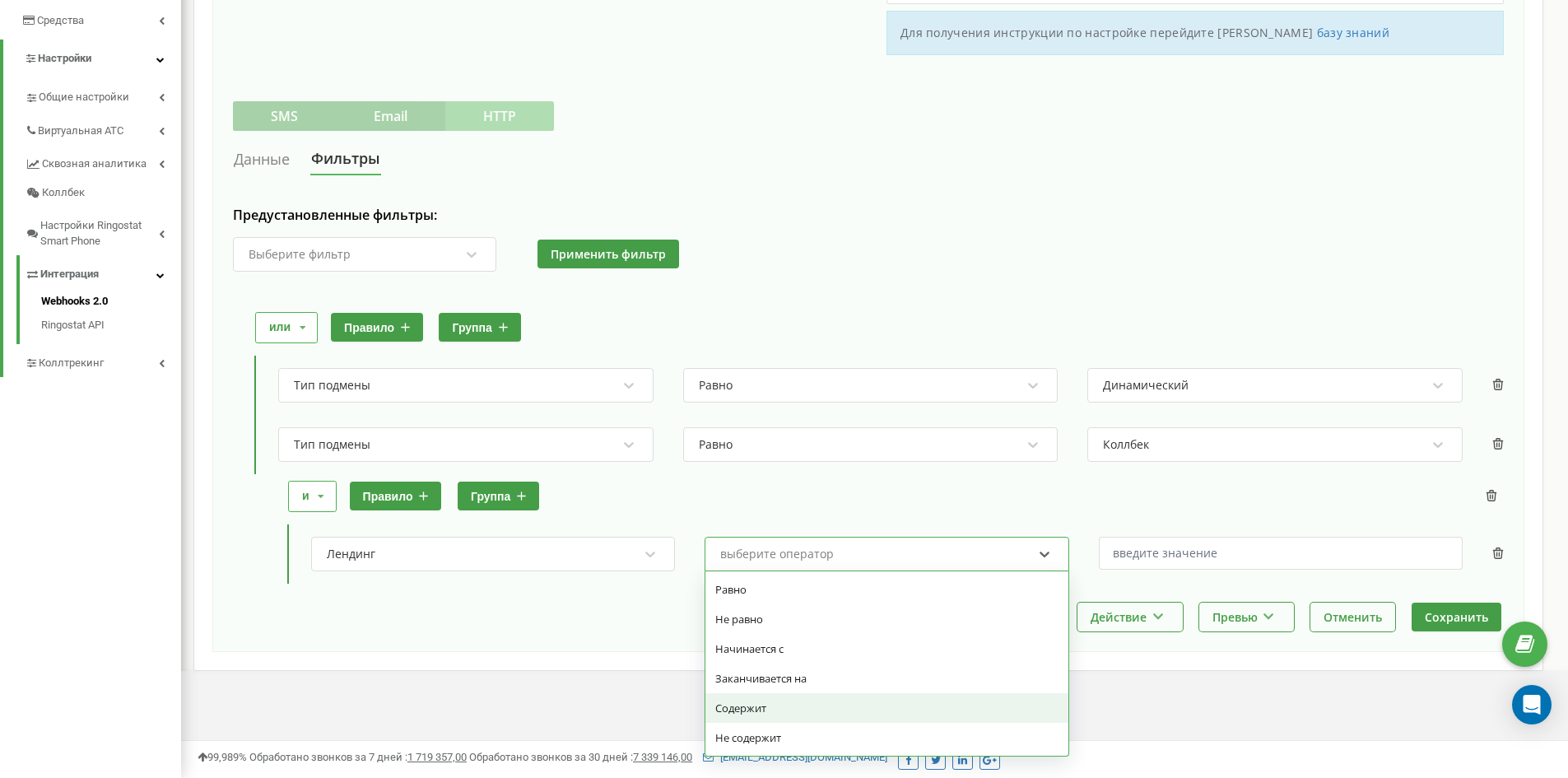
click at [748, 711] on div "Содержит" at bounding box center [886, 708] width 362 height 30
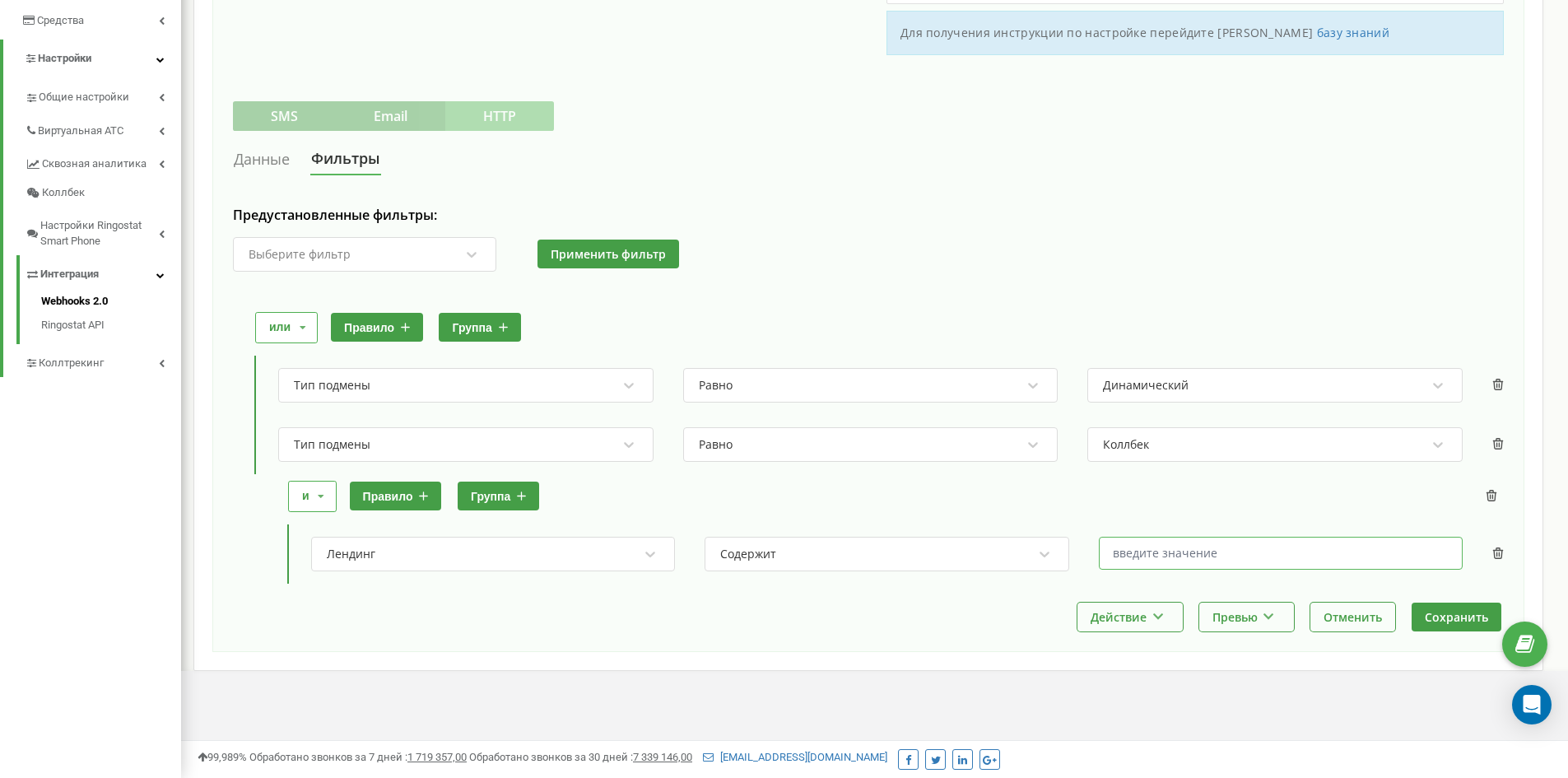
click at [1212, 550] on input "text" at bounding box center [1281, 554] width 364 height 33
paste input "gravirovkanazakaz"
type input "gravirovkanazakaz"
click at [1449, 616] on button "Сохранить" at bounding box center [1457, 617] width 89 height 29
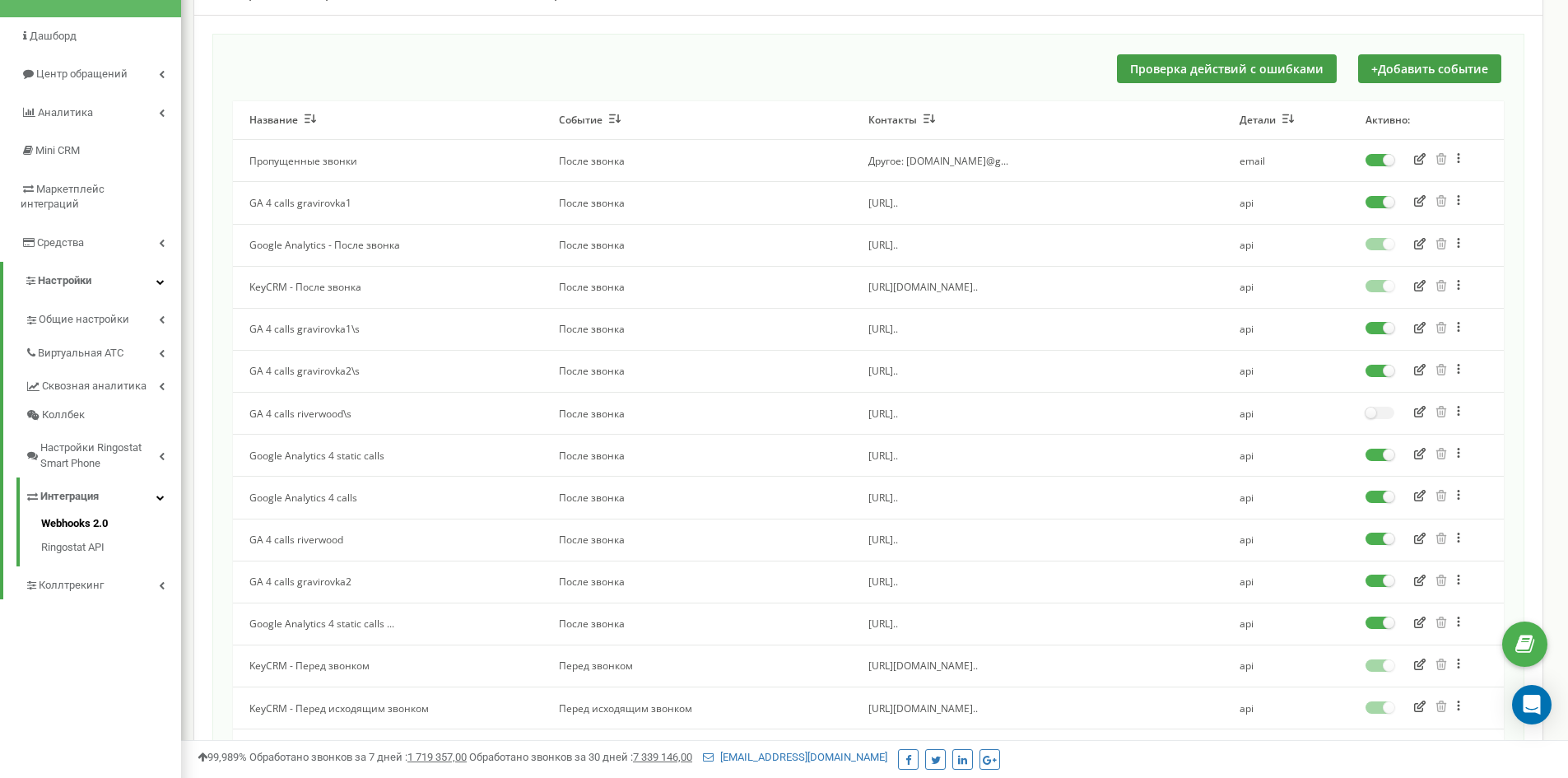
scroll to position [329, 0]
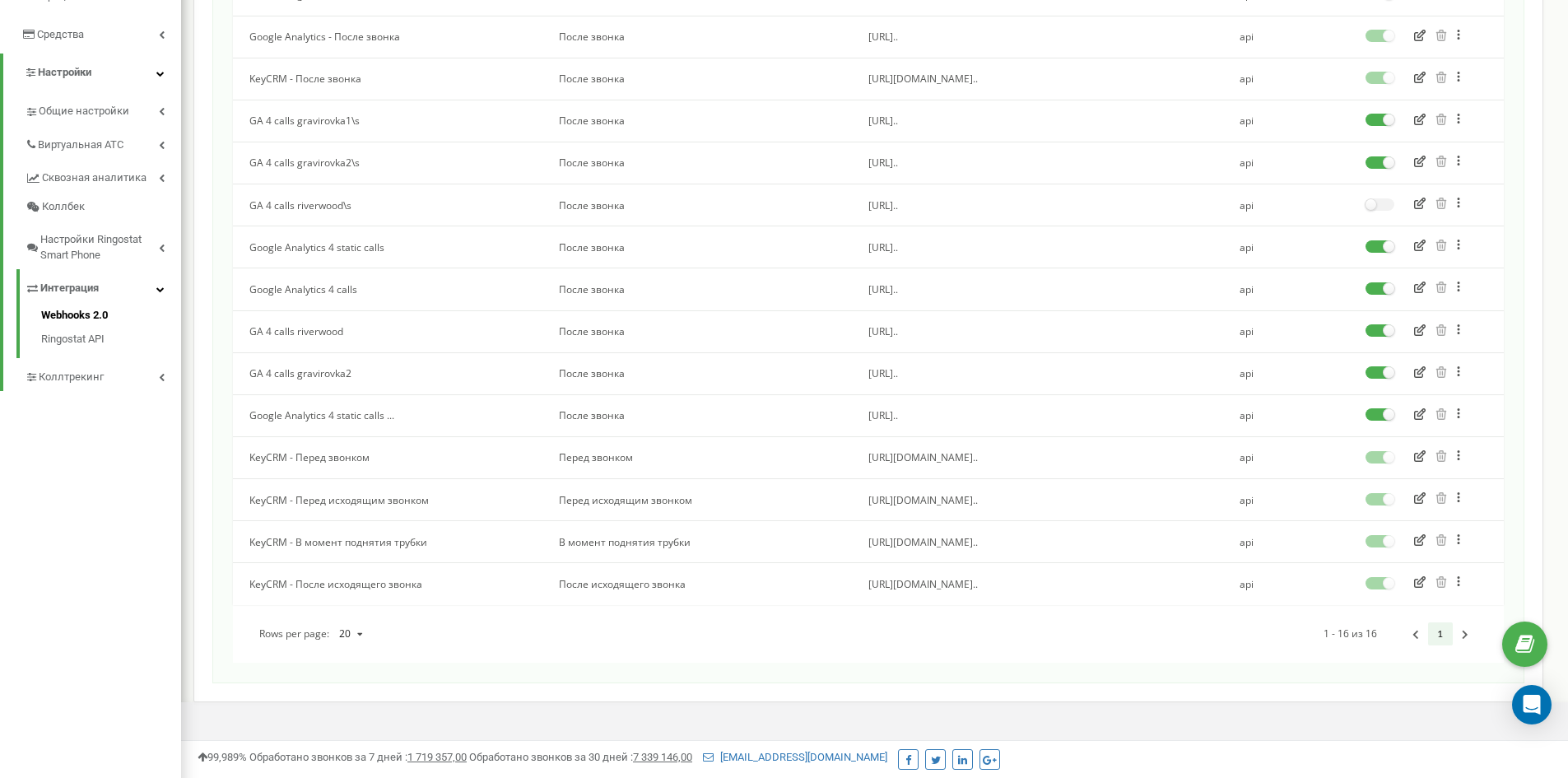
click at [383, 419] on span "Google Analytics 4 static calls ..." at bounding box center [322, 415] width 145 height 14
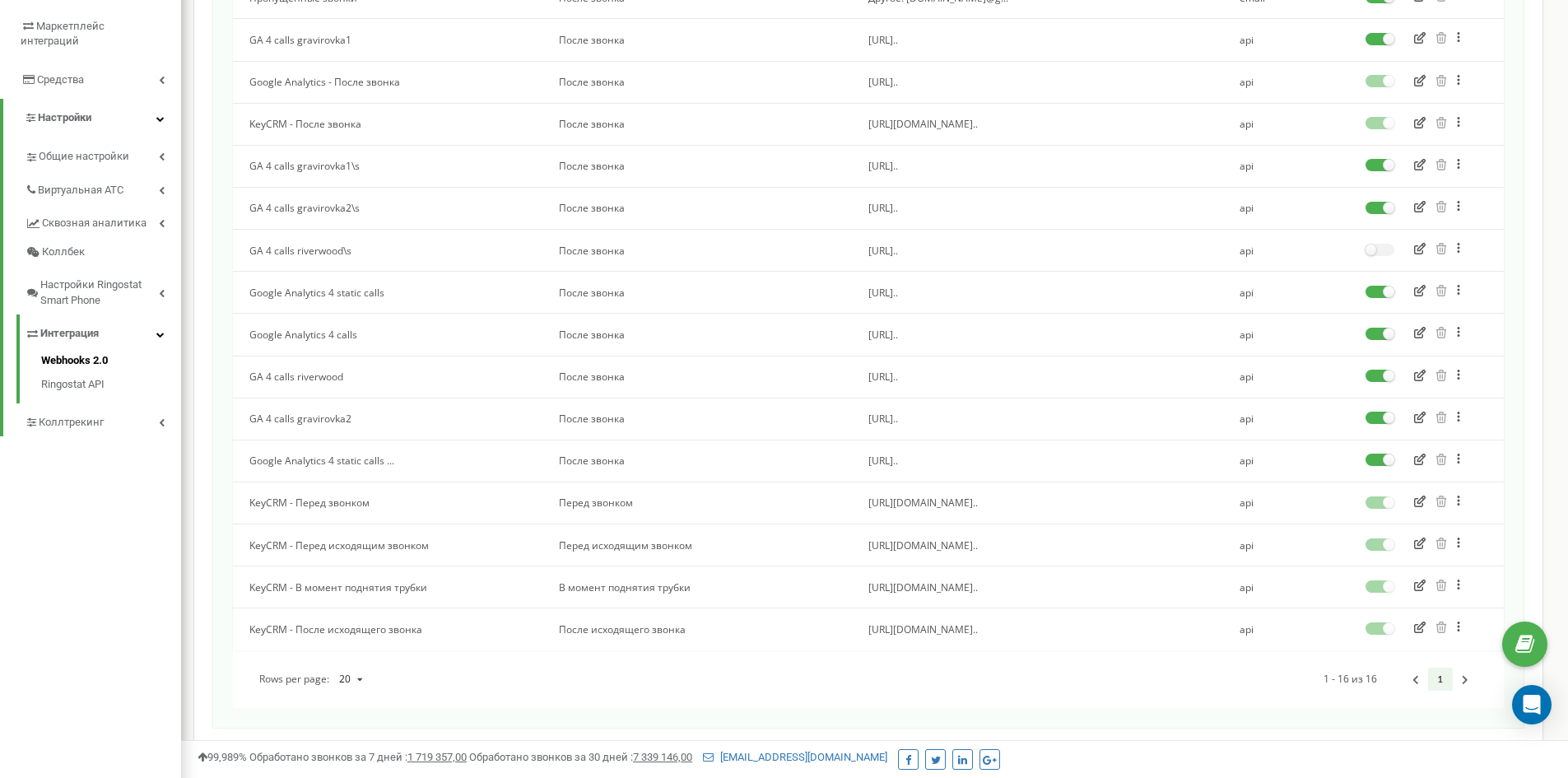
scroll to position [247, 0]
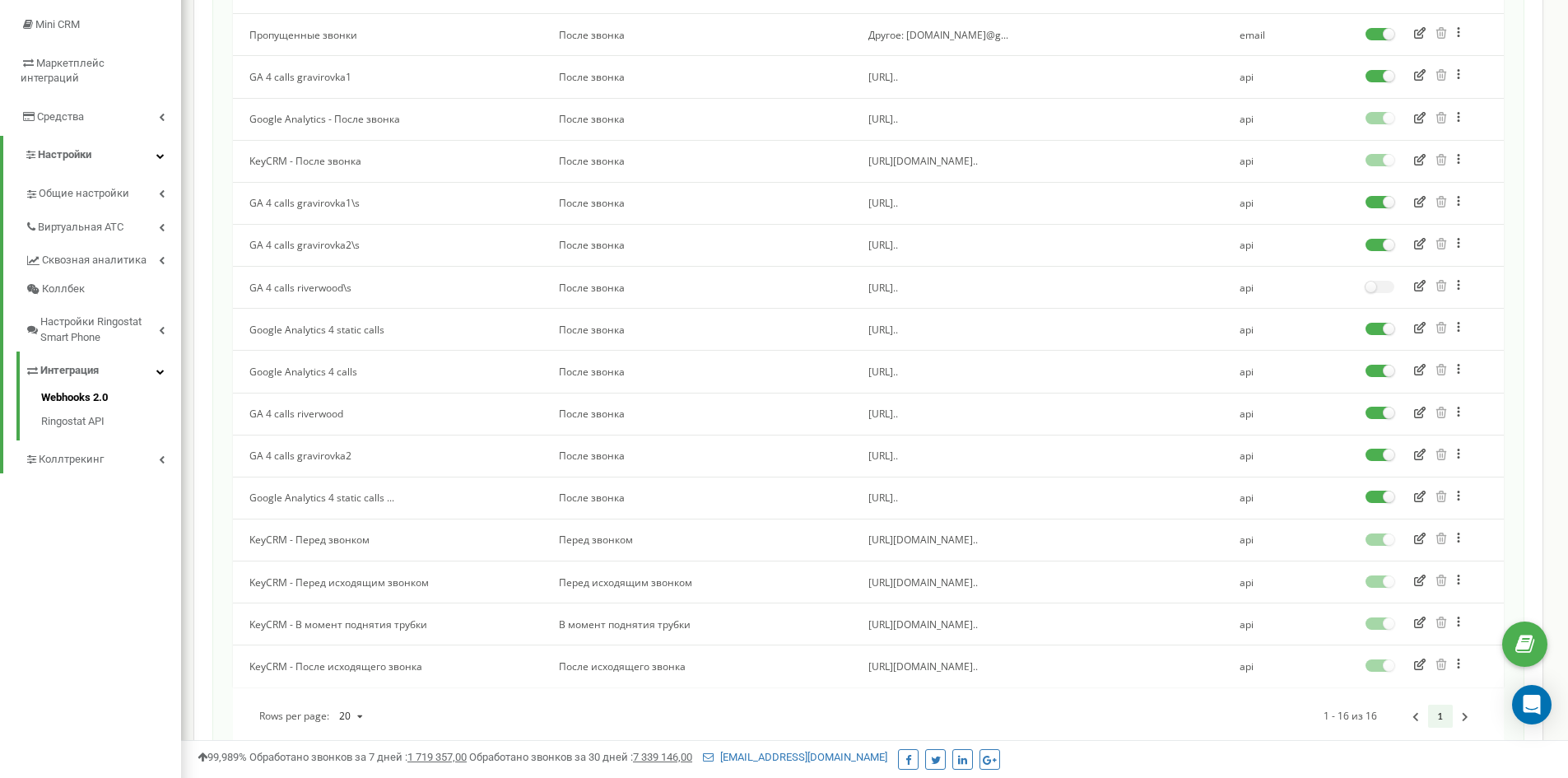
click at [1378, 72] on label at bounding box center [1380, 71] width 29 height 2
click at [0, 0] on input "checkbox" at bounding box center [0, 0] width 0 height 0
click at [1421, 495] on icon "button" at bounding box center [1420, 496] width 12 height 12
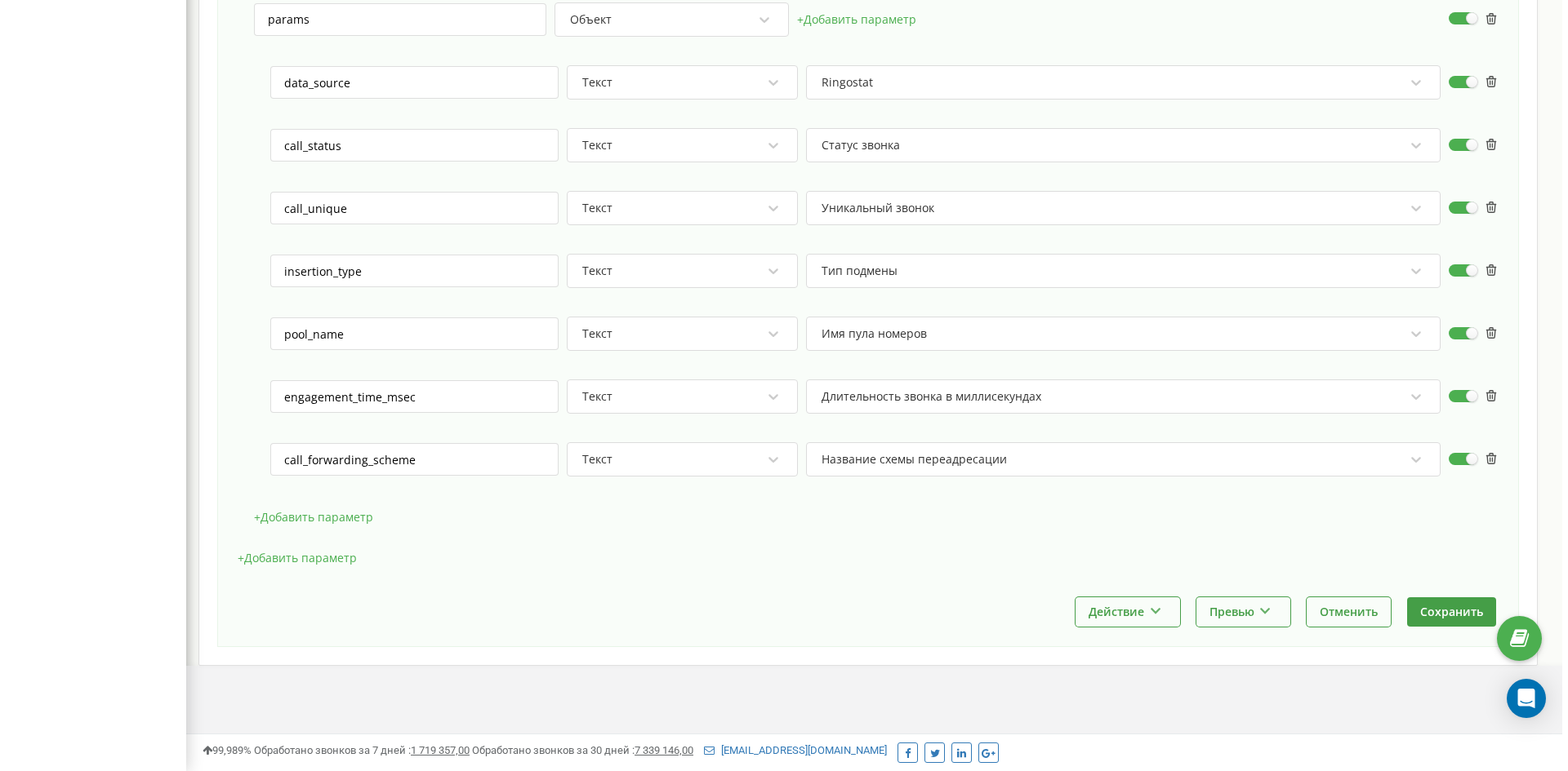
scroll to position [981, 0]
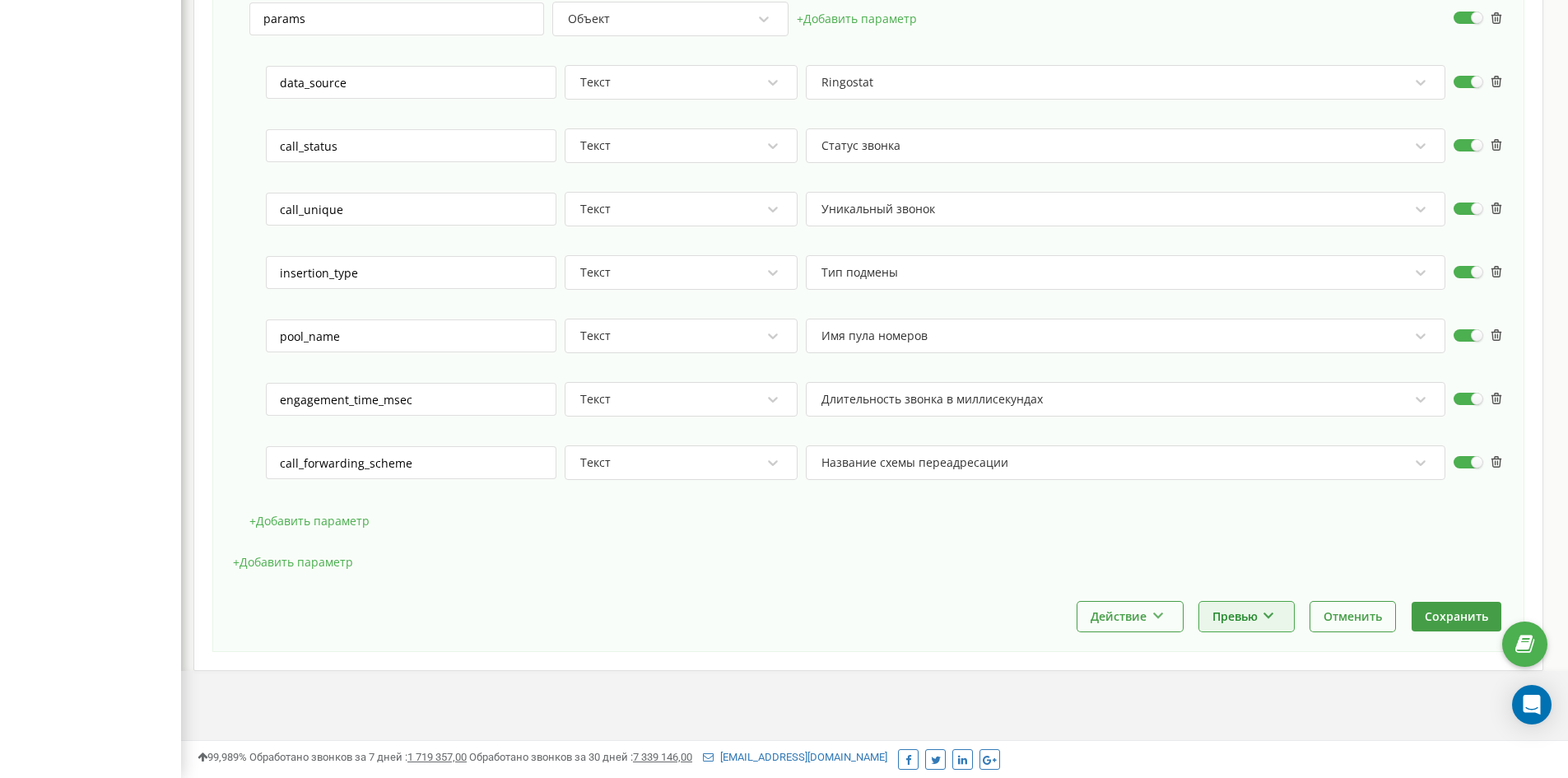
click at [1252, 618] on button "Превью" at bounding box center [1247, 617] width 95 height 29
click at [1159, 624] on button "Действие" at bounding box center [1130, 617] width 106 height 29
click at [1280, 612] on button "Превью" at bounding box center [1247, 617] width 95 height 29
click at [1277, 689] on div "Выполнить и показать пример" at bounding box center [1297, 687] width 194 height 27
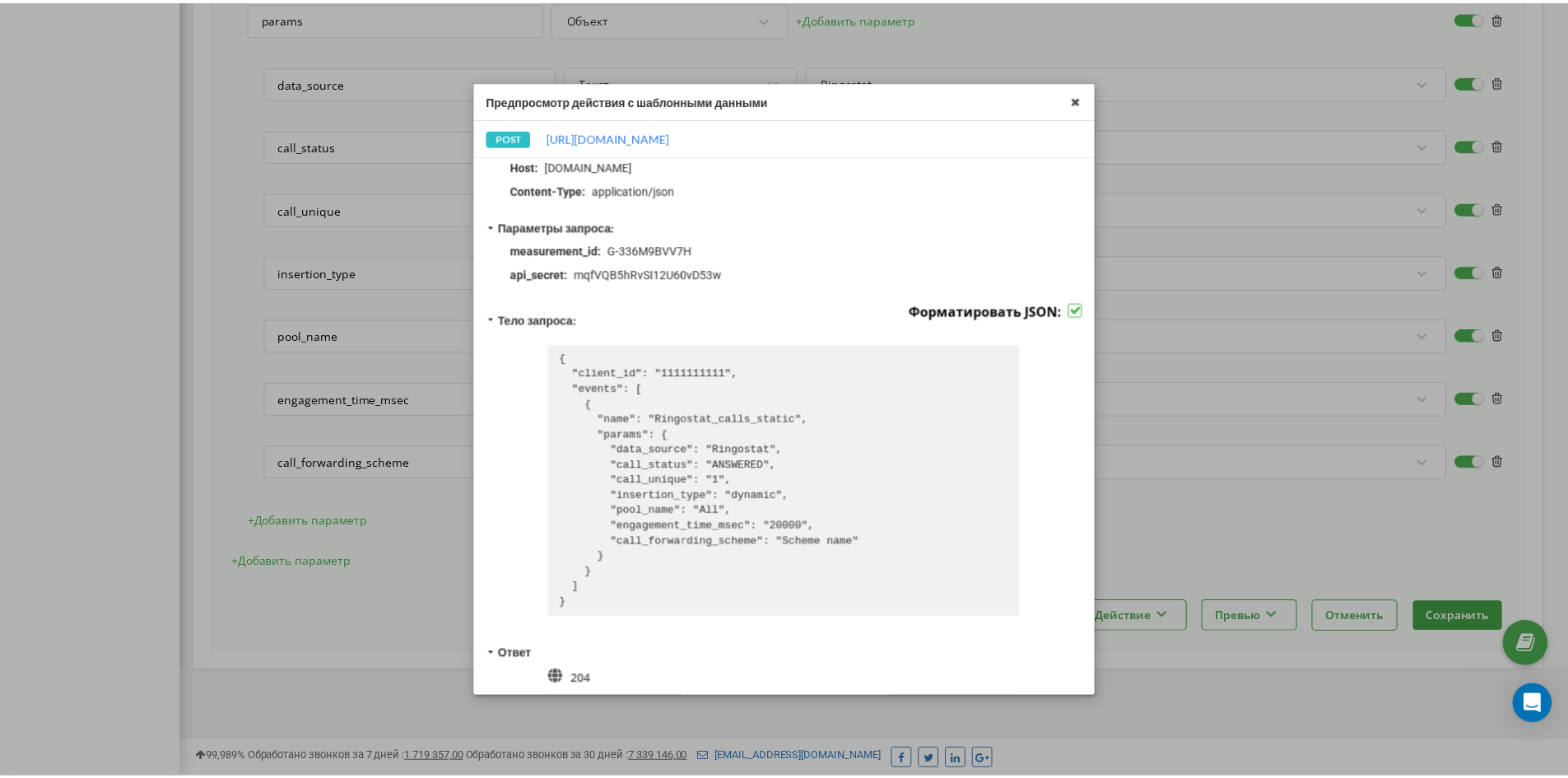
scroll to position [143, 0]
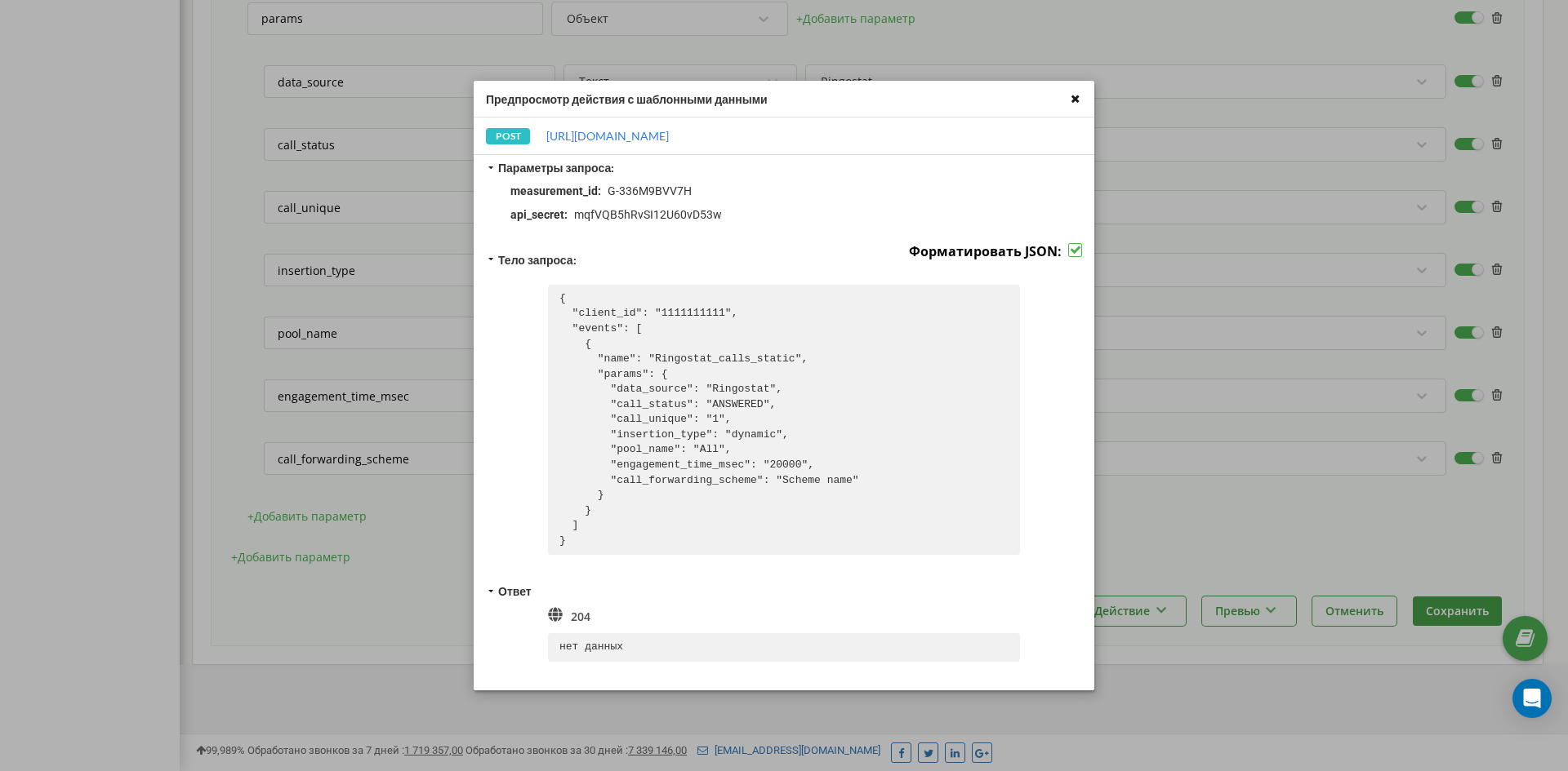
click at [1075, 90] on icon at bounding box center [1075, 99] width 19 height 19
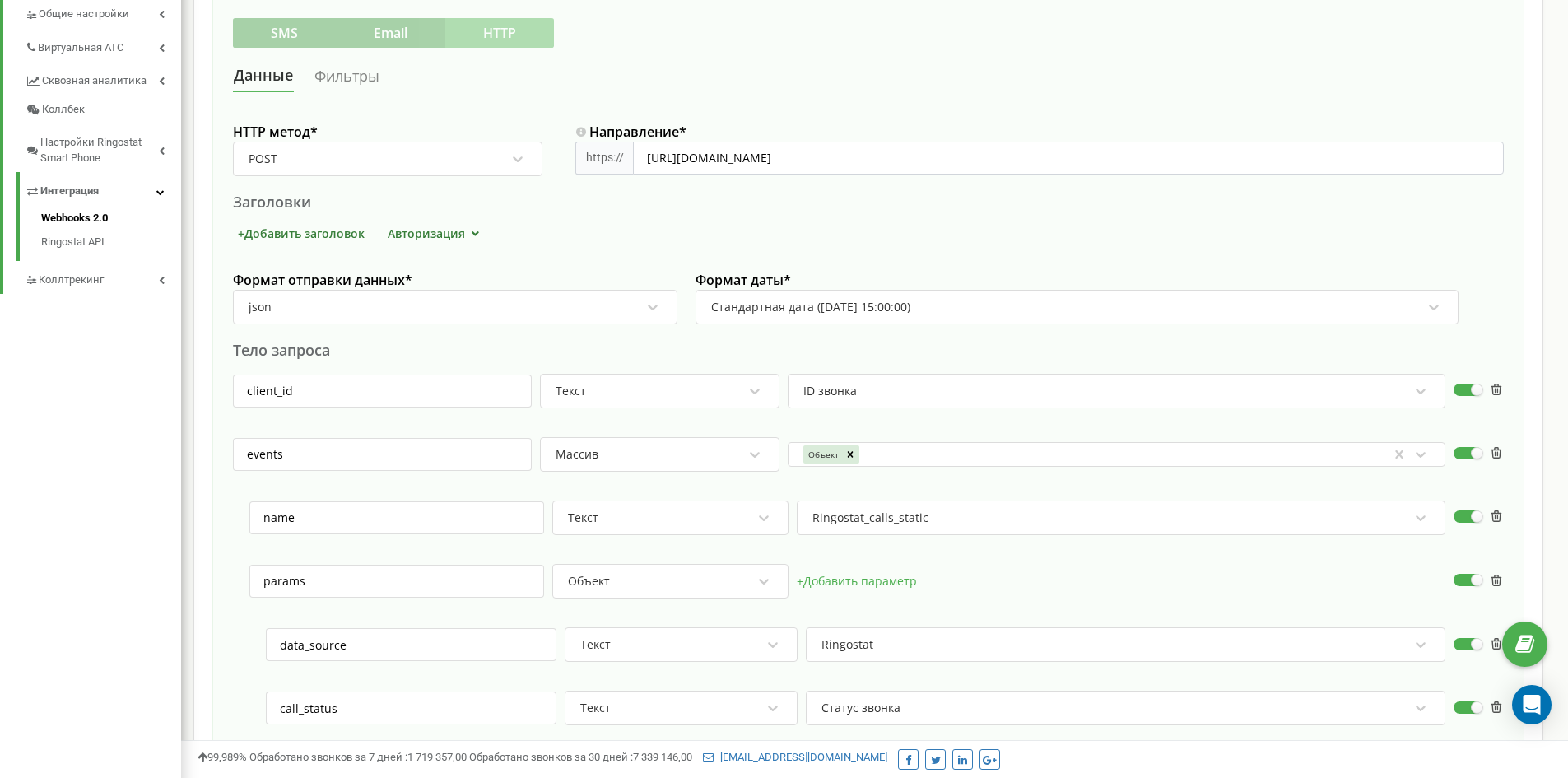
scroll to position [412, 0]
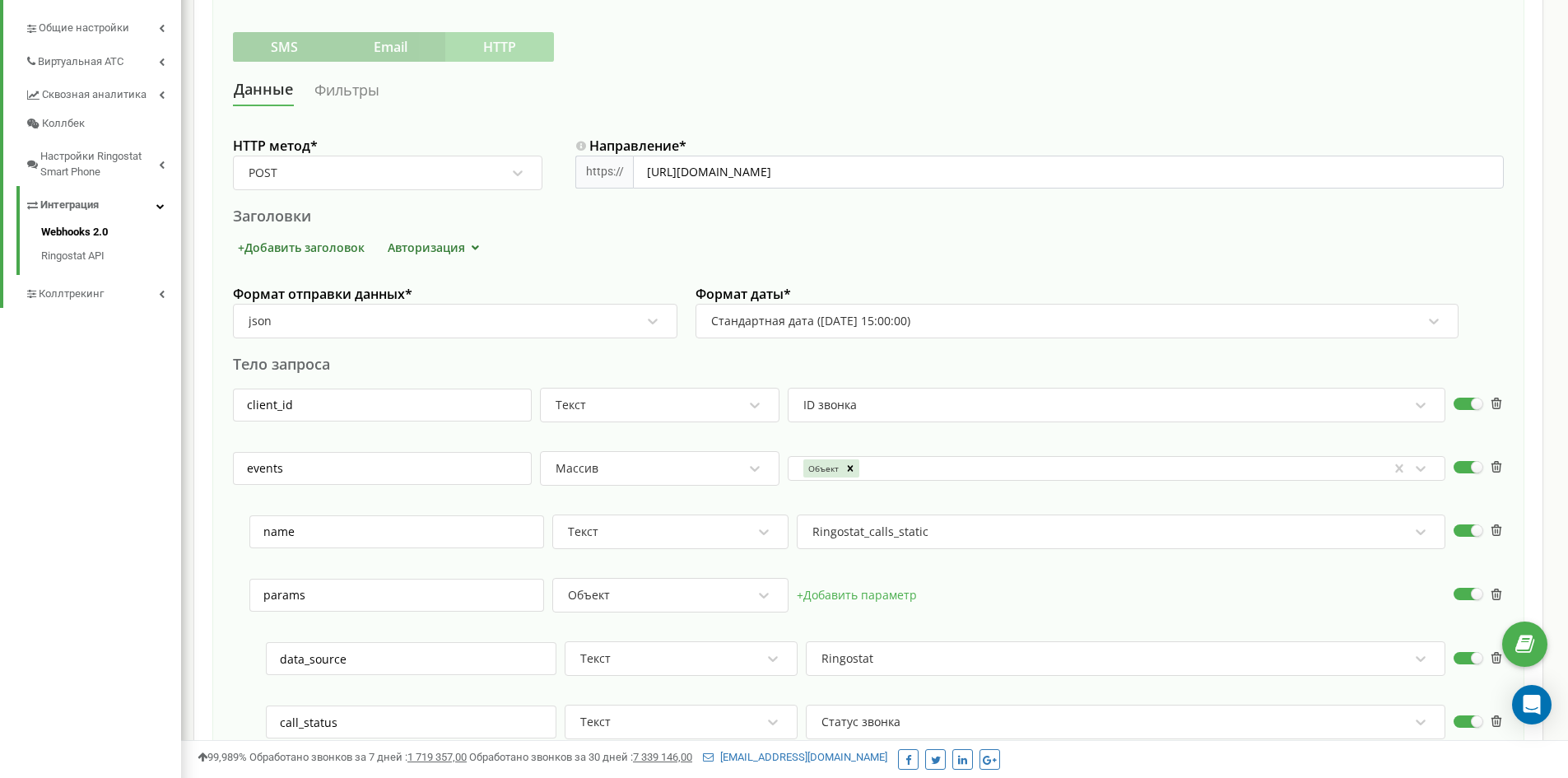
click at [958, 90] on div "Данные Фильтры" at bounding box center [869, 89] width 1271 height 30
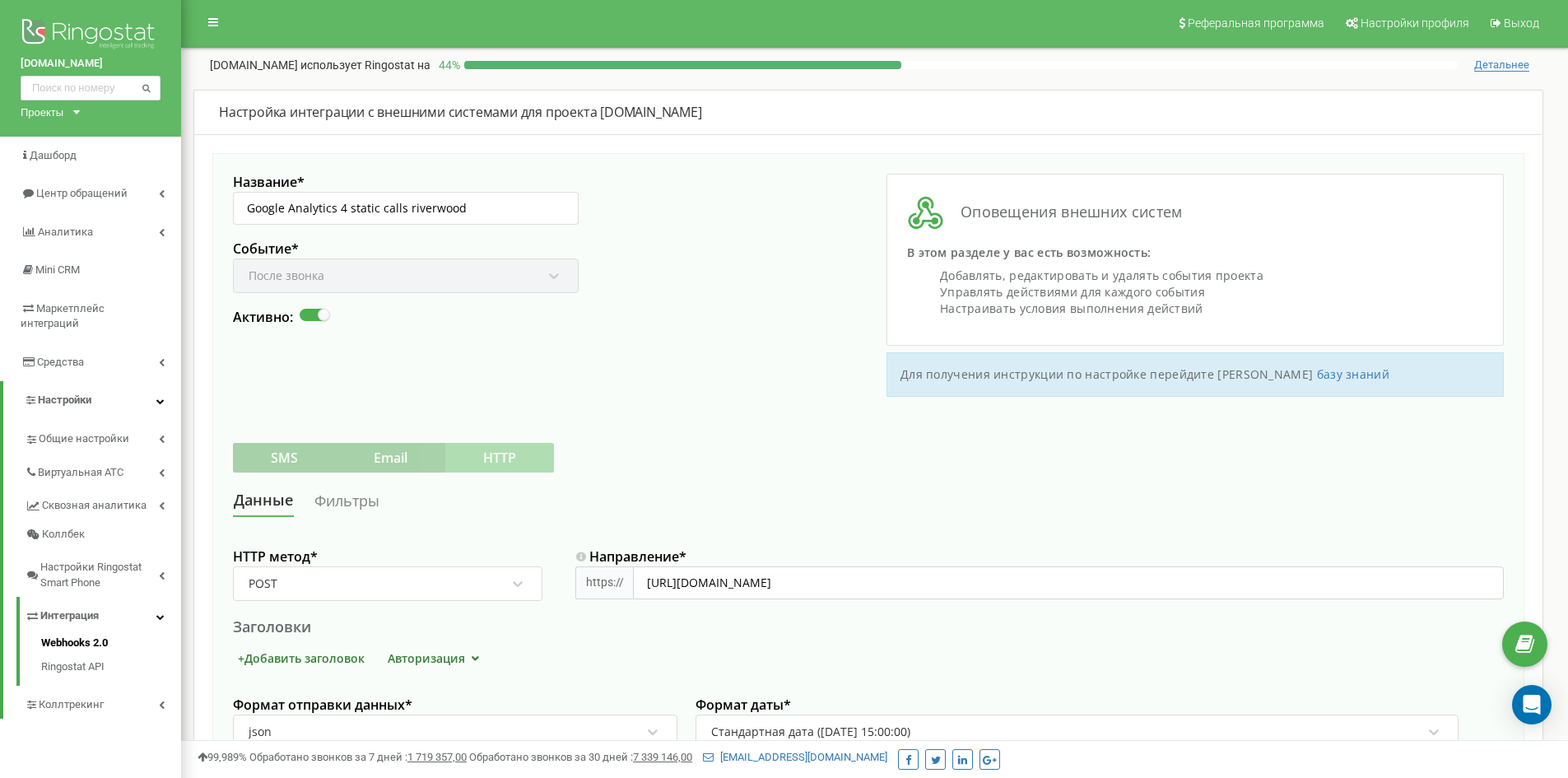
scroll to position [0, 0]
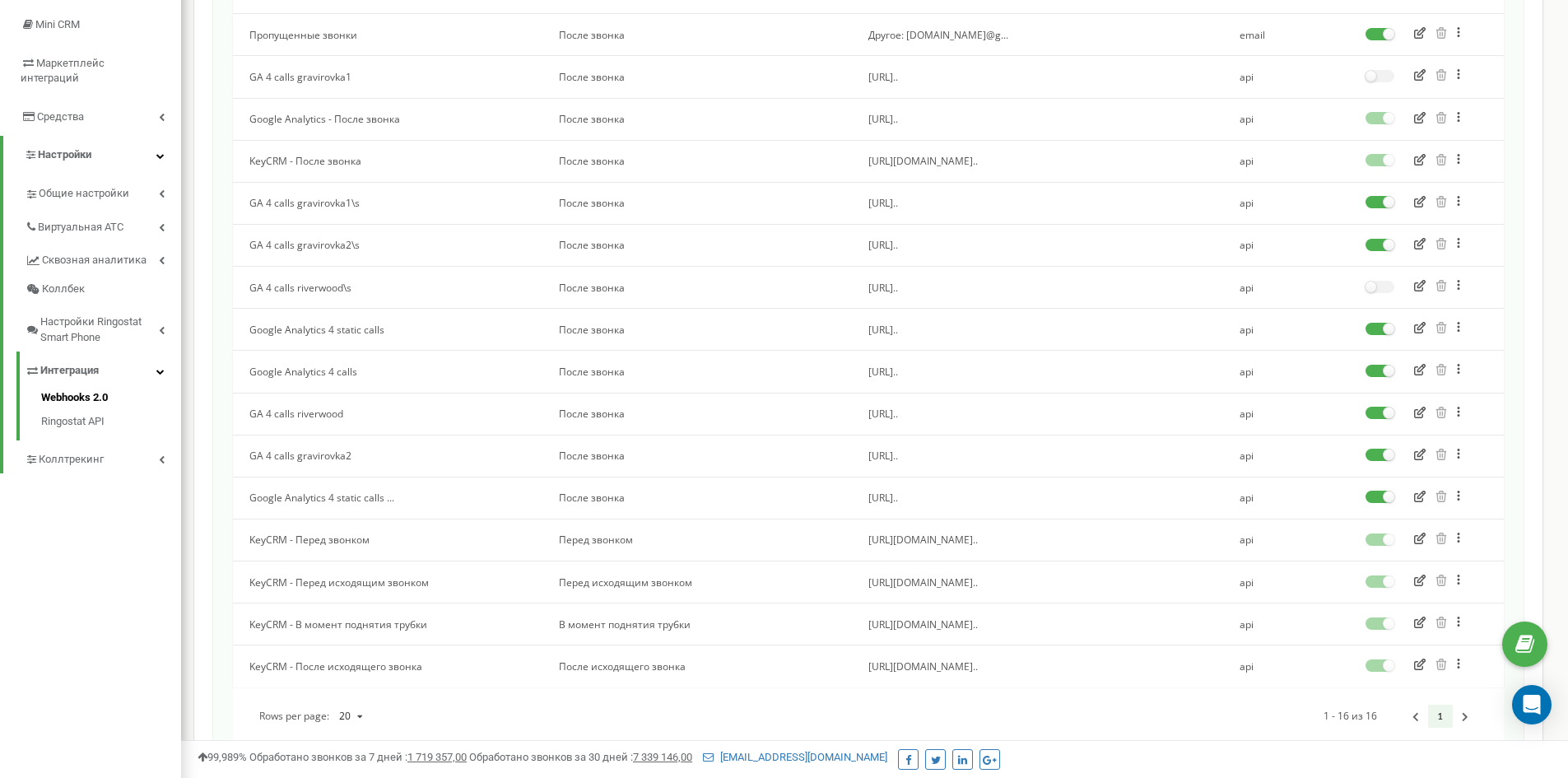
click at [1459, 497] on icon at bounding box center [1459, 496] width 3 height 12
click at [1380, 198] on label at bounding box center [1380, 197] width 29 height 2
click at [0, 0] on input "checkbox" at bounding box center [0, 0] width 0 height 0
click at [1461, 495] on button at bounding box center [1469, 496] width 33 height 13
click at [1487, 535] on div "Сделать копию" at bounding box center [1507, 534] width 108 height 27
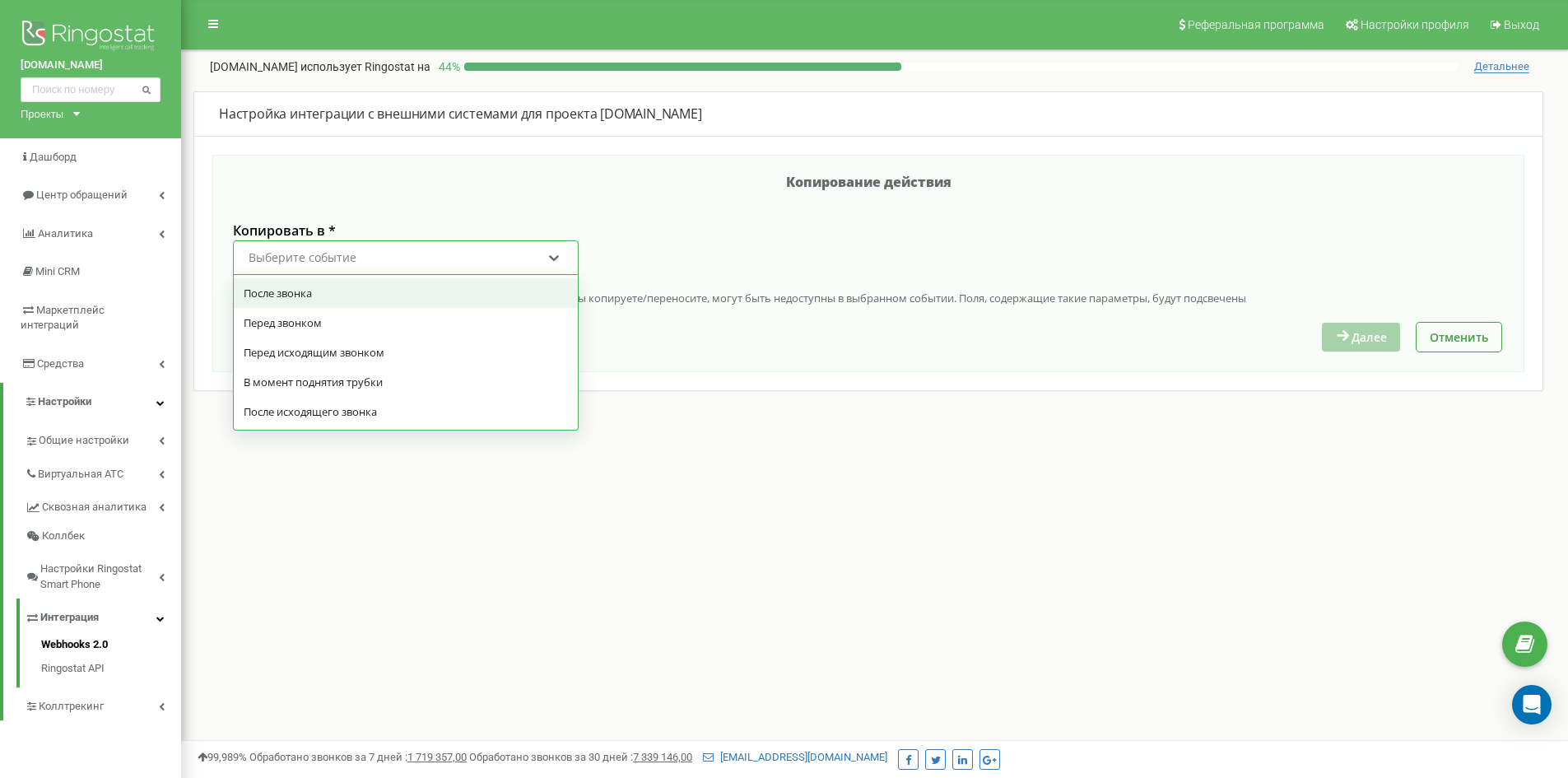
click at [344, 258] on div "Выберите событие" at bounding box center [303, 257] width 108 height 12
click at [291, 293] on div "После звонка" at bounding box center [406, 293] width 345 height 30
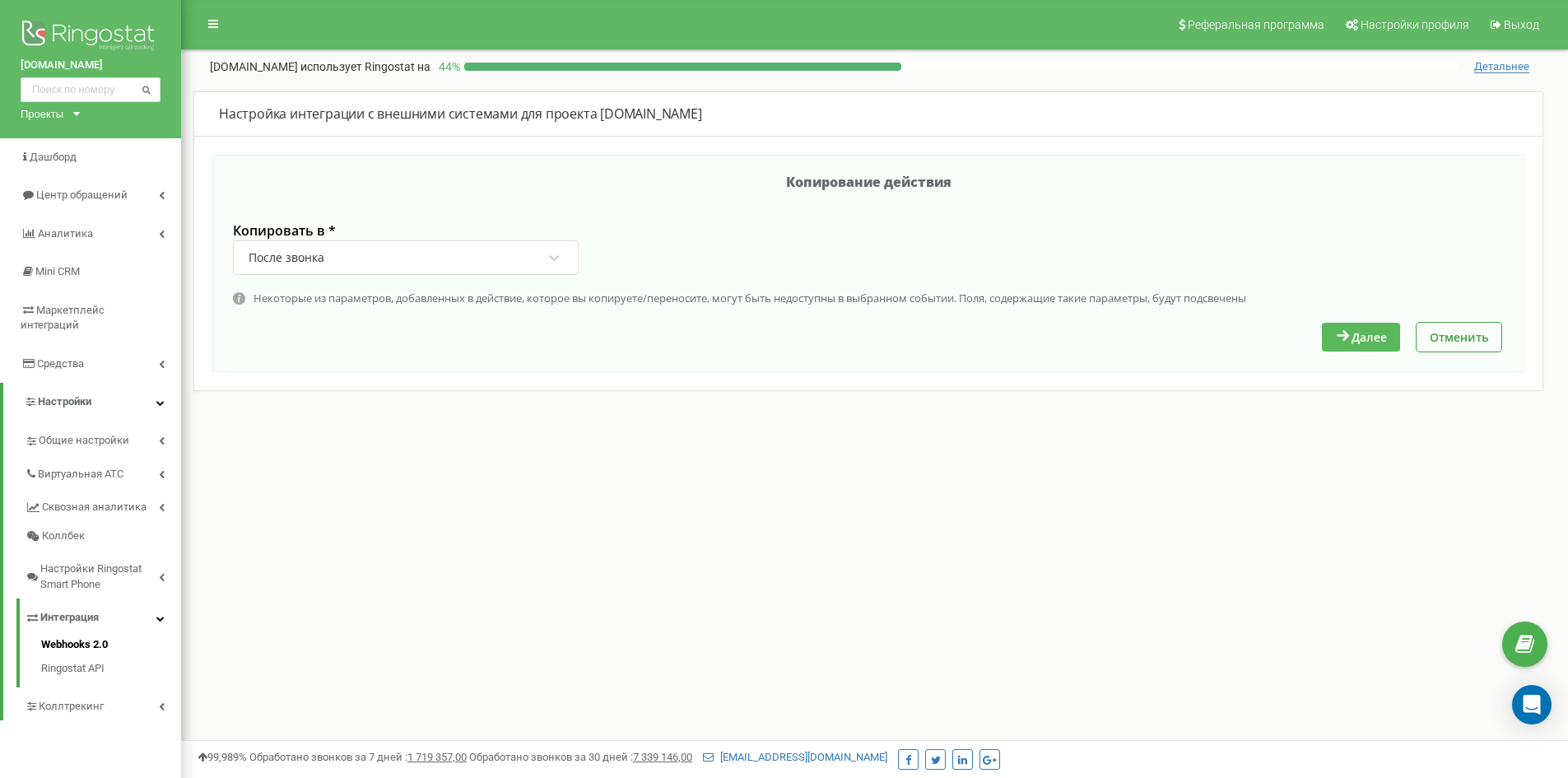
click at [1359, 330] on button "Далее" at bounding box center [1361, 337] width 78 height 29
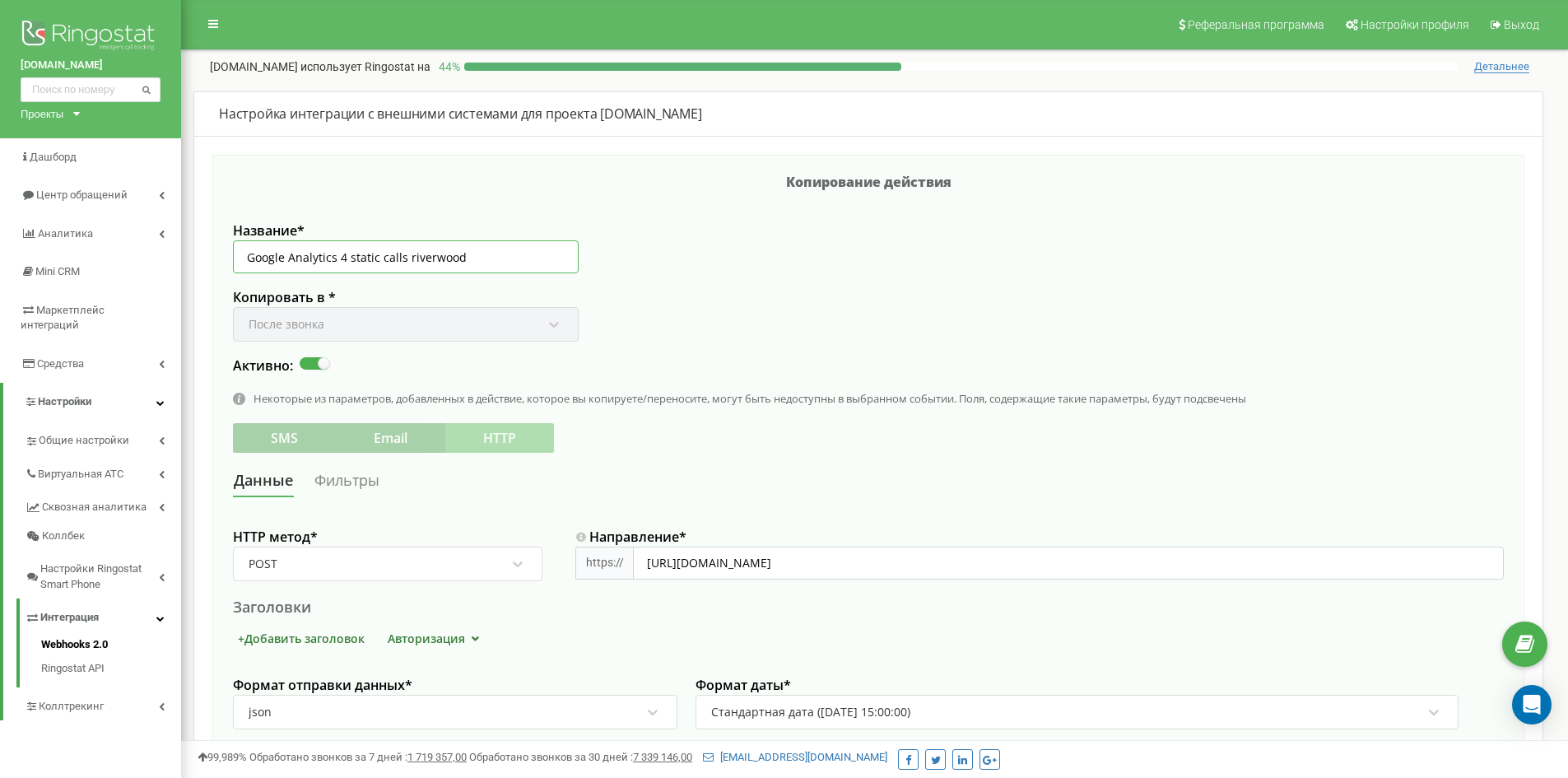
drag, startPoint x: 469, startPoint y: 254, endPoint x: 407, endPoint y: 259, distance: 62.2
click input "Google Analytics 4 static calls riverwood"
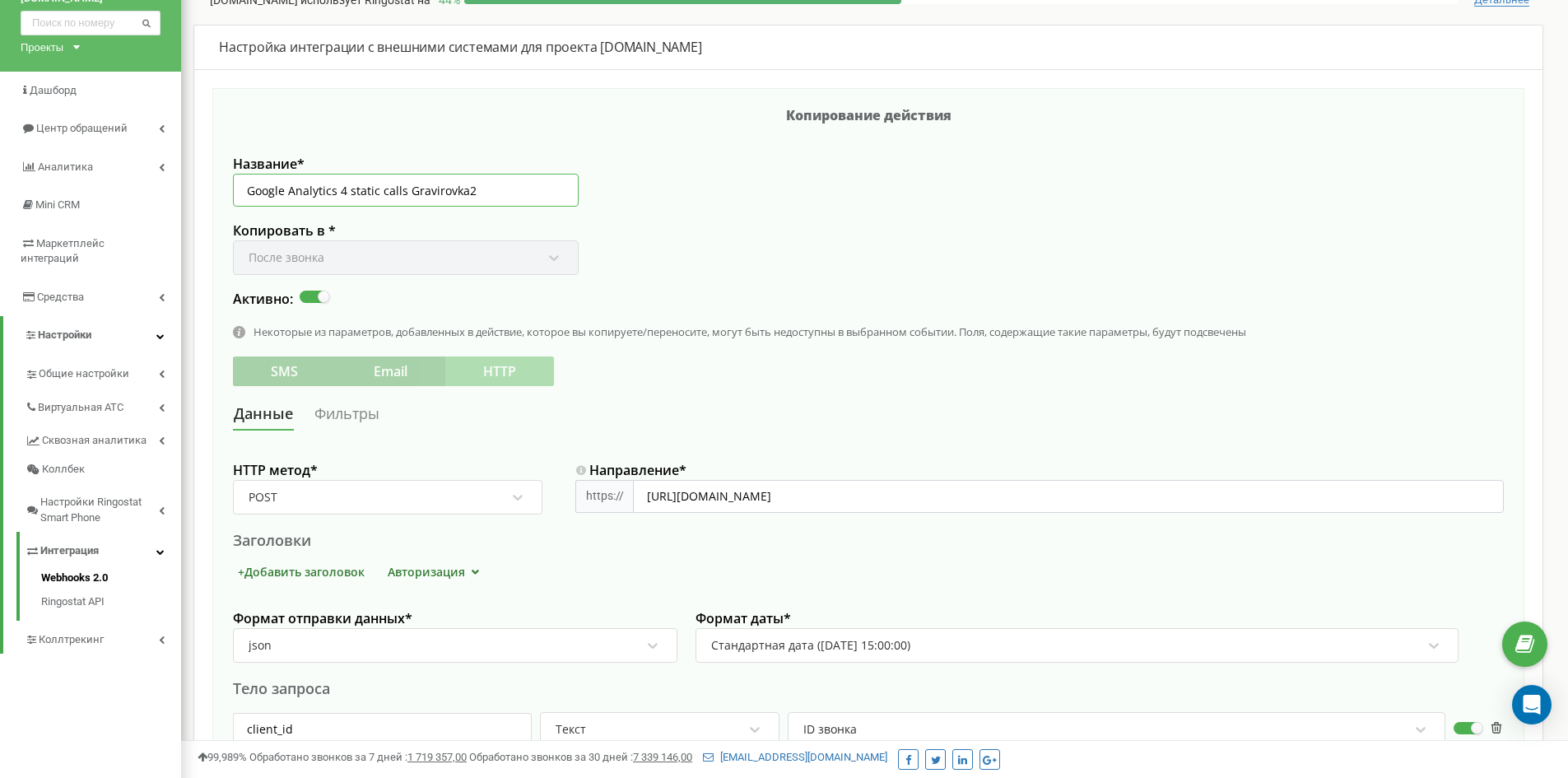
scroll to position [329, 0]
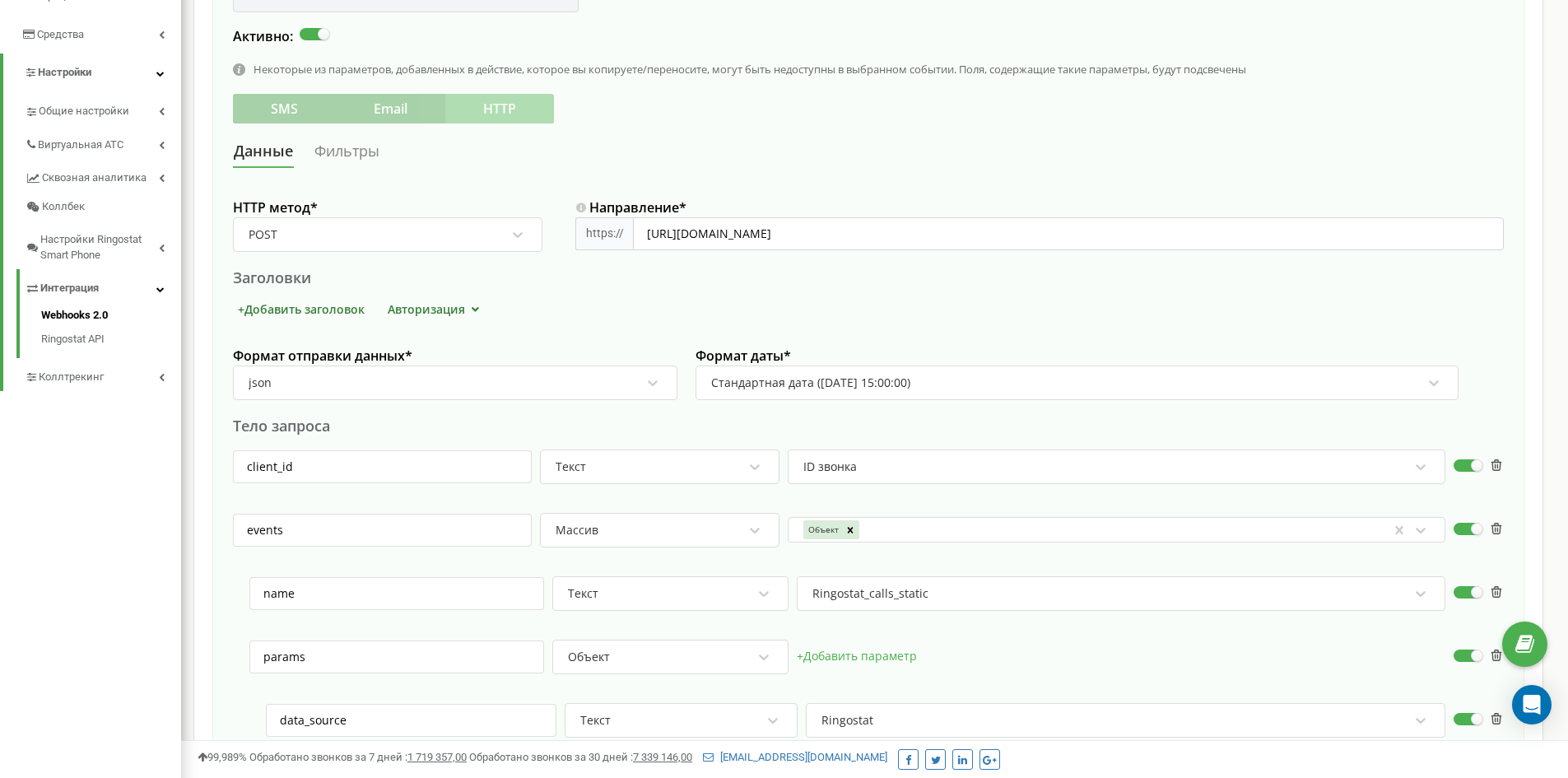
type input "Google Analytics 4 static calls Gravirovka2"
click input "https://www.google-analytics.com/mp/collect?measurement_id=G-336M9BVV7H&api_sec…"
paste input "LKWETT1C5F&api_secret=WhjhbSczQIq77_qSvycrOA"
type input "https://www.google-analytics.com/mp/collect?measurement_id=G-LKWETT1C5F&api_sec…"
click link "Фильтры"
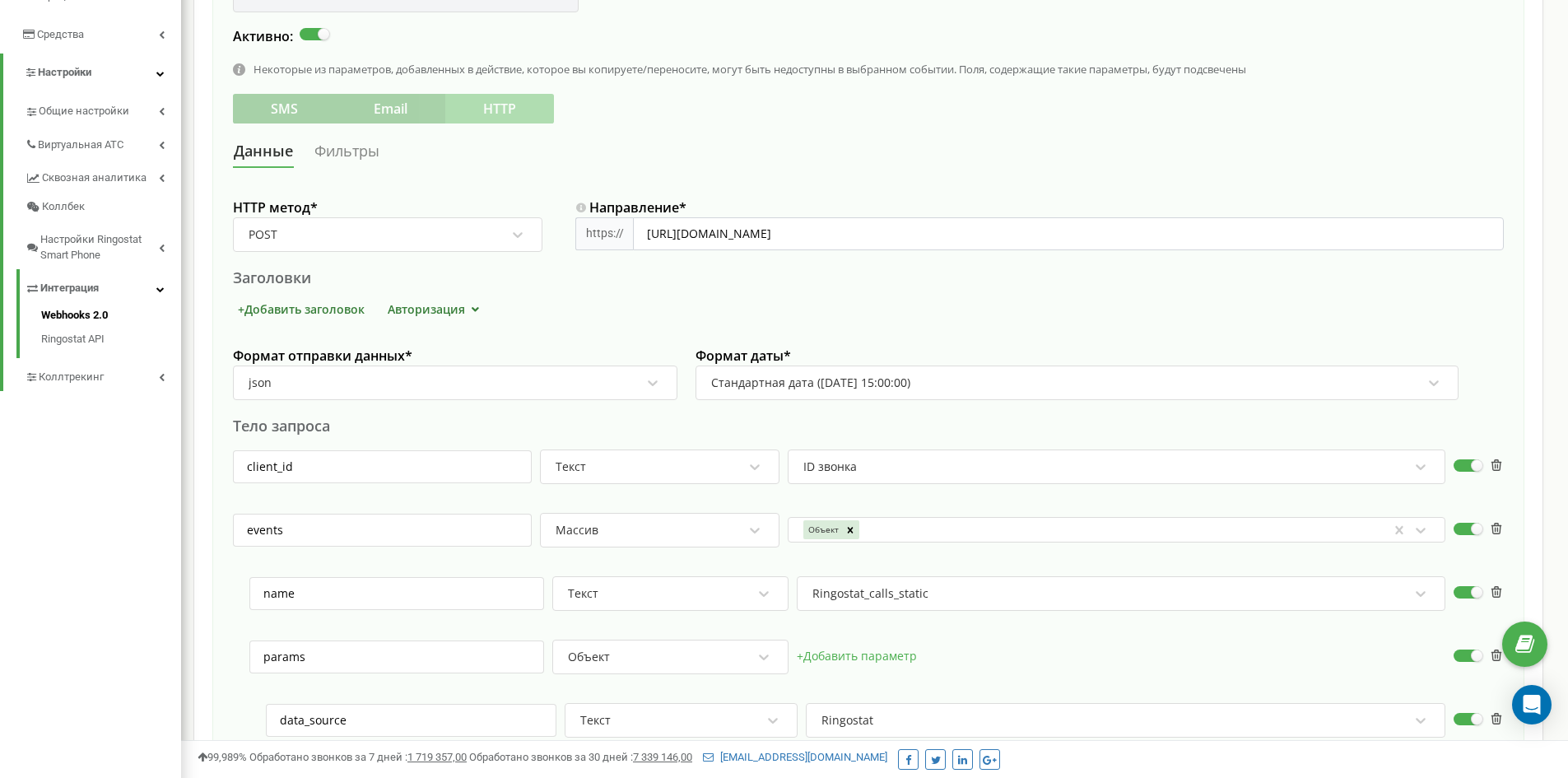
scroll to position [210, 0]
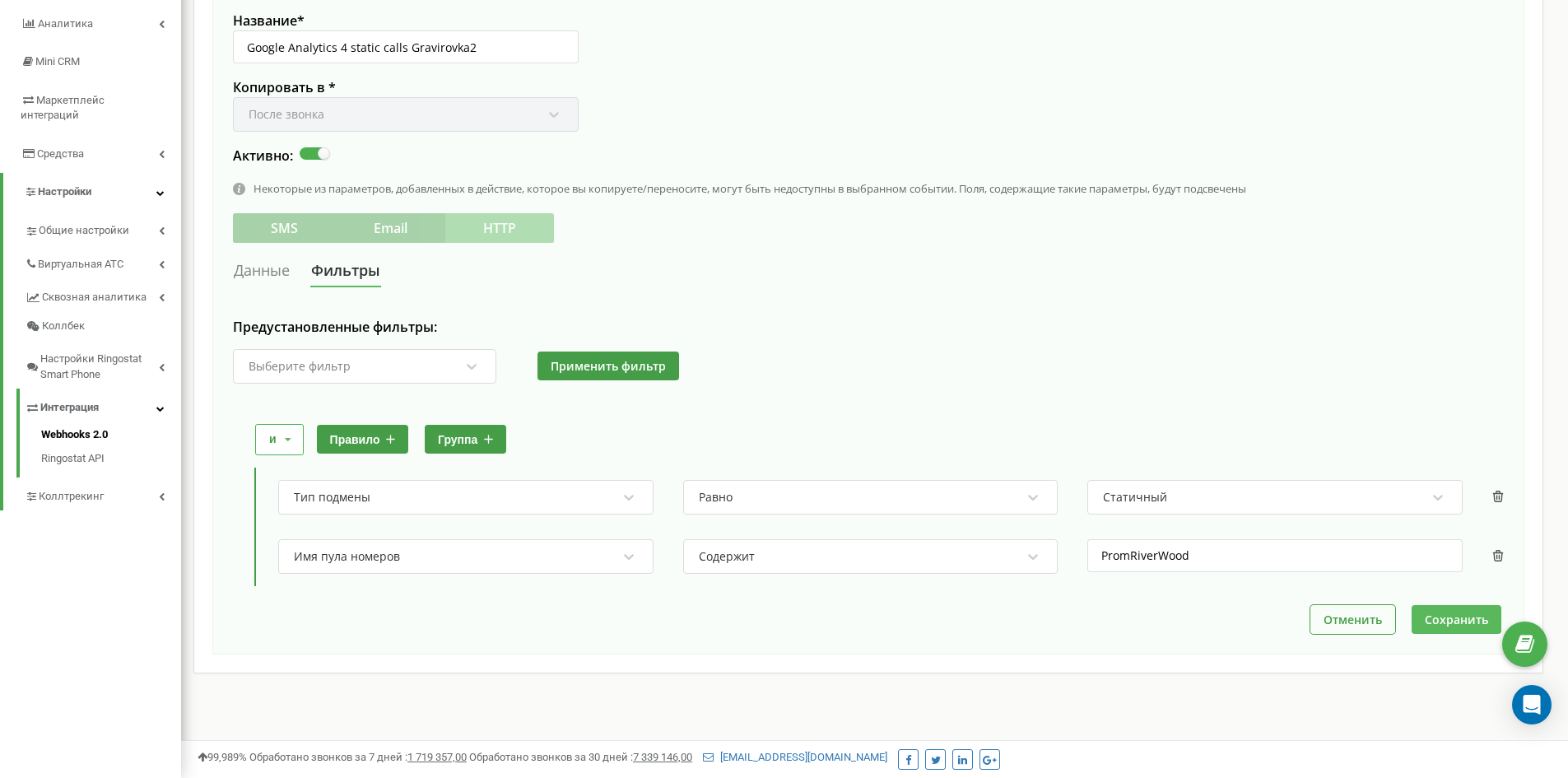
click button "Сохранить"
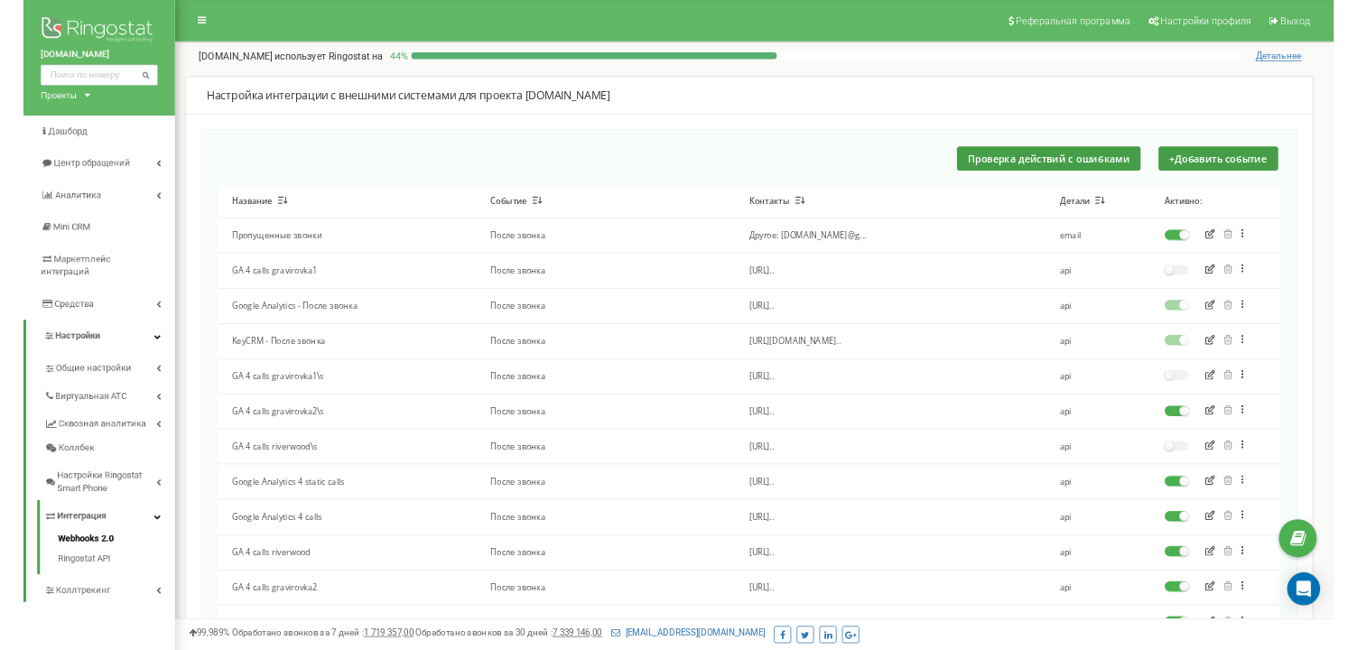
scroll to position [271, 0]
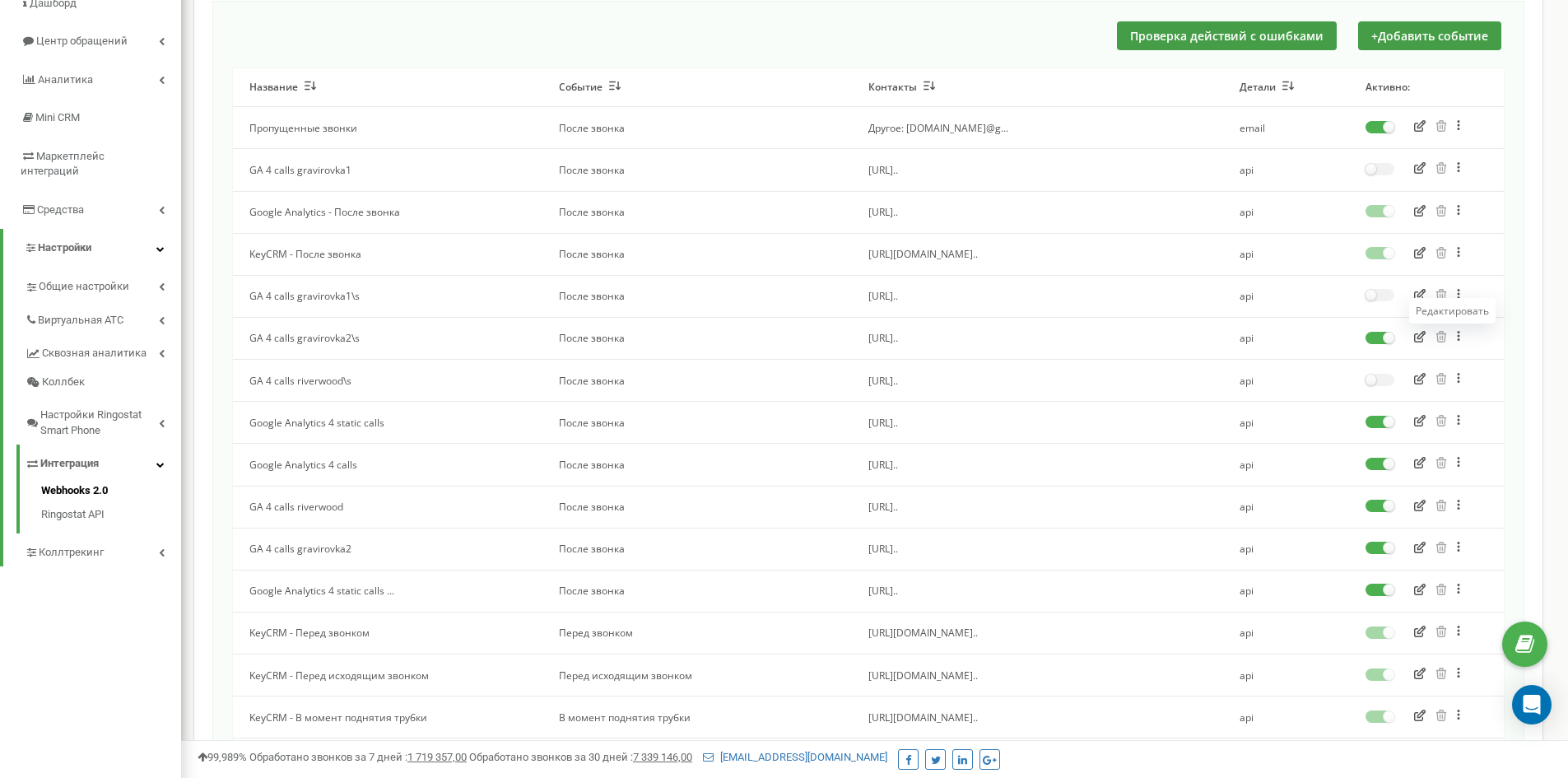
click at [1420, 336] on icon "button" at bounding box center [1420, 337] width 12 height 12
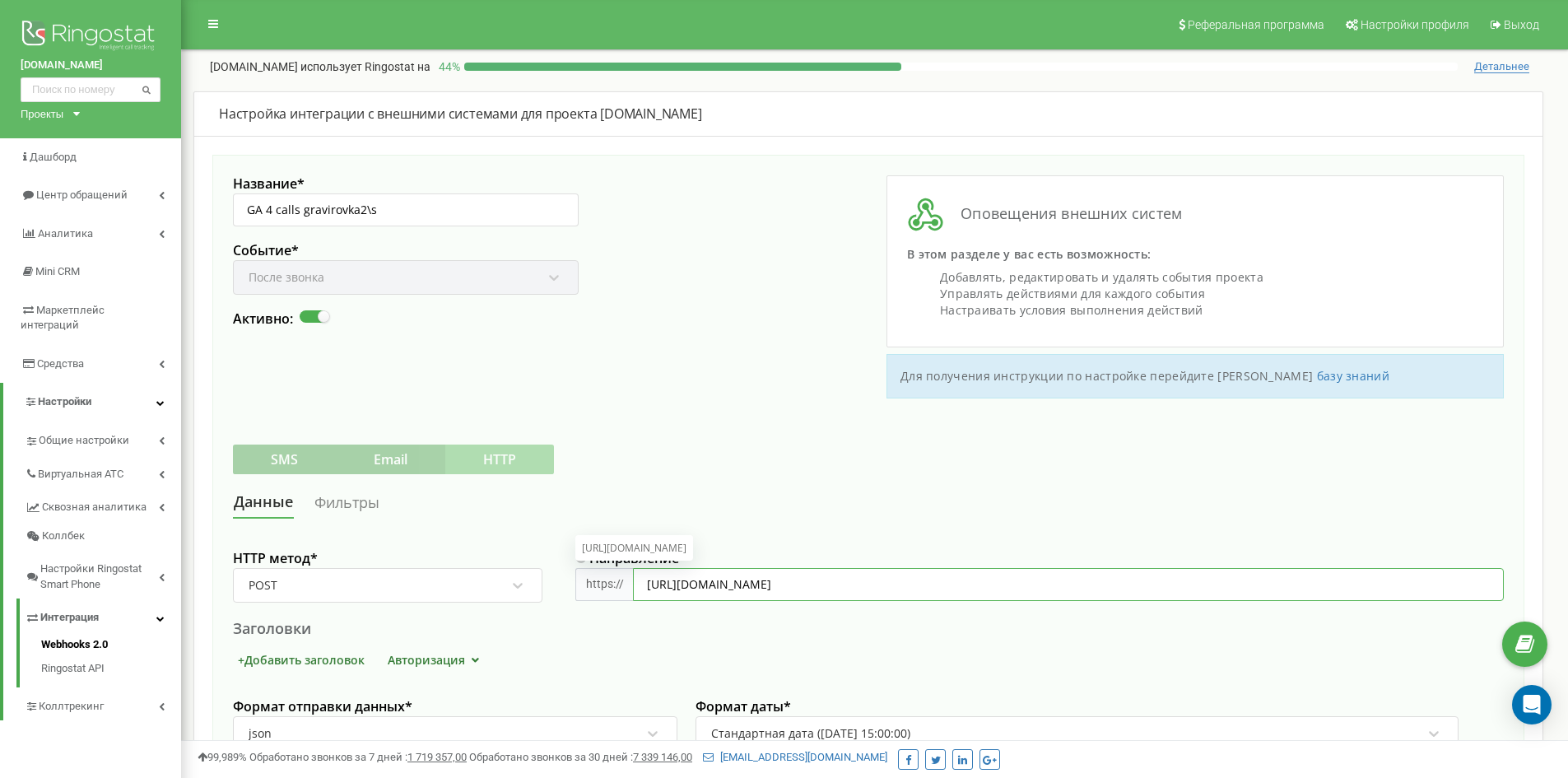
click at [1057, 589] on input "[URL][DOMAIN_NAME]" at bounding box center [1069, 585] width 872 height 33
click at [356, 505] on link "Фильтры" at bounding box center [346, 503] width 67 height 30
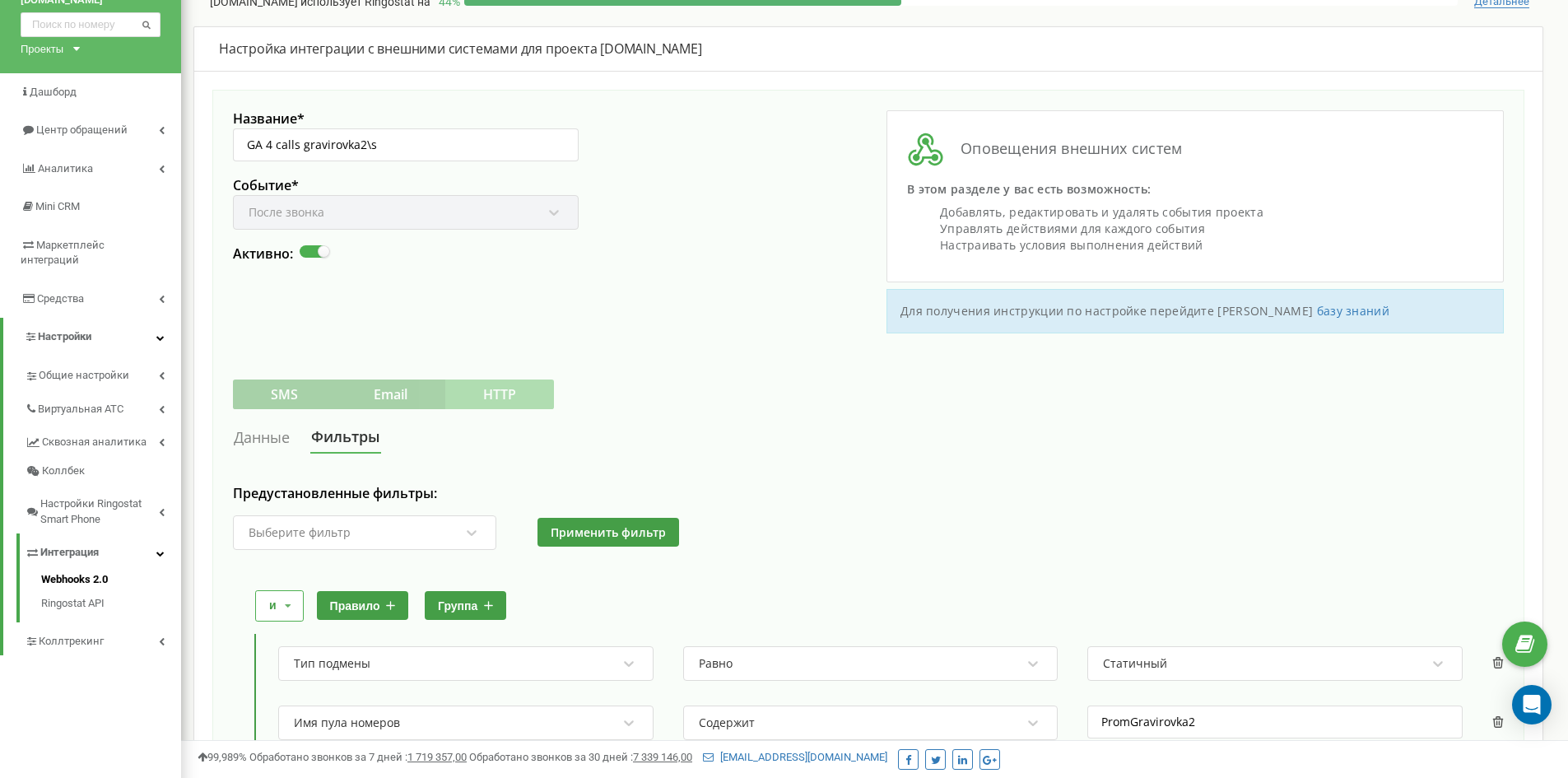
scroll to position [165, 0]
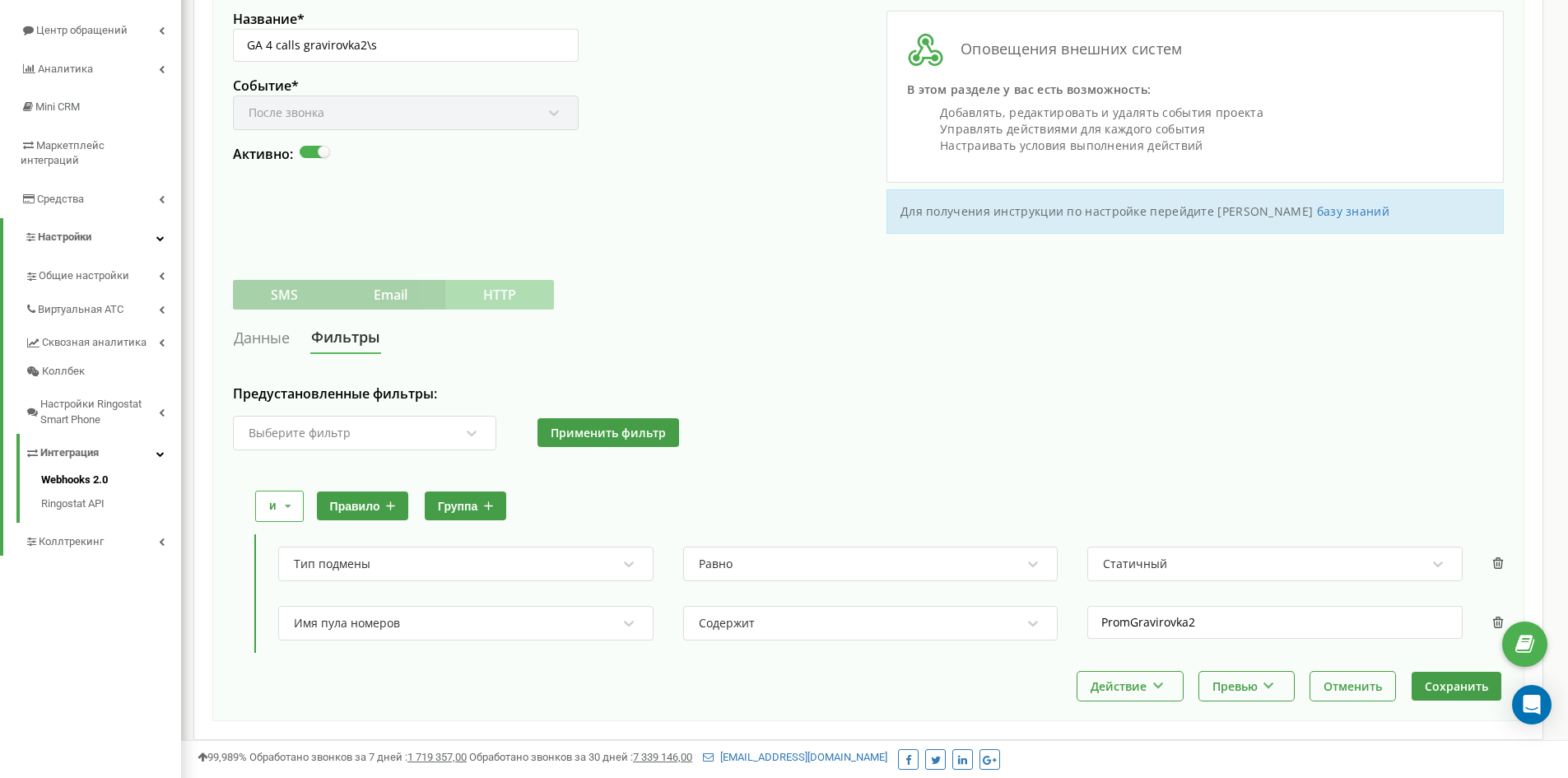
click at [308, 148] on label at bounding box center [306, 147] width 14 height 2
click at [0, 0] on input "Активно:" at bounding box center [0, 0] width 0 height 0
click at [1425, 685] on button "Сохранить" at bounding box center [1457, 687] width 89 height 29
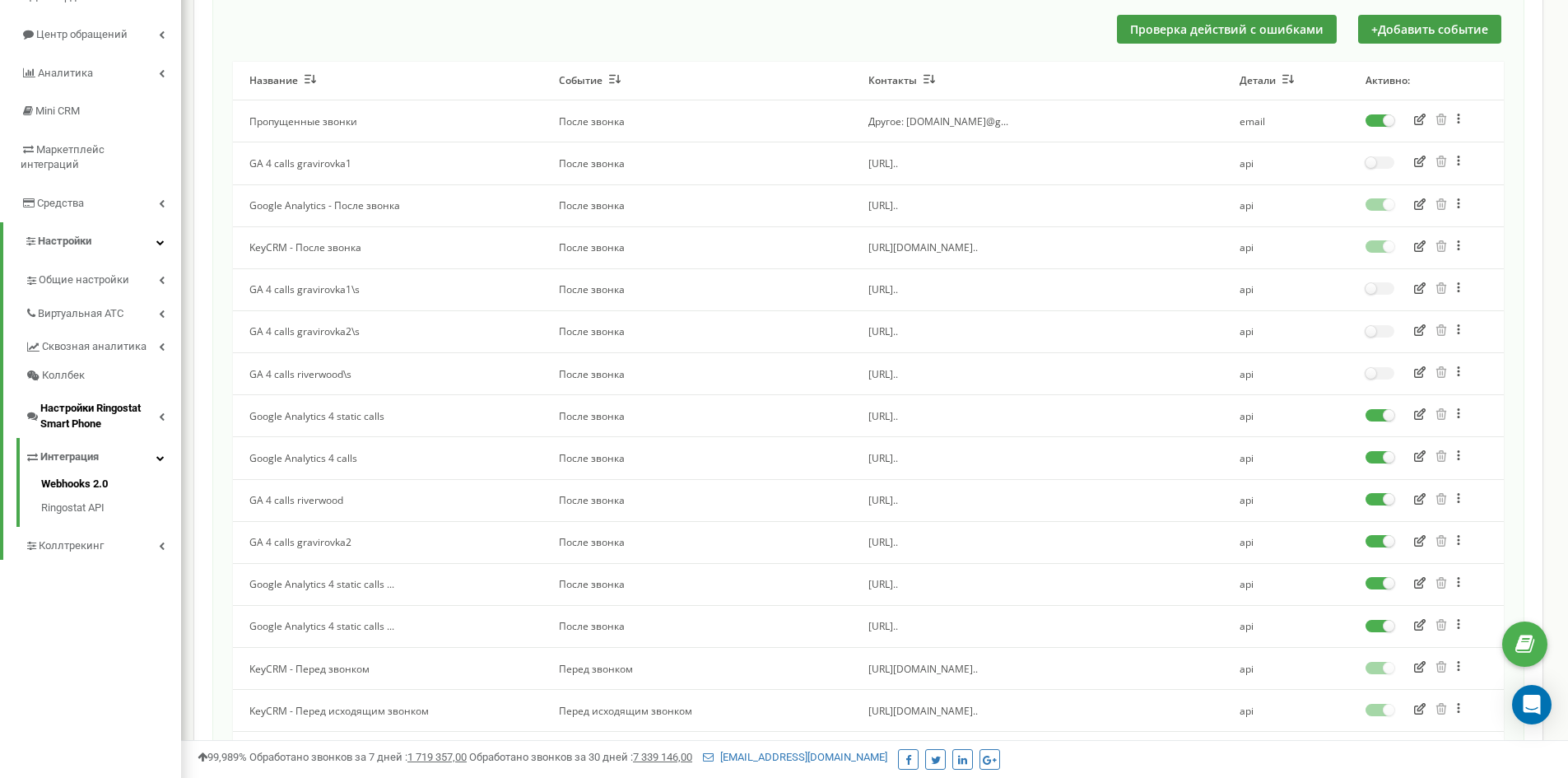
scroll to position [156, 0]
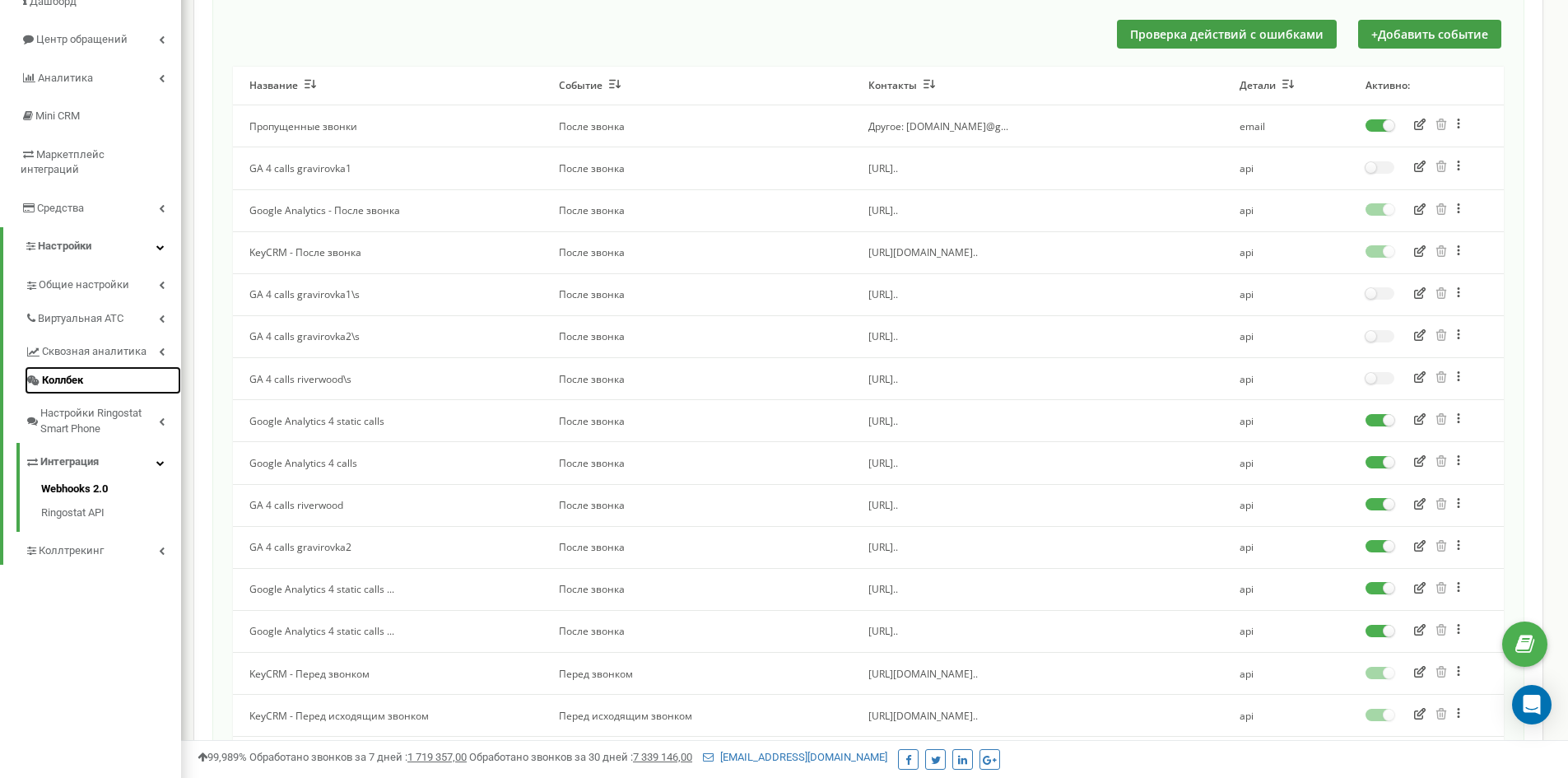
click at [68, 373] on span "Коллбек" at bounding box center [62, 380] width 41 height 16
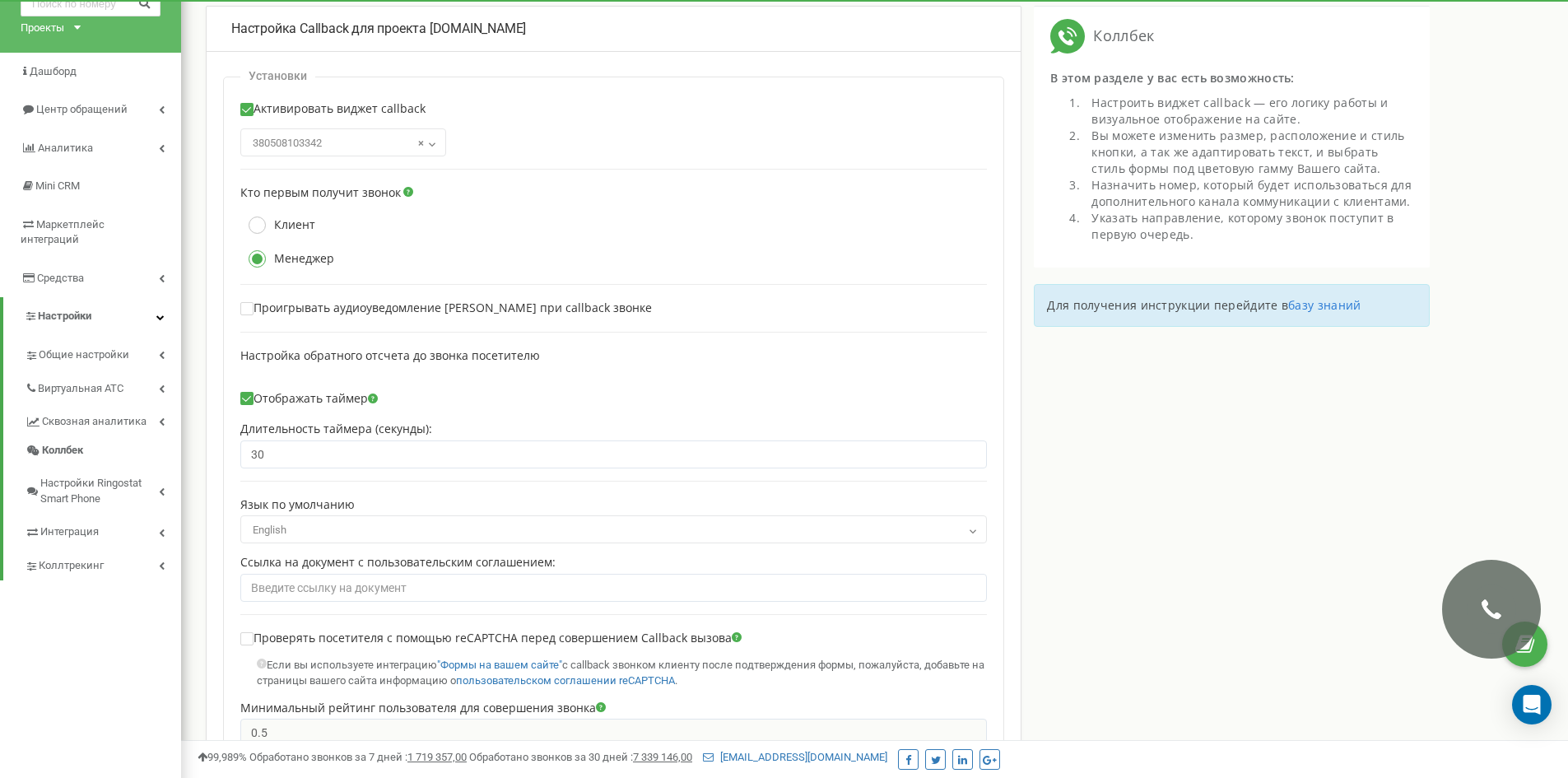
scroll to position [247, 0]
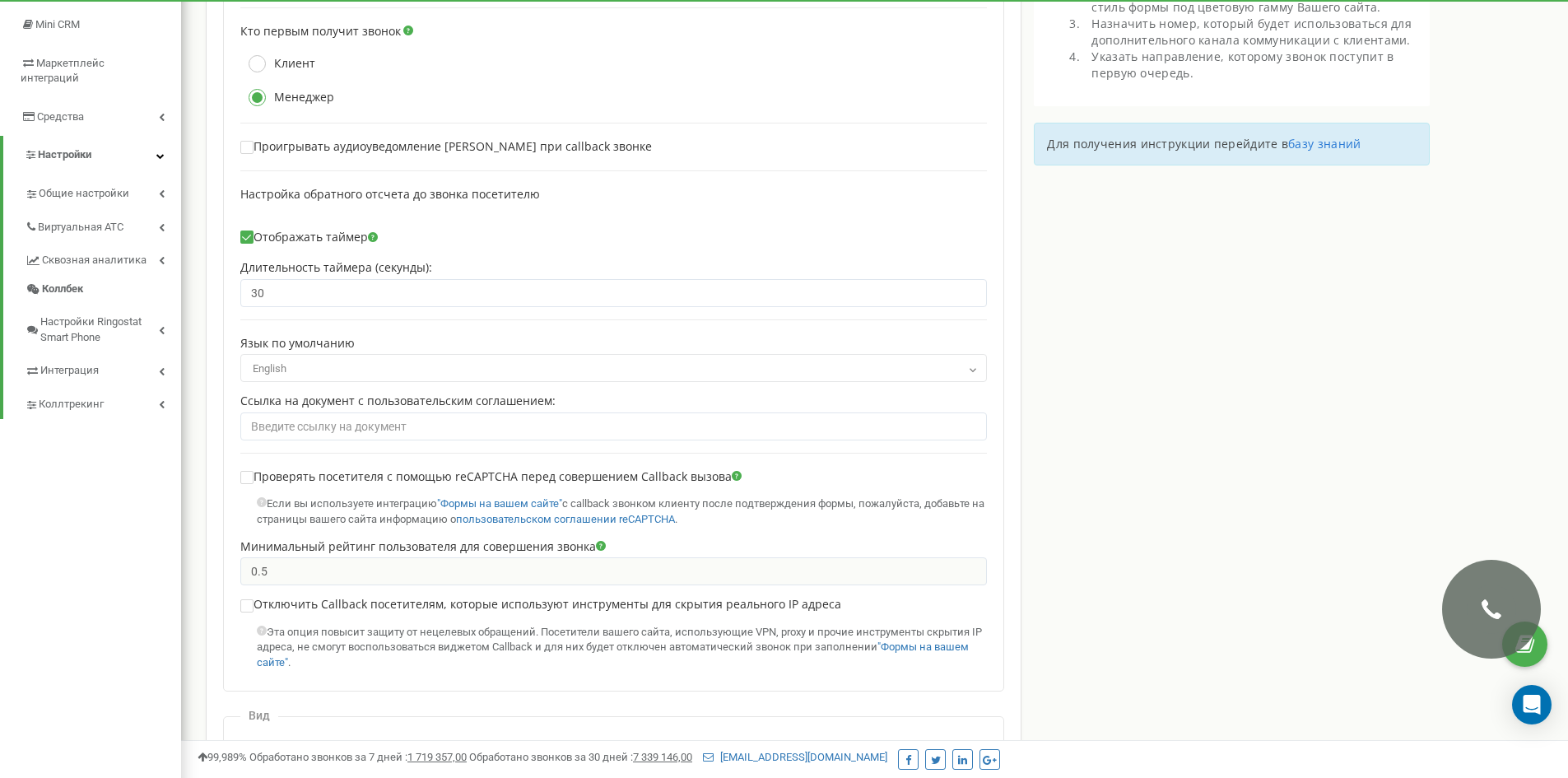
click at [298, 361] on span "English" at bounding box center [614, 368] width 735 height 23
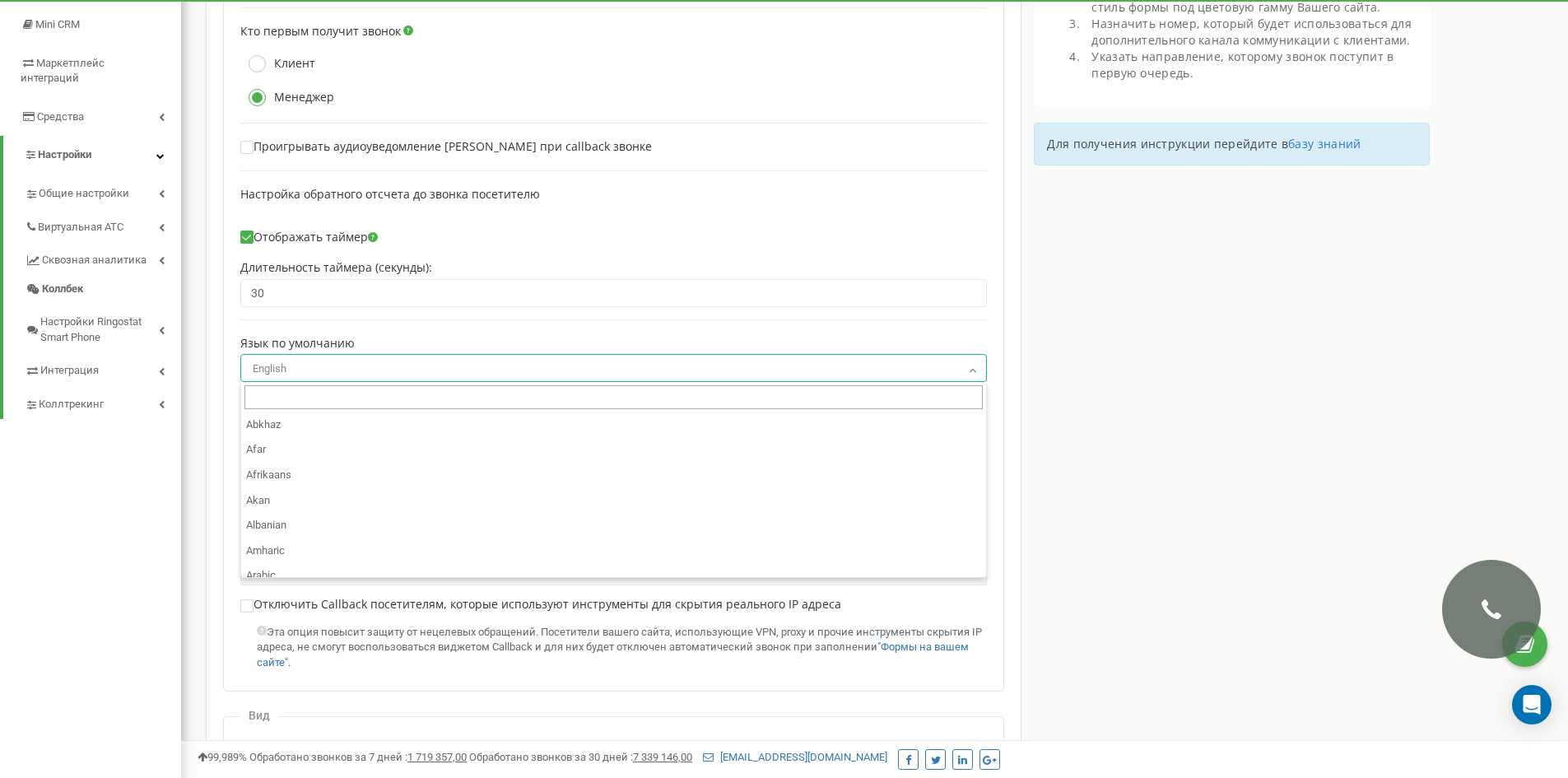
click at [1006, 345] on div "Настройка Callback для проекта [DOMAIN_NAME] Установки Активировать виджет call…" at bounding box center [614, 470] width 816 height 1252
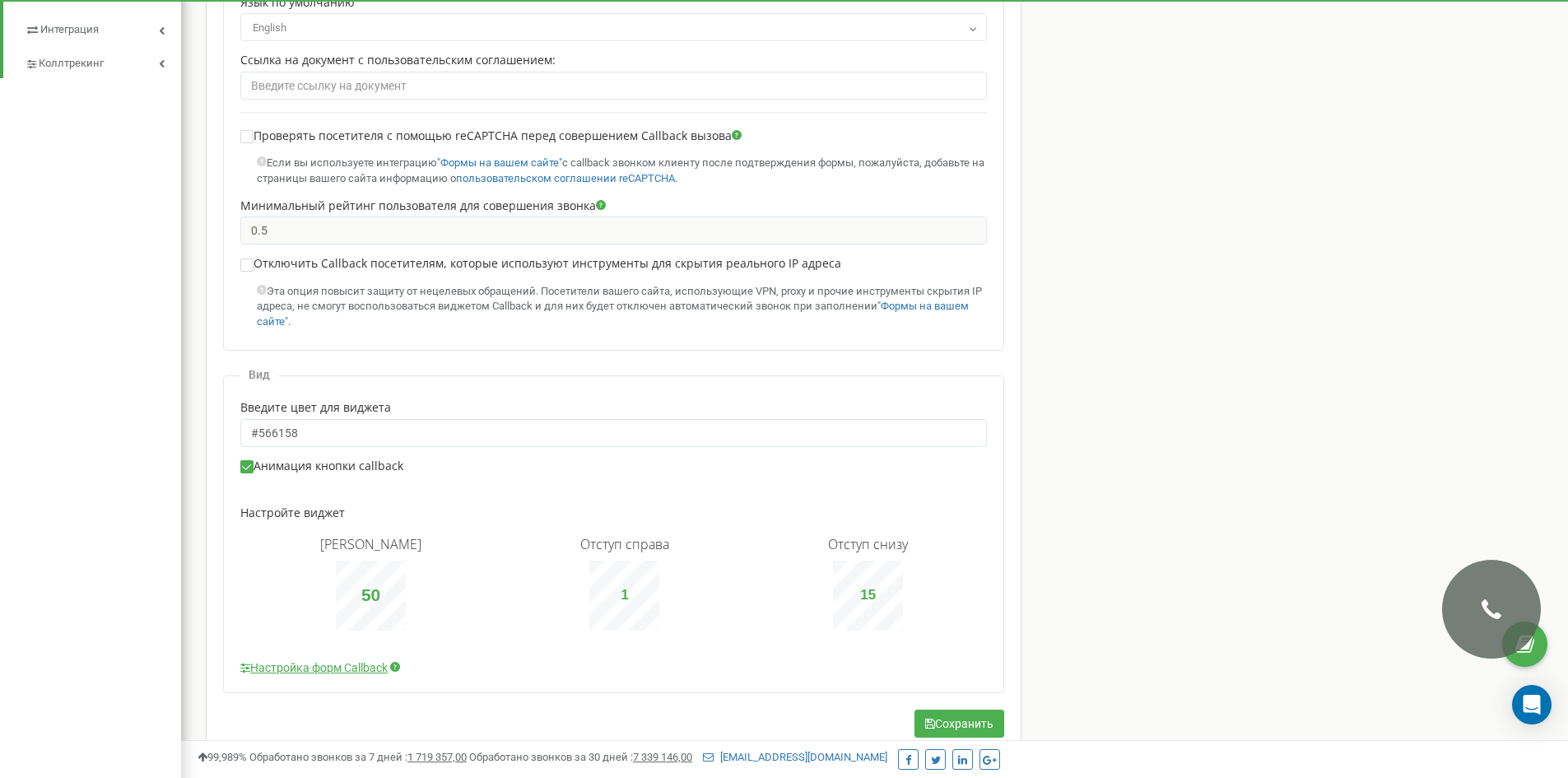
scroll to position [648, 0]
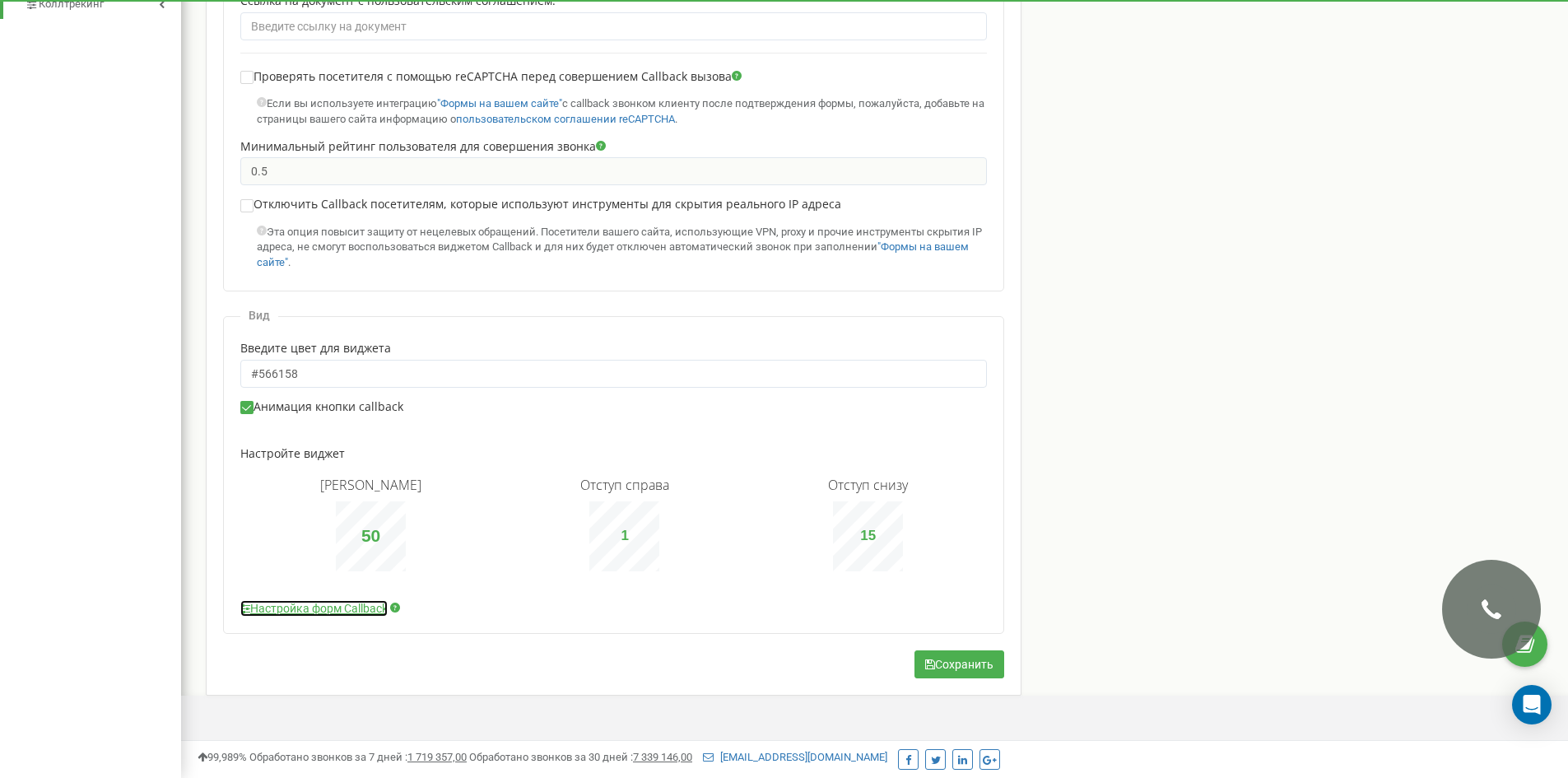
click at [303, 607] on link "Настройка форм Callback" at bounding box center [315, 608] width 148 height 16
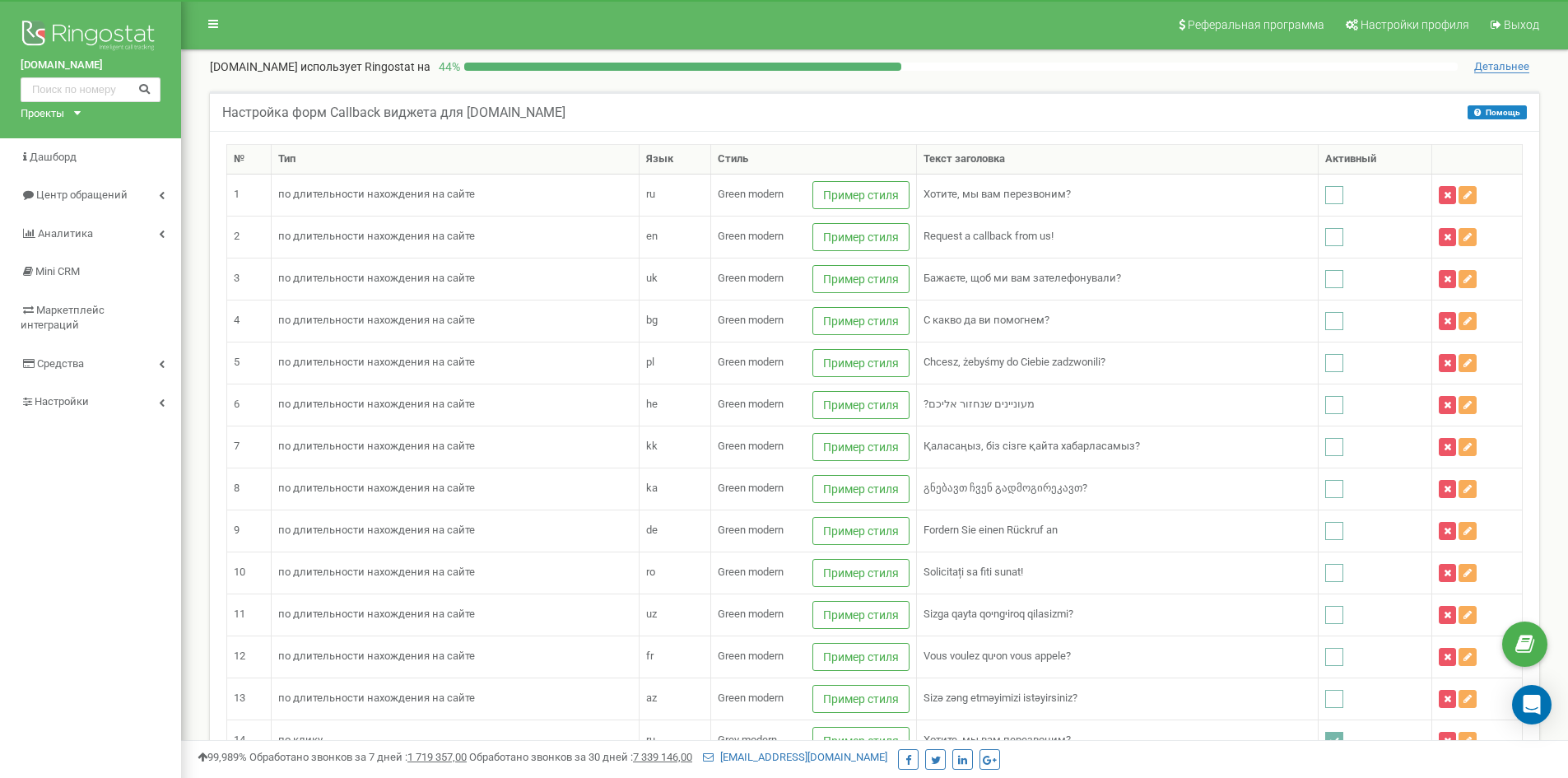
click div "Настройка форм Callback виджета для [DOMAIN_NAME] Помощь Помощь На этой страниц…"
